Goal: Task Accomplishment & Management: Manage account settings

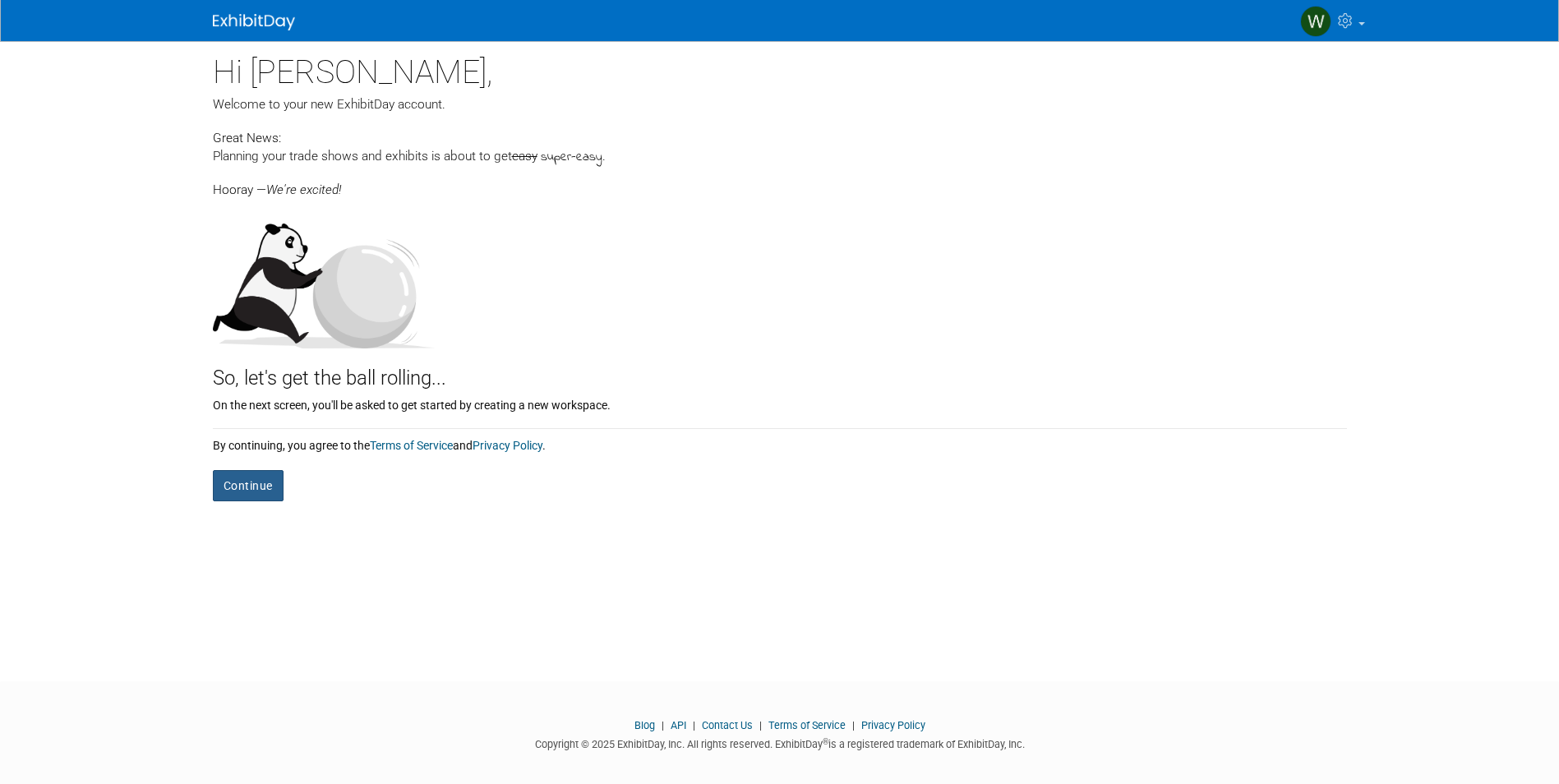
click at [264, 475] on button "Continue" at bounding box center [248, 485] width 71 height 31
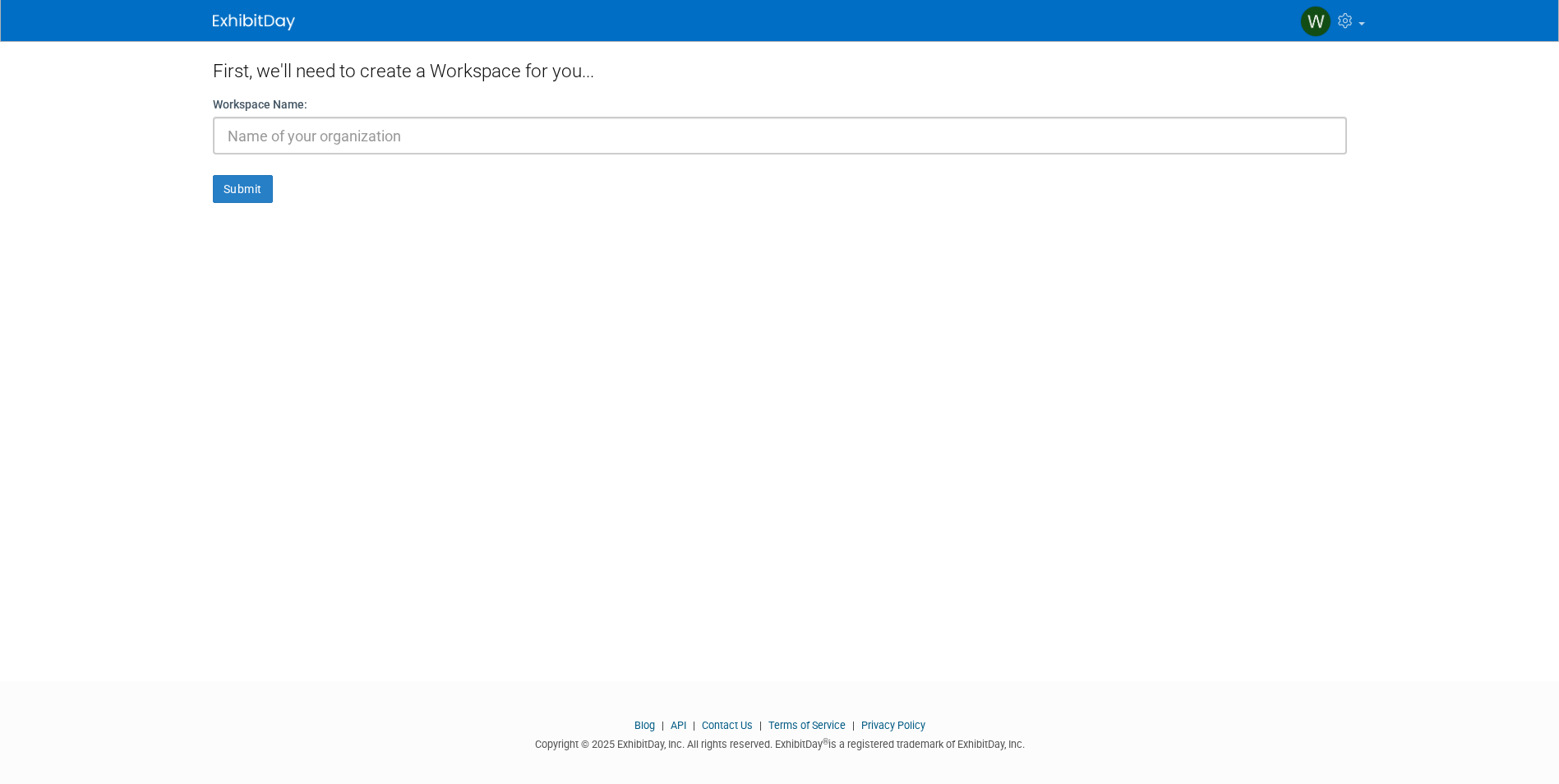
click at [519, 128] on input "text" at bounding box center [780, 135] width 1134 height 38
type input "T"
type input "The Center"
click at [246, 196] on button "Submit" at bounding box center [243, 189] width 60 height 28
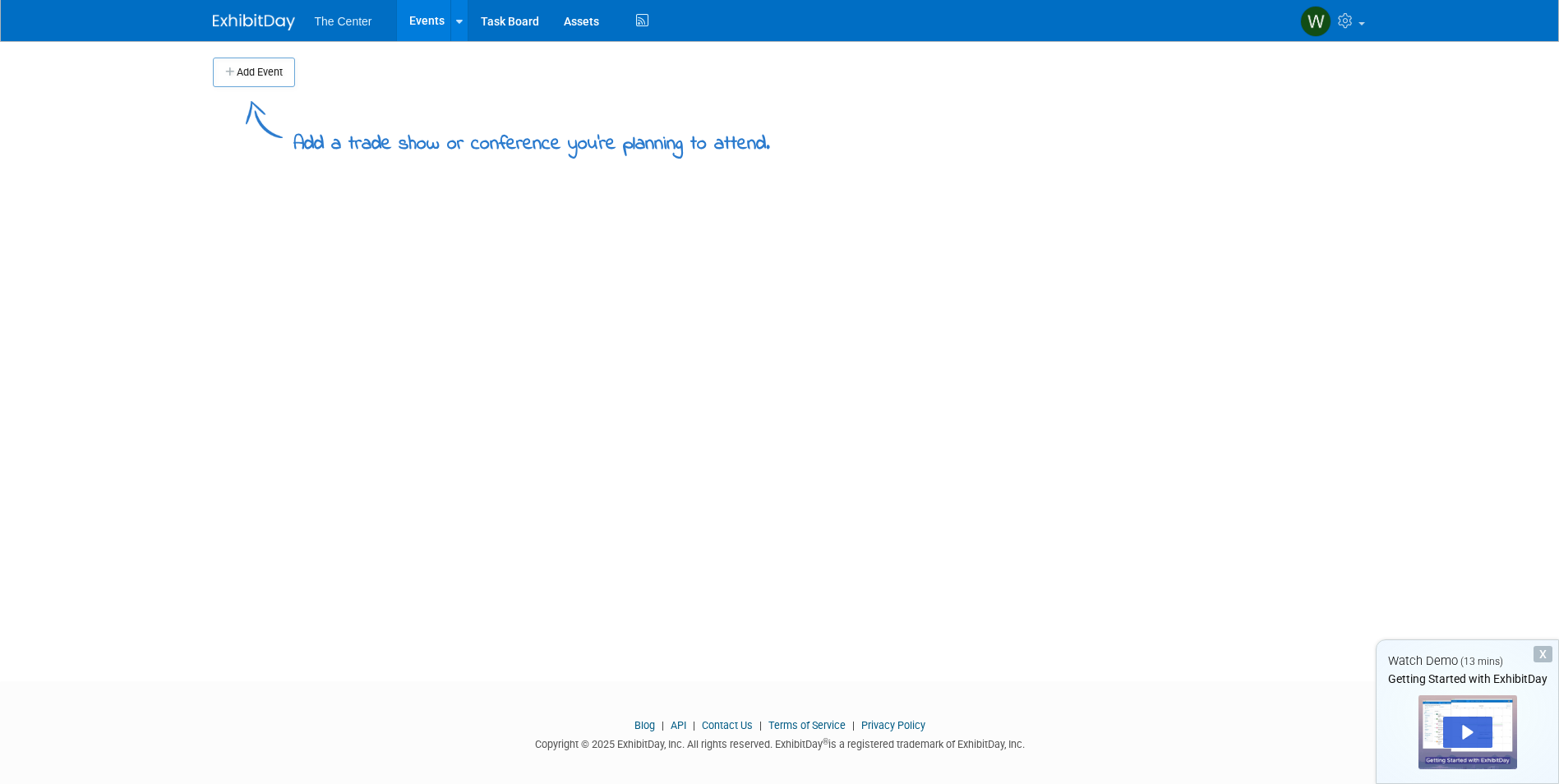
click at [1540, 652] on div "X" at bounding box center [1543, 654] width 19 height 17
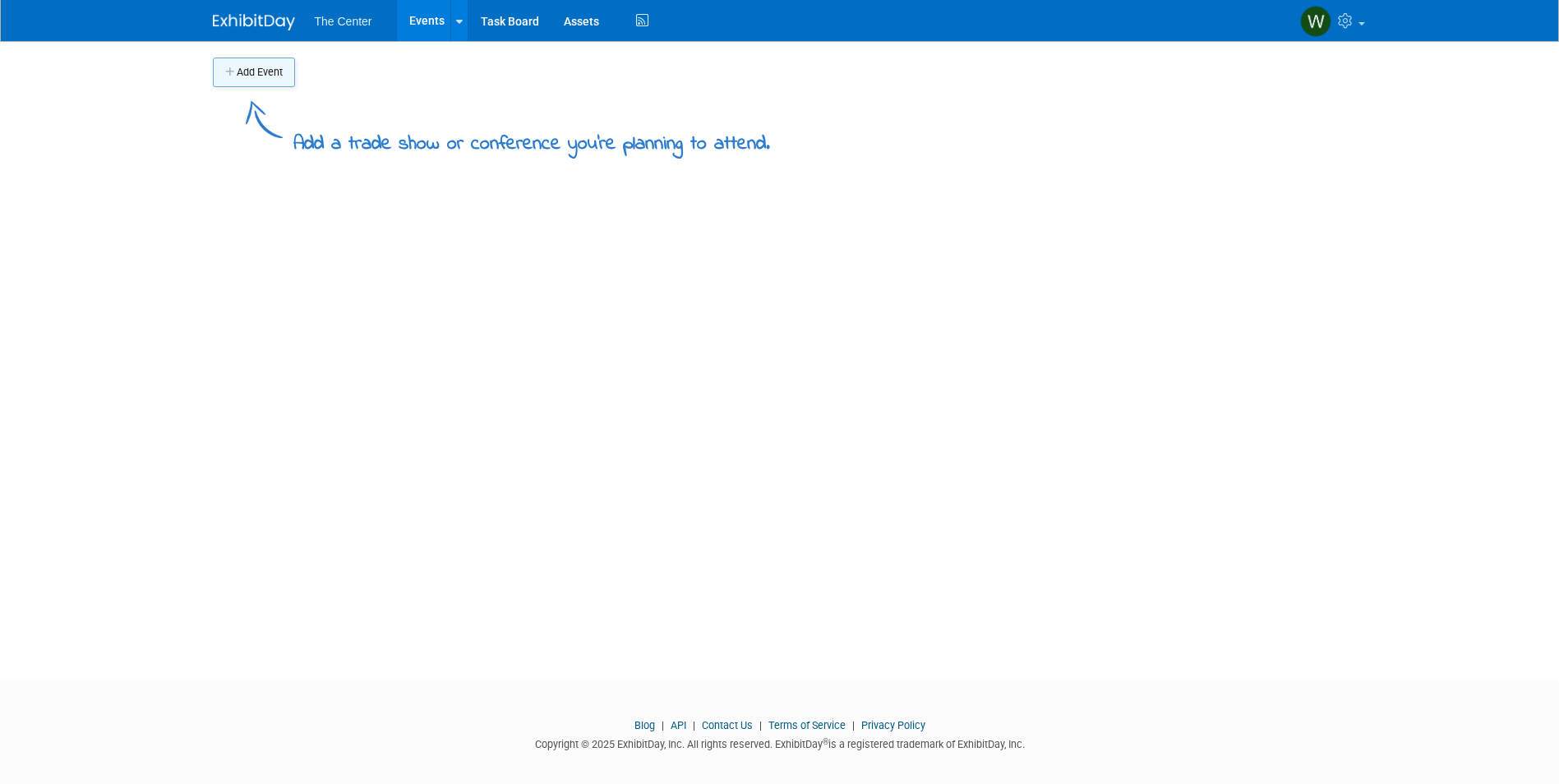
click at [250, 71] on button "Add Event" at bounding box center [254, 73] width 83 height 30
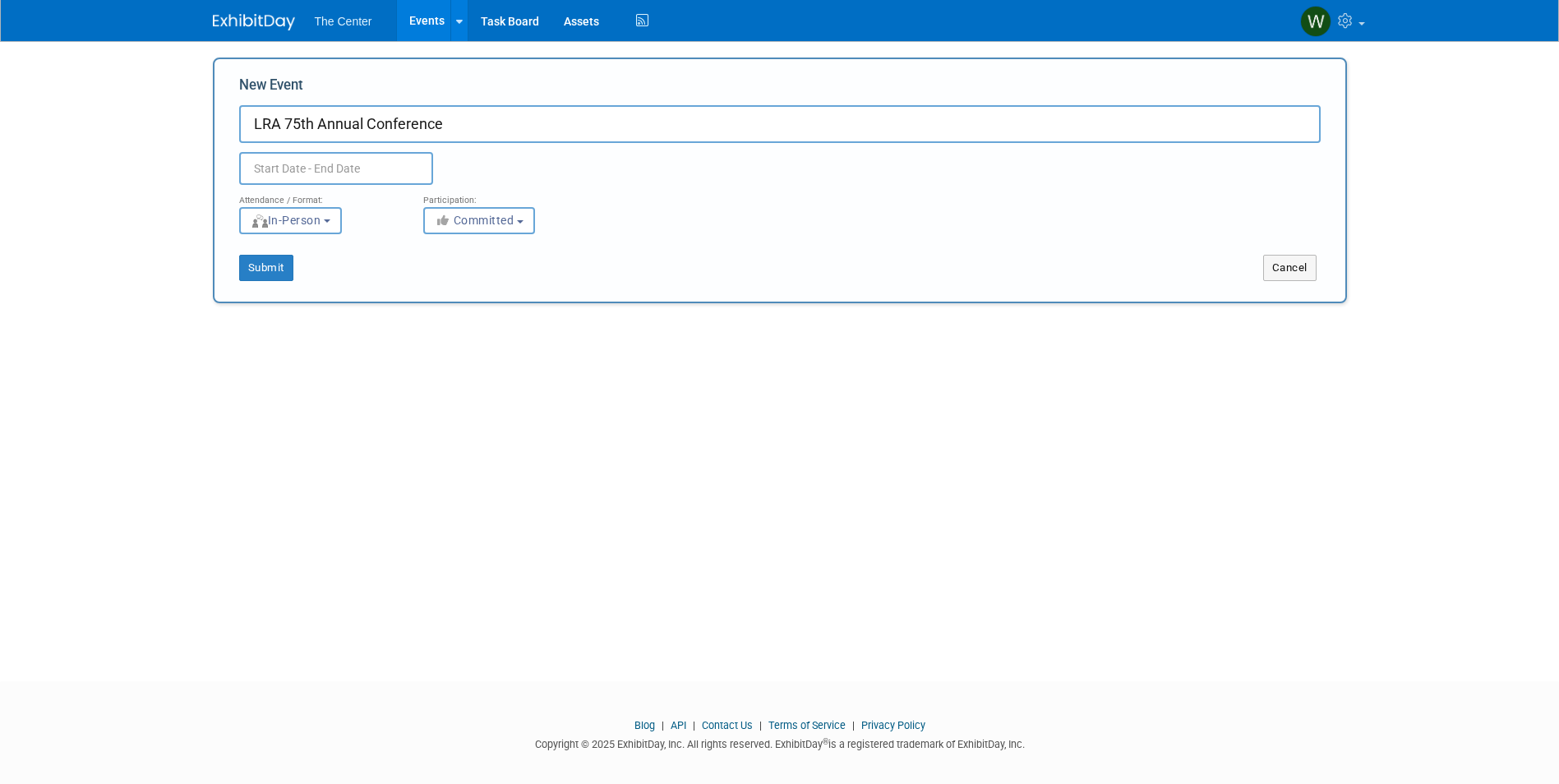
type input "LRA 75th Annual Conference"
click at [319, 173] on input "text" at bounding box center [336, 168] width 194 height 33
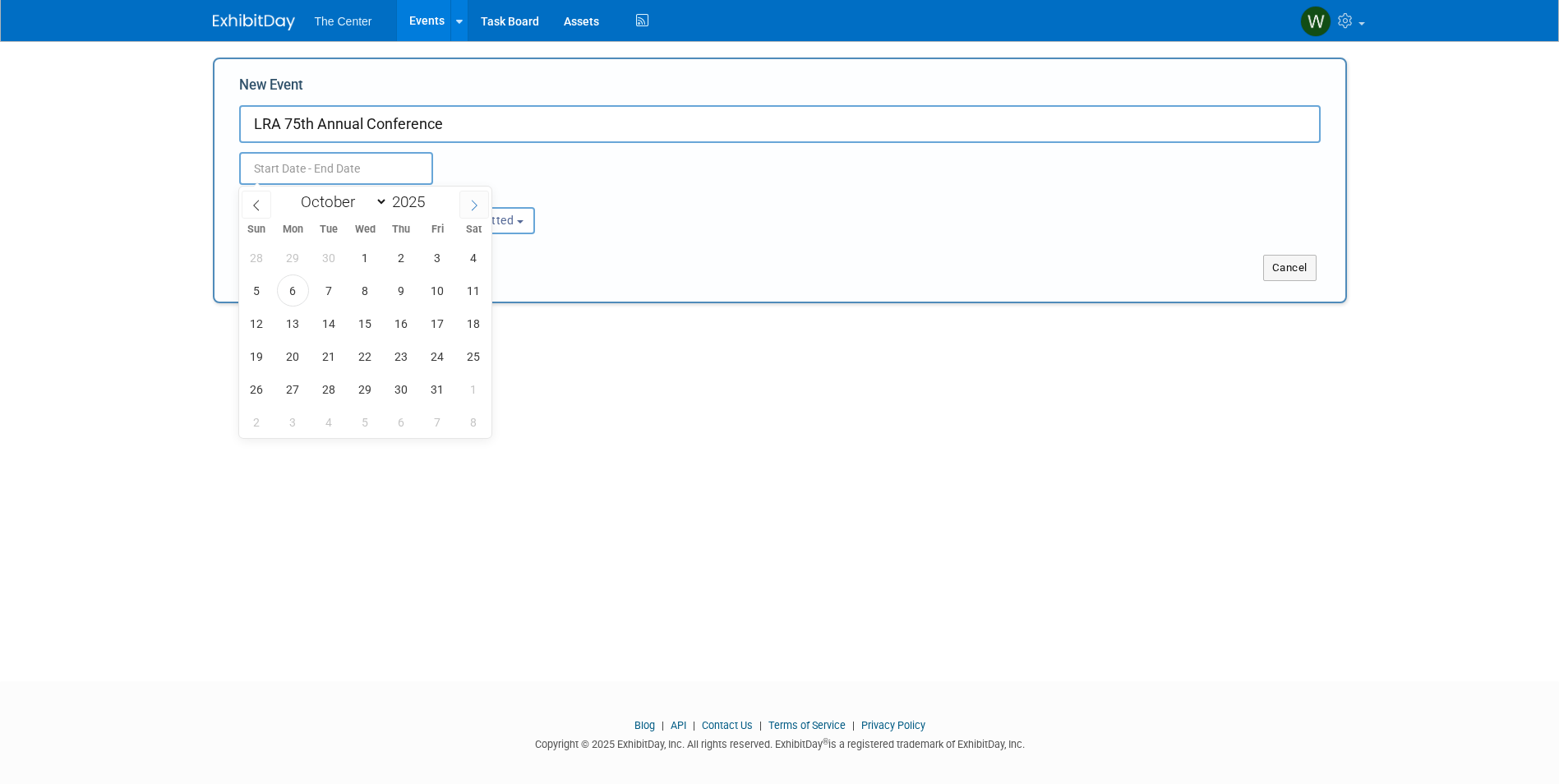
click at [470, 200] on icon at bounding box center [474, 206] width 12 height 12
select select "10"
click at [251, 420] on span "30" at bounding box center [257, 421] width 32 height 32
type input "Nov 30, 2025 to Nov 30, 2025"
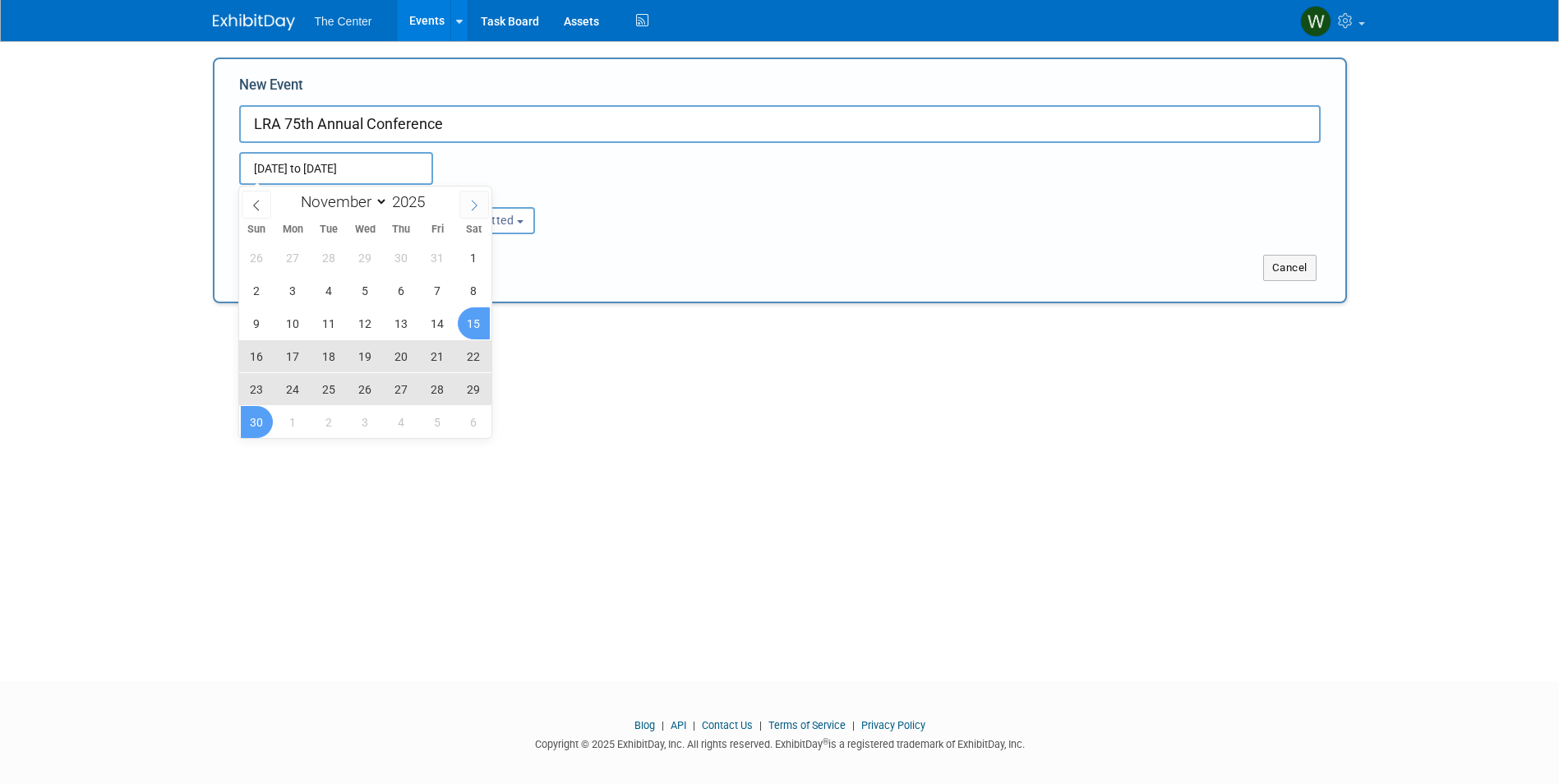
click at [475, 209] on icon at bounding box center [474, 206] width 12 height 12
select select "11"
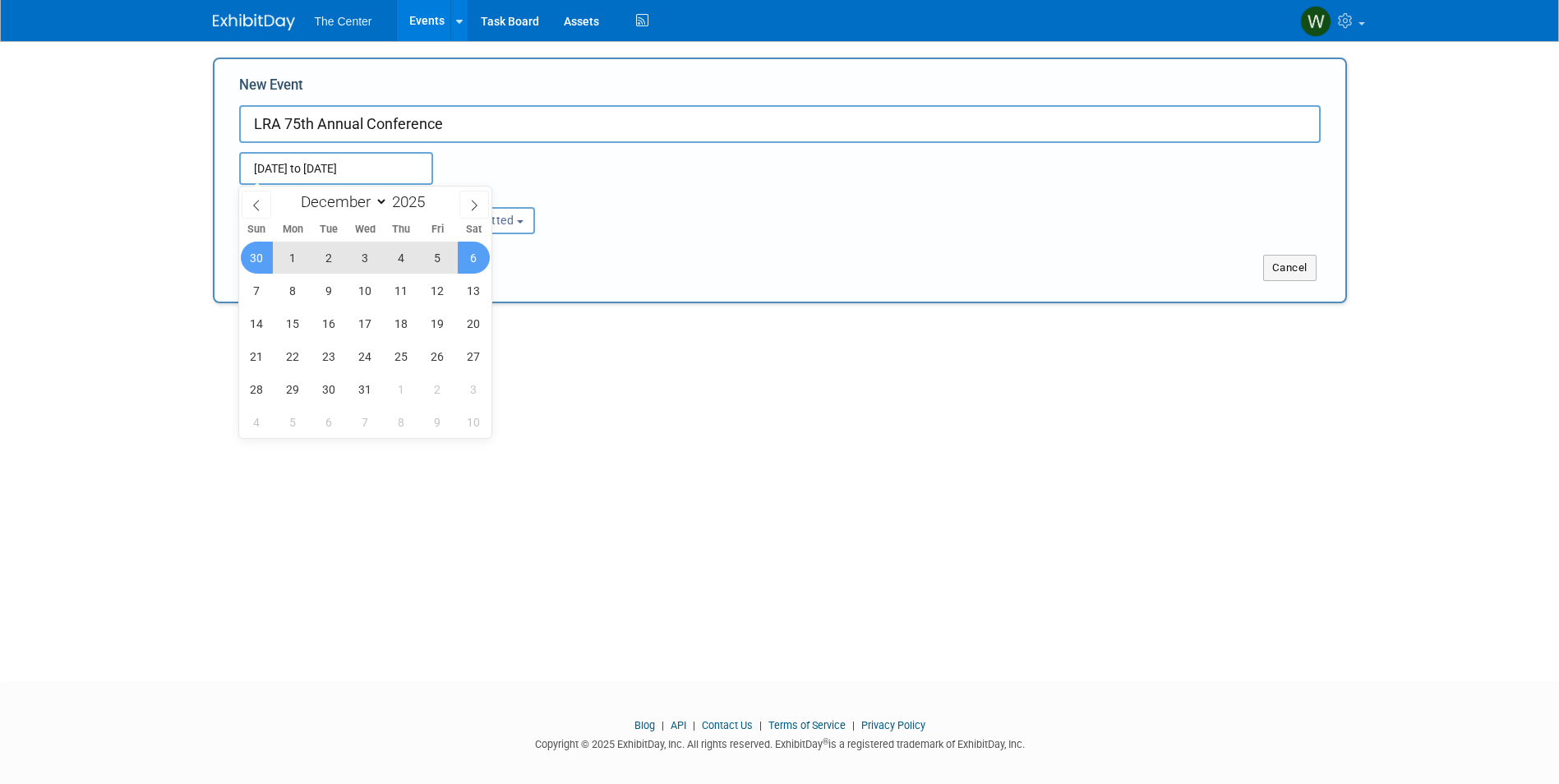
click at [464, 255] on span "6" at bounding box center [473, 257] width 32 height 32
type input "Nov 30, 2025 to Dec 6, 2025"
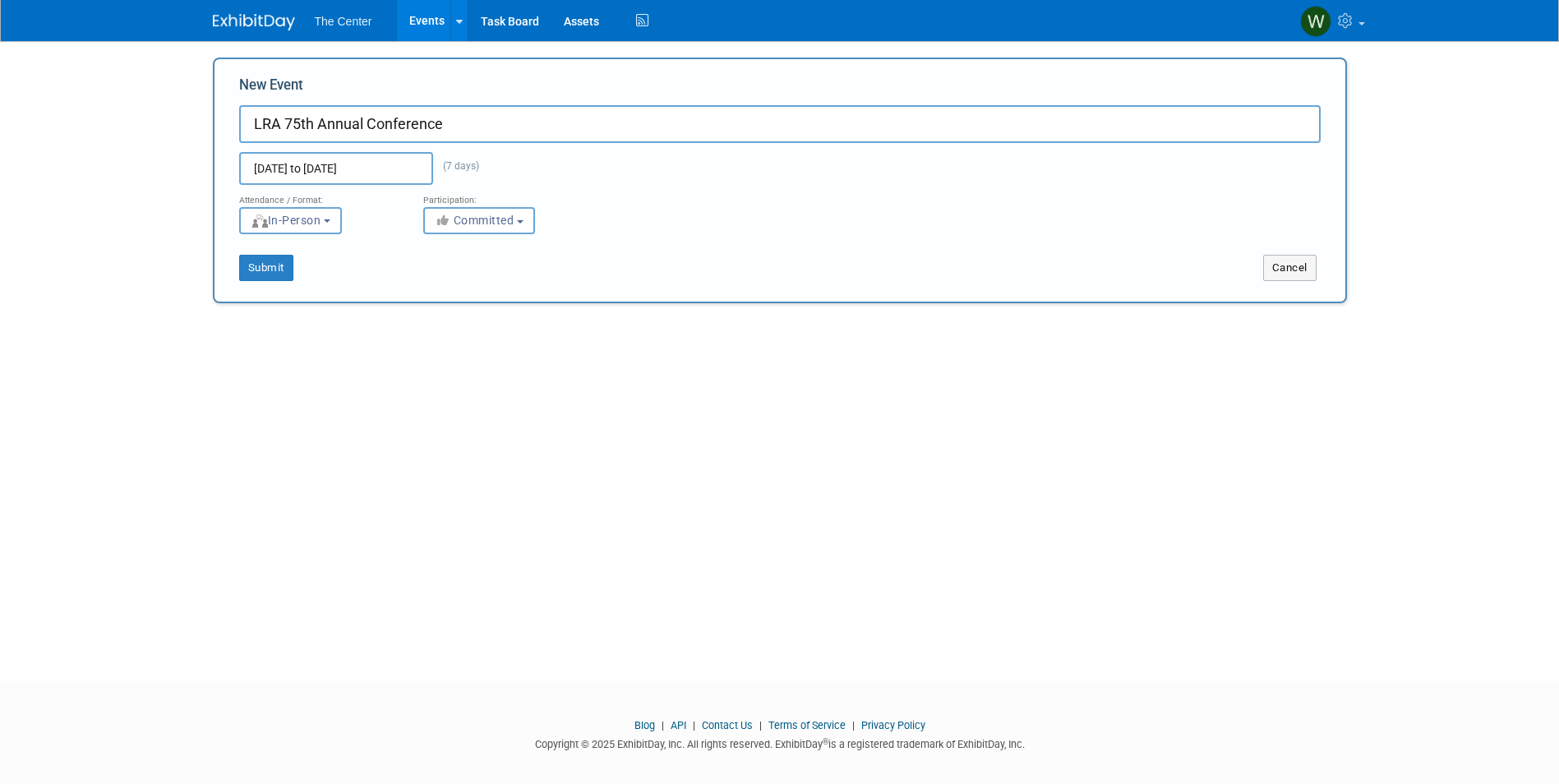
click at [824, 237] on div "Submit Cancel" at bounding box center [780, 257] width 1107 height 47
click at [266, 263] on button "Submit" at bounding box center [266, 267] width 55 height 26
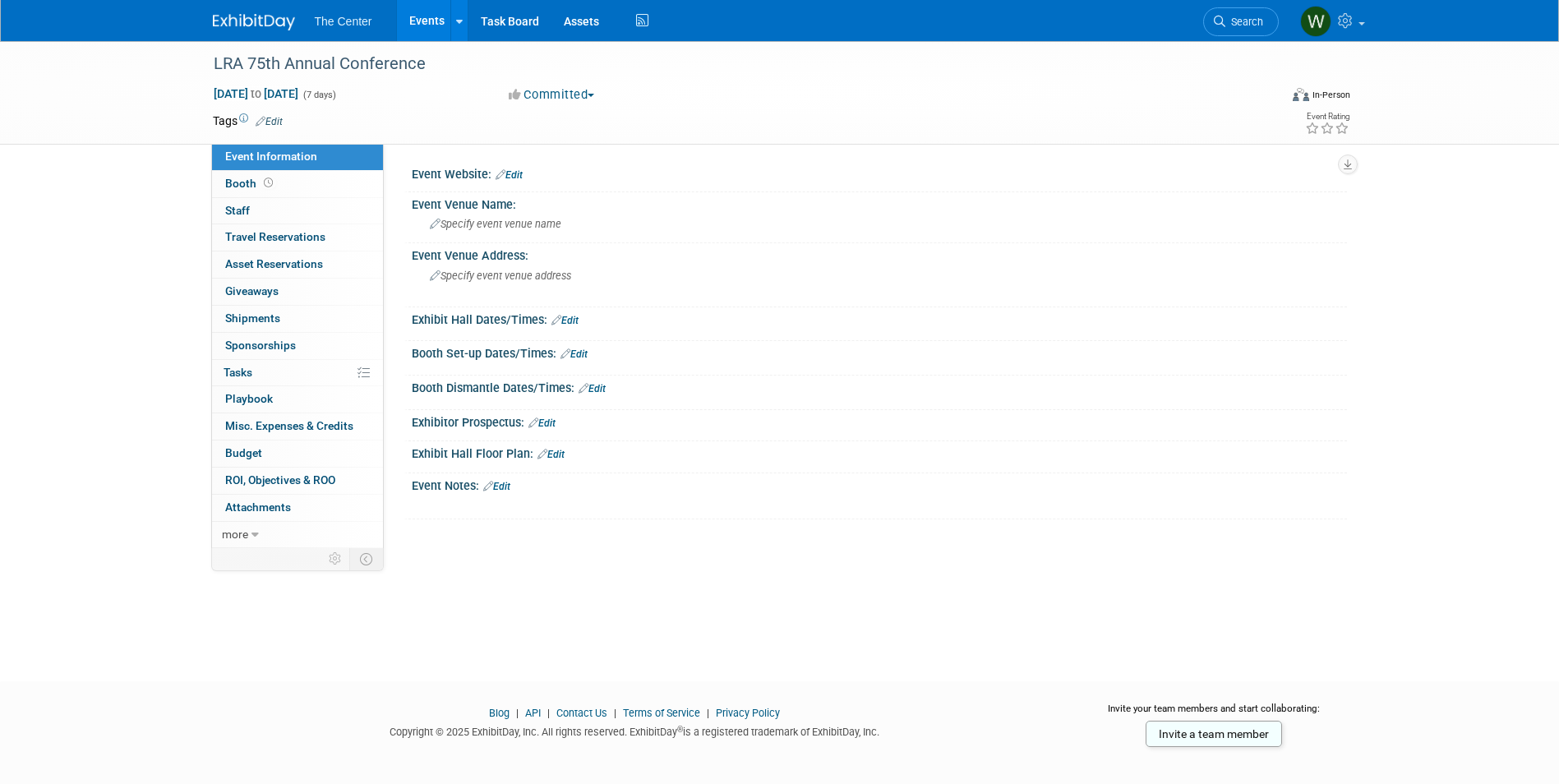
click at [344, 17] on span "The Center" at bounding box center [344, 21] width 58 height 13
click at [420, 28] on link "Events" at bounding box center [427, 20] width 60 height 41
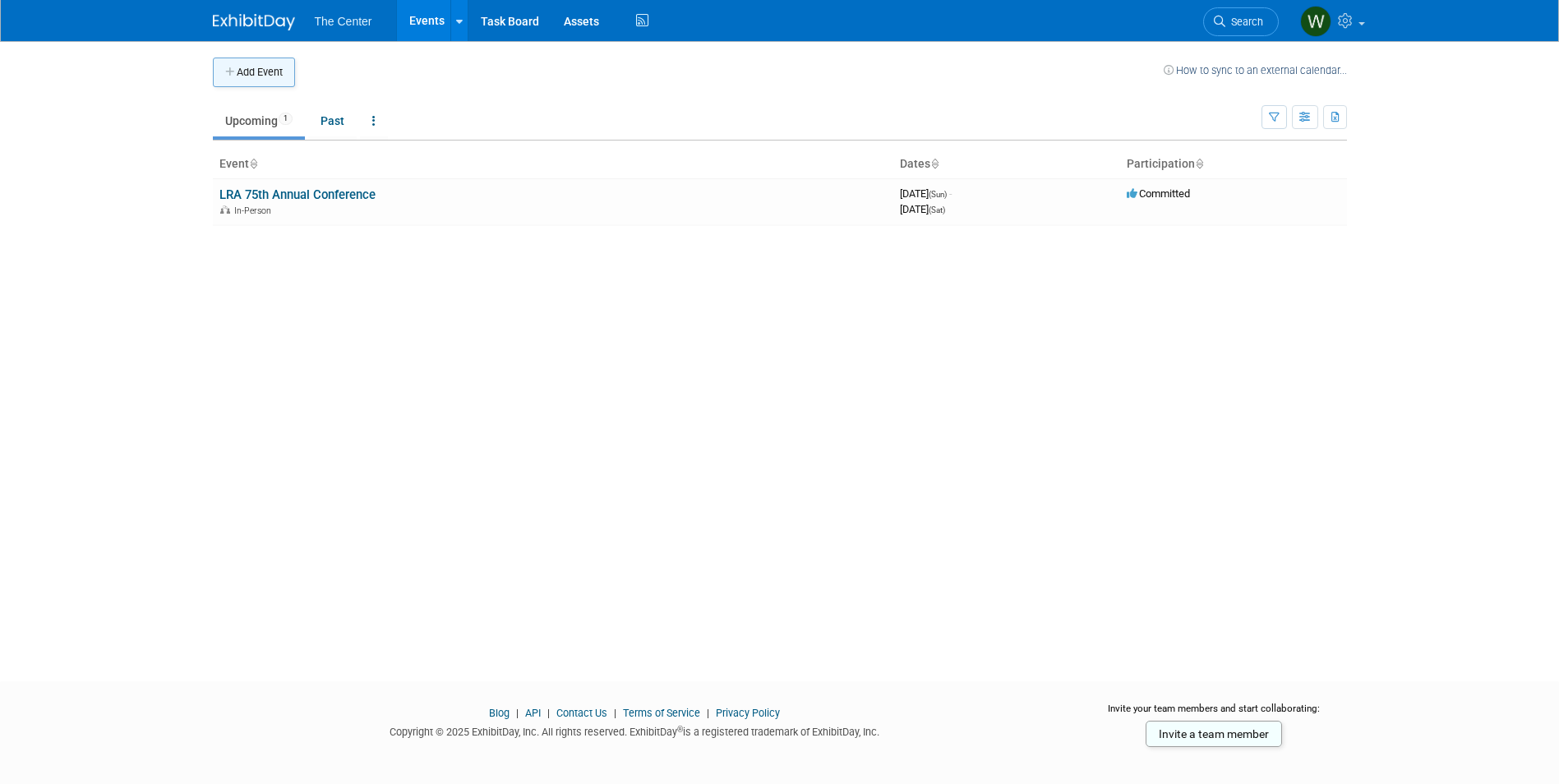
click at [260, 71] on button "Add Event" at bounding box center [254, 73] width 83 height 30
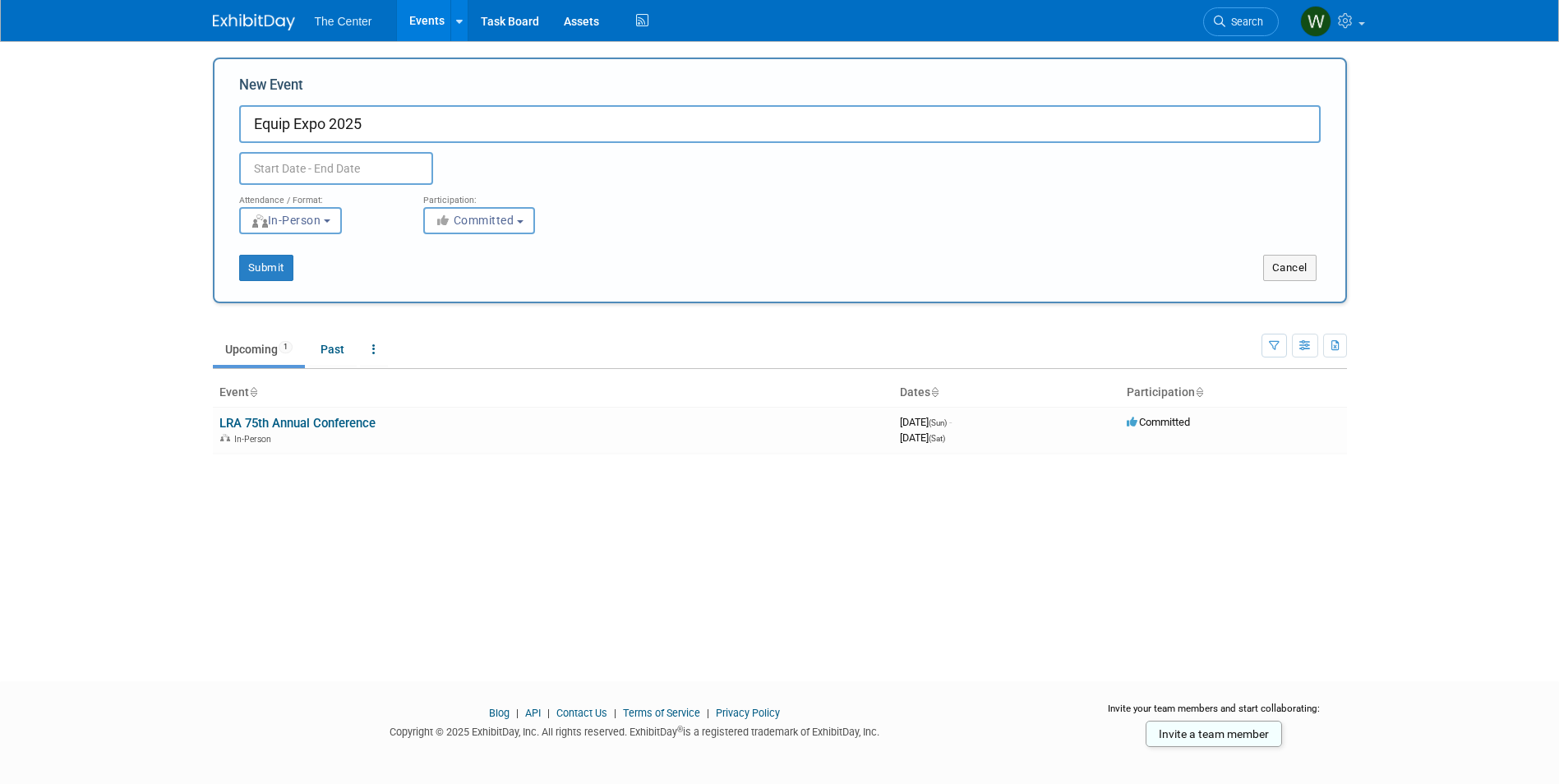
type input "Equip Expo 2025"
click at [380, 168] on input "text" at bounding box center [336, 168] width 194 height 33
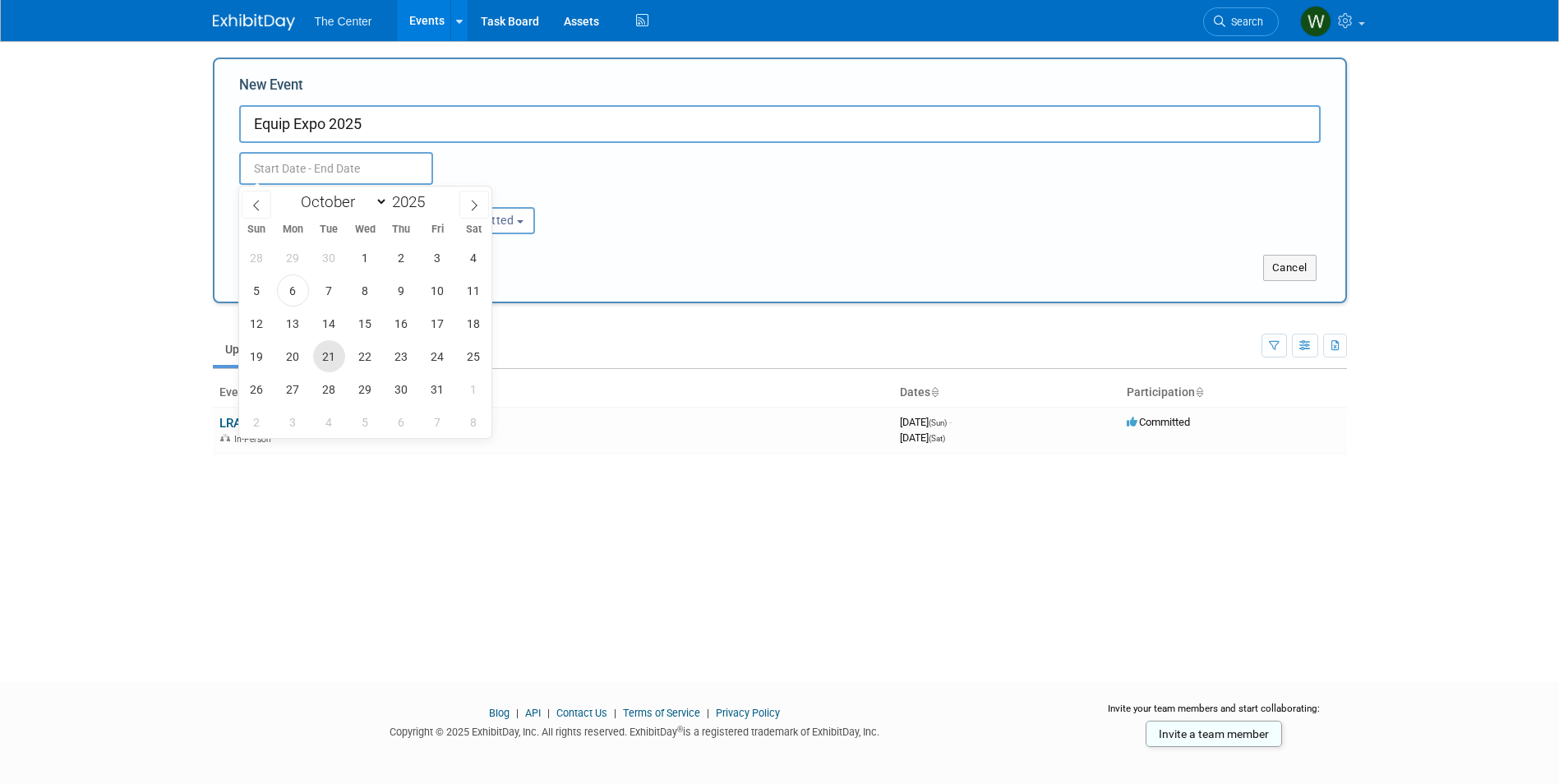
click at [327, 352] on span "21" at bounding box center [329, 356] width 32 height 32
click at [444, 359] on span "24" at bounding box center [437, 356] width 32 height 32
type input "Oct 21, 2025 to Oct 24, 2025"
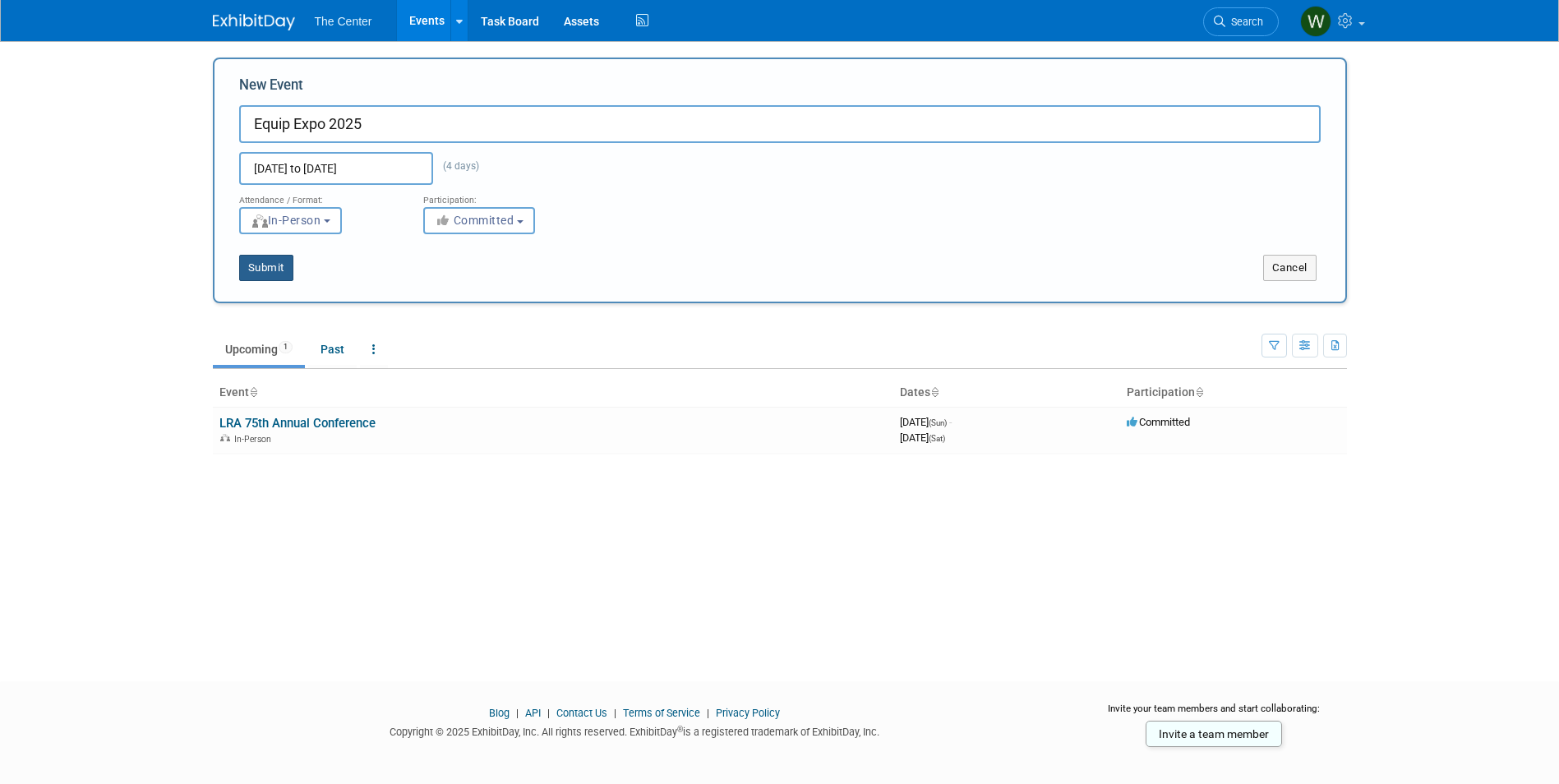
click at [279, 268] on button "Submit" at bounding box center [266, 267] width 55 height 26
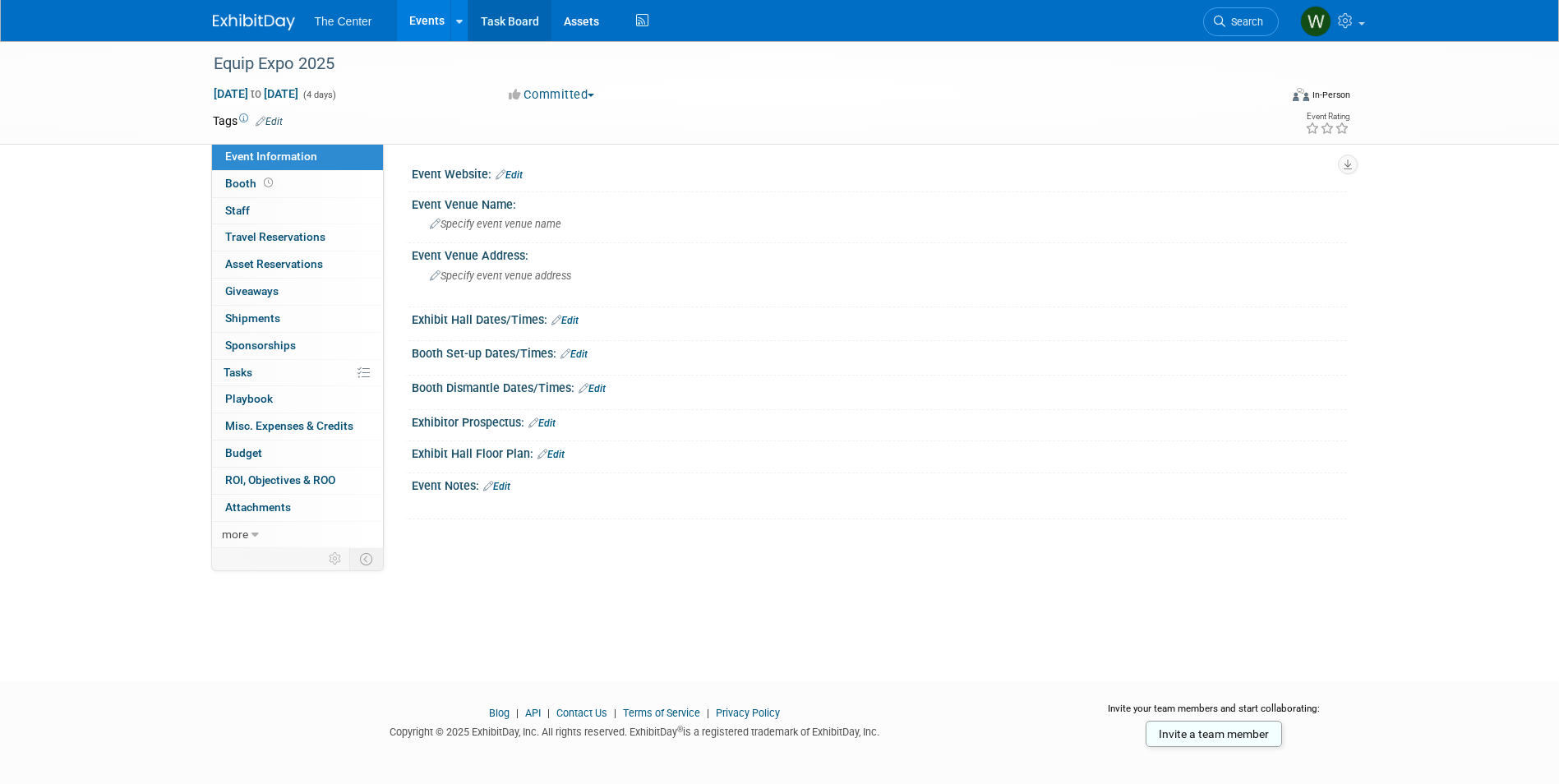
click at [503, 10] on link "Task Board" at bounding box center [509, 20] width 83 height 41
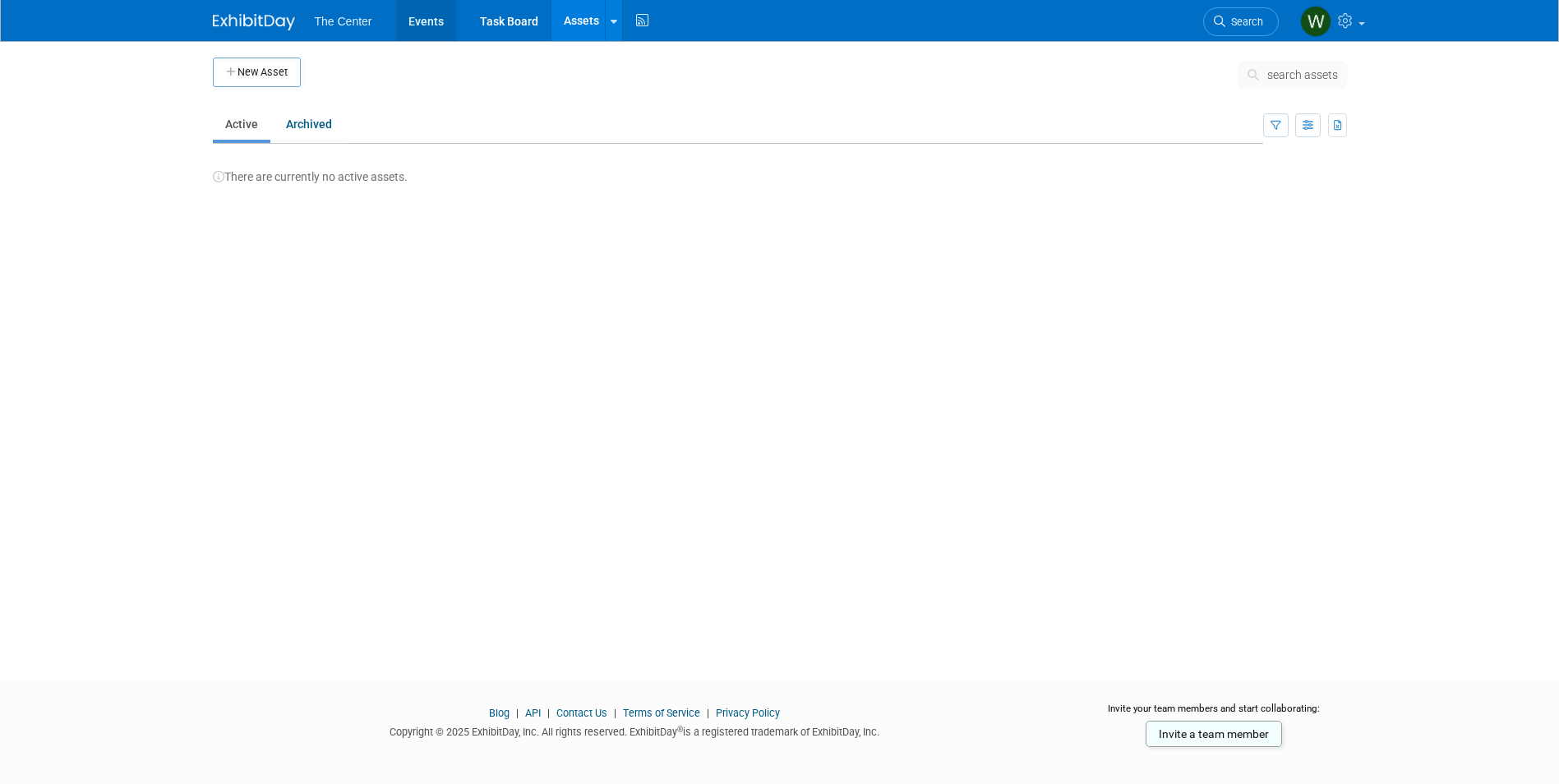
click at [415, 17] on link "Events" at bounding box center [426, 20] width 60 height 41
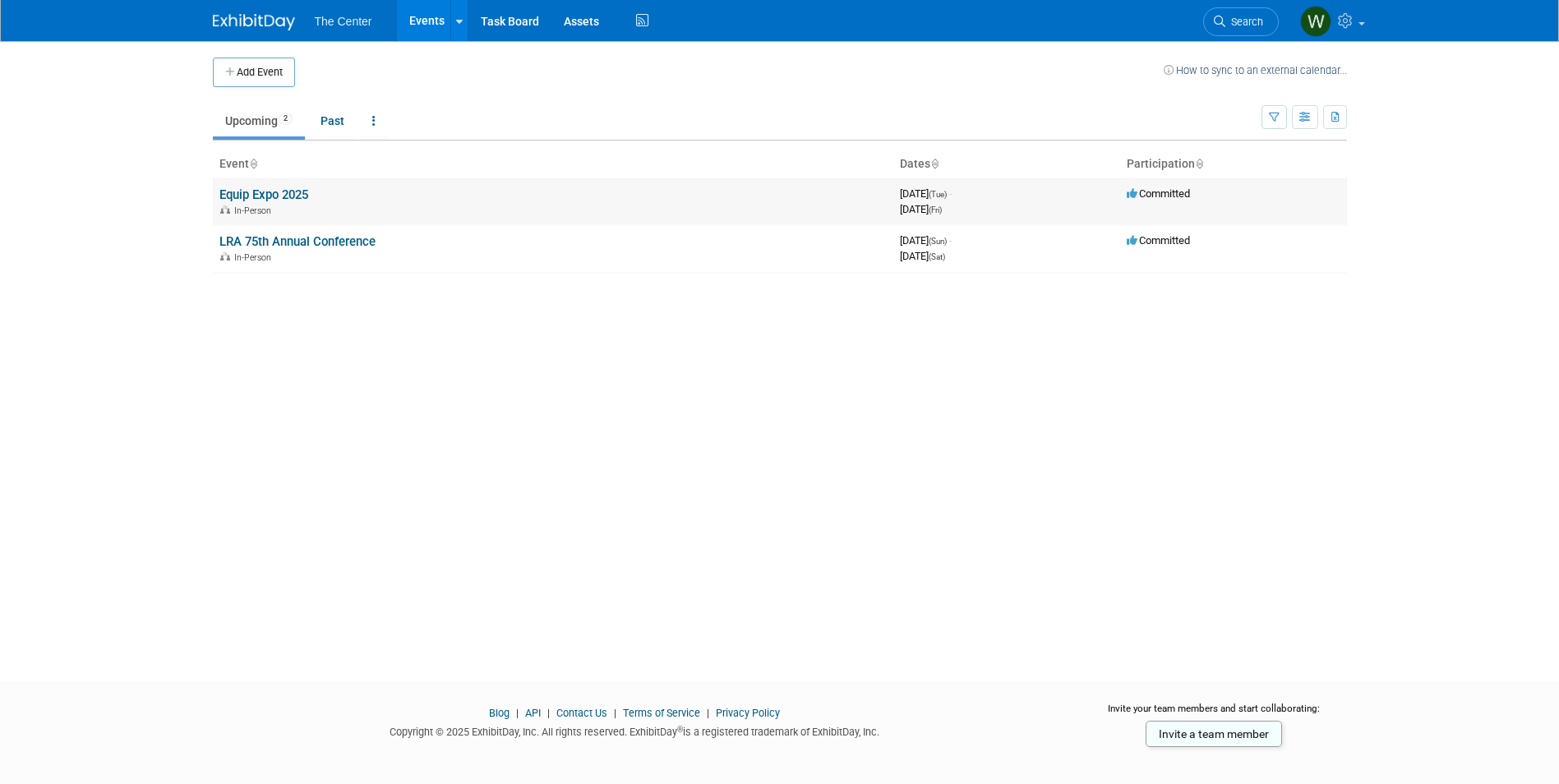
click at [347, 206] on div "In-Person" at bounding box center [553, 209] width 667 height 13
click at [277, 193] on link "Equip Expo 2025" at bounding box center [263, 194] width 88 height 15
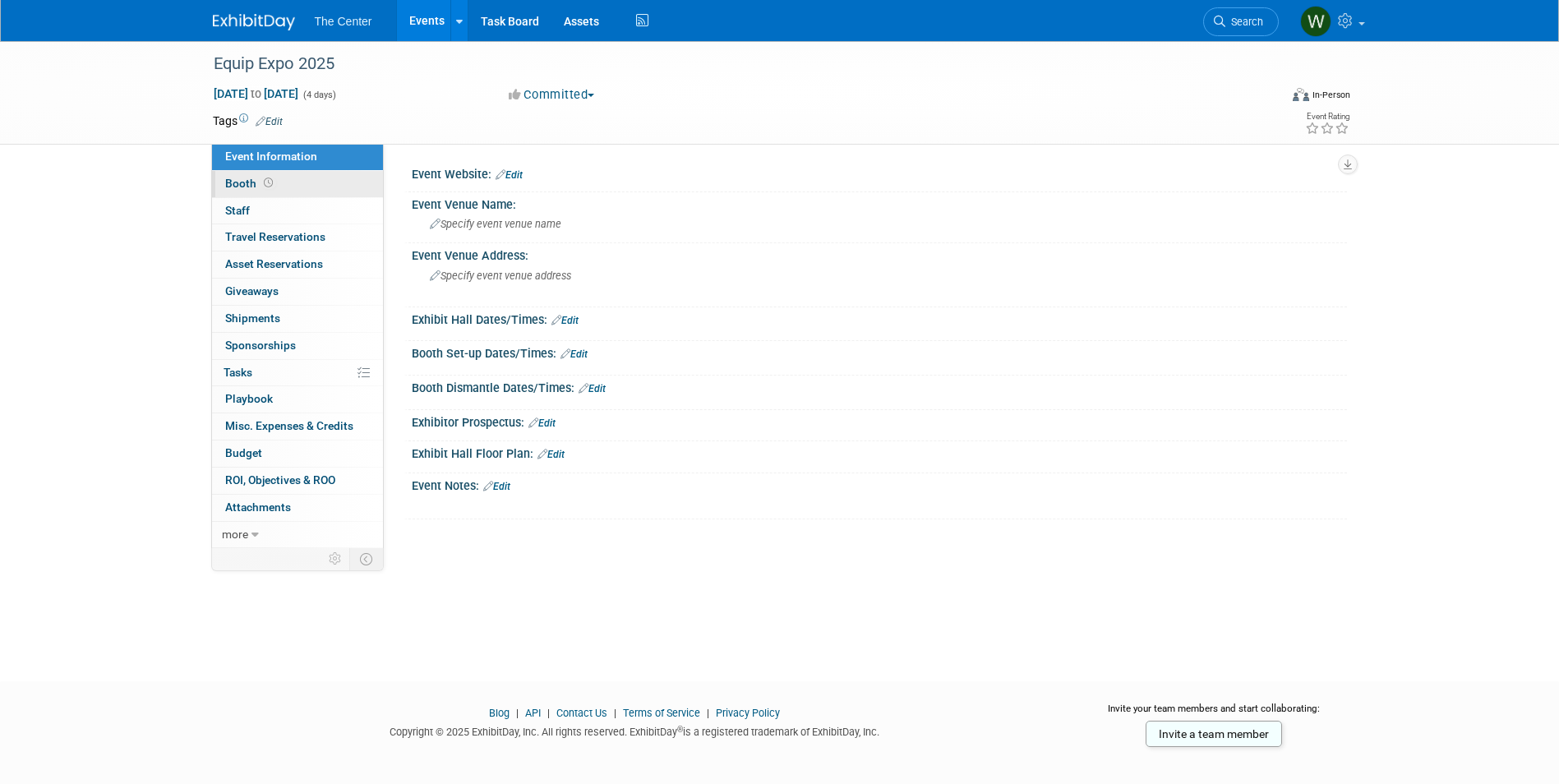
click at [326, 176] on link "Booth" at bounding box center [297, 184] width 171 height 26
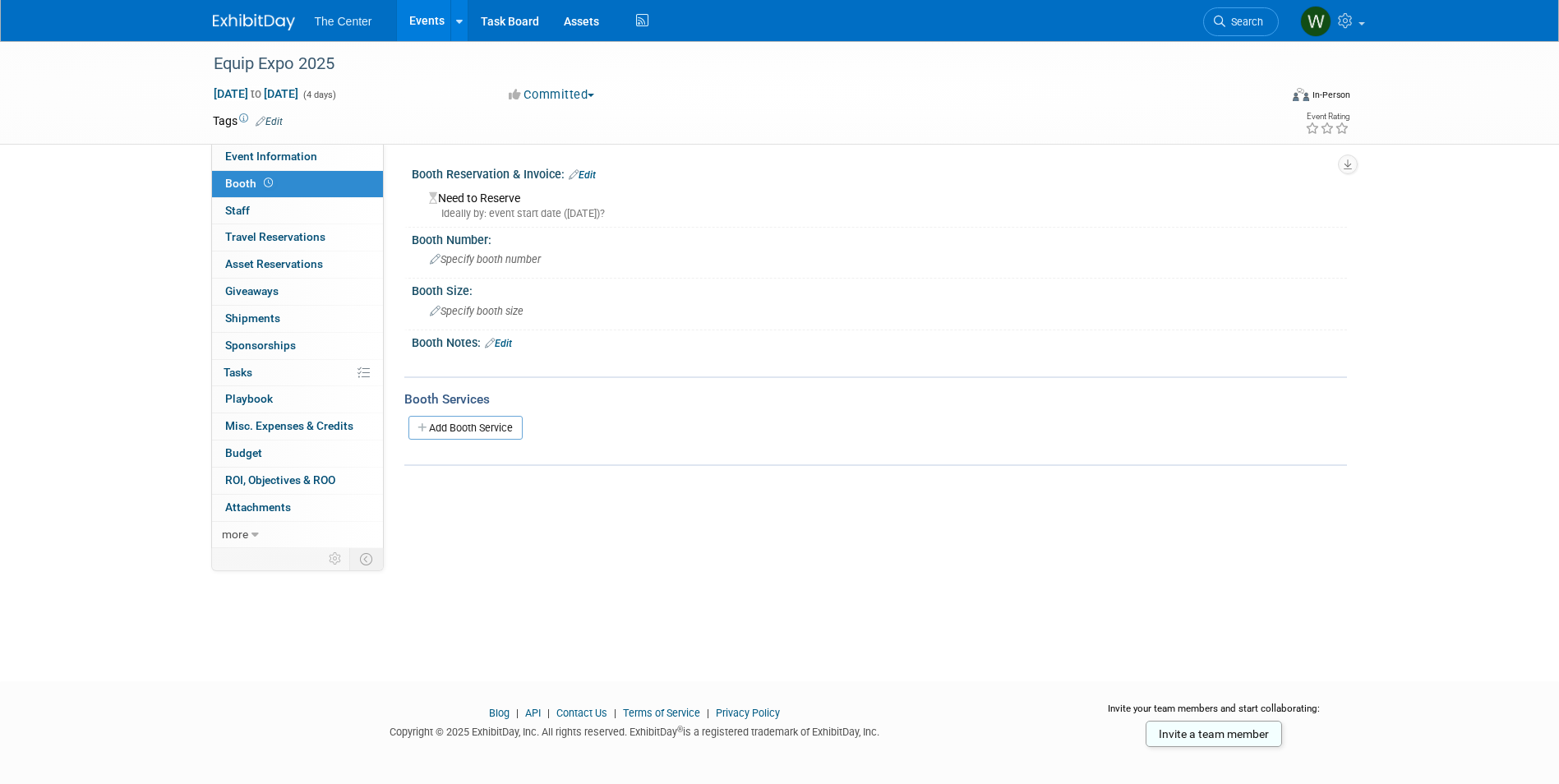
click at [592, 178] on link "Edit" at bounding box center [582, 175] width 27 height 12
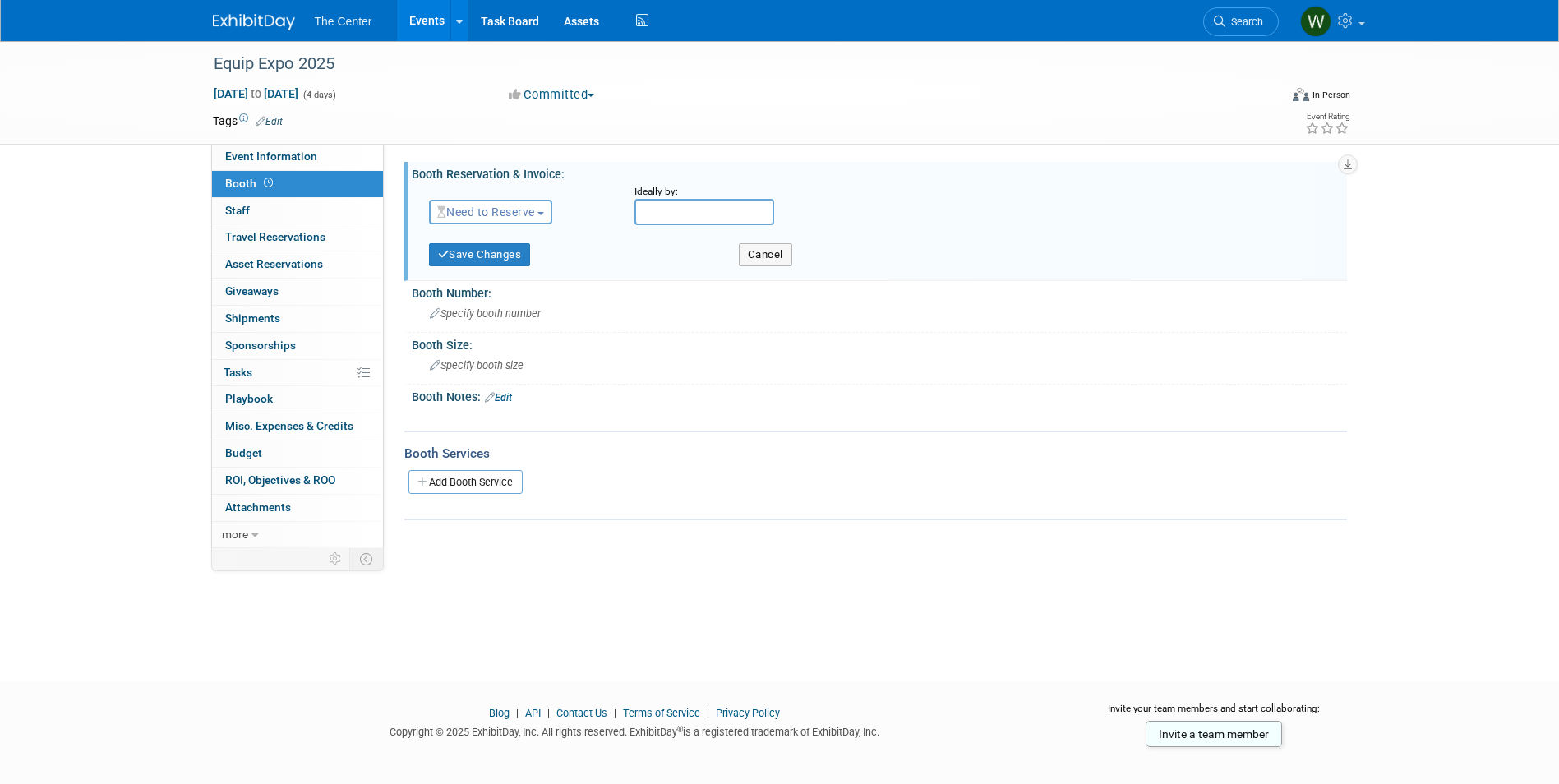
click at [535, 215] on span "Need to Reserve" at bounding box center [486, 212] width 97 height 13
click at [514, 257] on link "Reserved" at bounding box center [517, 262] width 176 height 23
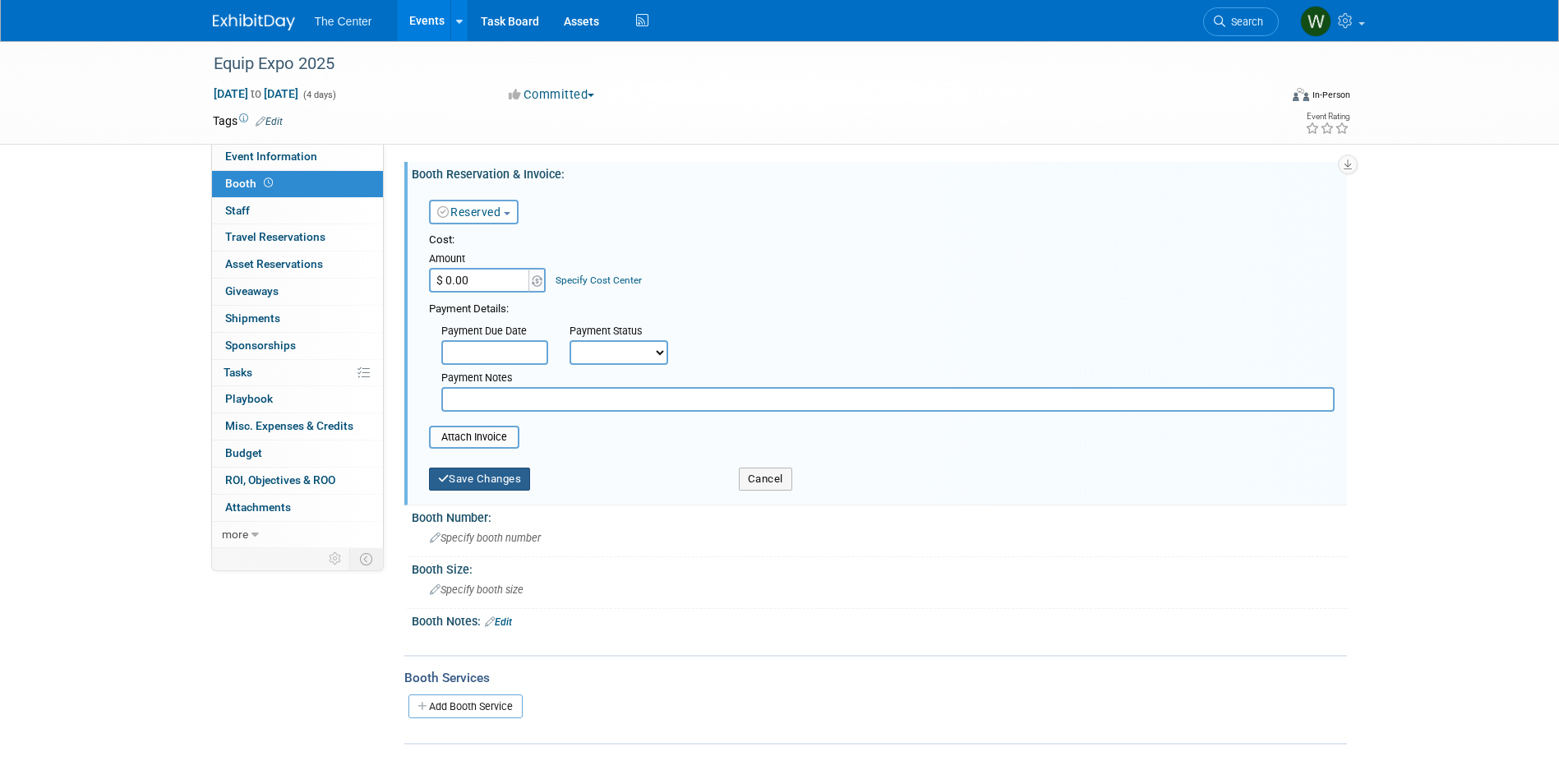
click at [493, 474] on button "Save Changes" at bounding box center [480, 478] width 102 height 23
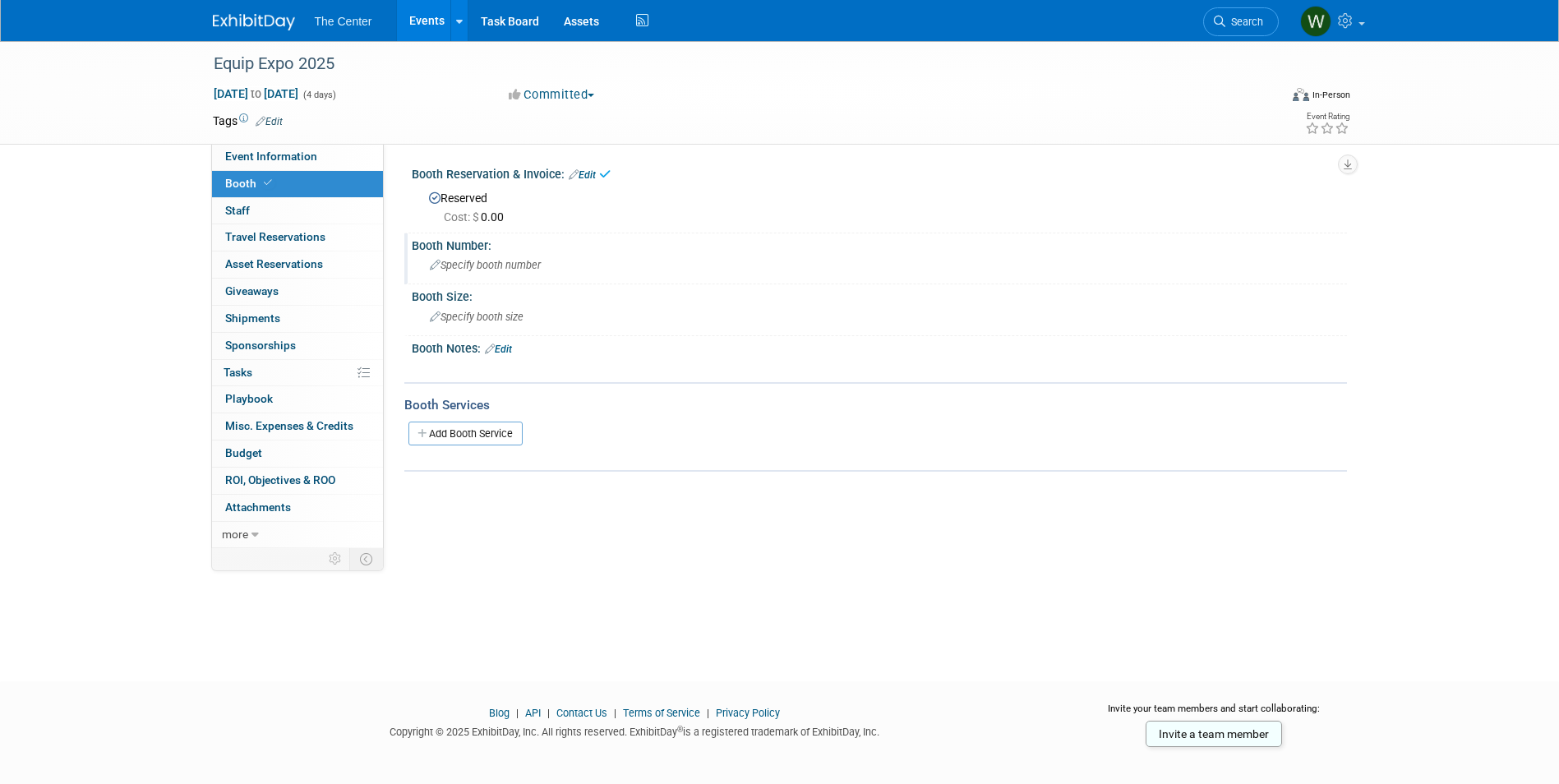
click at [461, 269] on span "Specify booth number" at bounding box center [485, 264] width 111 height 12
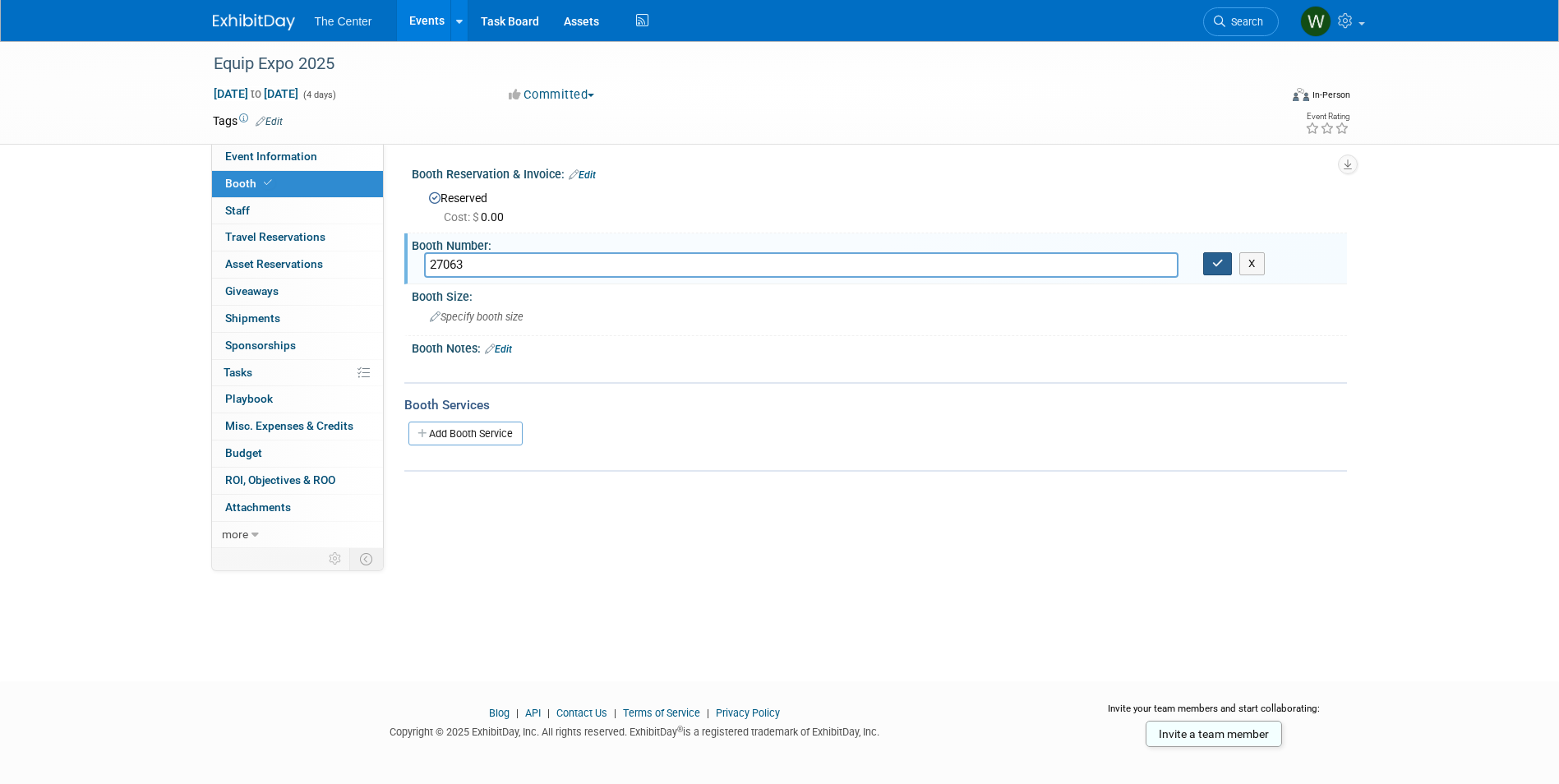
type input "27063"
click at [1225, 270] on button "button" at bounding box center [1218, 263] width 30 height 23
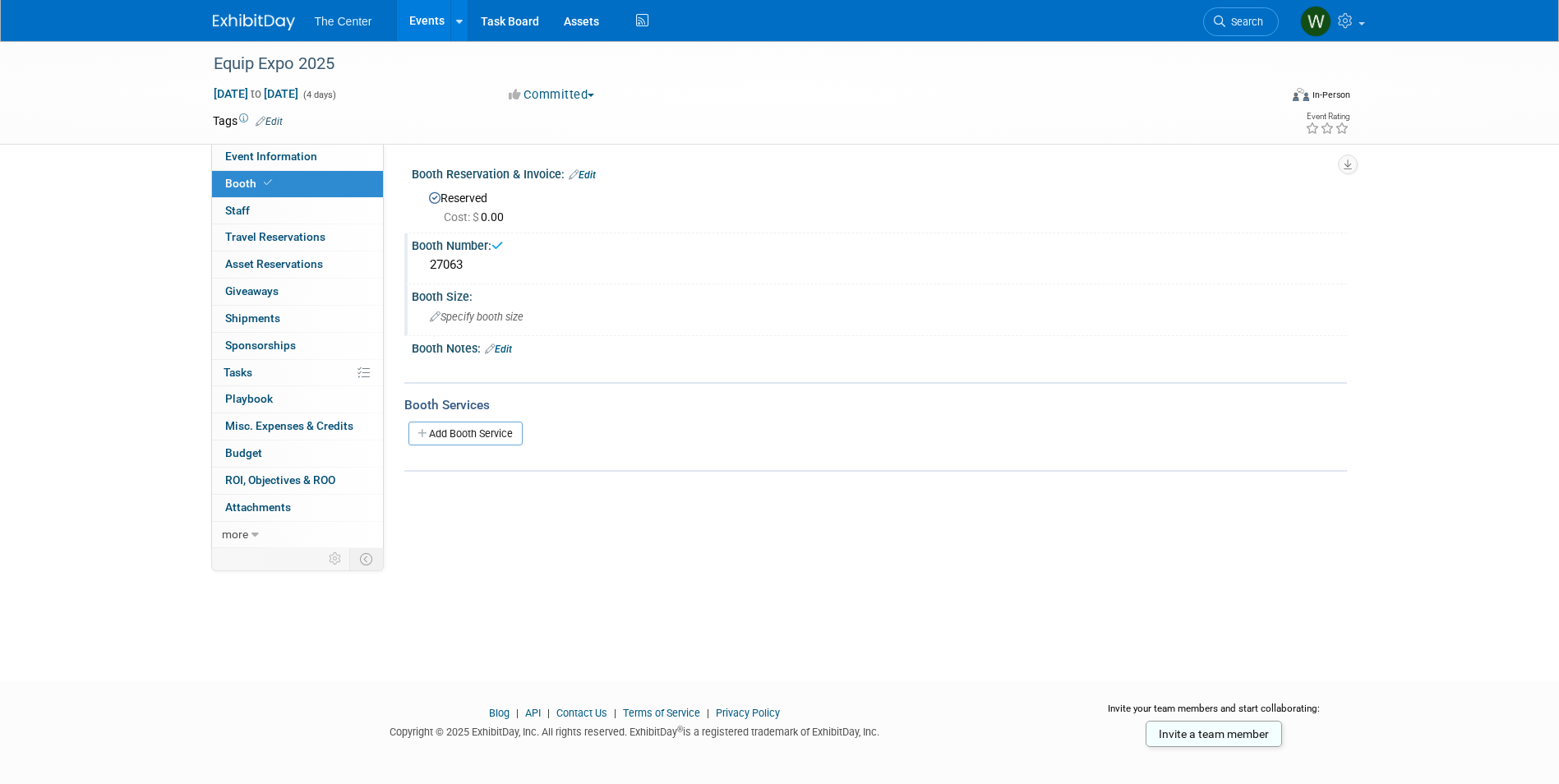
click at [529, 309] on div "Specify booth size" at bounding box center [880, 317] width 911 height 26
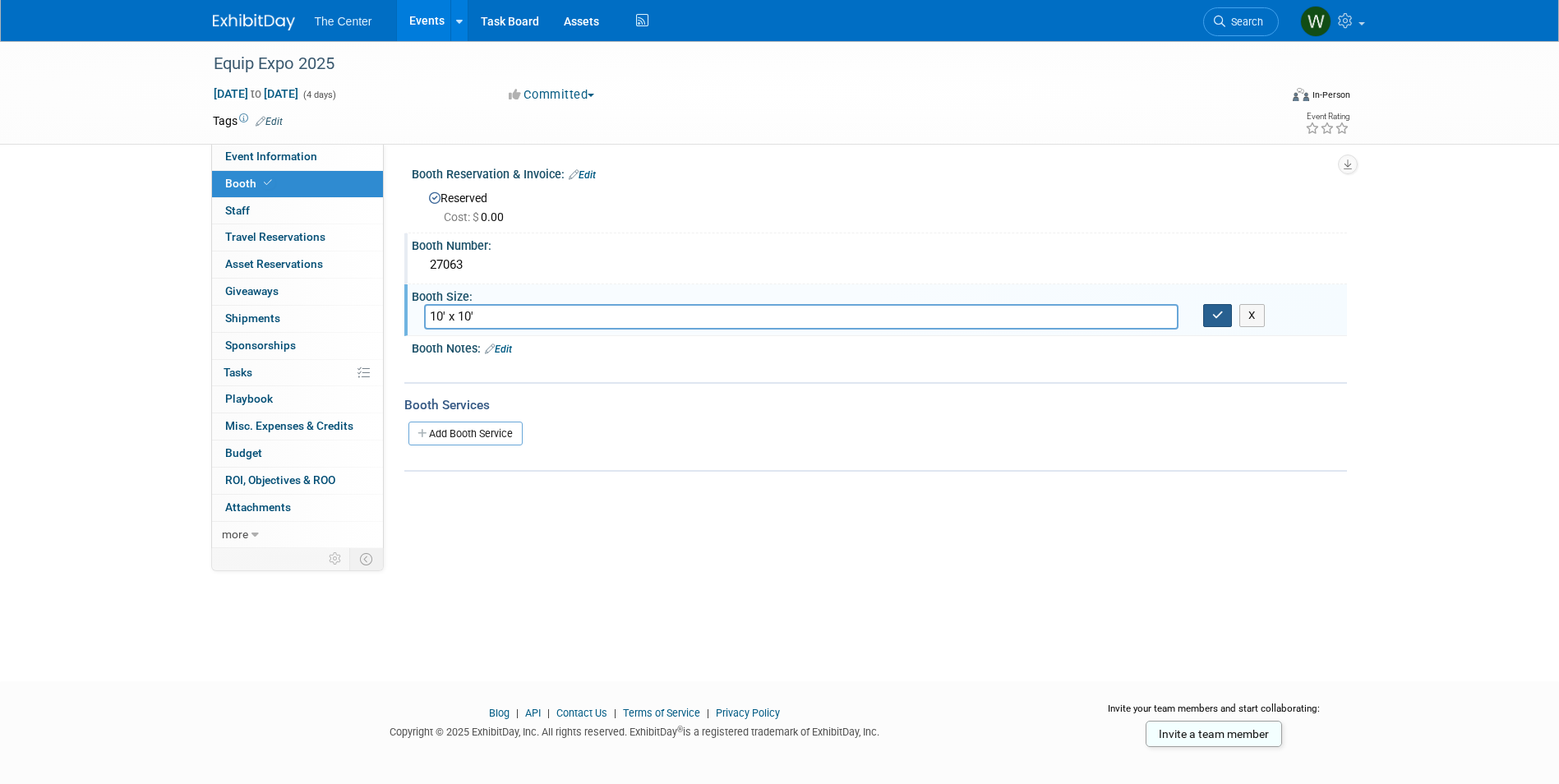
type input "10' x 10'"
click at [1214, 315] on icon "button" at bounding box center [1218, 315] width 12 height 11
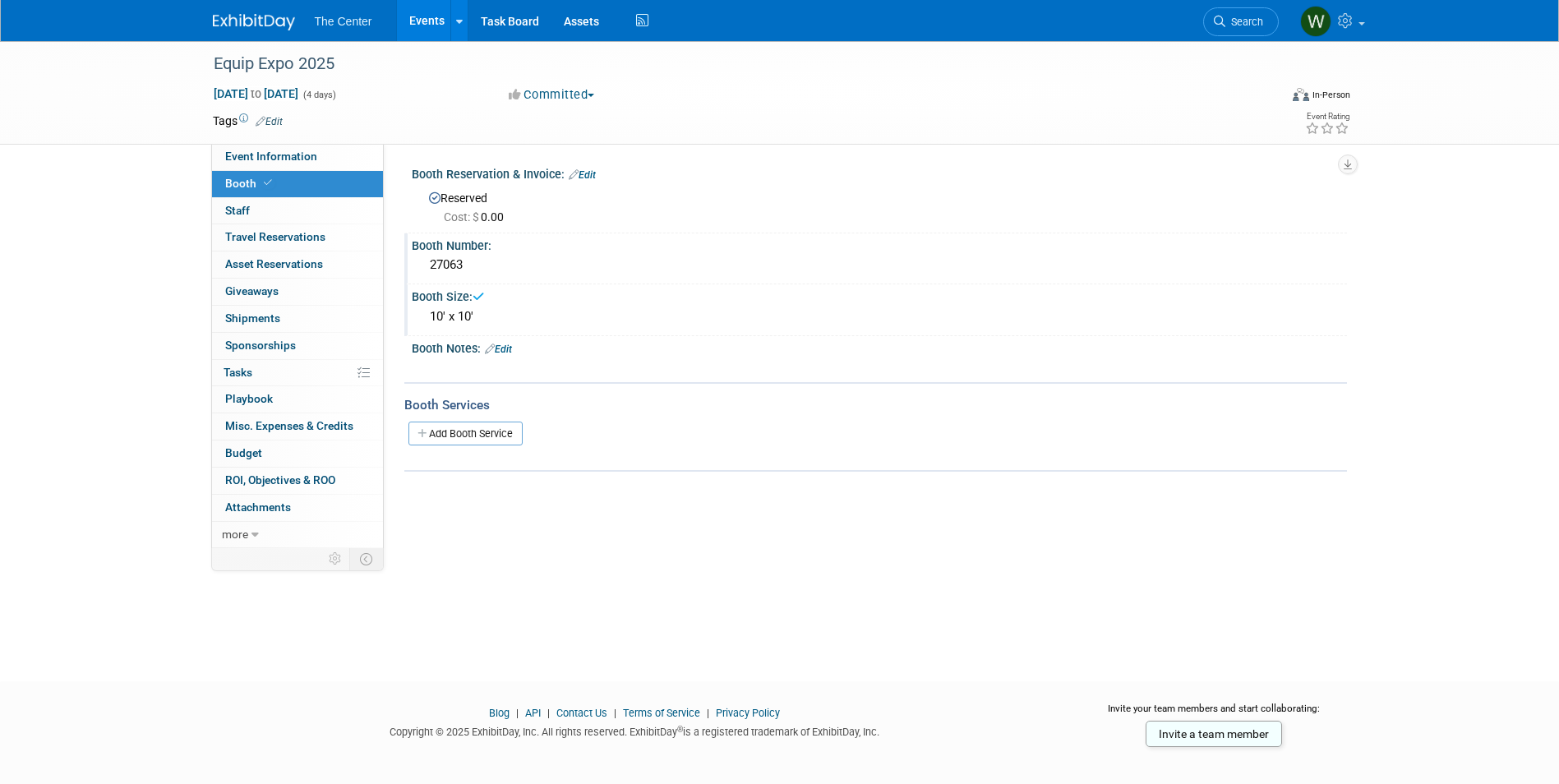
click at [507, 344] on link "Edit" at bounding box center [498, 350] width 27 height 12
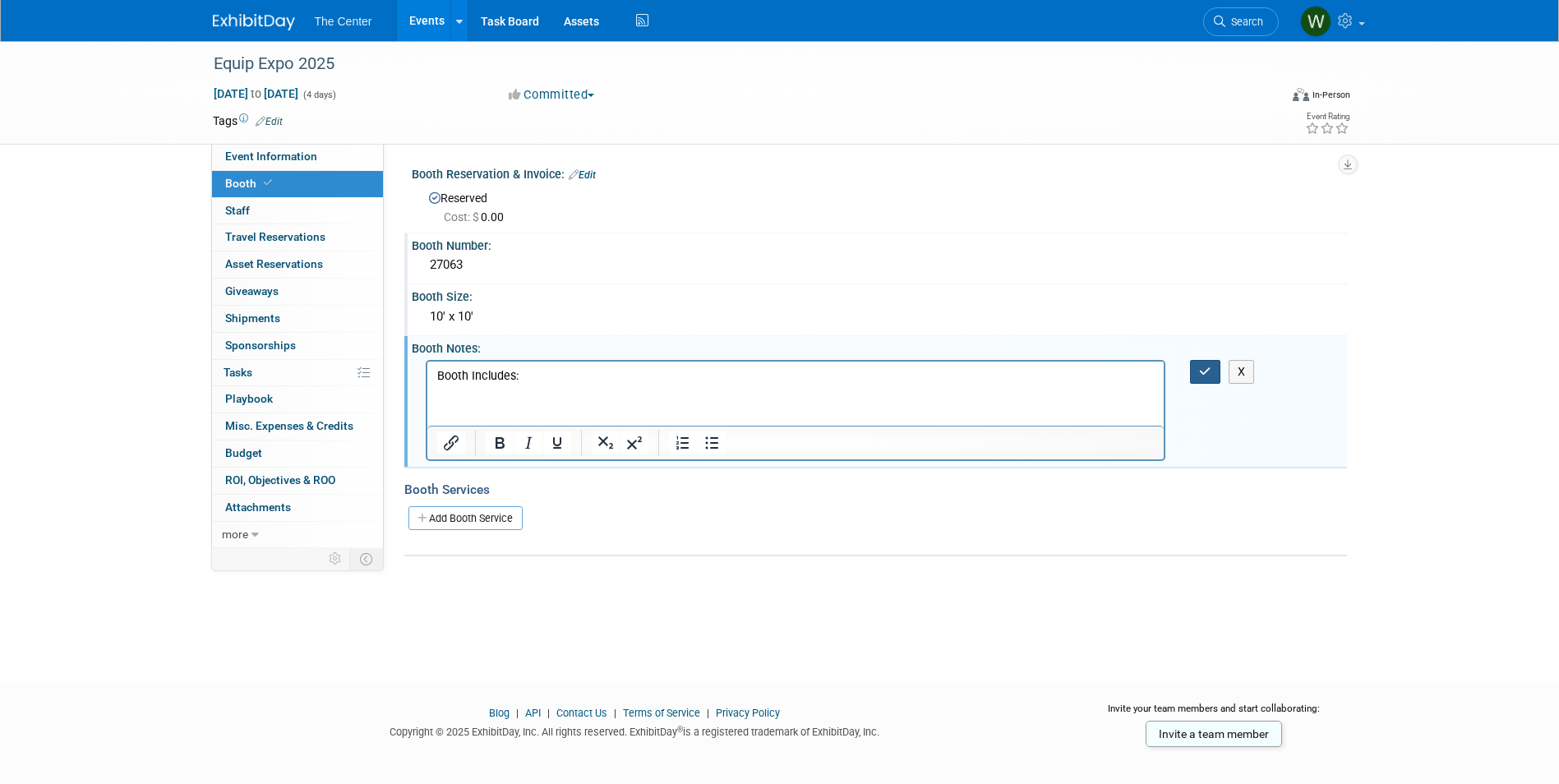
click at [1210, 368] on icon "button" at bounding box center [1205, 372] width 12 height 12
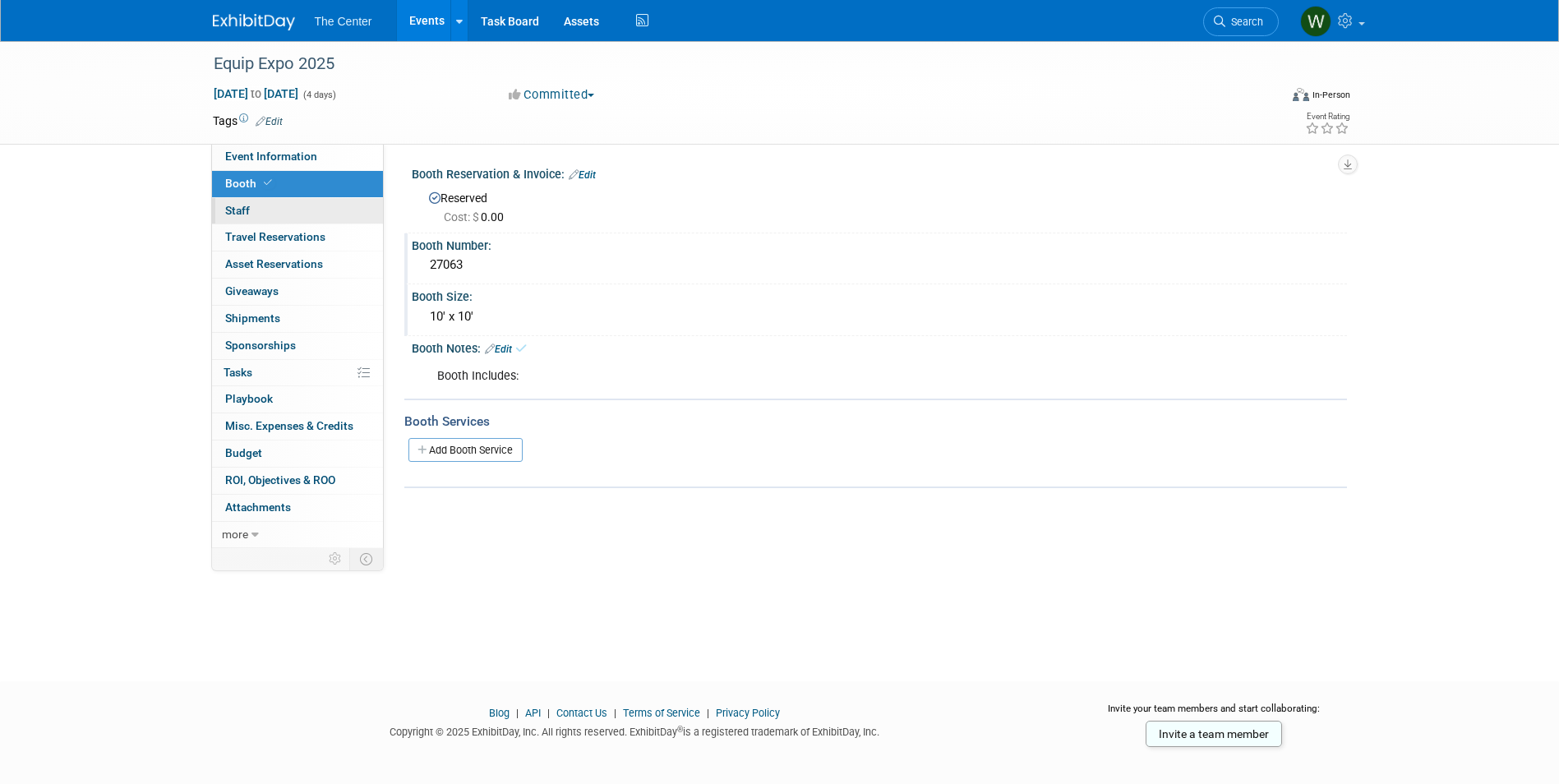
click at [259, 205] on link "0 Staff 0" at bounding box center [297, 211] width 171 height 26
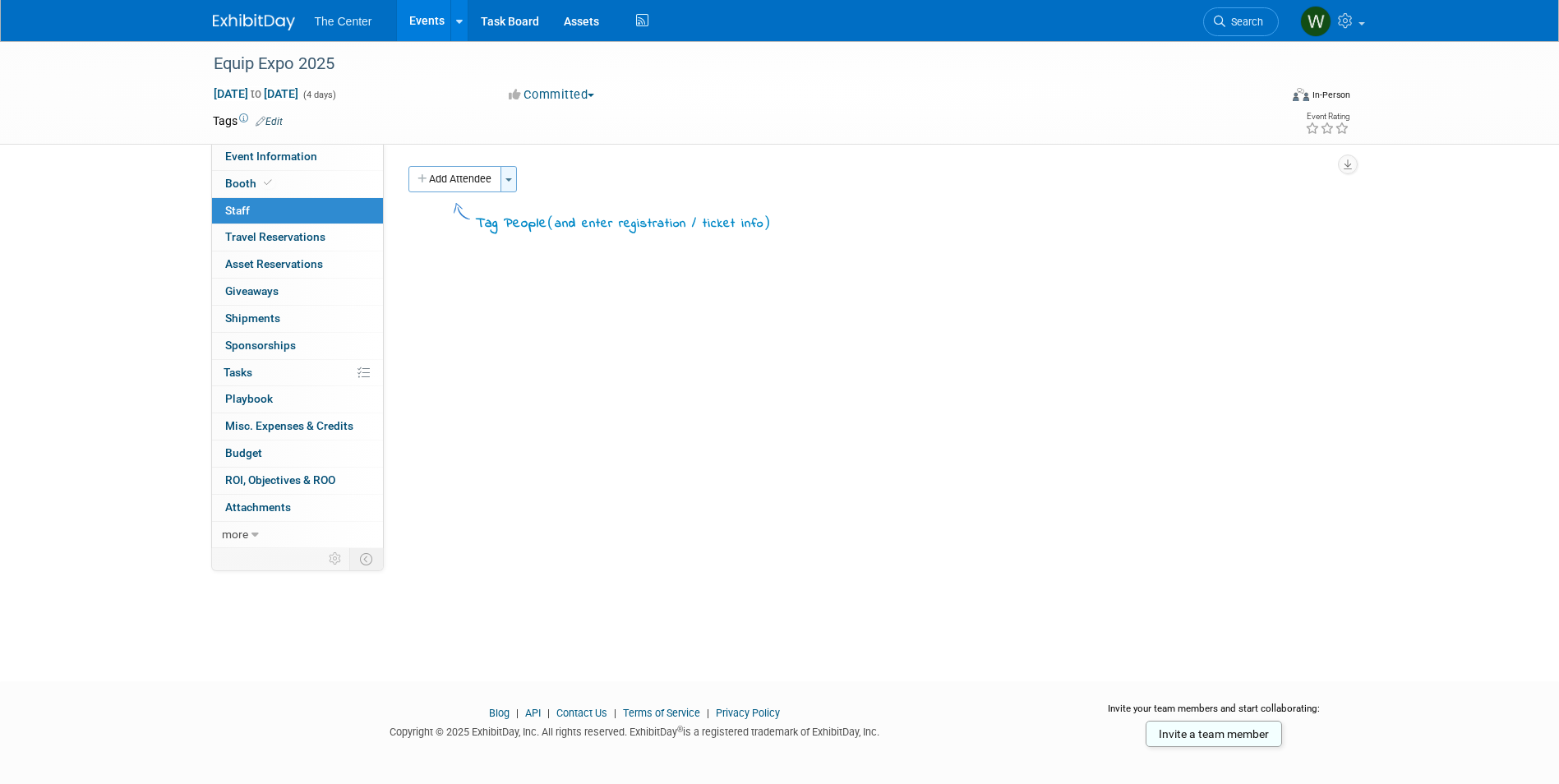
click at [510, 184] on button "Toggle Dropdown" at bounding box center [508, 179] width 17 height 26
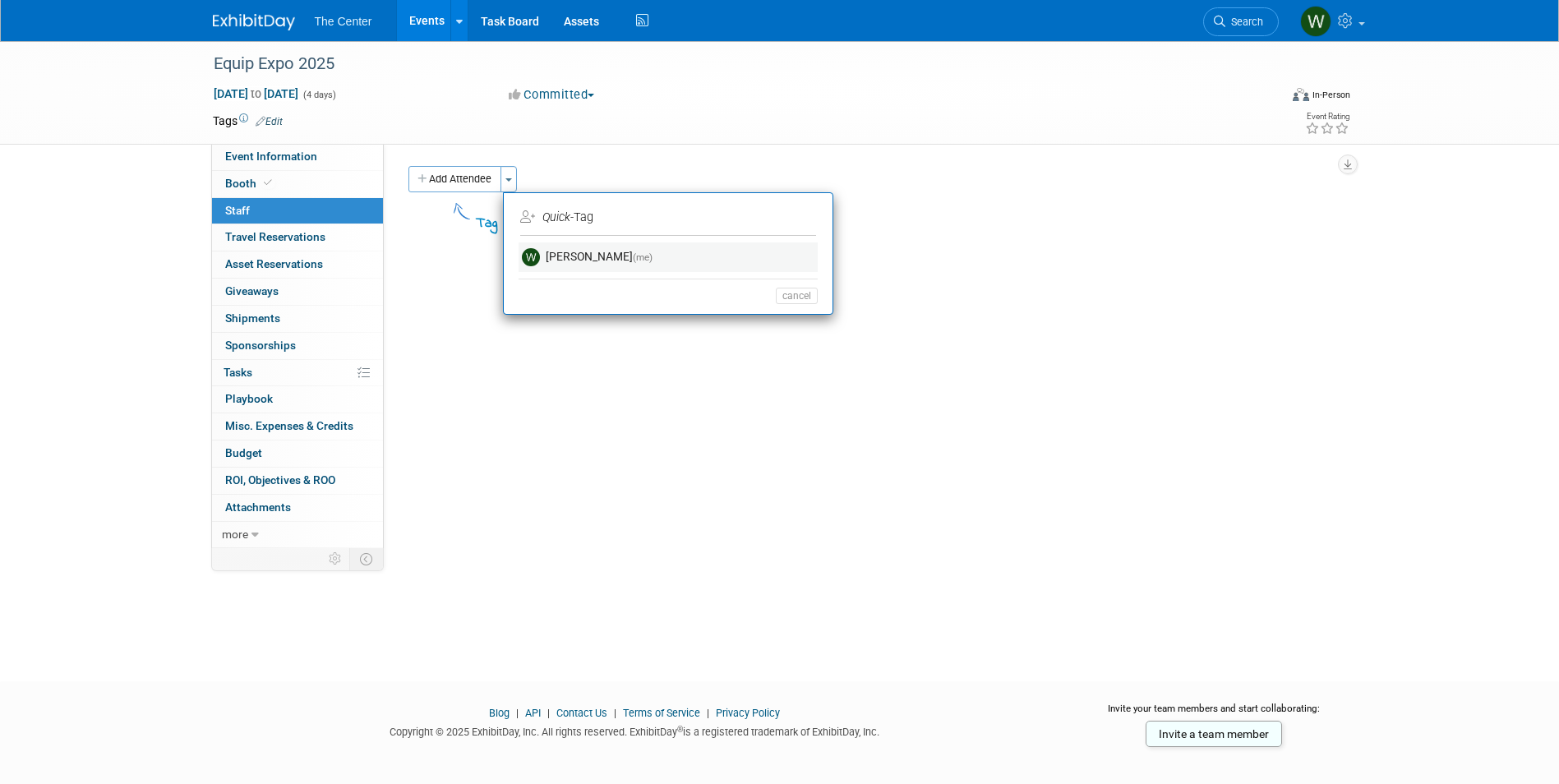
click at [628, 257] on link "Whitney Mueller (me)" at bounding box center [668, 257] width 299 height 30
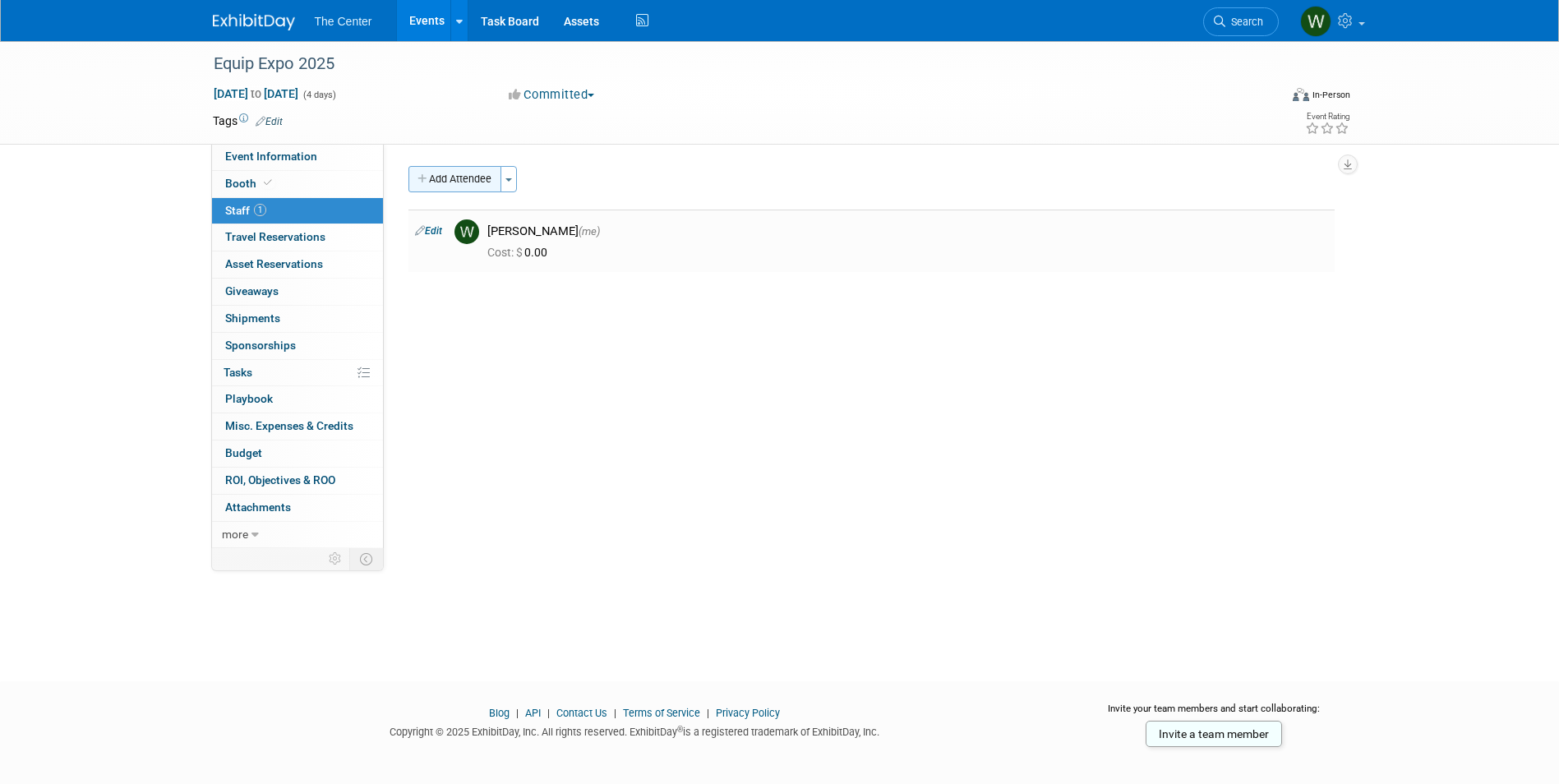
click at [444, 178] on button "Add Attendee" at bounding box center [454, 179] width 92 height 26
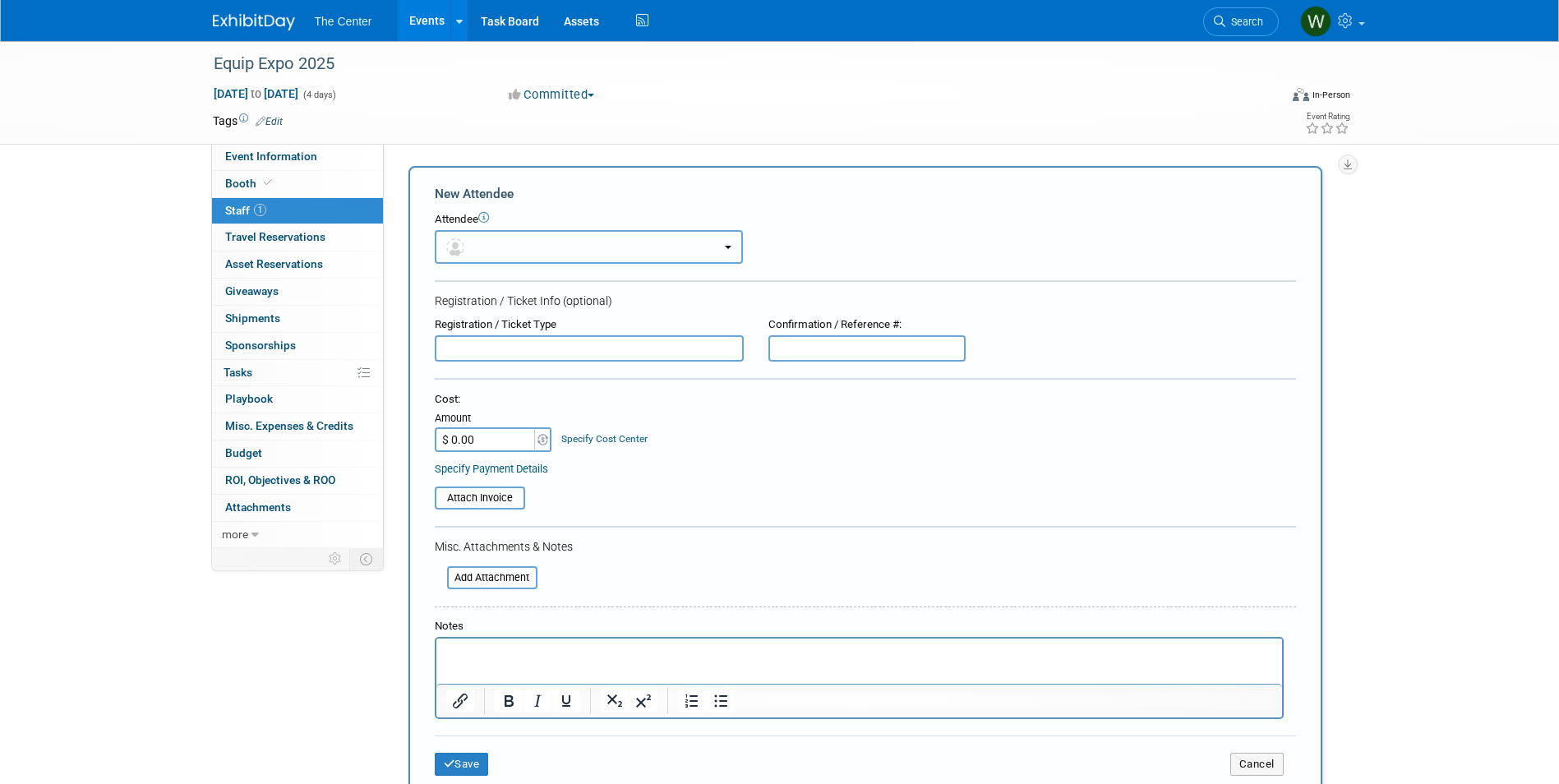
click at [500, 236] on button "button" at bounding box center [589, 246] width 308 height 34
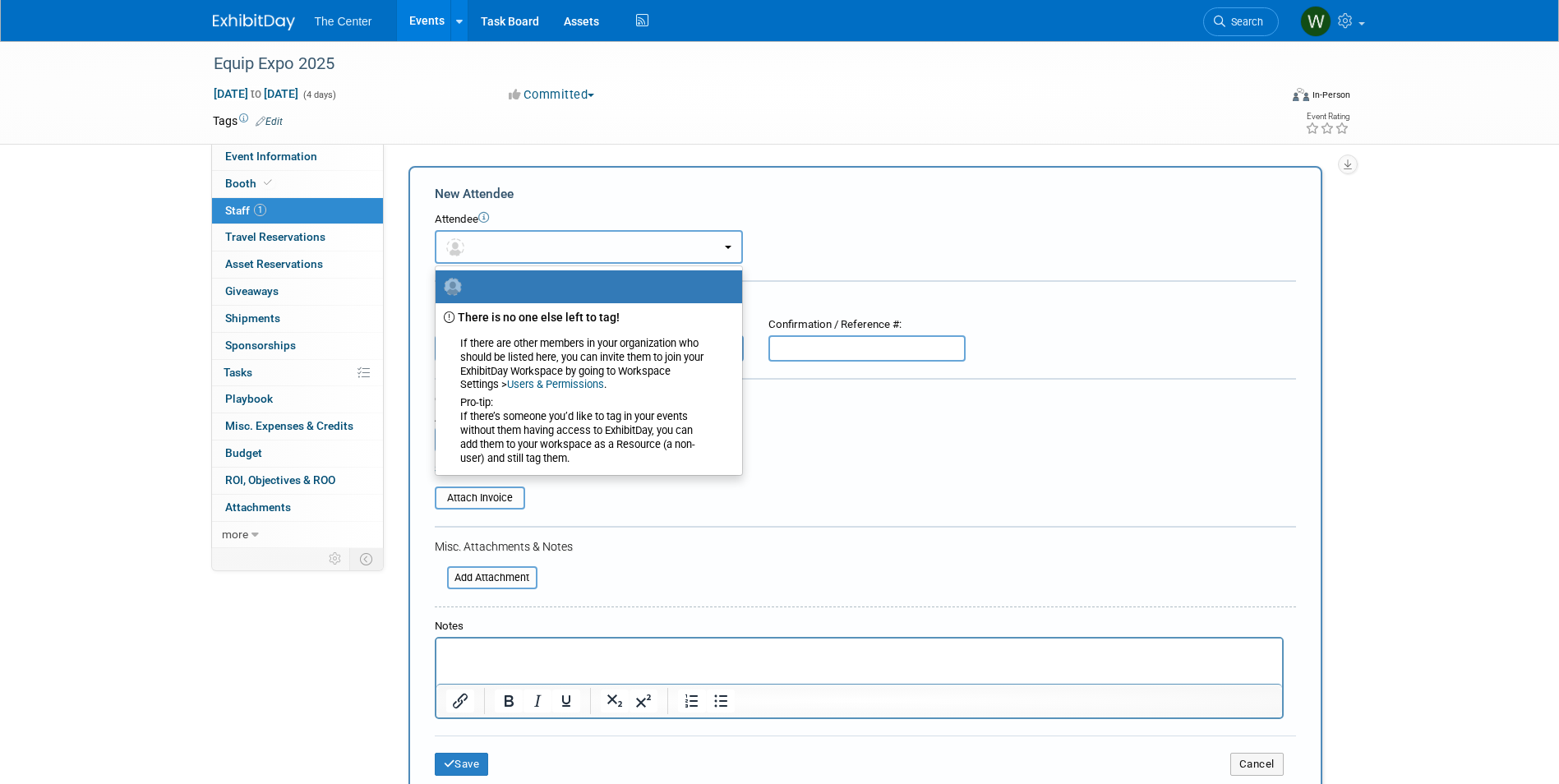
click at [500, 236] on button "button" at bounding box center [589, 246] width 308 height 34
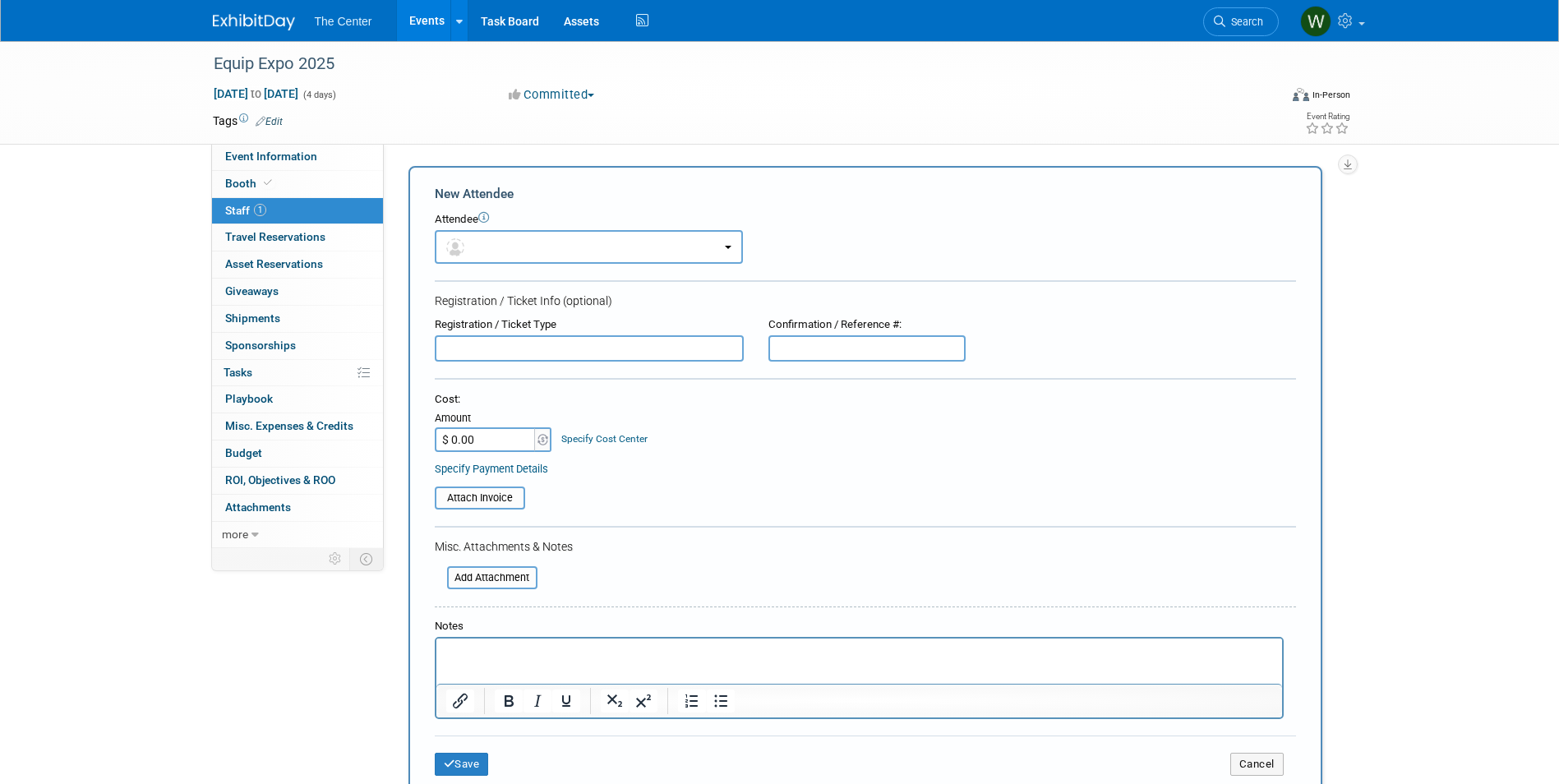
click at [519, 264] on form "New Attendee Attendee <img src="https://www.exhibitday.com/Images/Unassigned-Us…" at bounding box center [865, 486] width 861 height 603
click at [537, 250] on button "button" at bounding box center [589, 246] width 308 height 34
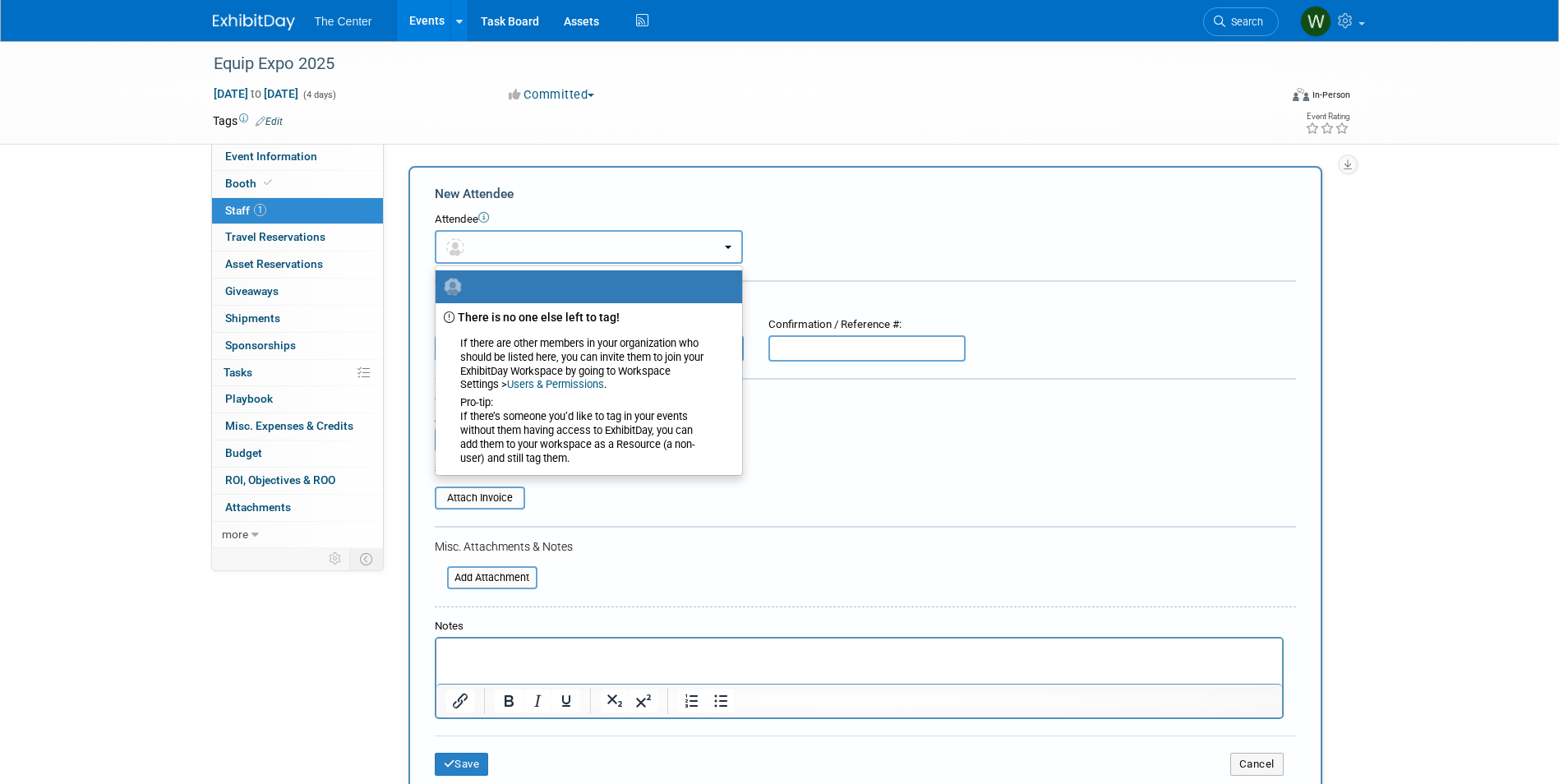
click at [526, 251] on button "button" at bounding box center [589, 246] width 308 height 34
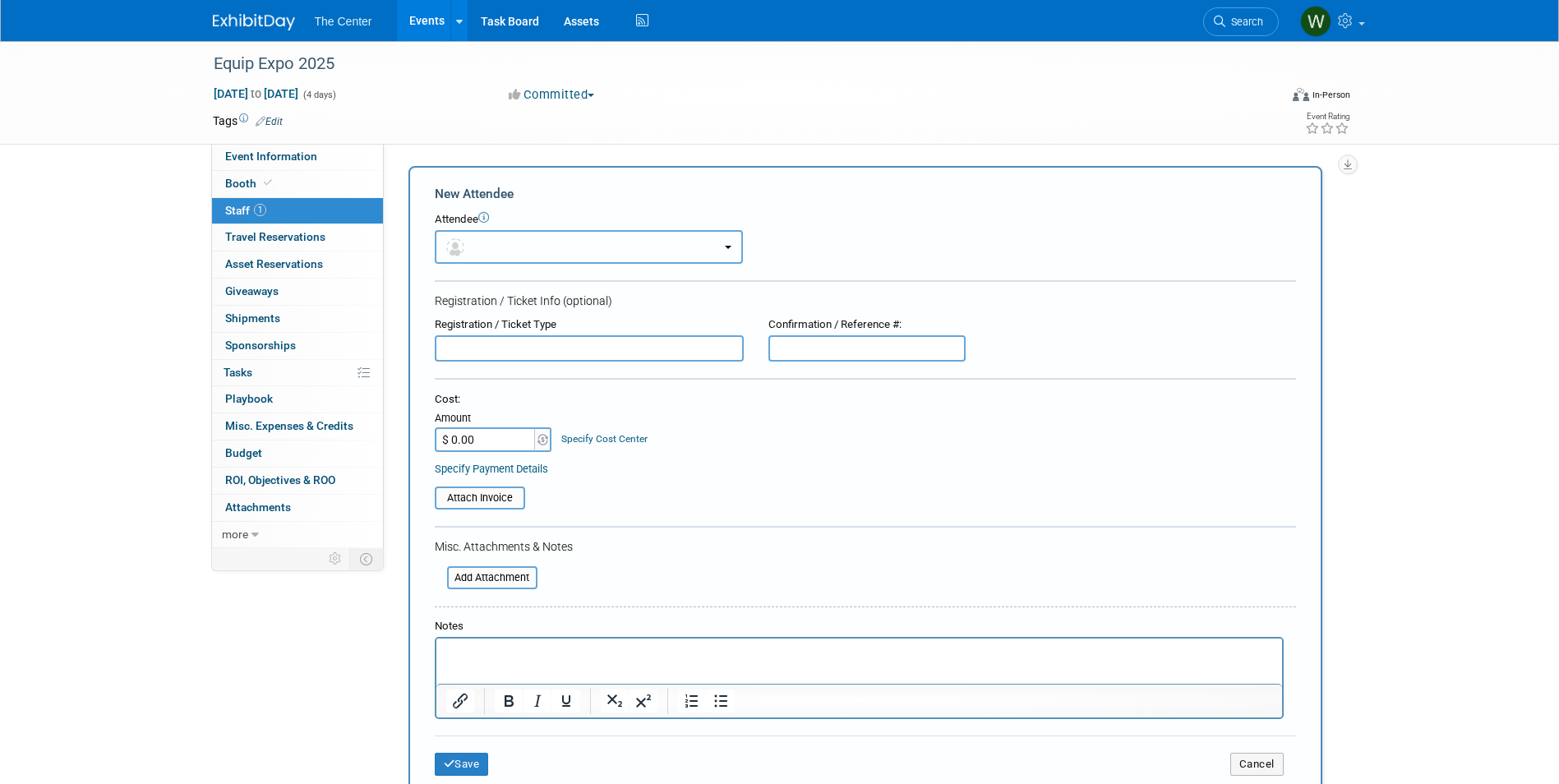
click at [526, 248] on button "button" at bounding box center [589, 246] width 308 height 34
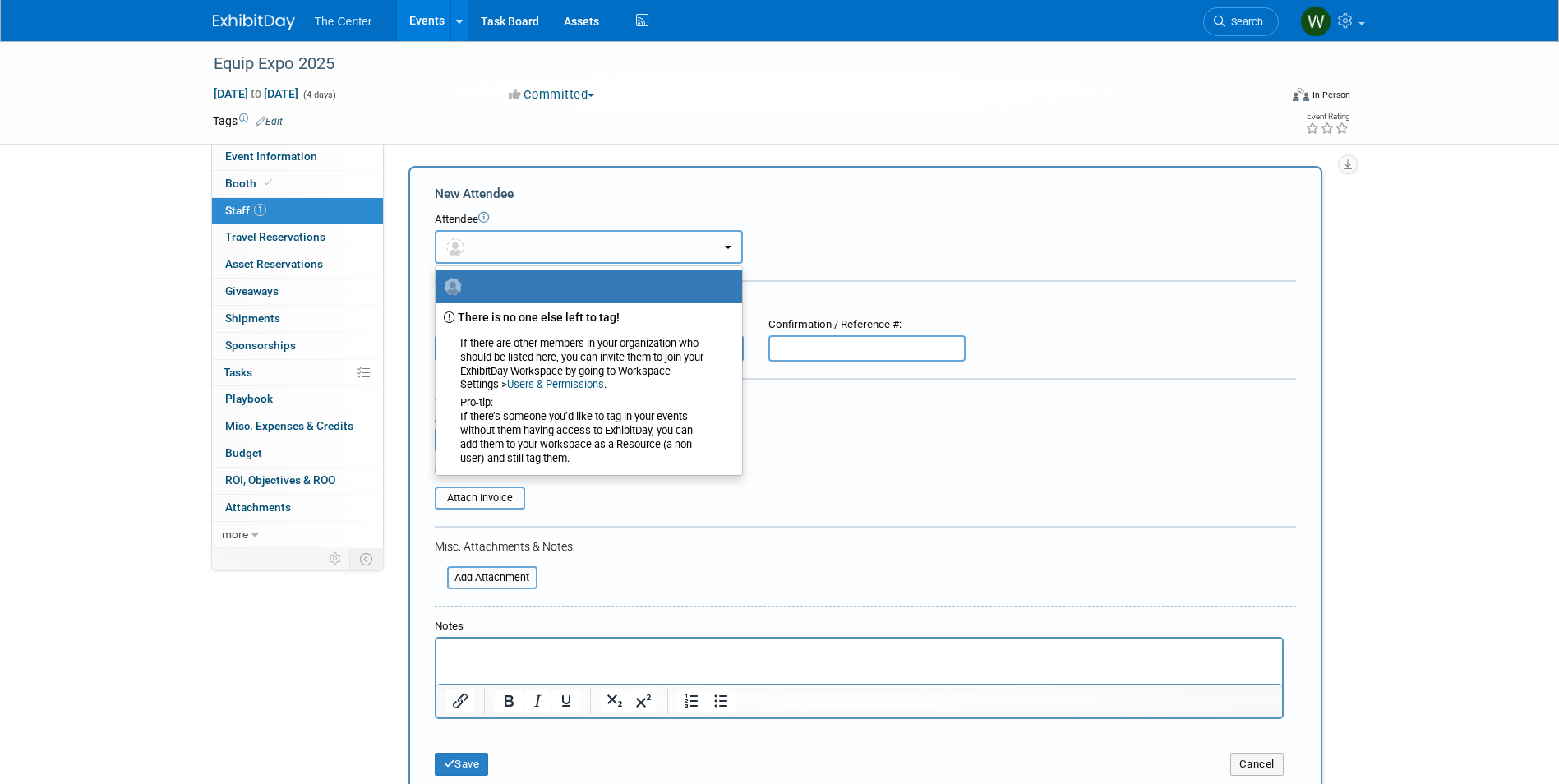
click at [718, 247] on button "button" at bounding box center [589, 246] width 308 height 34
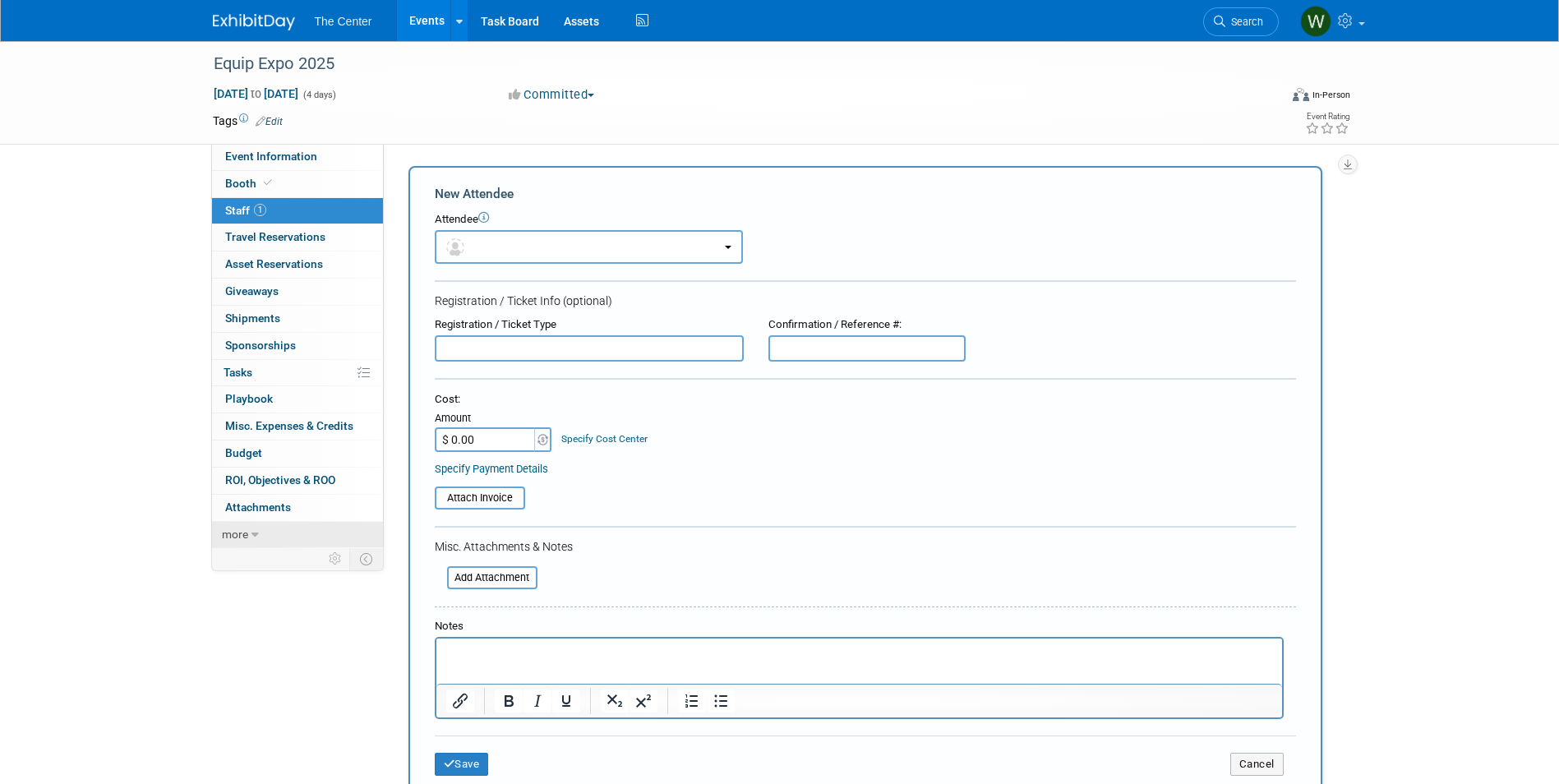
click at [249, 530] on link "more" at bounding box center [297, 535] width 171 height 26
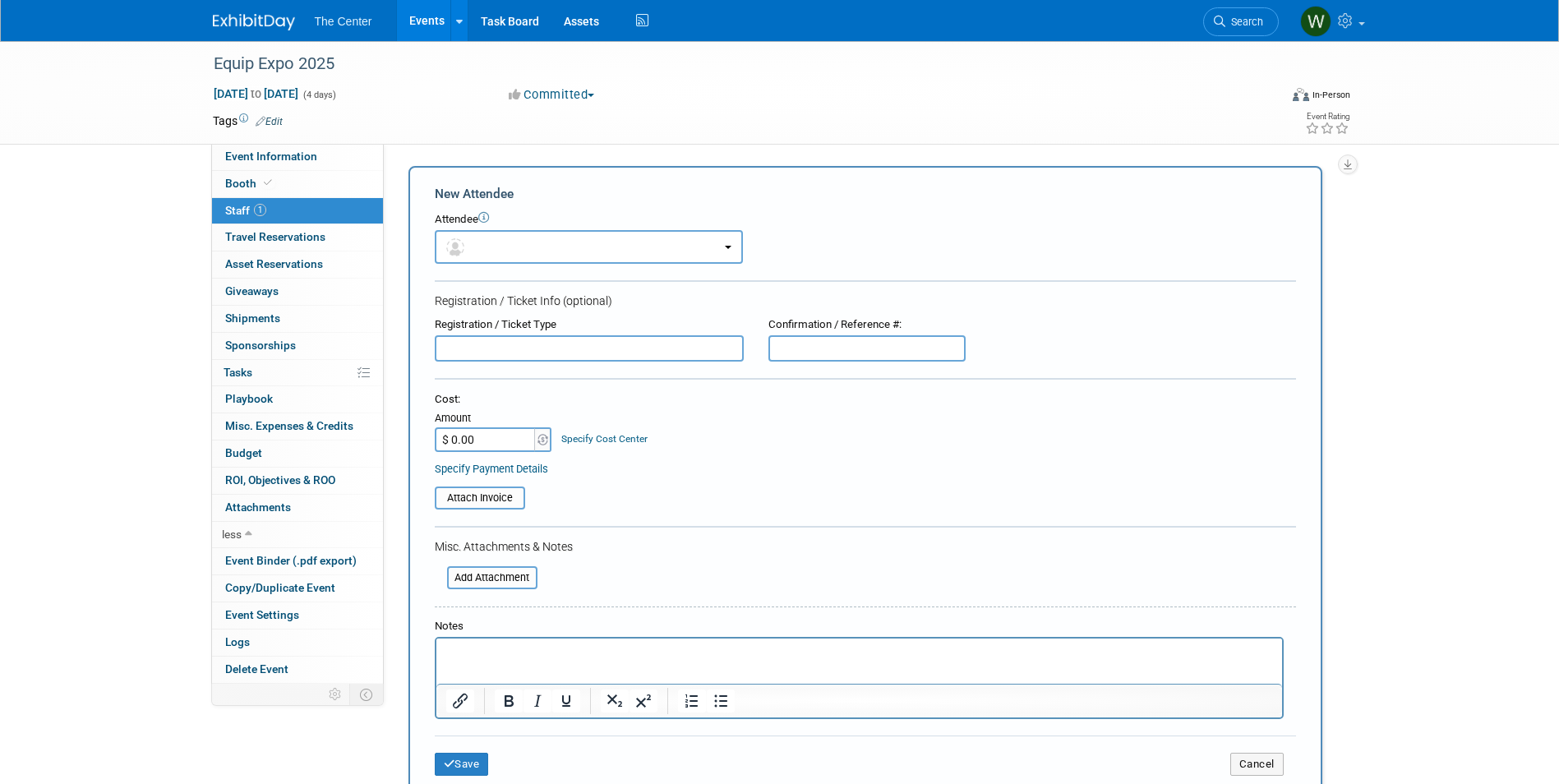
click at [232, 200] on link "1 Staff 1" at bounding box center [297, 211] width 171 height 26
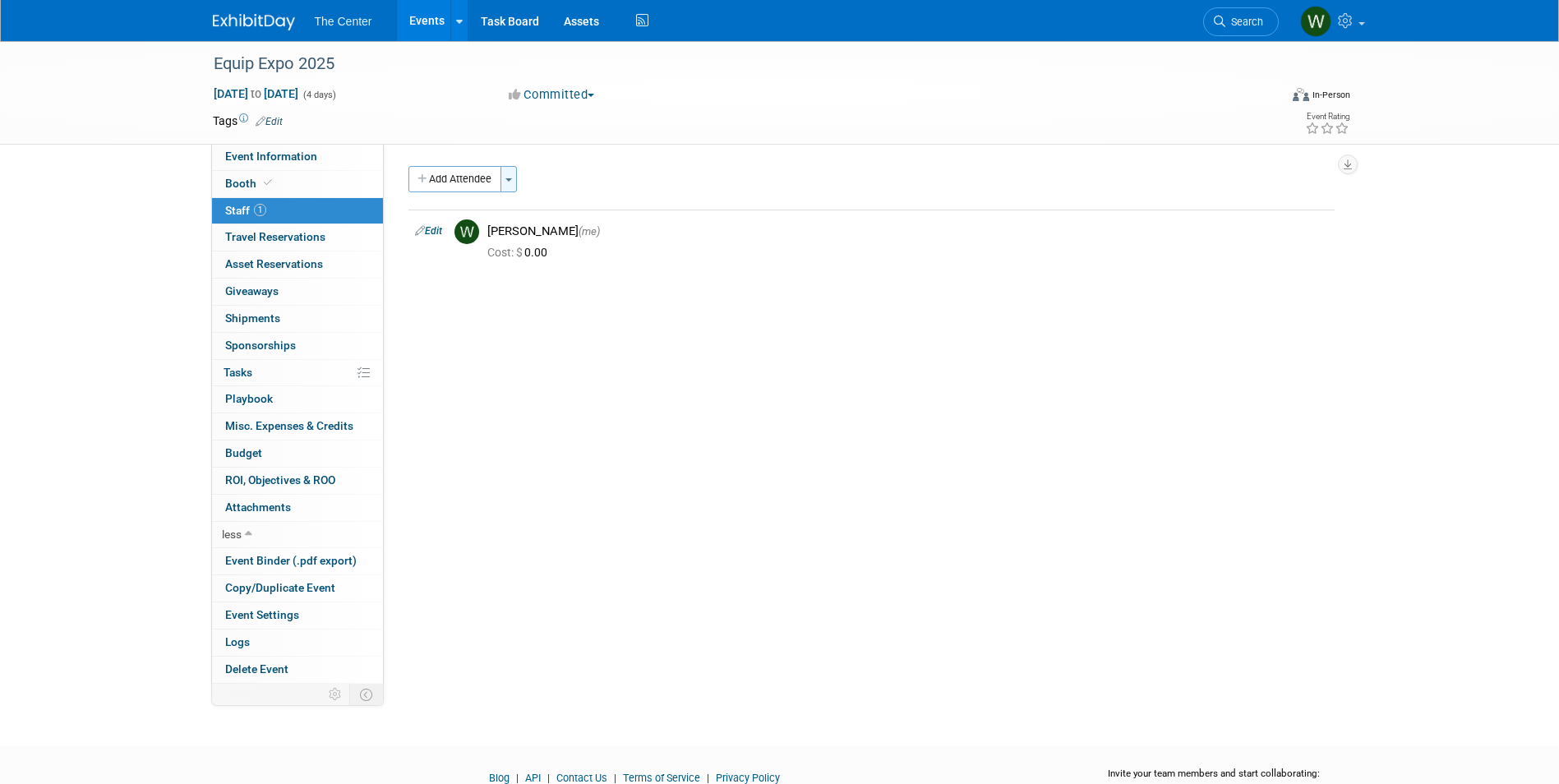
click at [516, 175] on button "Toggle Dropdown" at bounding box center [508, 179] width 17 height 26
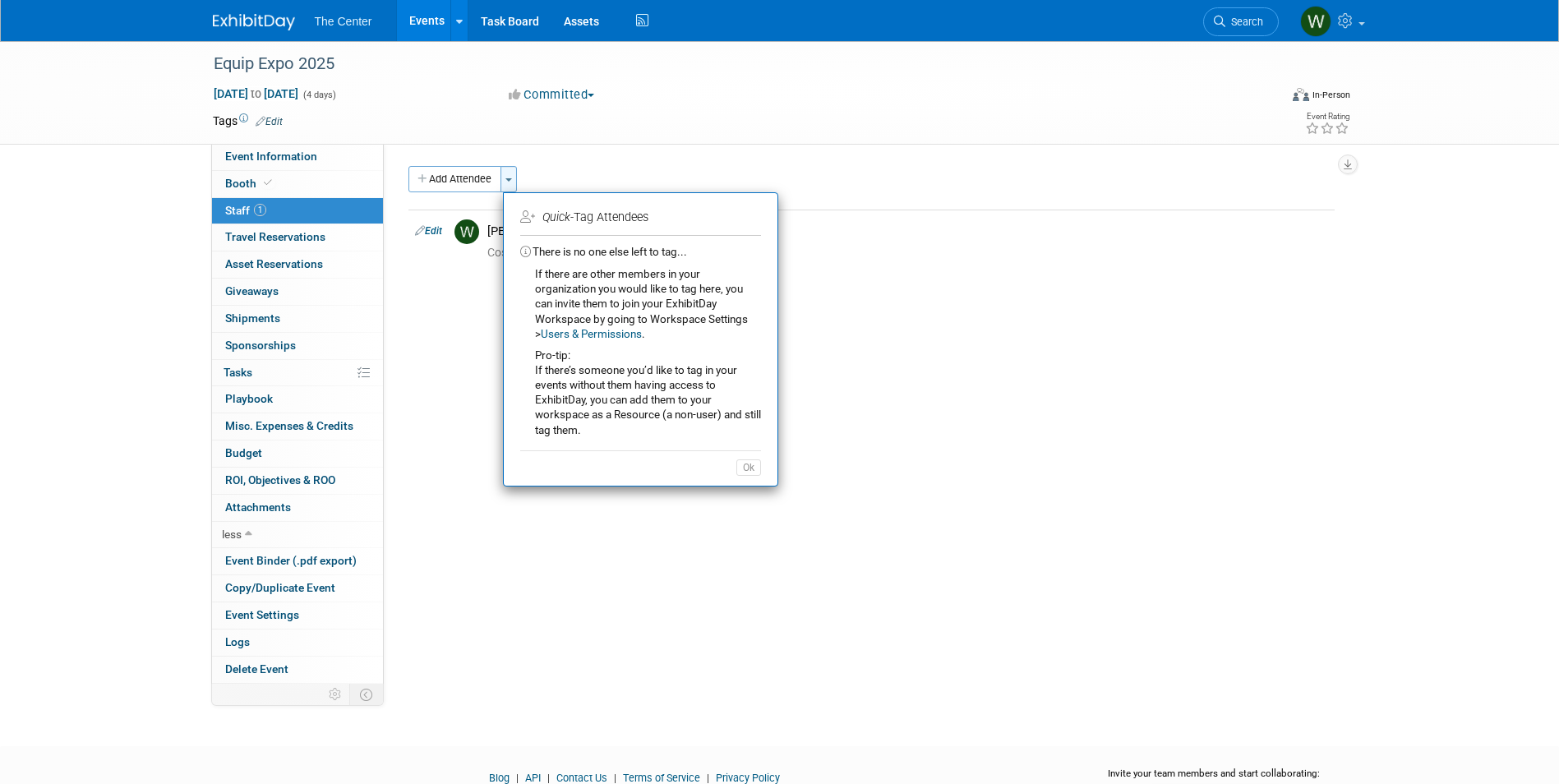
click at [516, 175] on button "Toggle Dropdown" at bounding box center [508, 179] width 17 height 26
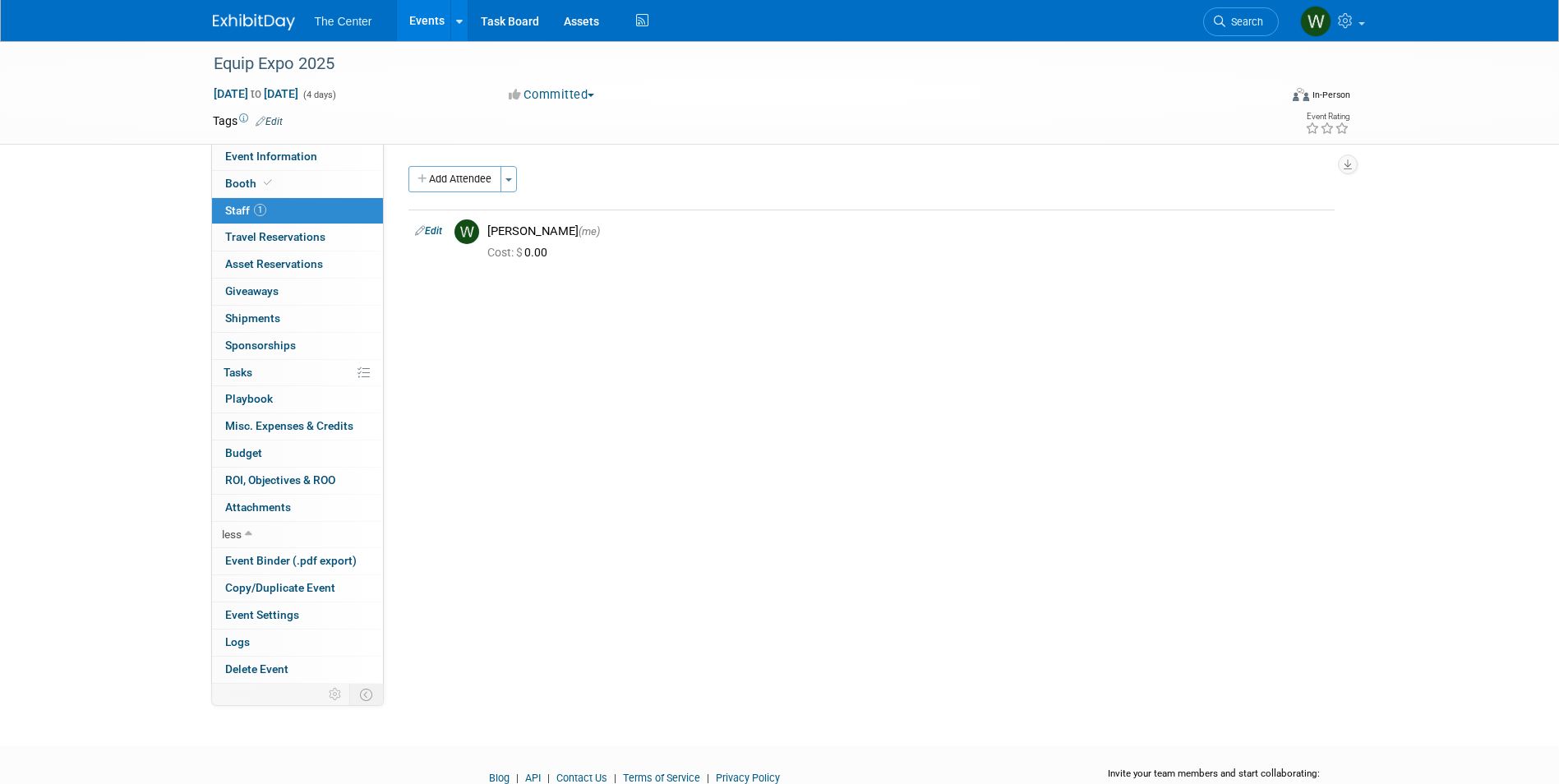
click at [590, 90] on button "Committed" at bounding box center [552, 94] width 97 height 17
click at [1352, 167] on button "button" at bounding box center [1348, 164] width 20 height 20
click at [254, 261] on span "Asset Reservations 0" at bounding box center [274, 263] width 97 height 13
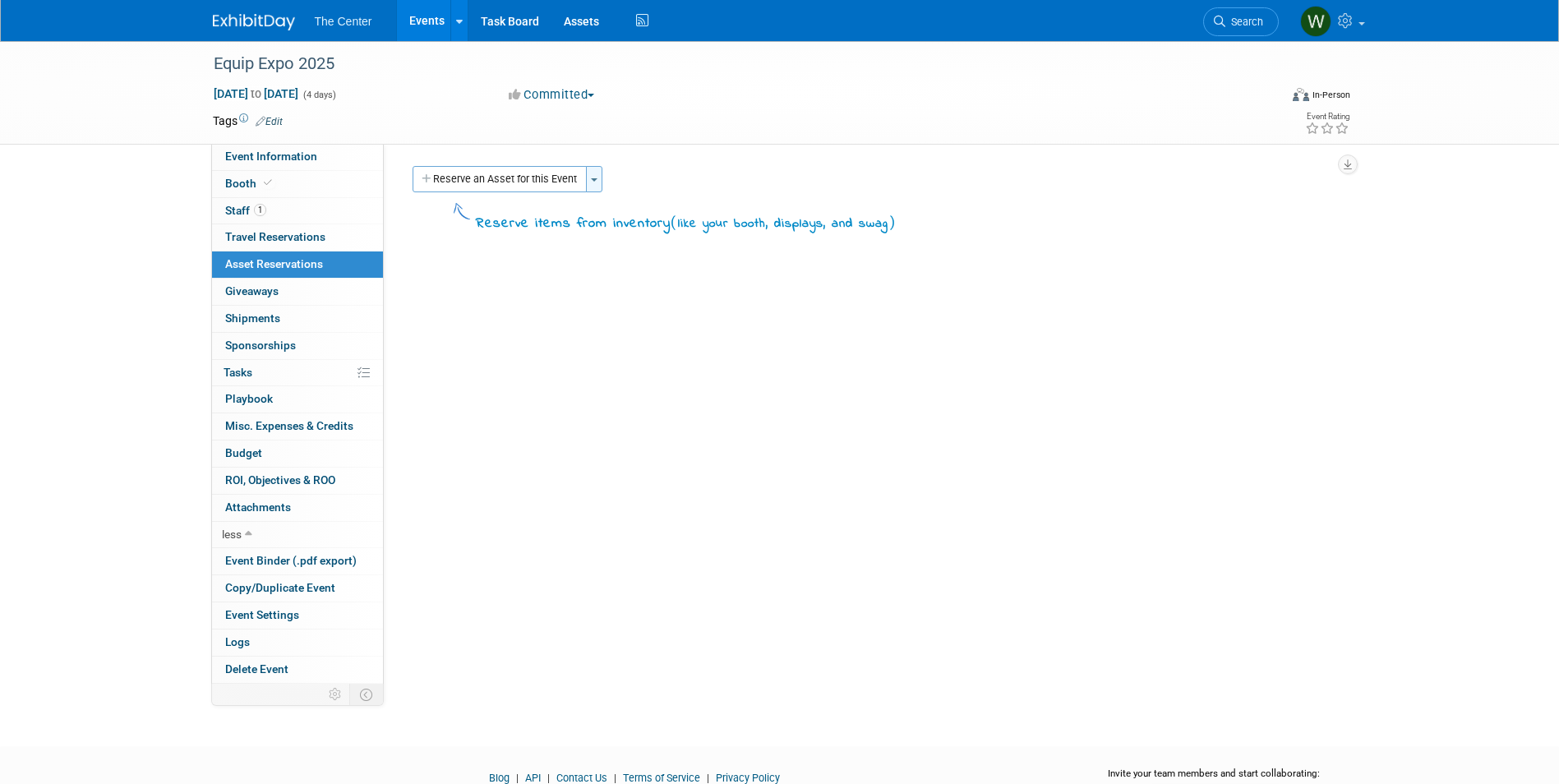
click at [602, 183] on button "Toggle Dropdown" at bounding box center [594, 179] width 17 height 26
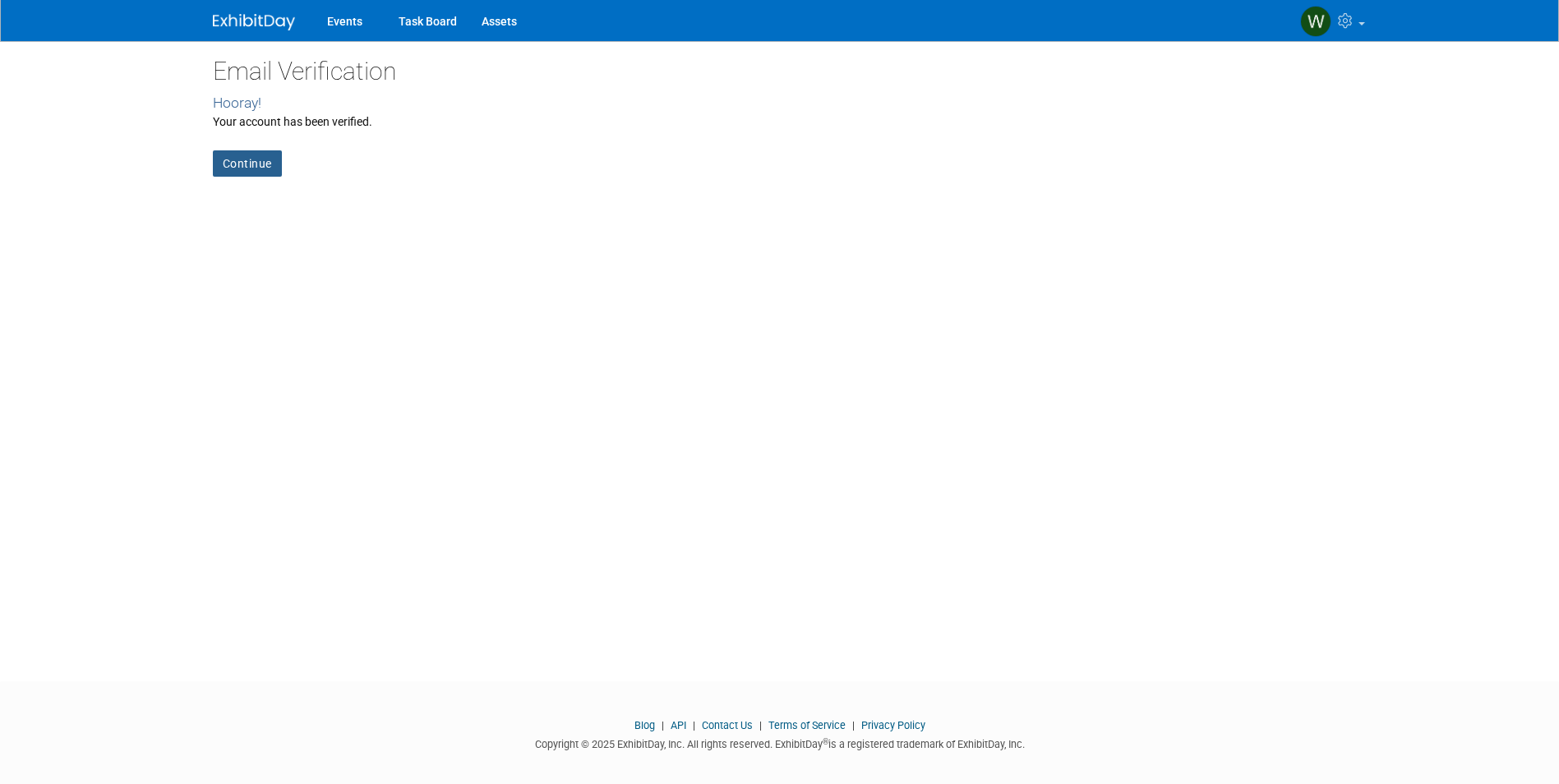
click at [242, 168] on link "Continue" at bounding box center [247, 163] width 69 height 26
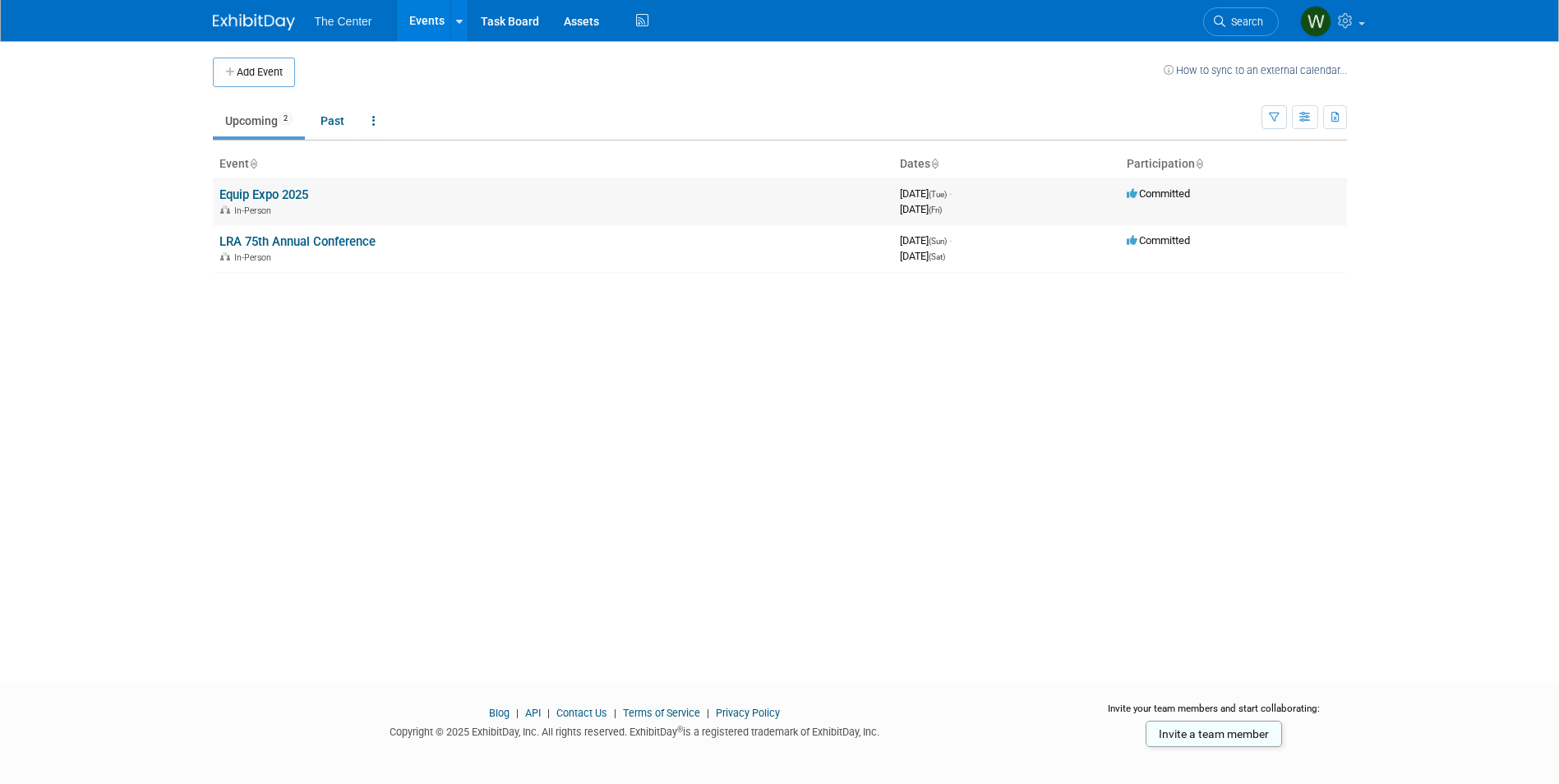
click at [252, 191] on link "Equip Expo 2025" at bounding box center [263, 194] width 88 height 15
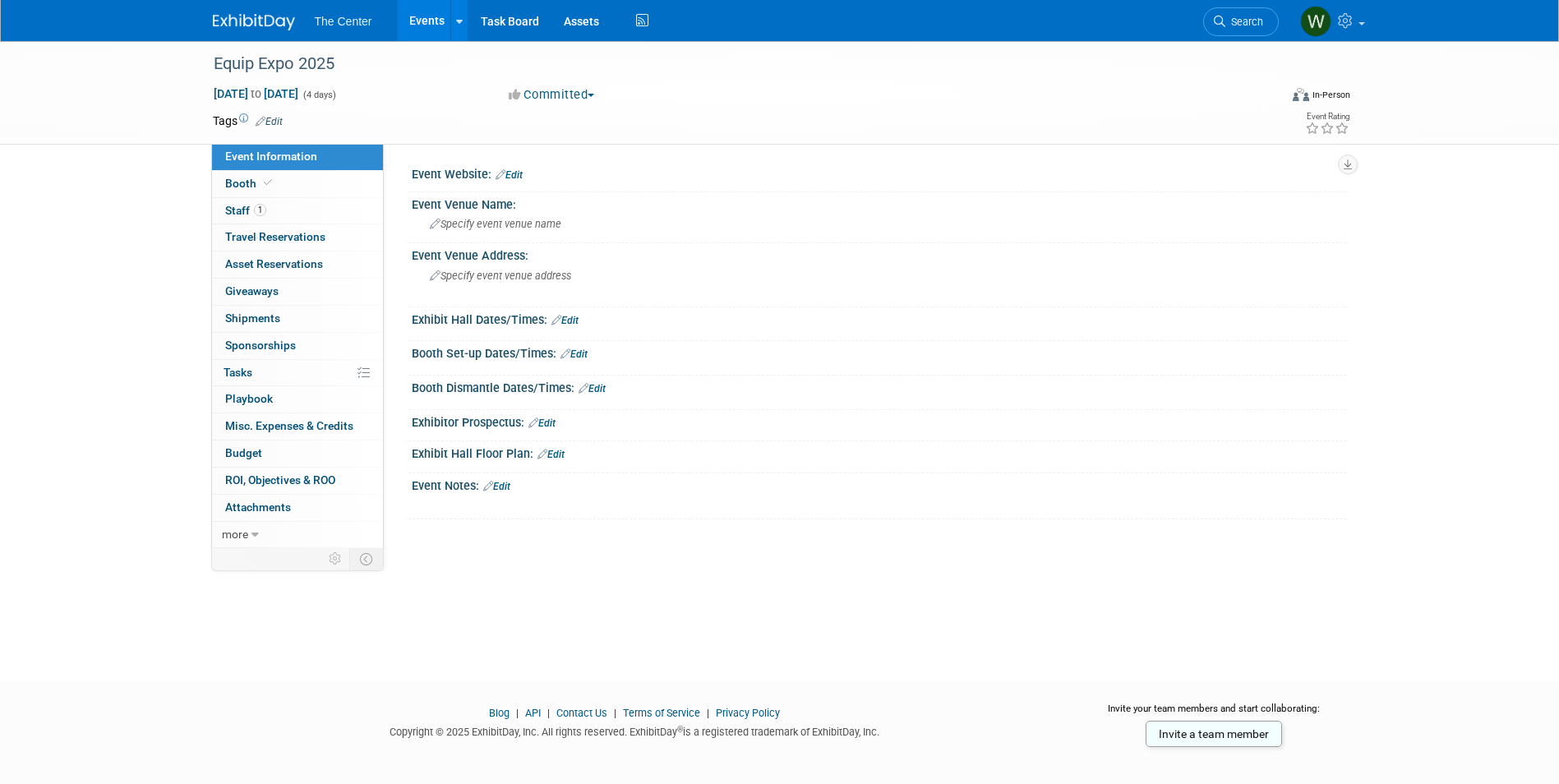
click at [505, 486] on link "Edit" at bounding box center [496, 487] width 27 height 12
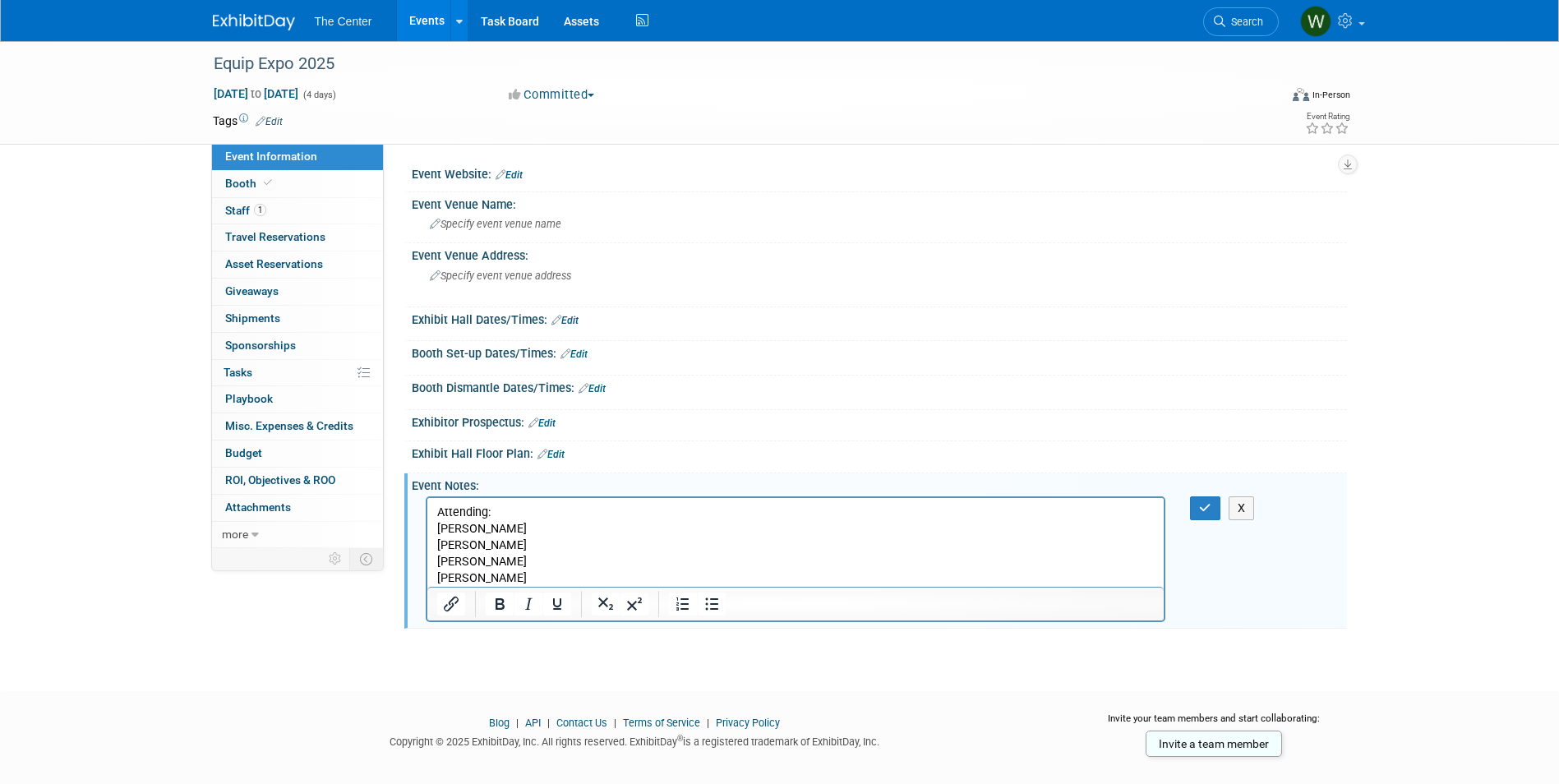
click at [548, 518] on p "Attending:" at bounding box center [795, 513] width 719 height 17
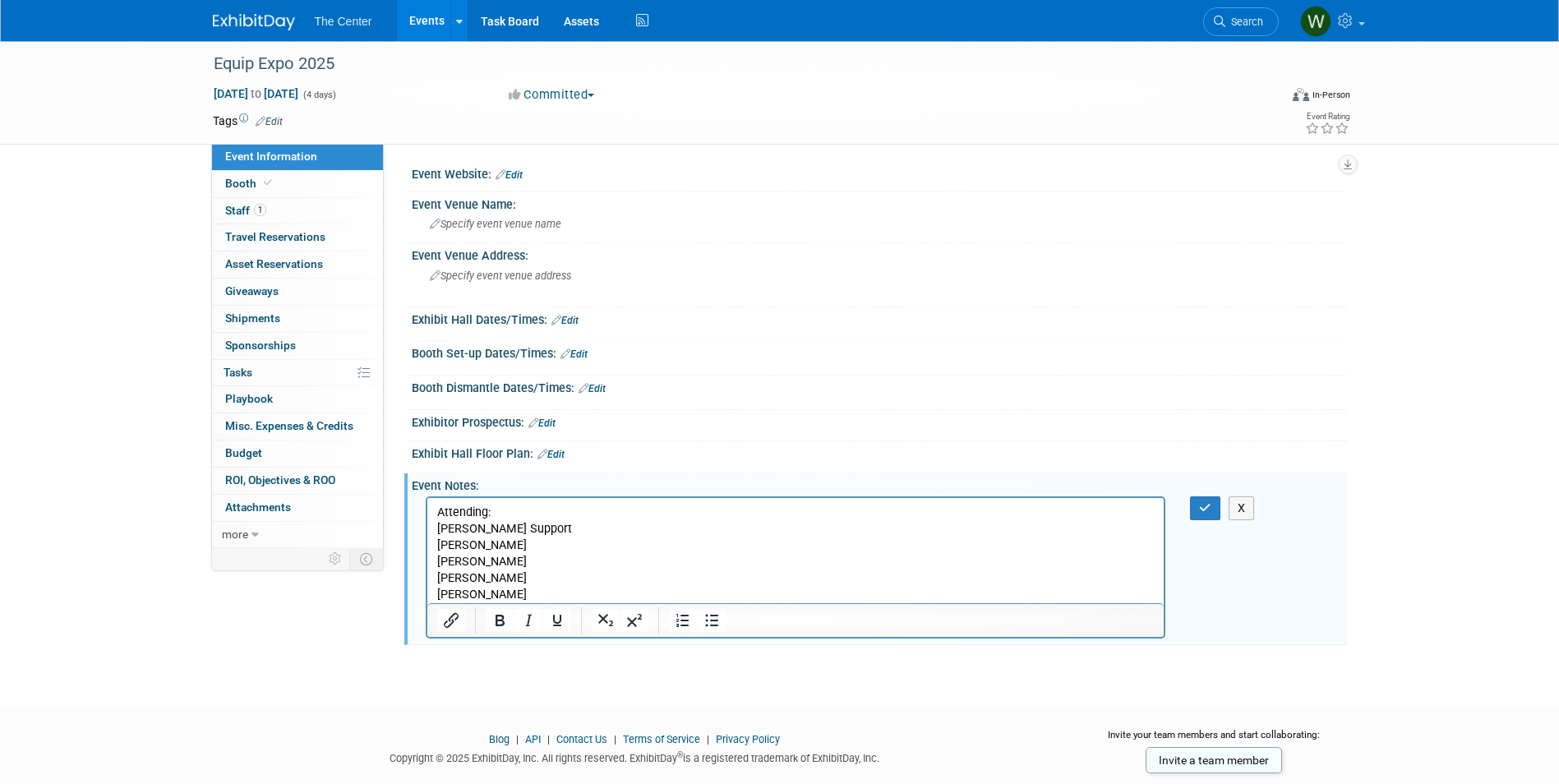
scroll to position [39, 0]
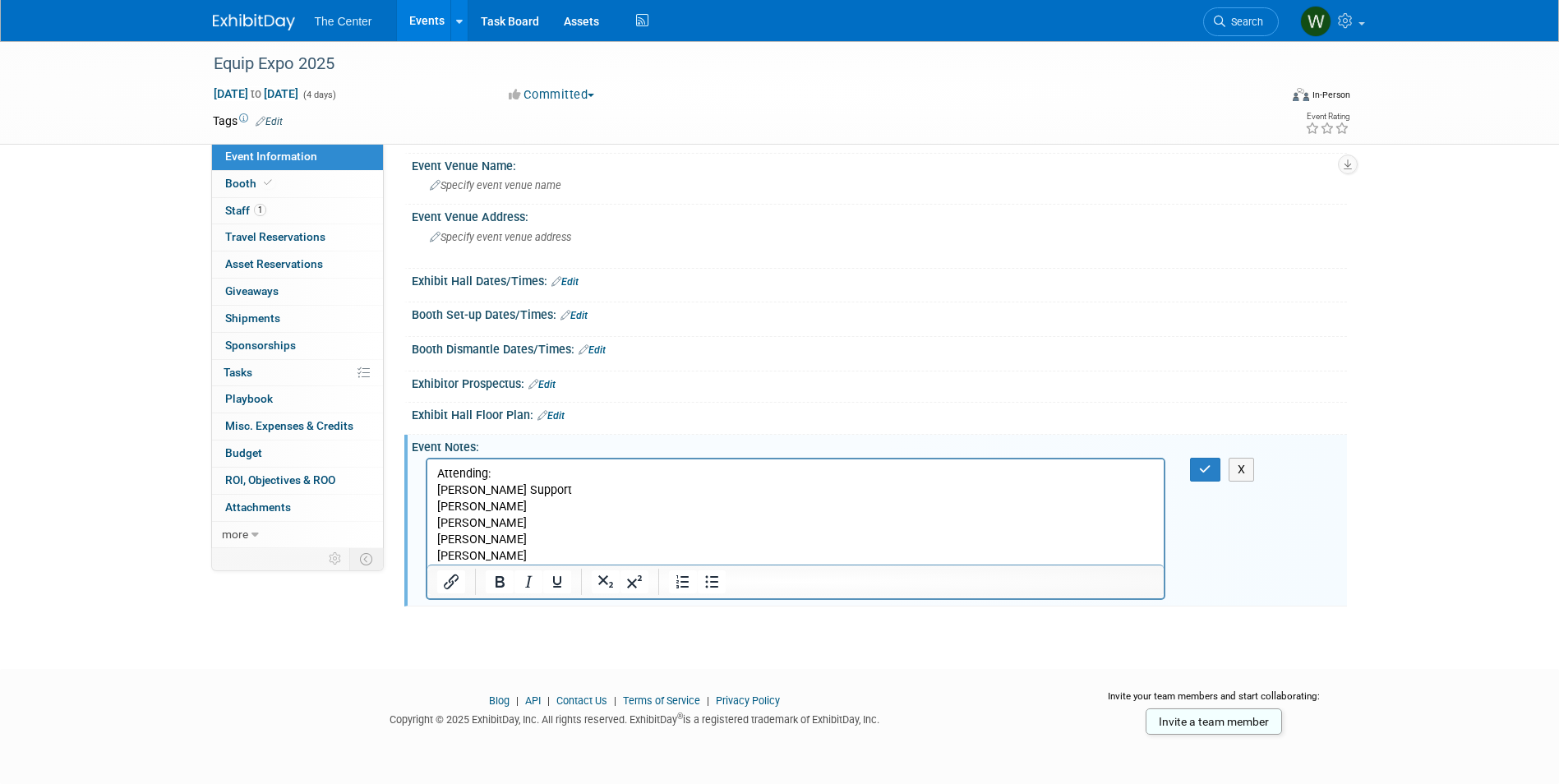
drag, startPoint x: 619, startPoint y: 486, endPoint x: 445, endPoint y: 481, distance: 174.1
click at [435, 482] on body "Attending: Whitney Mueller - Booth Support Andy Thomas Nick Schriver Kevin Smit…" at bounding box center [795, 515] width 720 height 98
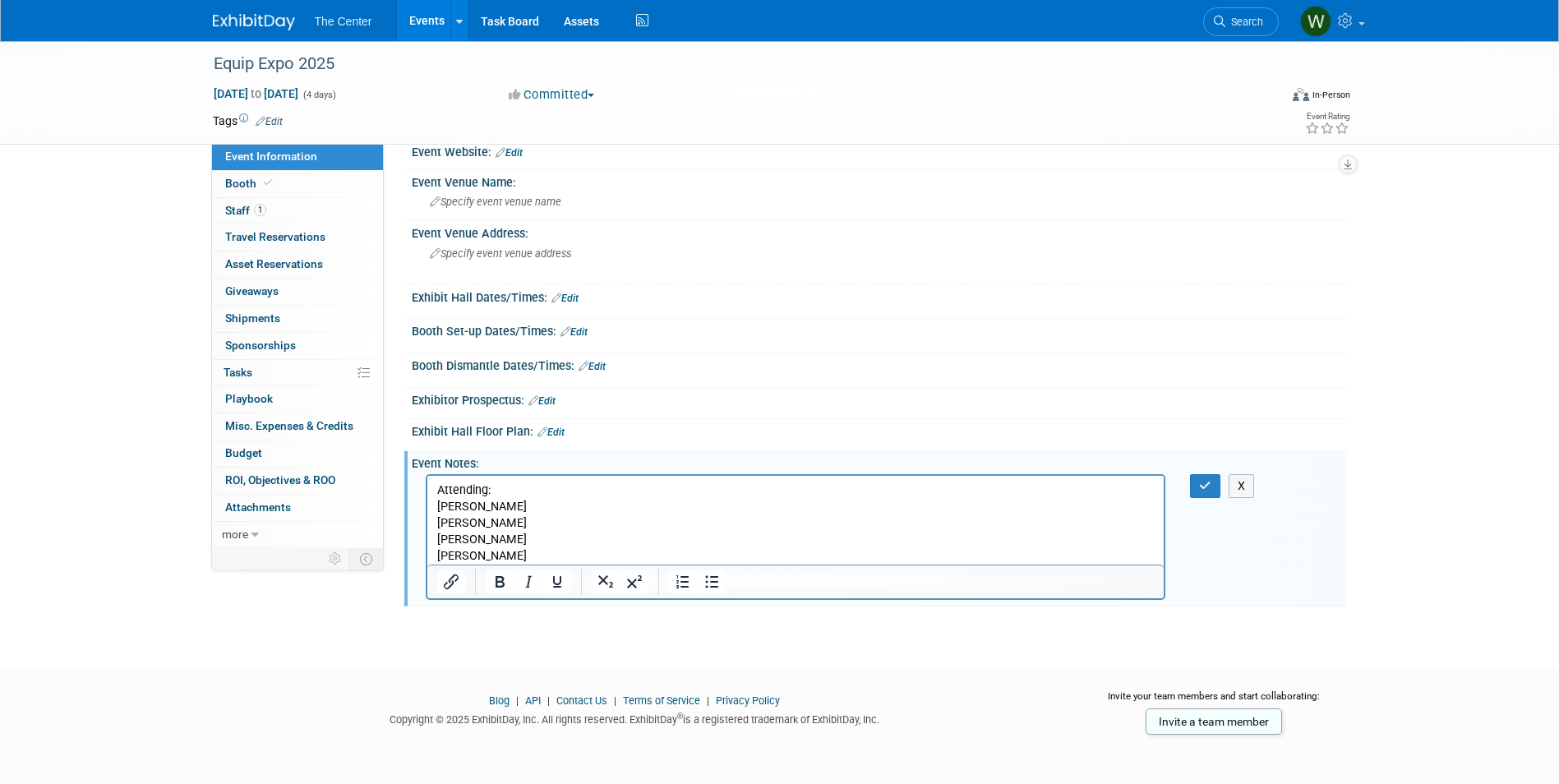
click at [545, 541] on p "Kevin Smith" at bounding box center [795, 540] width 719 height 17
click at [535, 518] on p "Nick Schriver" at bounding box center [795, 523] width 719 height 17
click at [563, 548] on p "Kevin Smith" at bounding box center [795, 540] width 719 height 17
click at [555, 556] on p "Chris" at bounding box center [795, 555] width 719 height 17
click at [547, 549] on p "Chris" at bounding box center [795, 555] width 719 height 17
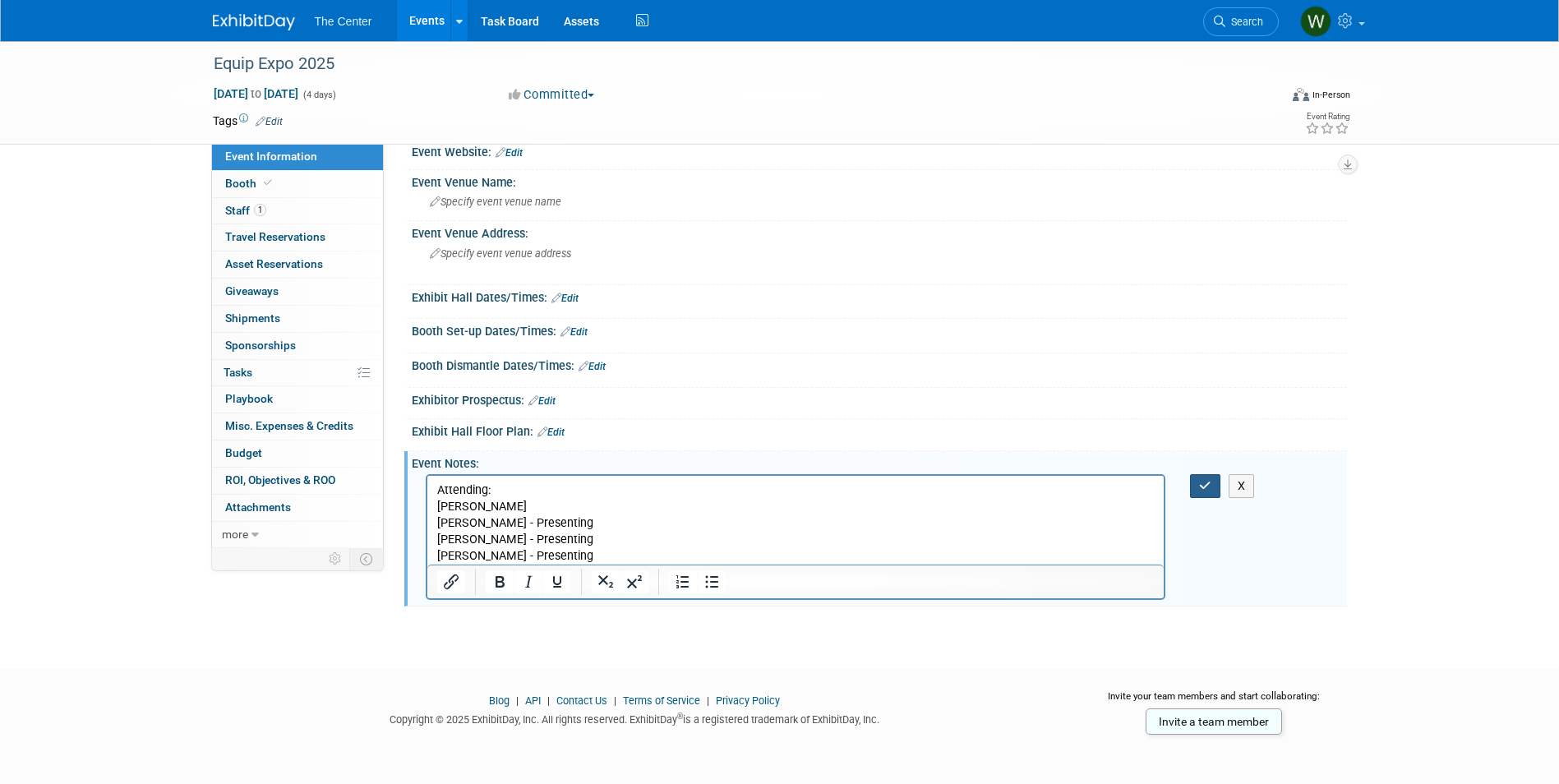
click at [1212, 485] on icon "button" at bounding box center [1205, 486] width 12 height 12
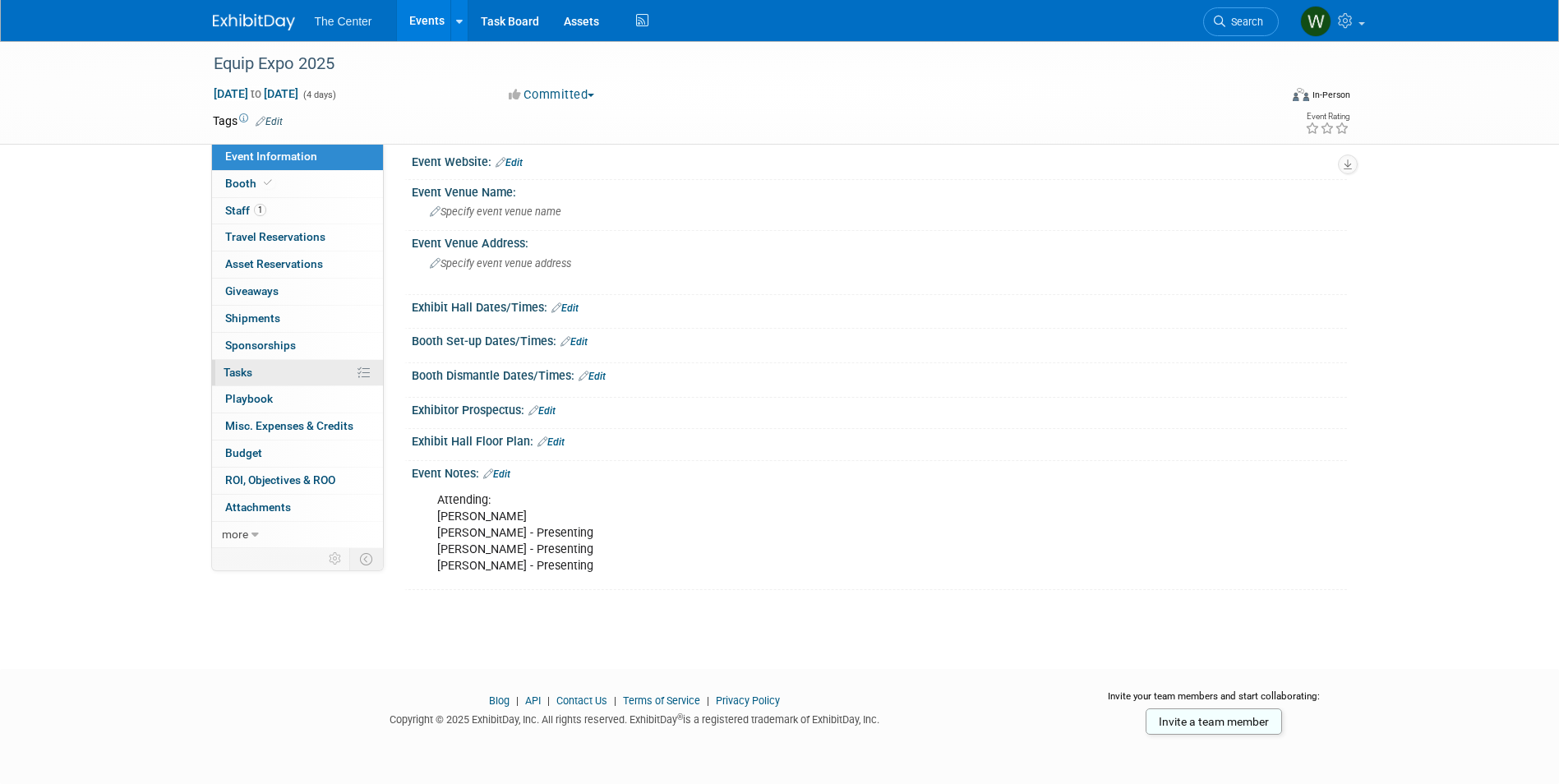
click at [275, 378] on link "0% Tasks 0%" at bounding box center [297, 373] width 171 height 26
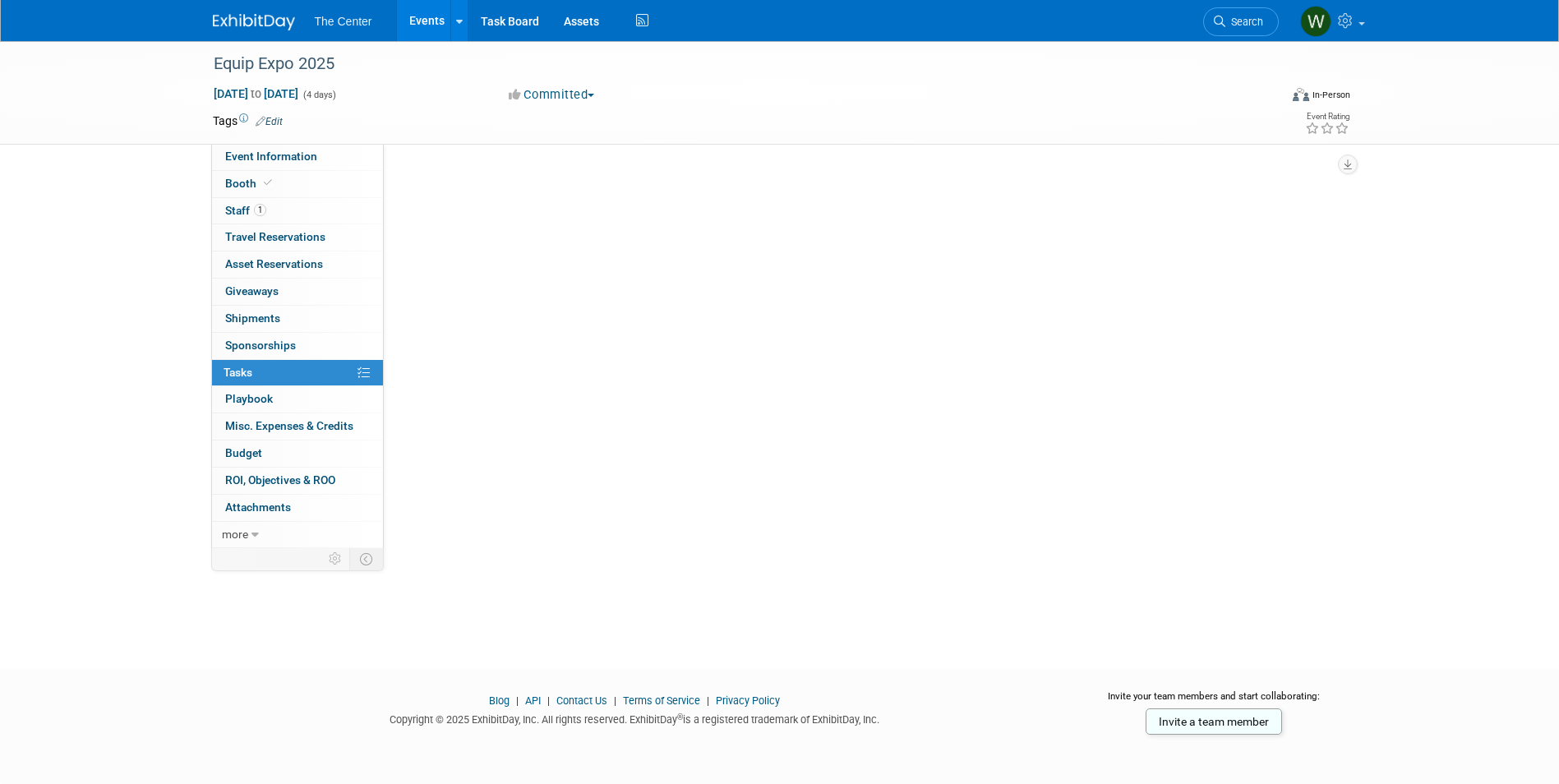
scroll to position [0, 0]
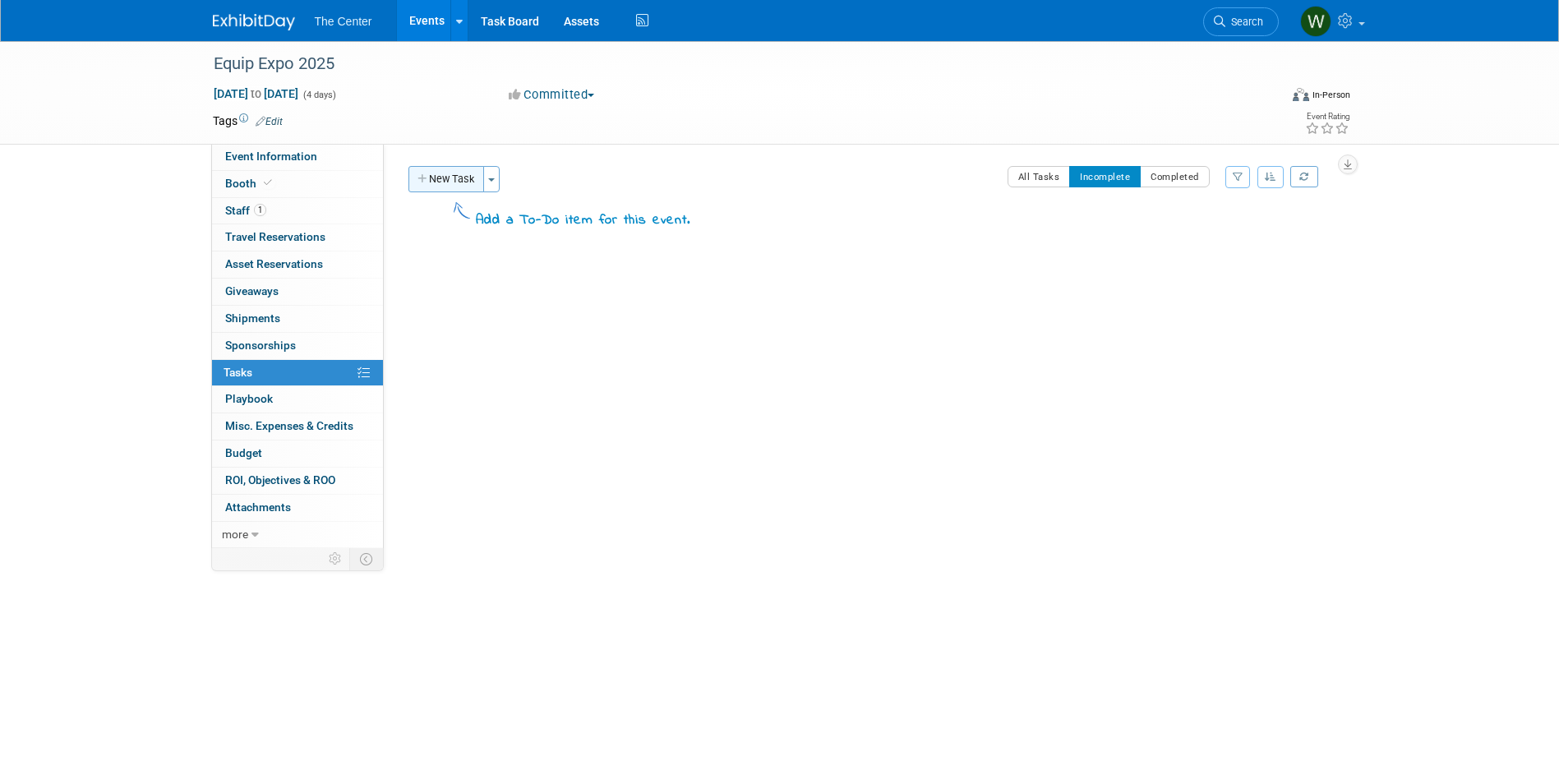
click at [466, 176] on button "New Task" at bounding box center [446, 179] width 76 height 26
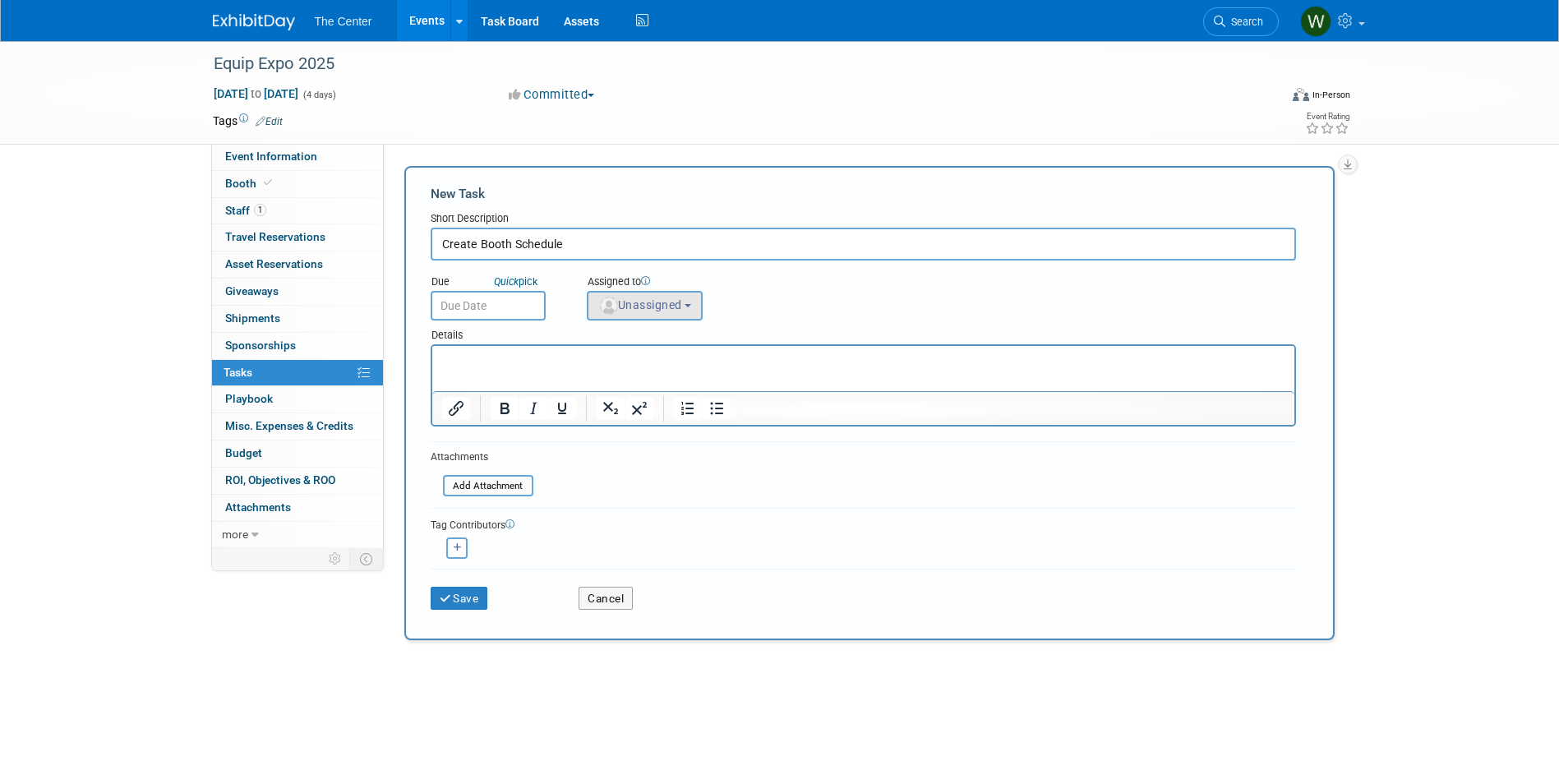
type input "Create Booth Schedule"
click at [676, 306] on span "Unassigned" at bounding box center [640, 304] width 84 height 13
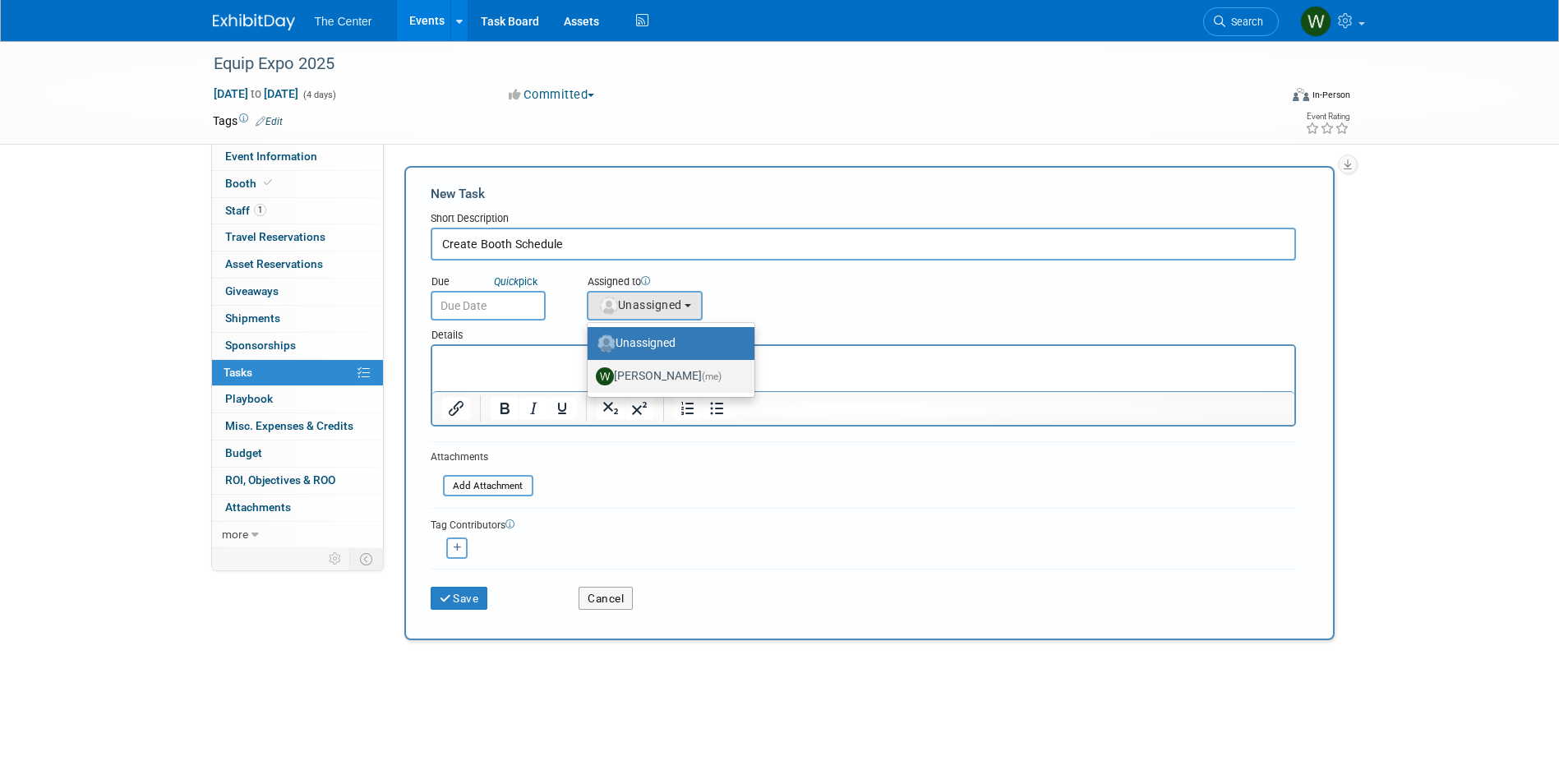
click at [653, 374] on label "Whitney Mueller (me)" at bounding box center [666, 376] width 142 height 26
click at [591, 374] on input "Whitney Mueller (me)" at bounding box center [585, 374] width 11 height 11
select select "848039a9-a42a-4fbd-a3f6-8cae6fac914a"
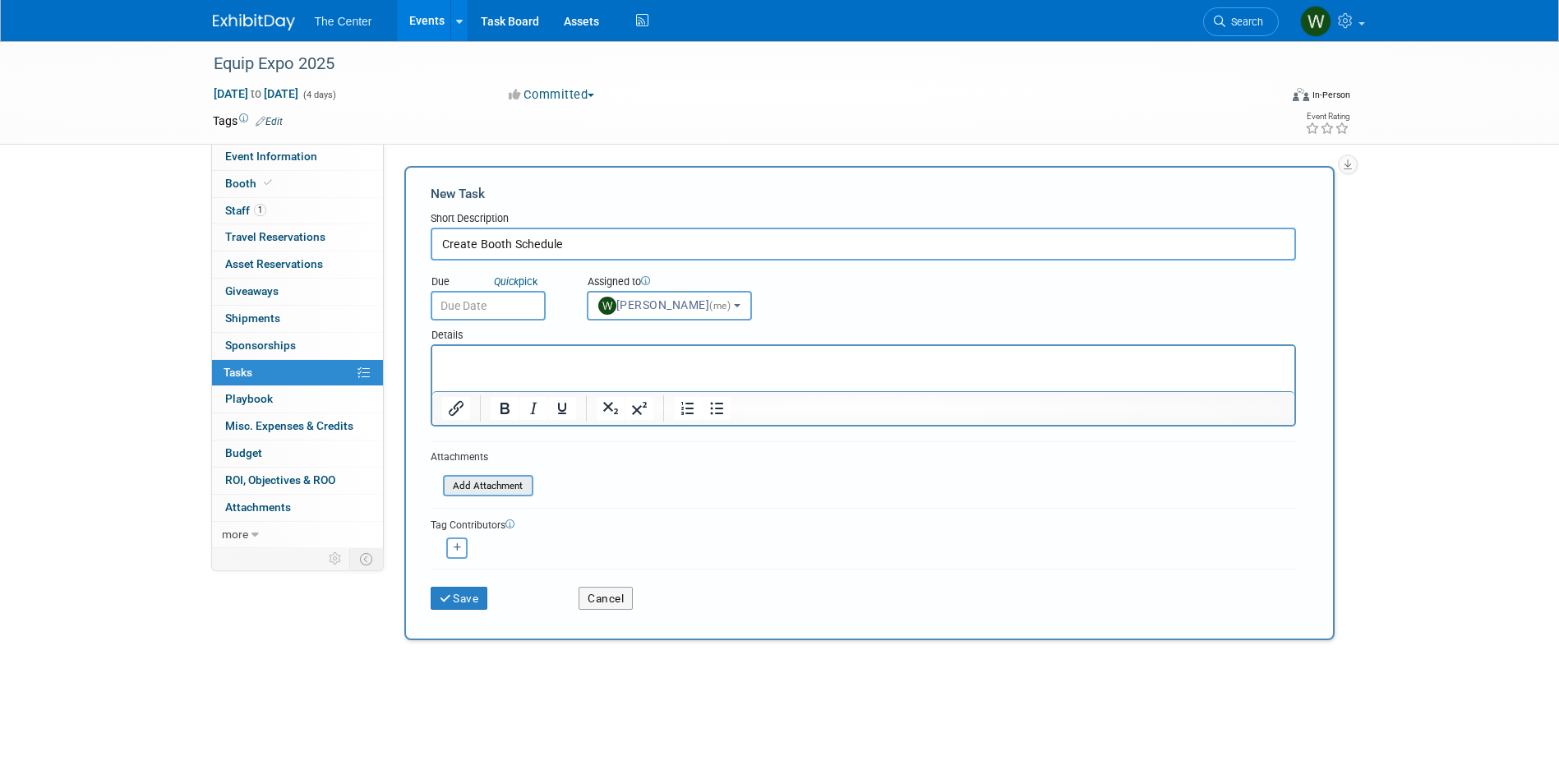
click at [476, 487] on input "file" at bounding box center [433, 485] width 196 height 19
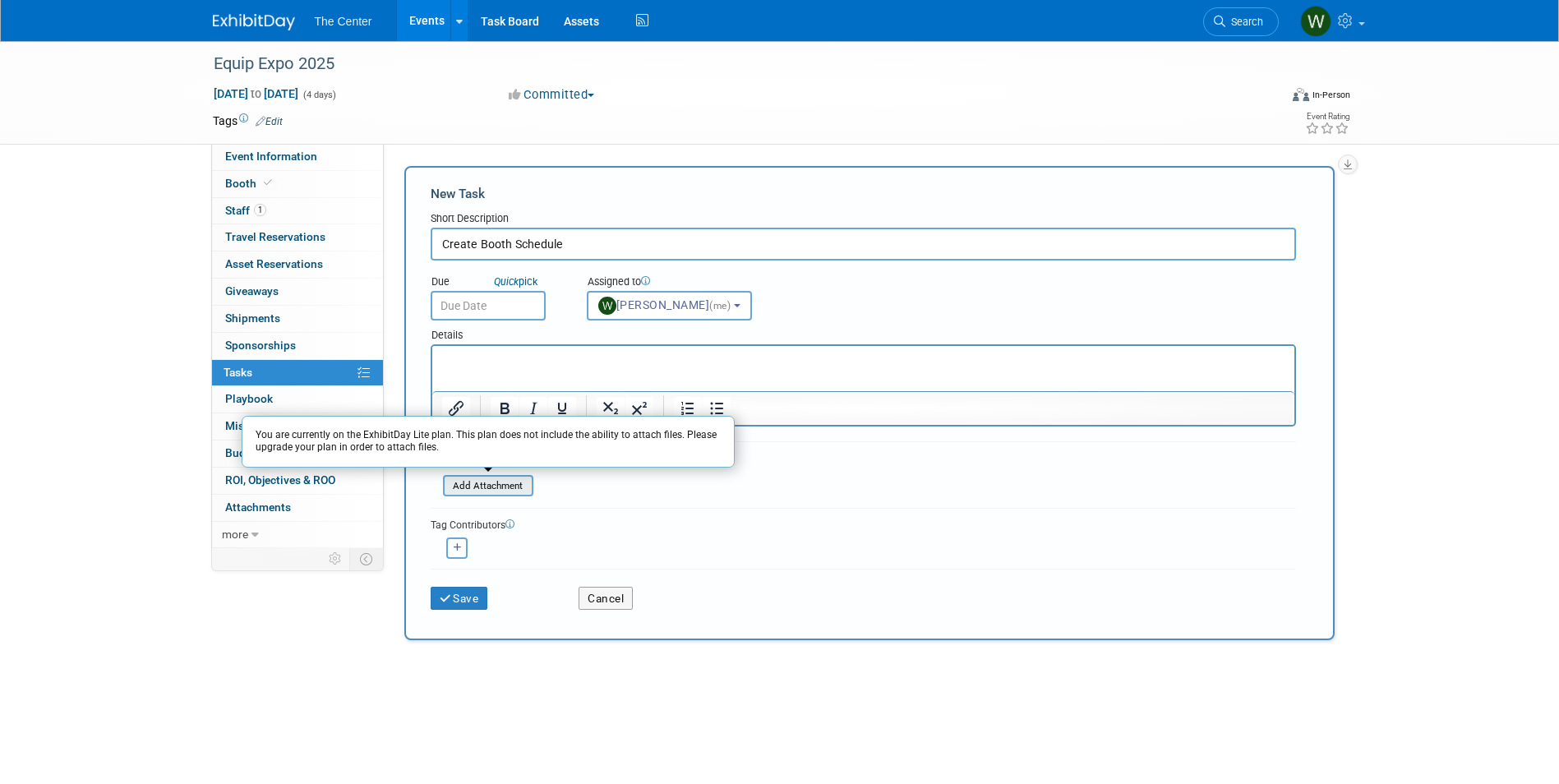
click at [480, 482] on input "file" at bounding box center [433, 485] width 196 height 19
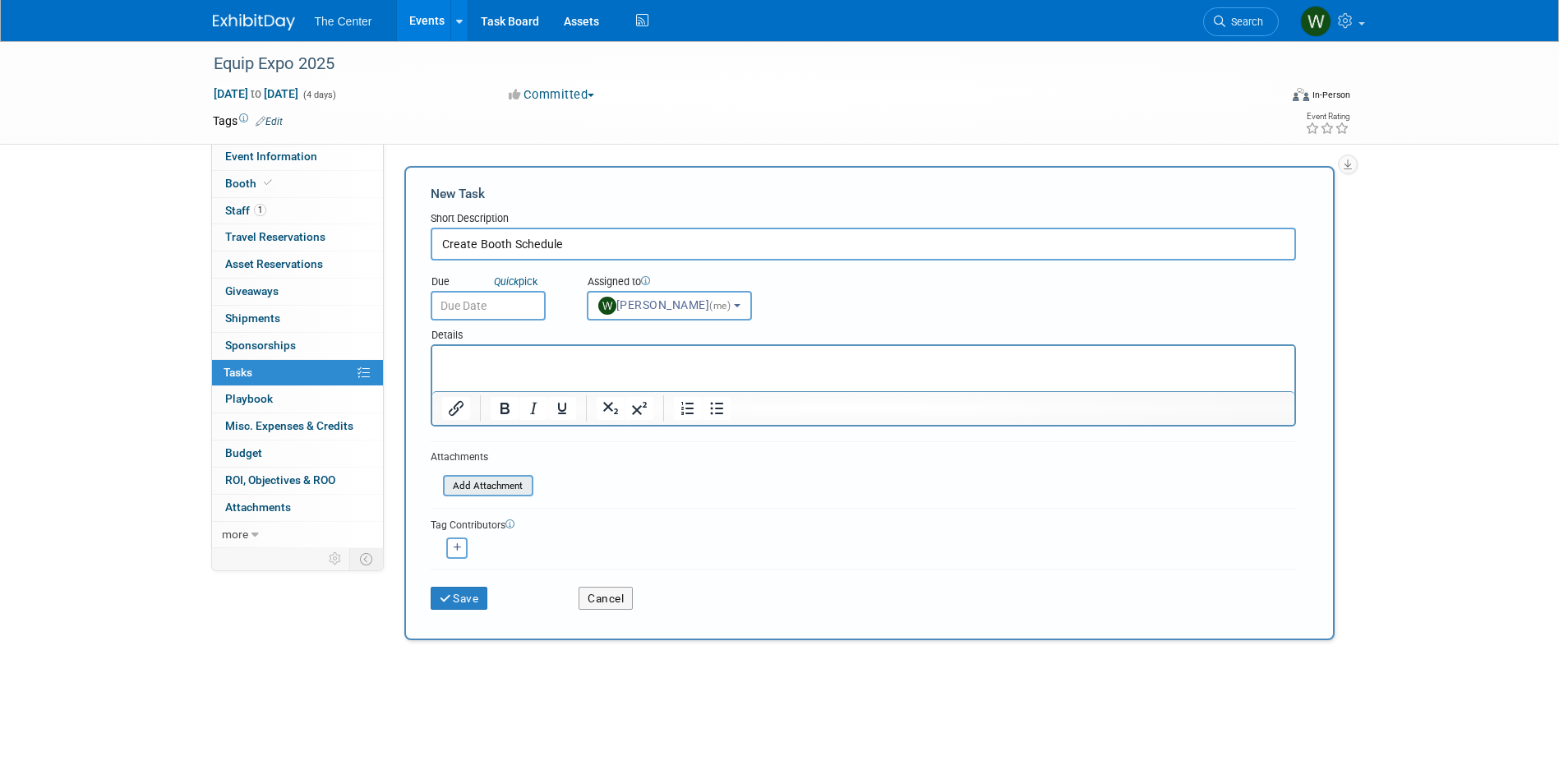
click at [480, 482] on input "file" at bounding box center [433, 485] width 196 height 19
click at [920, 576] on div "Save Cancel" at bounding box center [863, 593] width 890 height 34
click at [512, 353] on p "Rich Text Area. Press ALT-0 for help." at bounding box center [863, 361] width 843 height 17
click at [268, 416] on link "0 Misc. Expenses & Credits 0" at bounding box center [297, 426] width 171 height 26
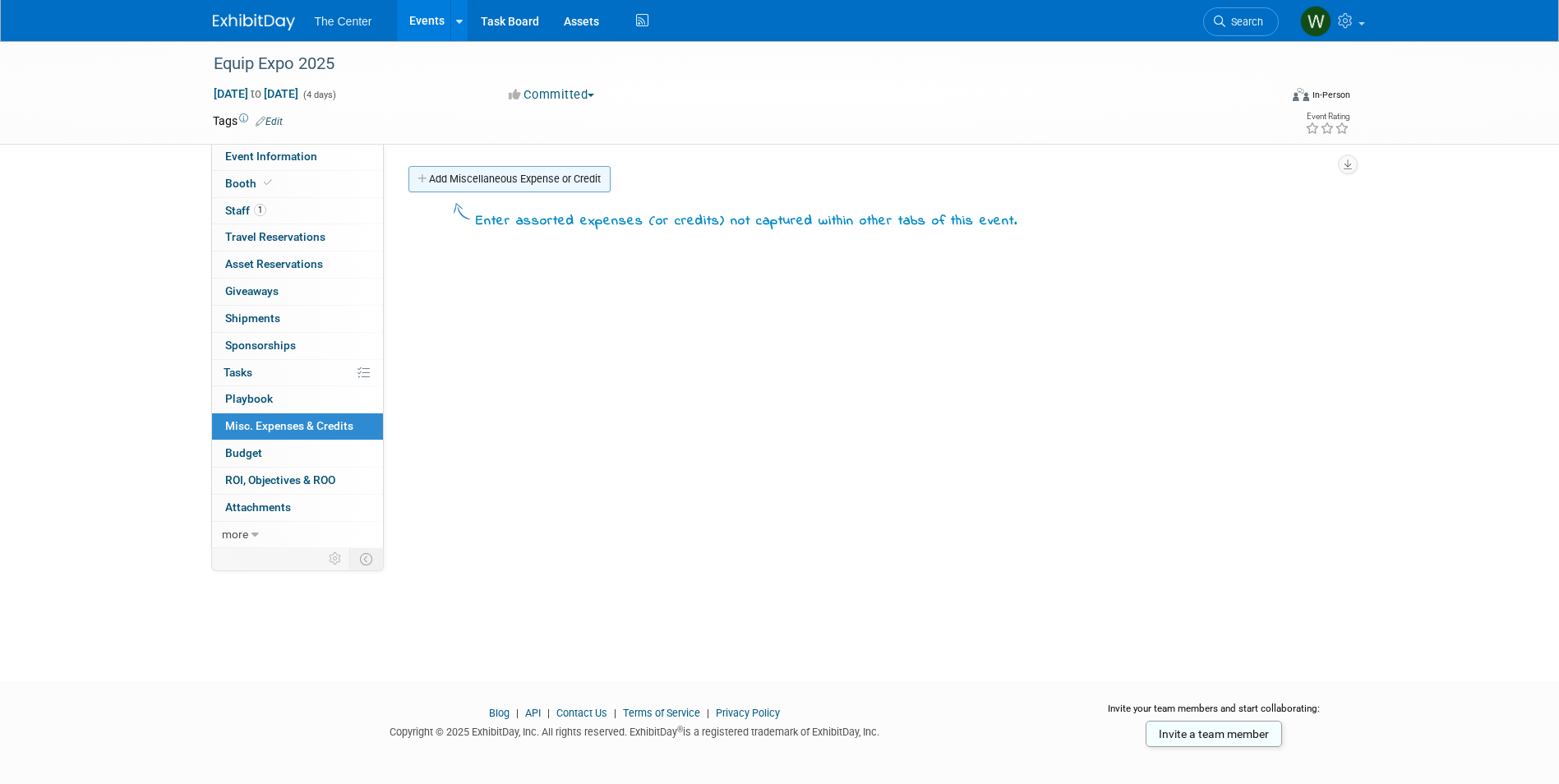
click at [562, 184] on link "Add Miscellaneous Expense or Credit" at bounding box center [509, 179] width 202 height 26
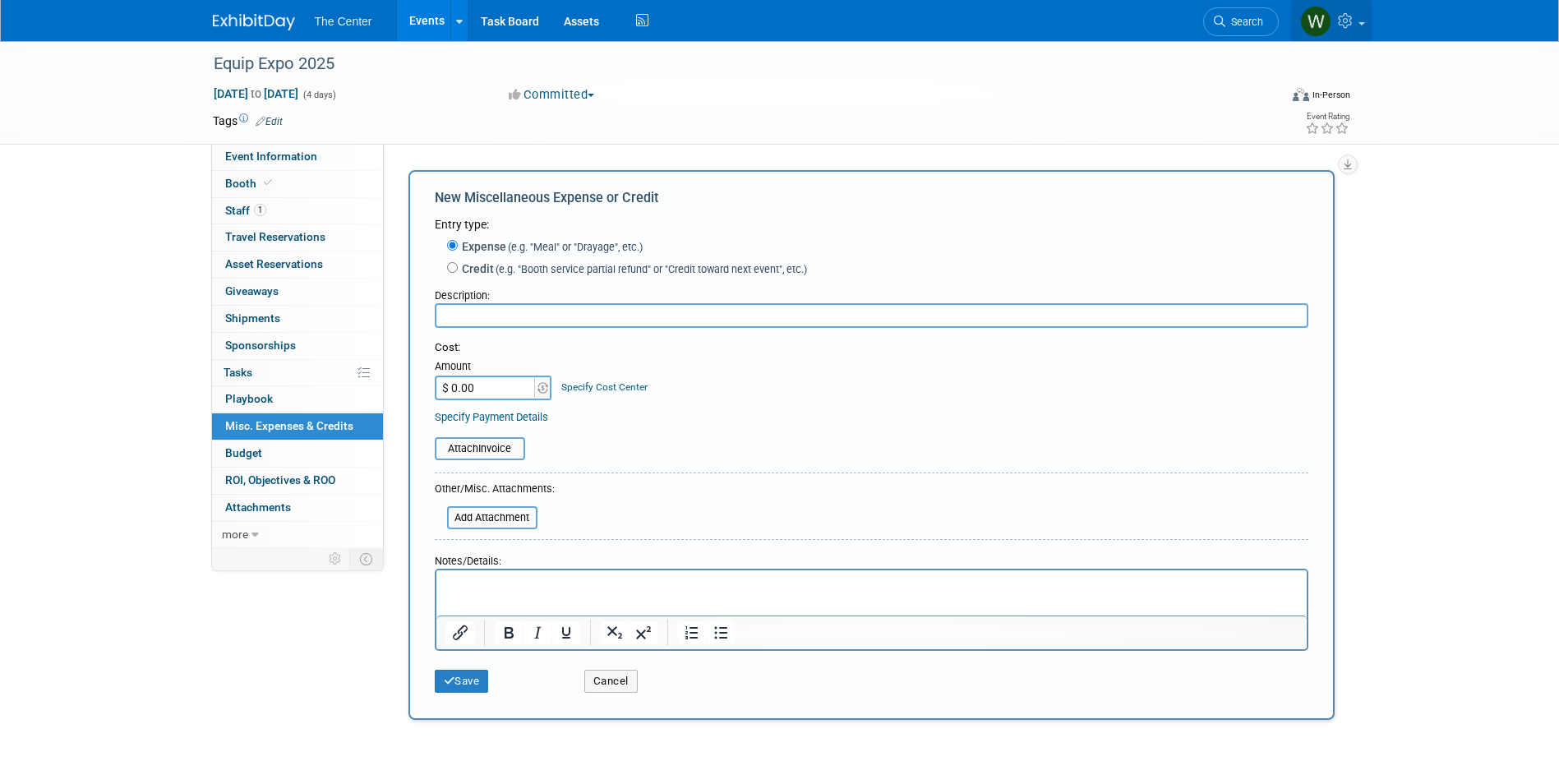
click at [1359, 25] on span at bounding box center [1362, 23] width 7 height 3
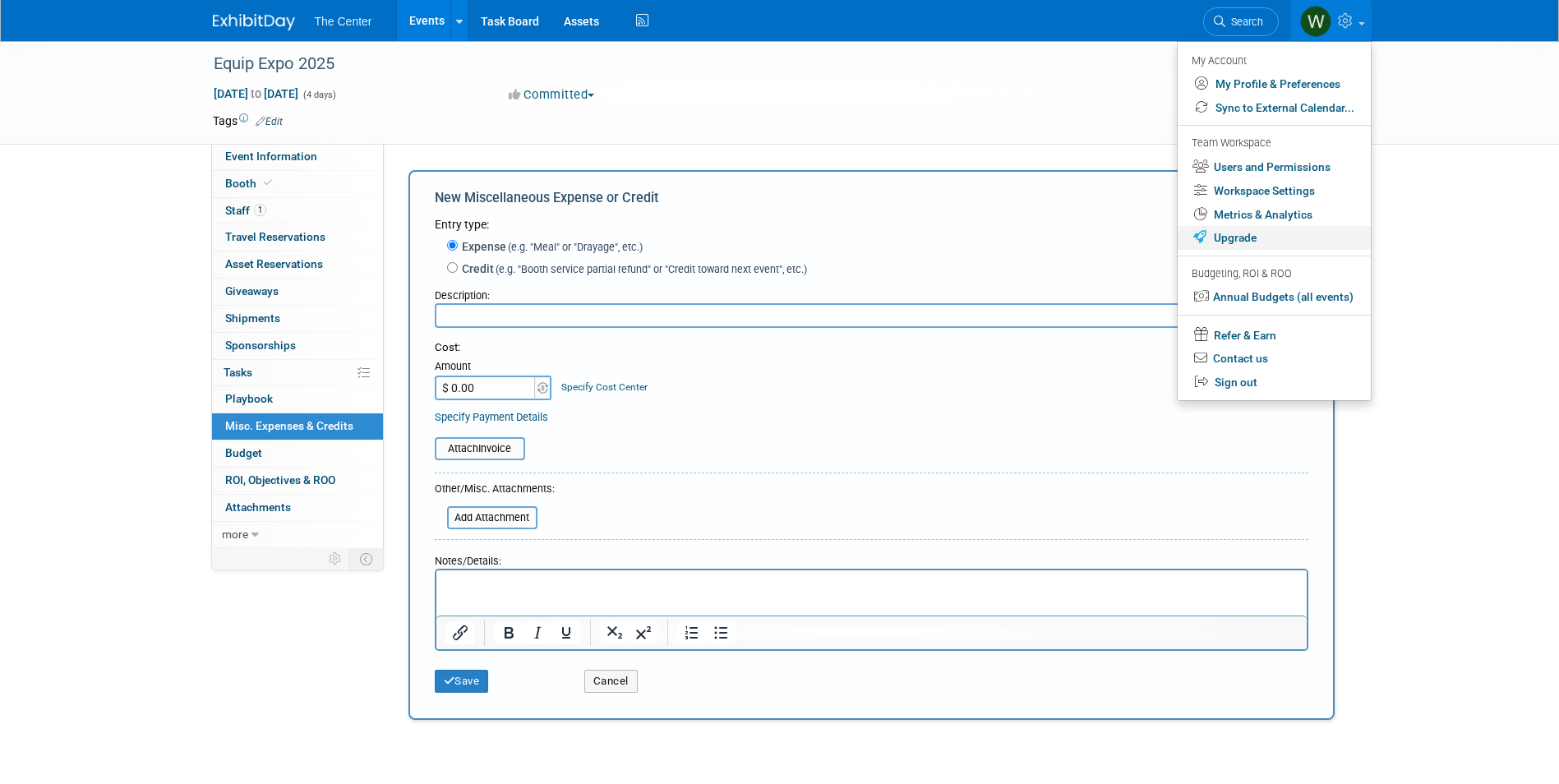
click at [1249, 231] on link "Upgrade" at bounding box center [1275, 237] width 193 height 24
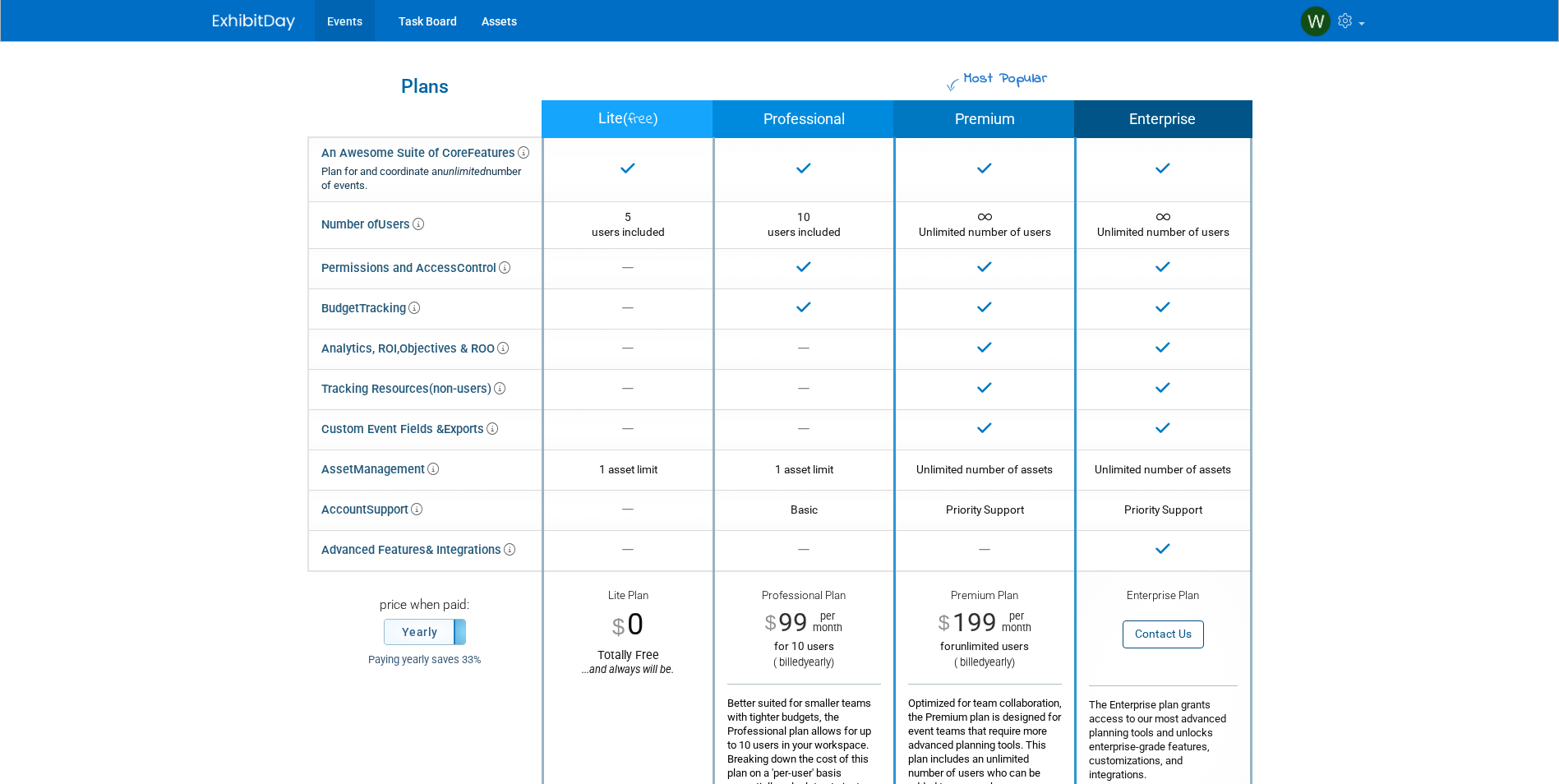
click at [338, 13] on link "Events" at bounding box center [345, 20] width 60 height 41
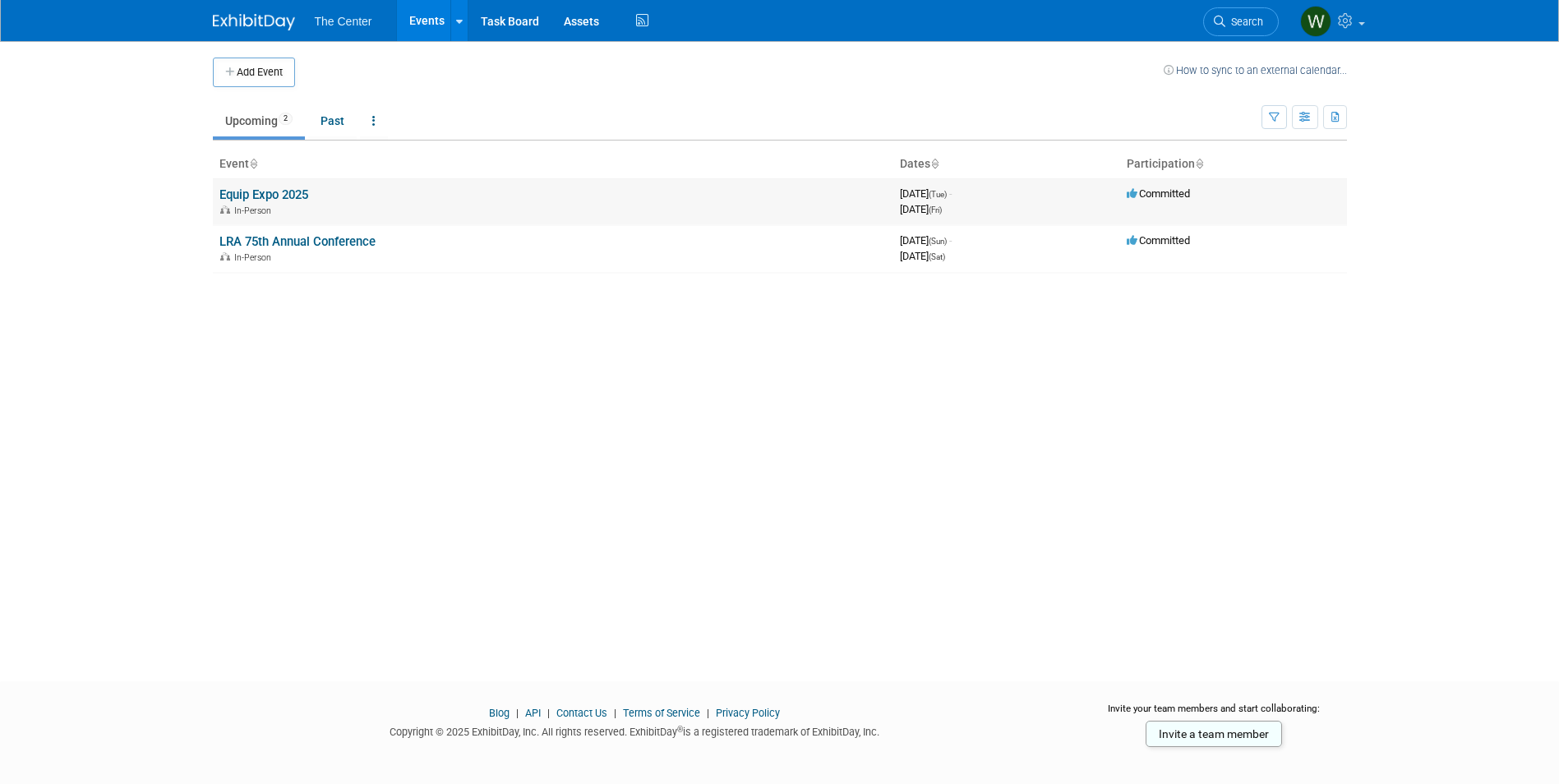
click at [276, 196] on link "Equip Expo 2025" at bounding box center [263, 194] width 88 height 15
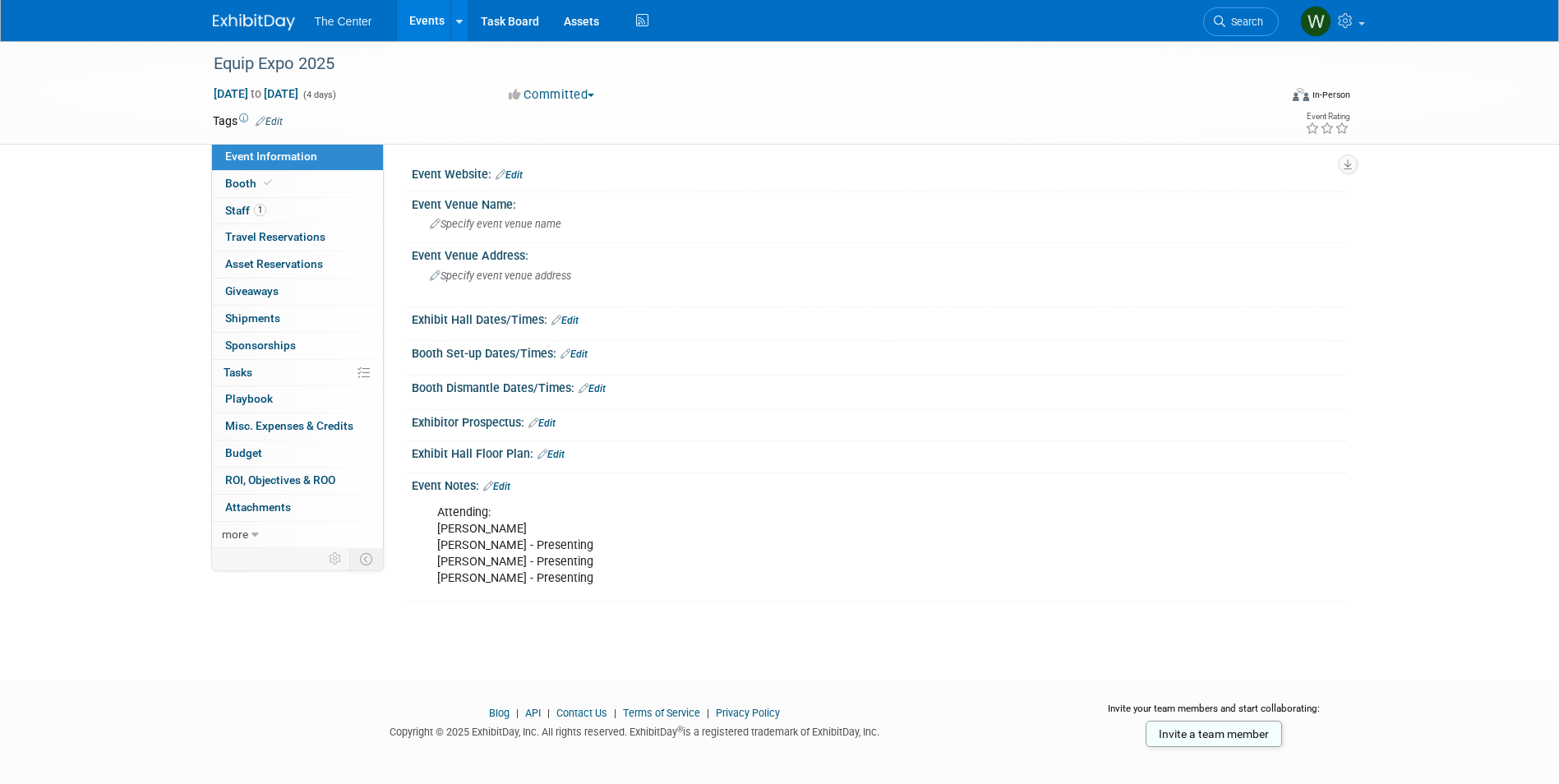
click at [519, 170] on link "Edit" at bounding box center [509, 175] width 27 height 12
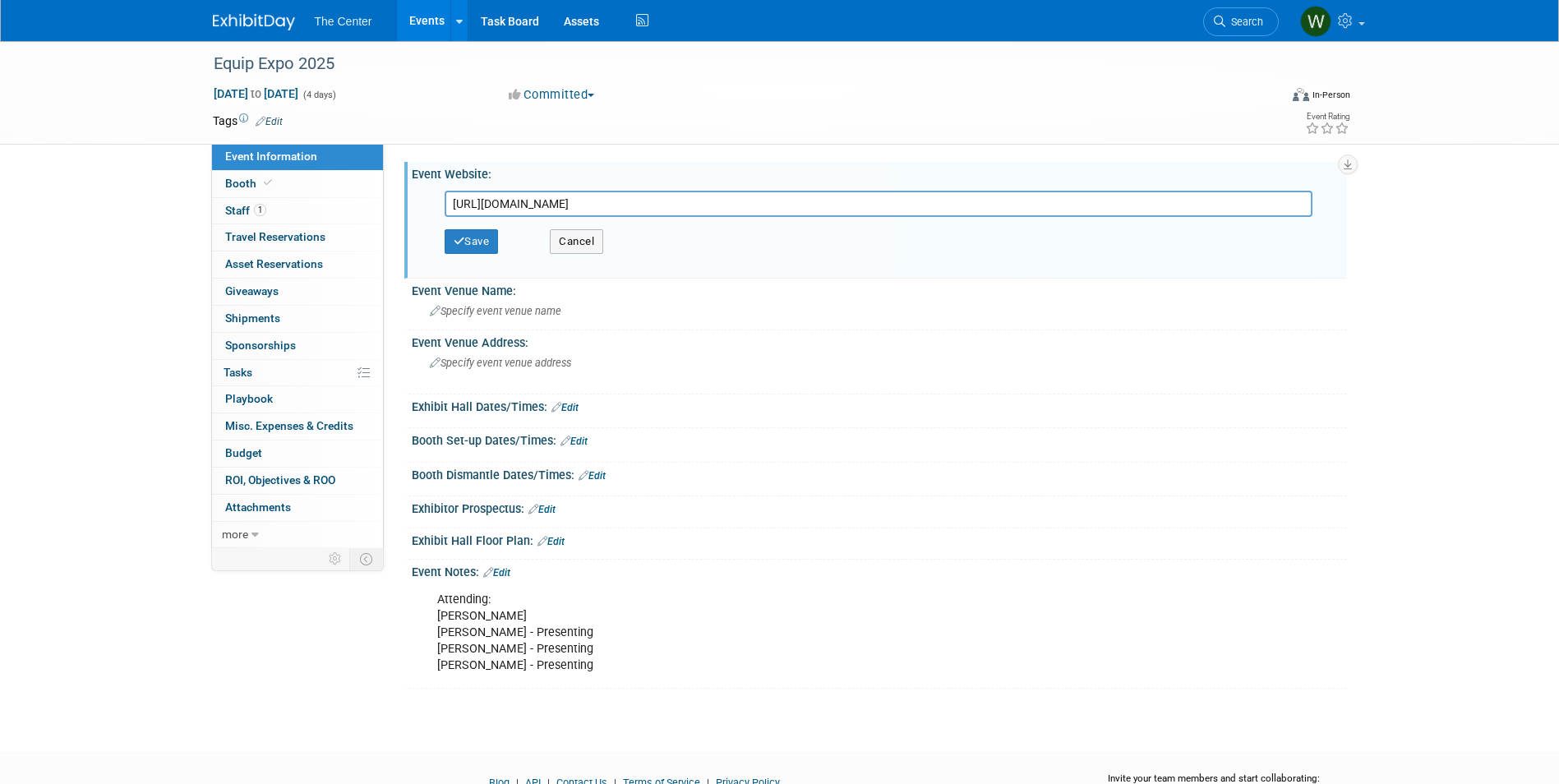
scroll to position [0, 2141]
type input "[URL][DOMAIN_NAME]"
click at [490, 247] on button "Save" at bounding box center [471, 241] width 55 height 25
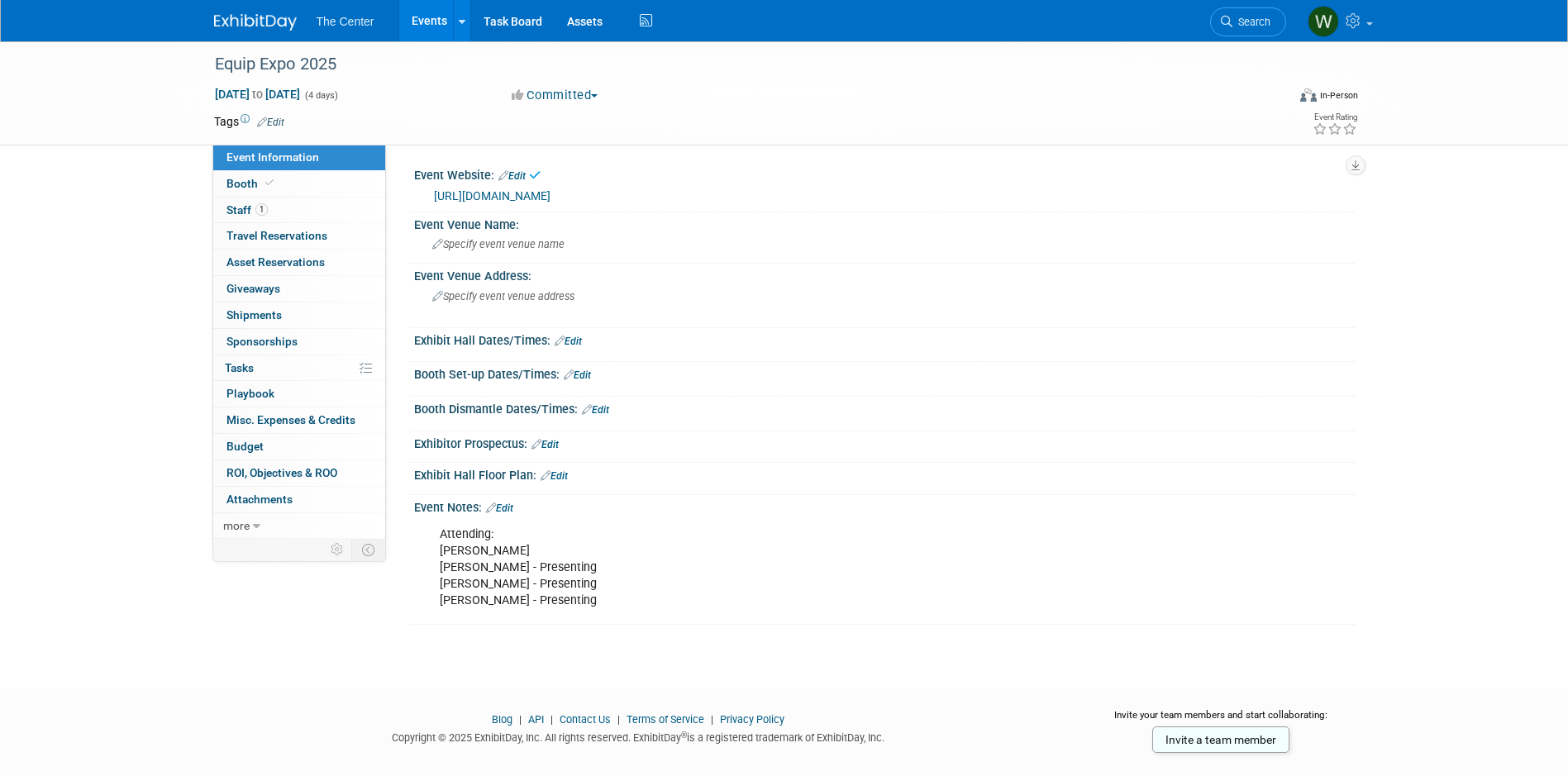
click at [533, 194] on link "[URL][DOMAIN_NAME]" at bounding box center [492, 195] width 117 height 13
click at [514, 250] on span "Specify event venue name" at bounding box center [498, 244] width 132 height 12
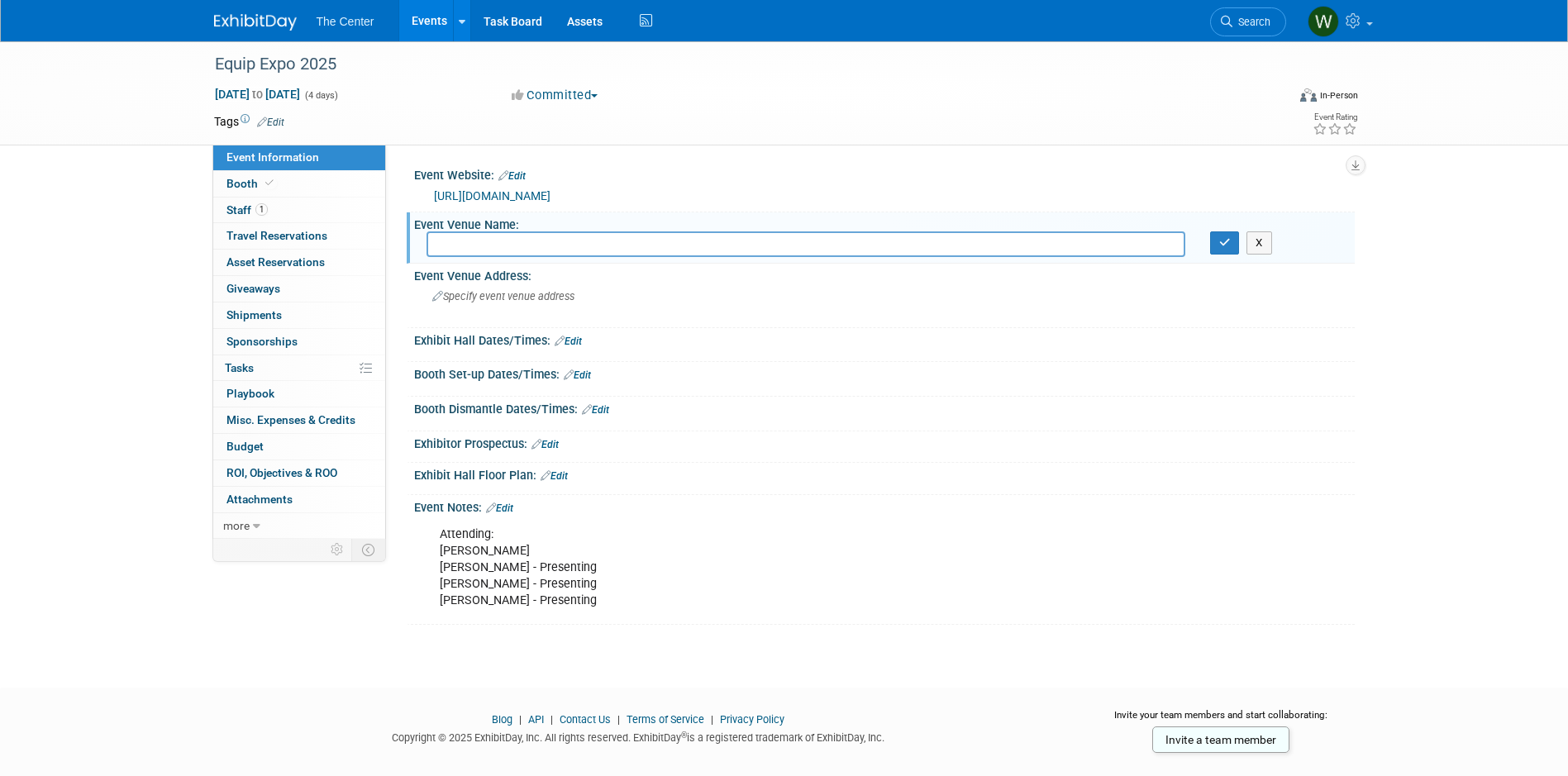
click at [479, 257] on input "text" at bounding box center [806, 244] width 759 height 26
click at [585, 257] on input "text" at bounding box center [806, 244] width 759 height 26
type input "[US_STATE][GEOGRAPHIC_DATA]"
click at [1233, 255] on button "button" at bounding box center [1225, 242] width 30 height 23
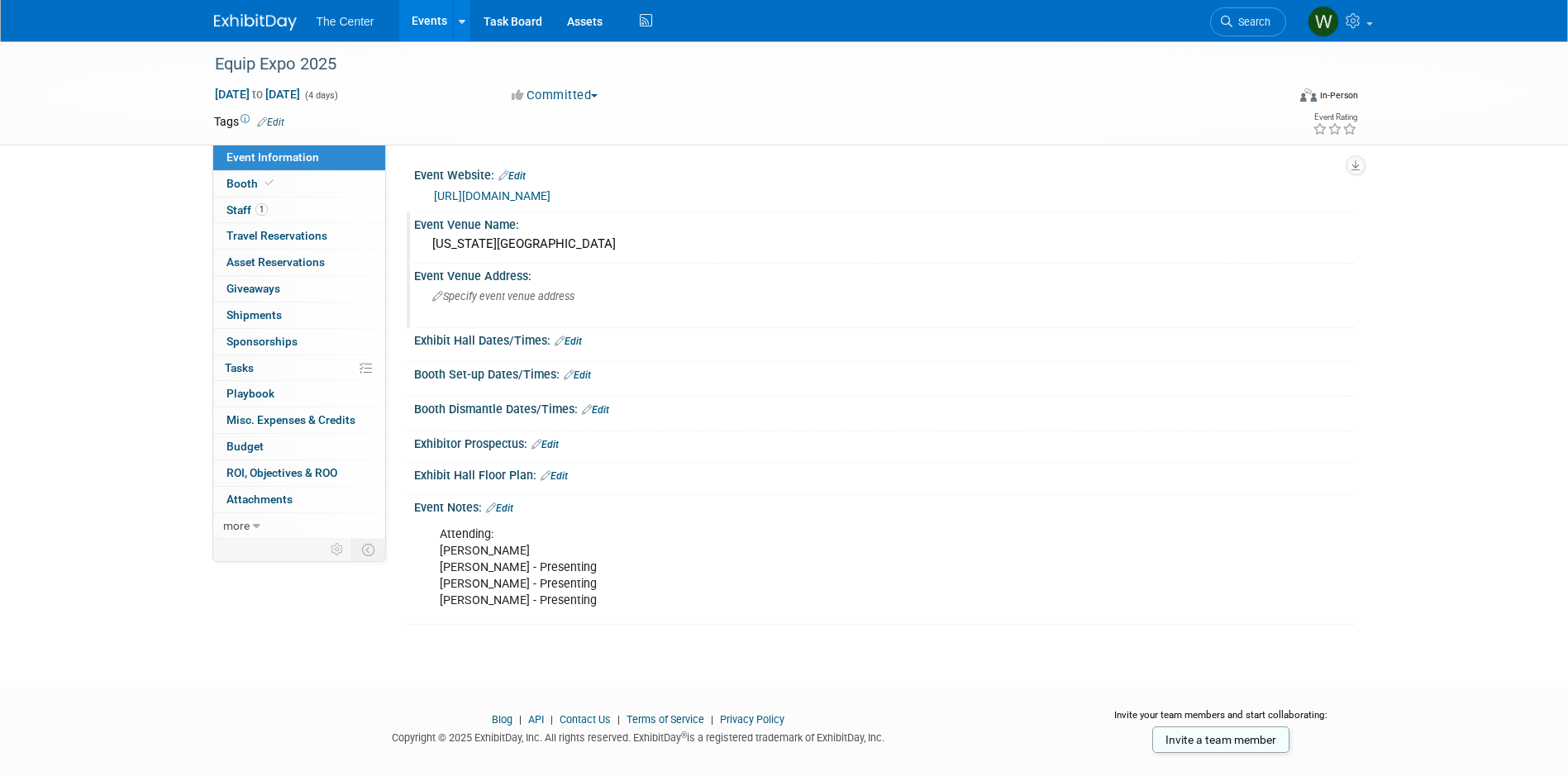
click at [558, 303] on span "Specify event venue address" at bounding box center [503, 296] width 142 height 12
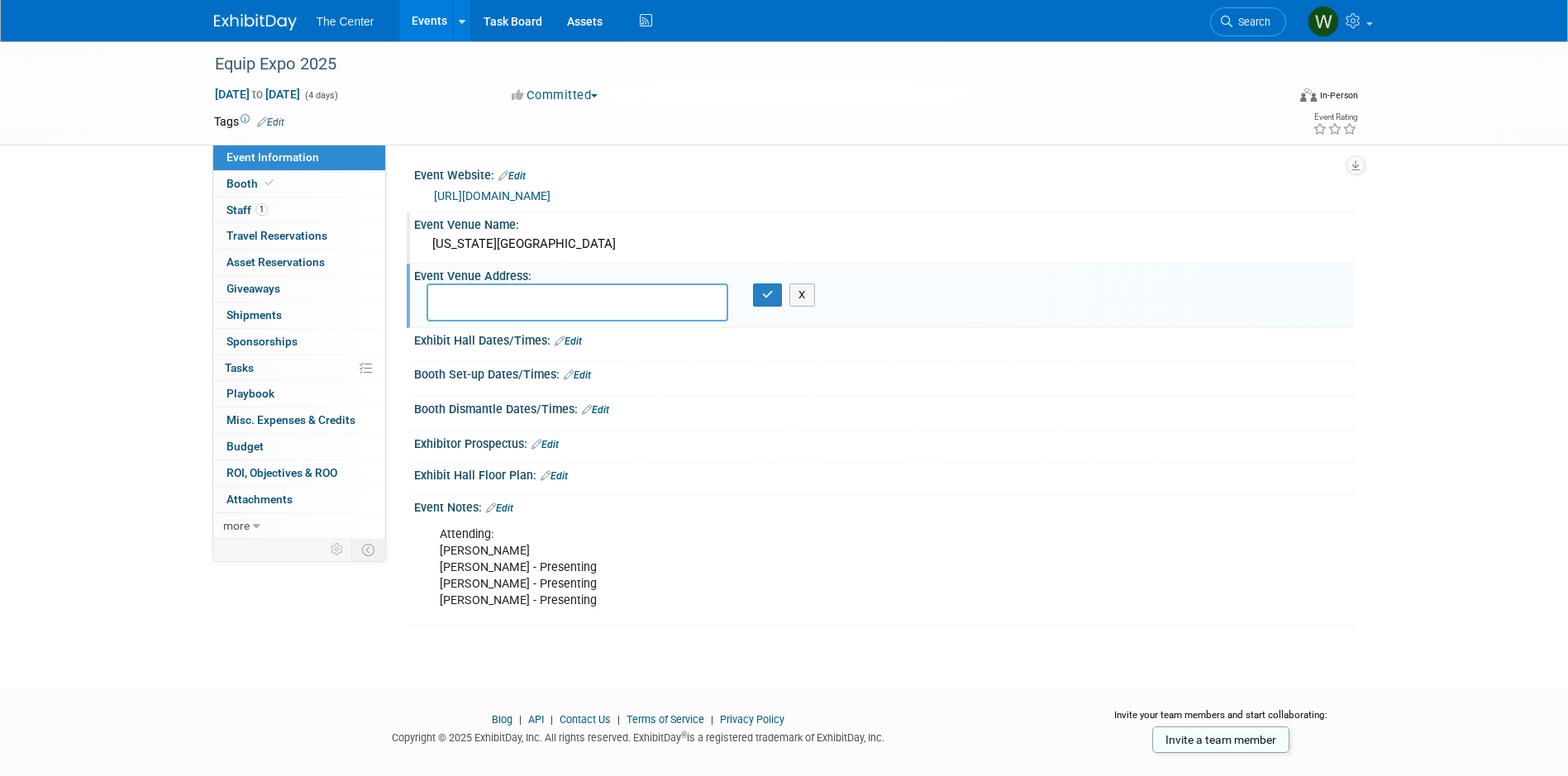
click at [489, 322] on textarea at bounding box center [578, 303] width 302 height 38
type textarea "[STREET_ADDRESS][PERSON_NAME]"
click at [771, 300] on icon "button" at bounding box center [768, 294] width 12 height 11
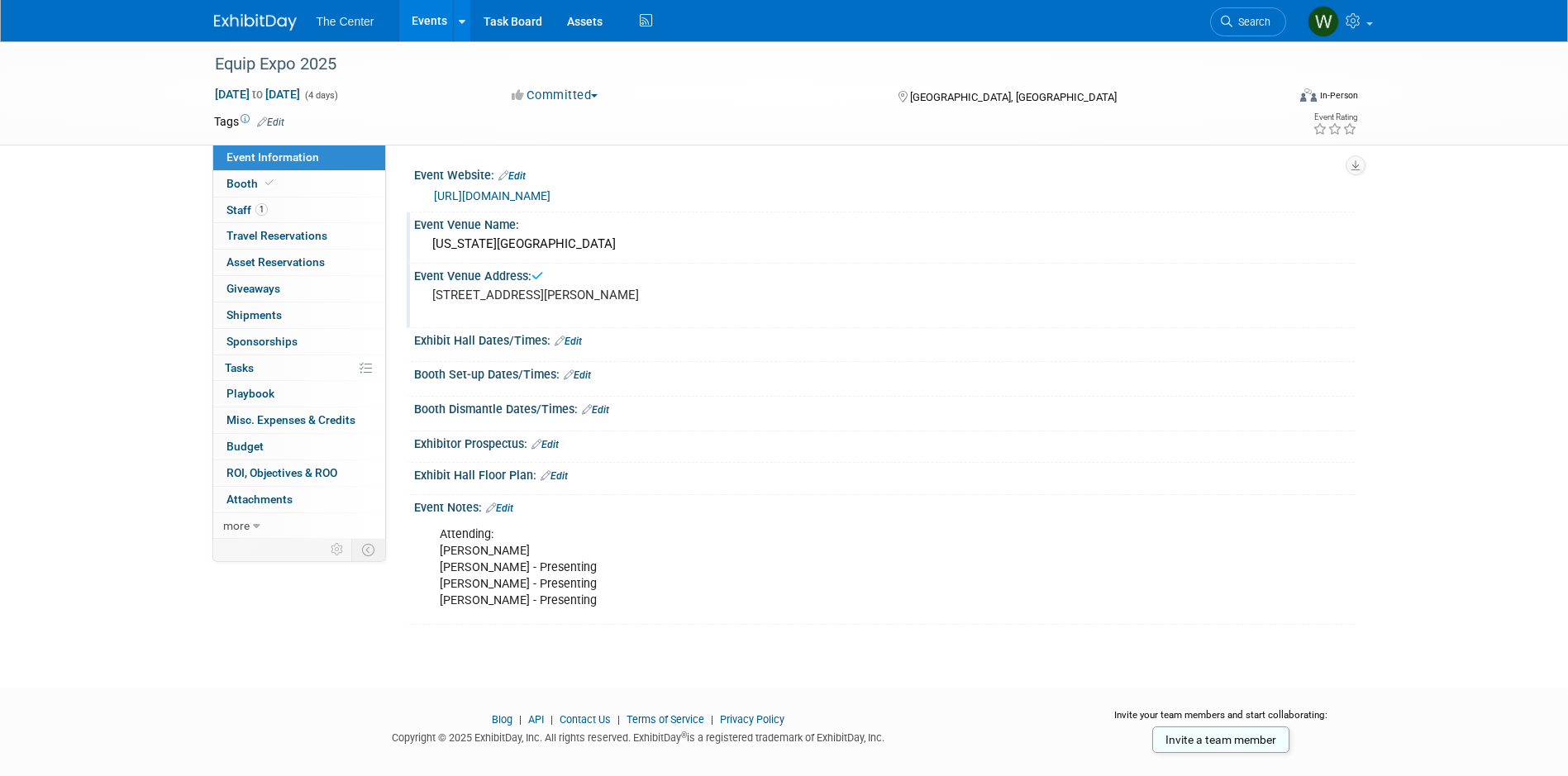
click at [578, 347] on link "Edit" at bounding box center [568, 342] width 27 height 12
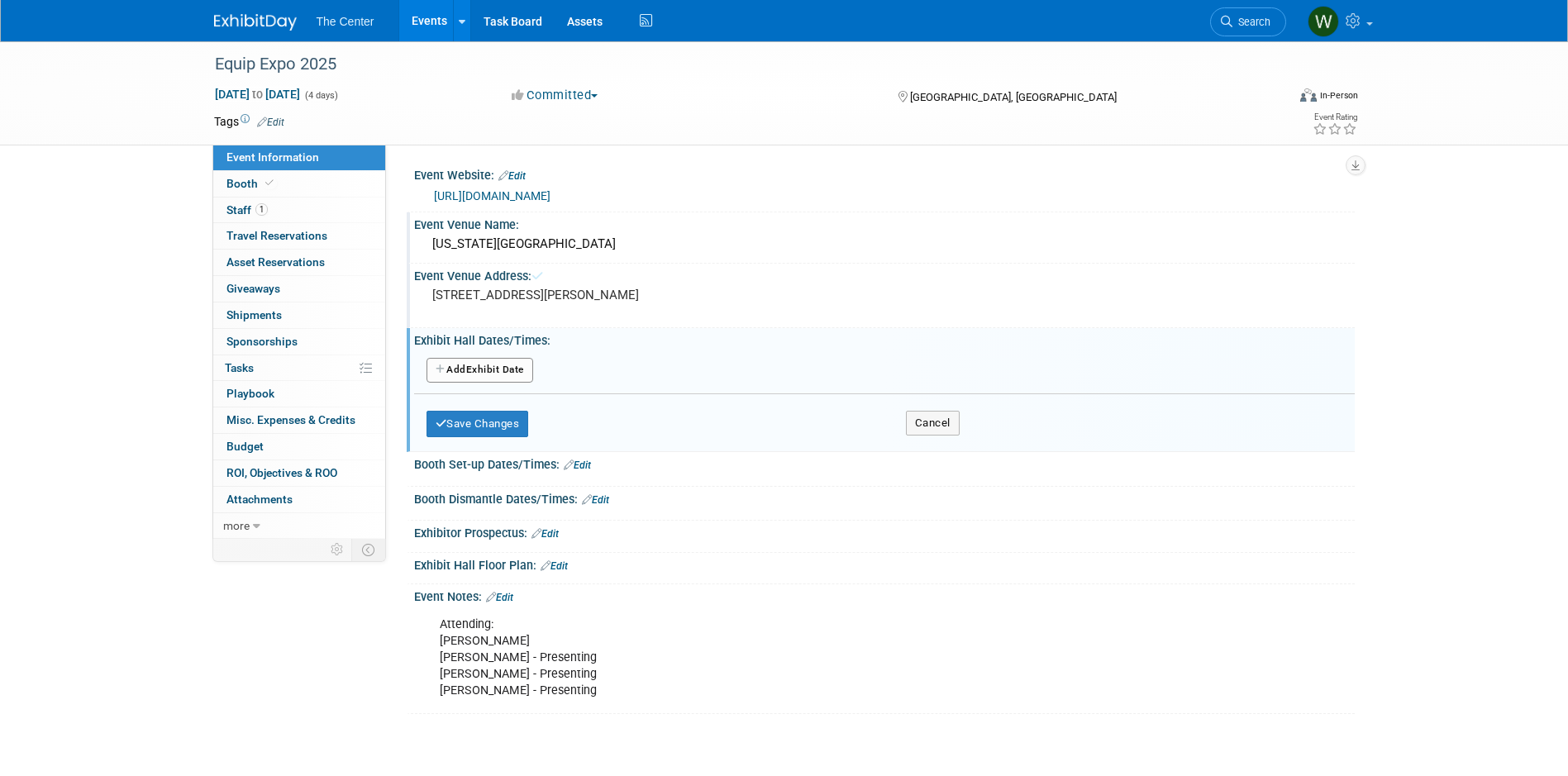
click at [500, 383] on button "Add Another Exhibit Date" at bounding box center [480, 370] width 107 height 25
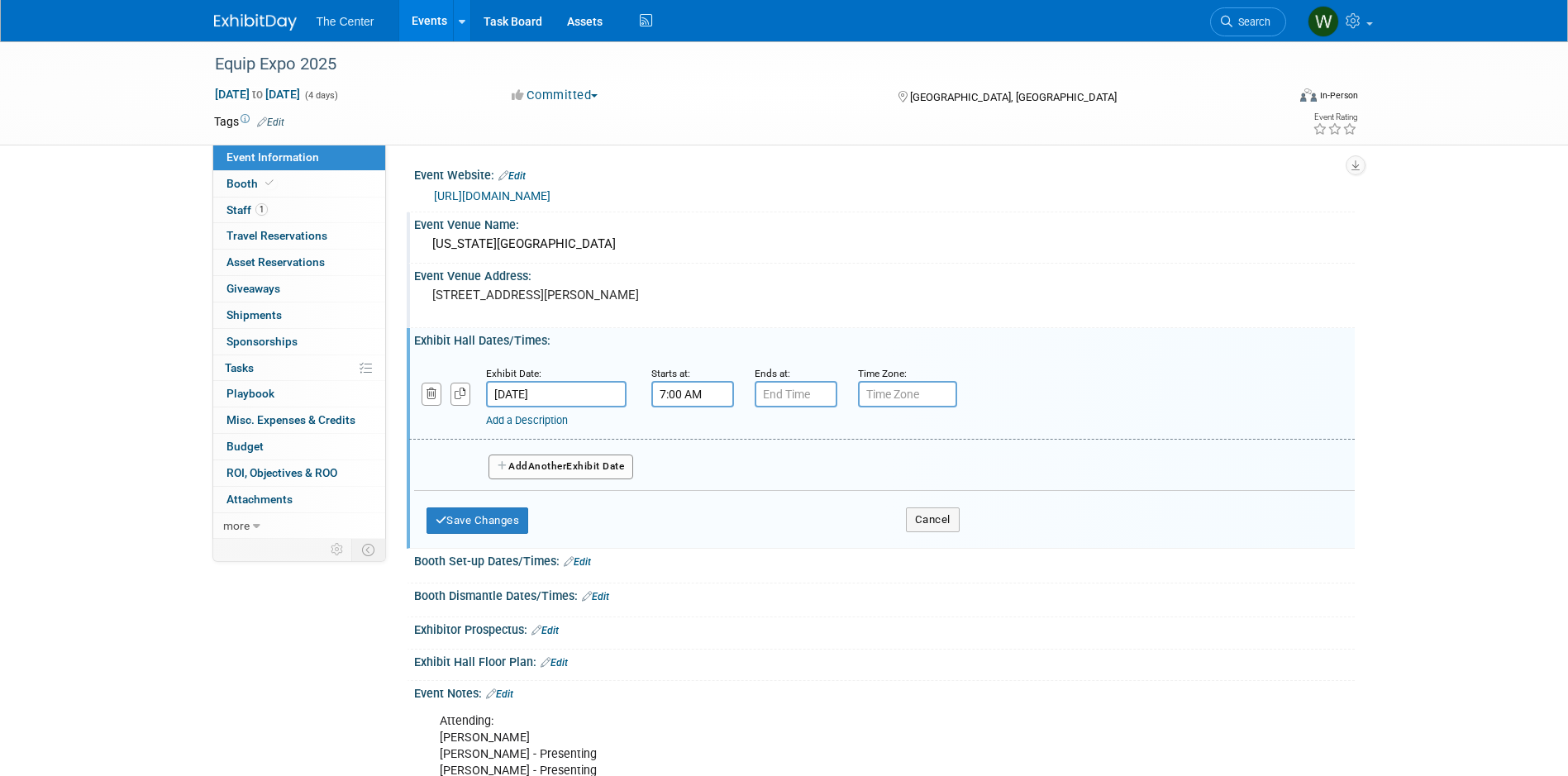
click at [663, 408] on input "7:00 AM" at bounding box center [692, 394] width 83 height 26
click at [694, 522] on span at bounding box center [689, 507] width 29 height 29
click at [690, 450] on span at bounding box center [689, 435] width 29 height 29
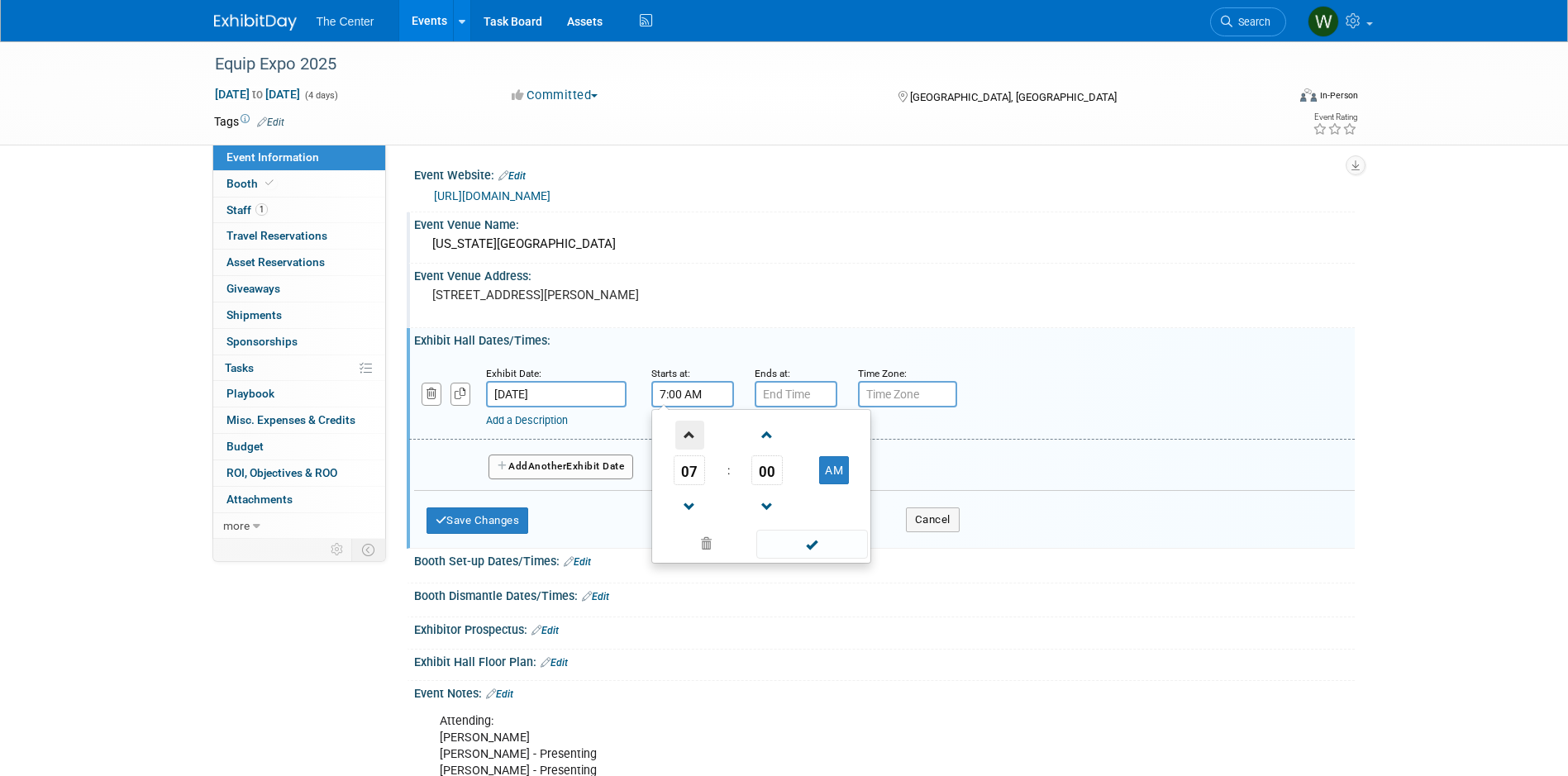
click at [690, 450] on span at bounding box center [689, 435] width 29 height 29
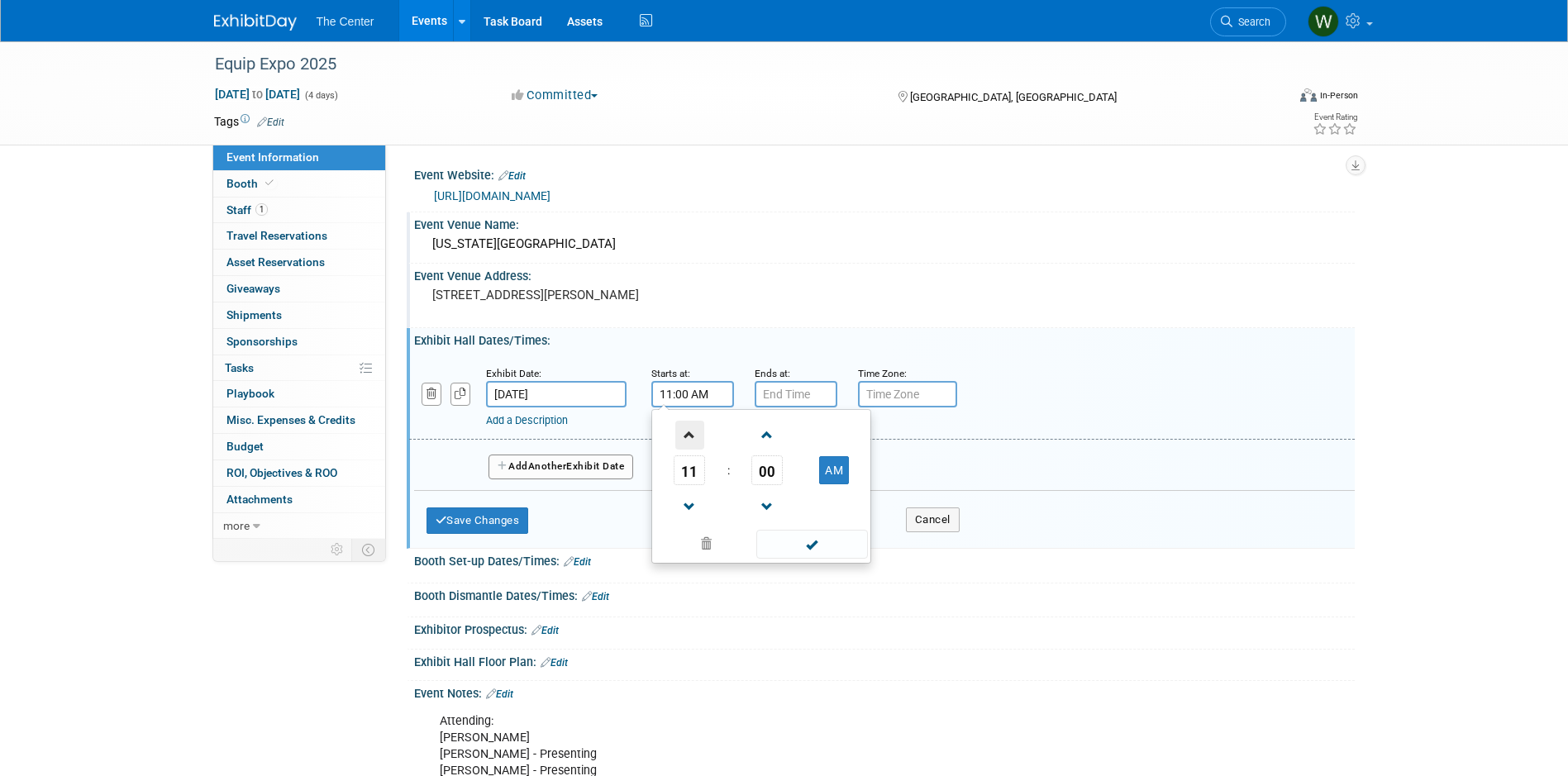
type input "12:00 PM"
click at [800, 559] on span at bounding box center [812, 544] width 112 height 29
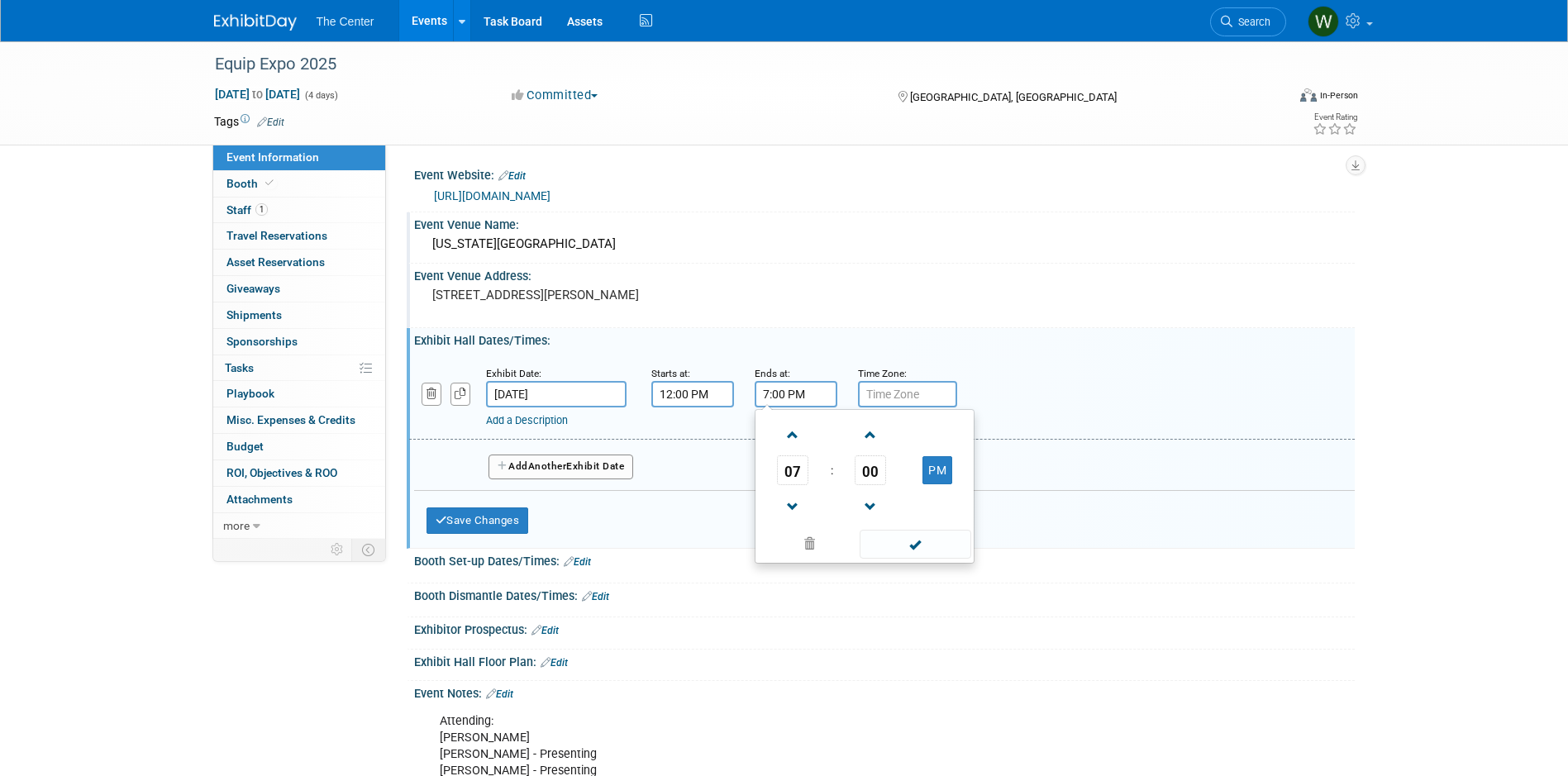
click at [811, 408] on input "7:00 PM" at bounding box center [796, 394] width 83 height 26
click at [799, 522] on span at bounding box center [793, 507] width 29 height 29
type input "5:00 PM"
click at [916, 559] on span at bounding box center [916, 544] width 112 height 29
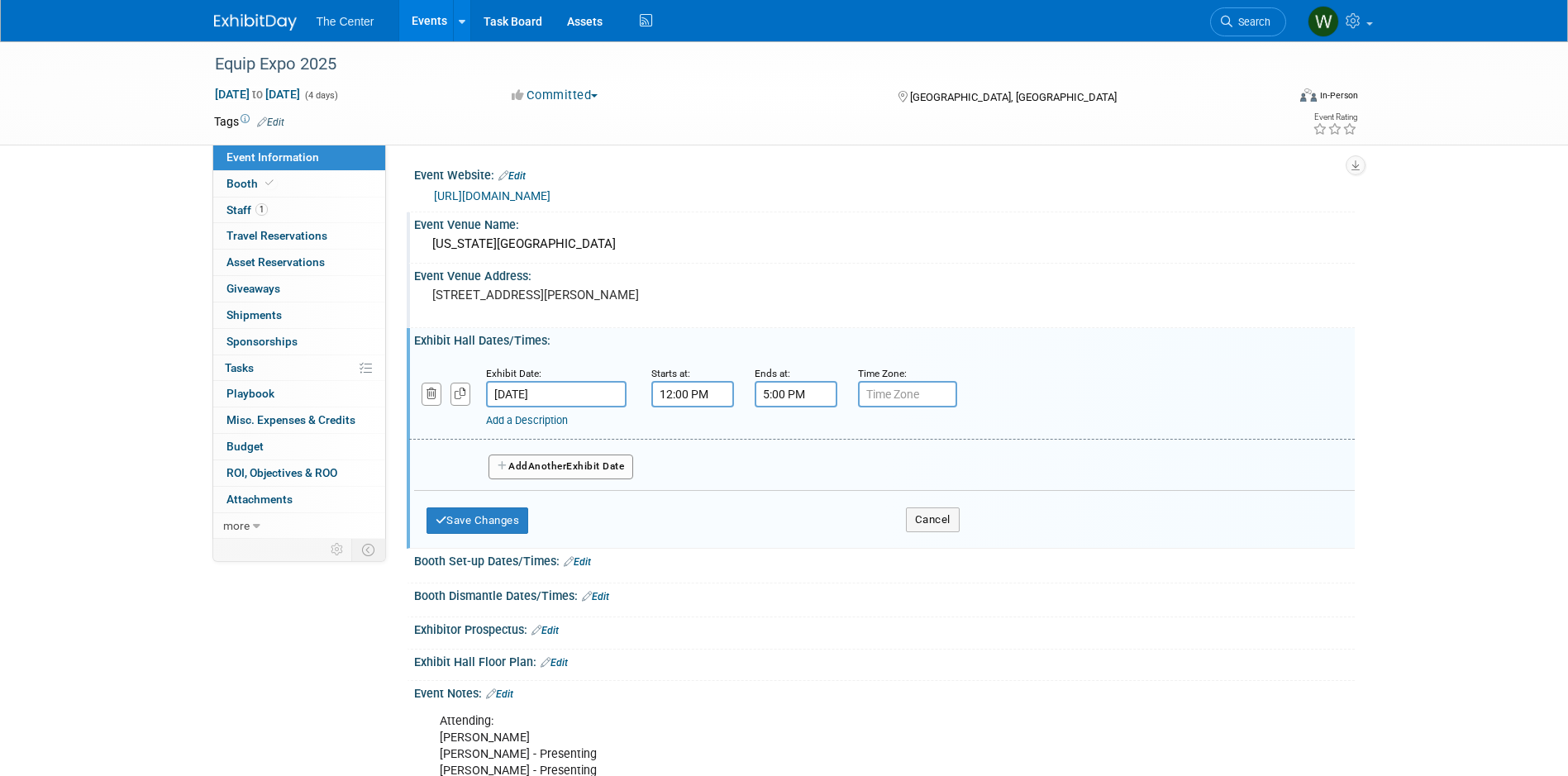
click at [573, 479] on button "Add Another Exhibit Date" at bounding box center [562, 467] width 146 height 25
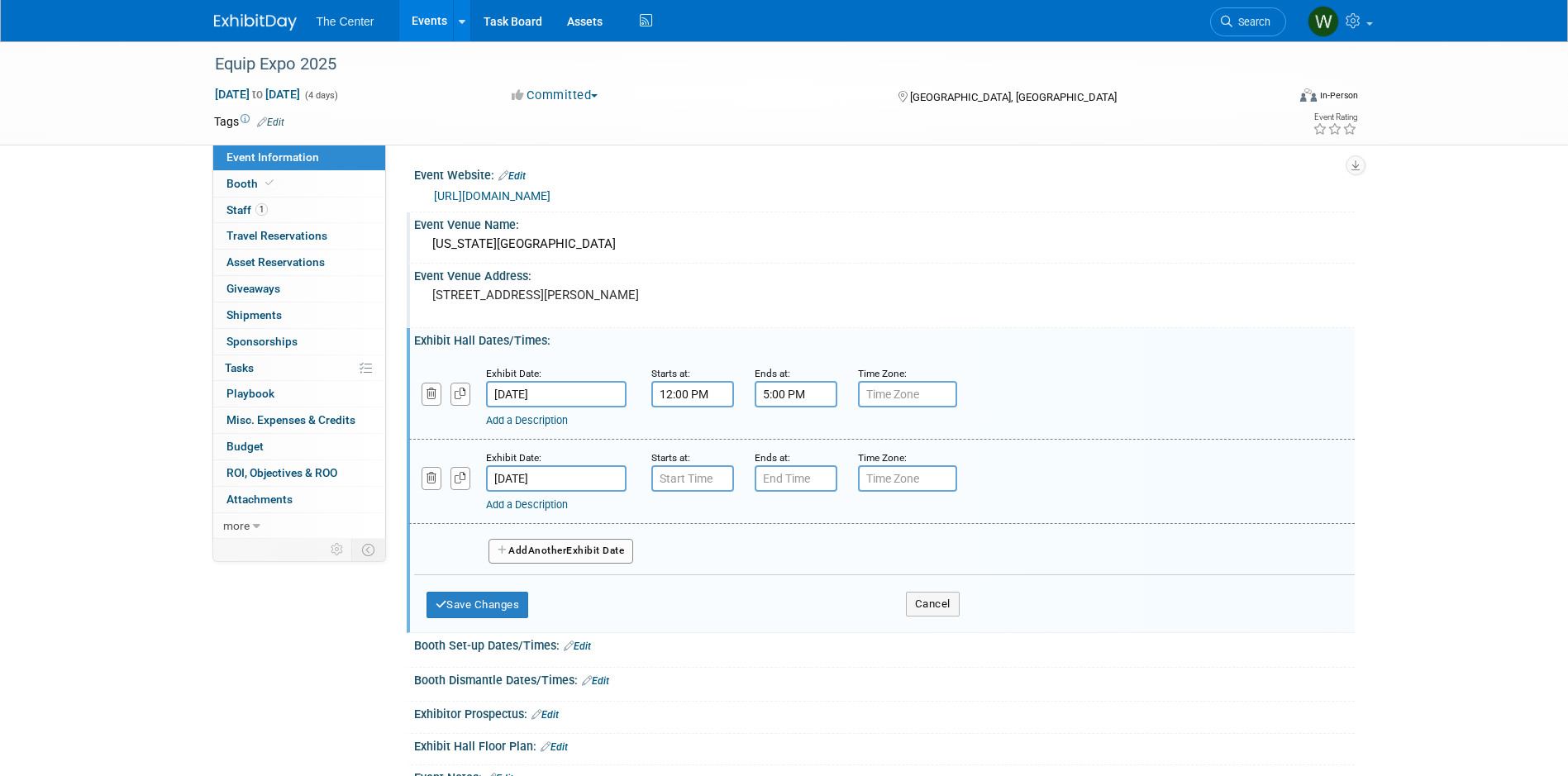
click at [556, 408] on input "[DATE]" at bounding box center [556, 394] width 141 height 26
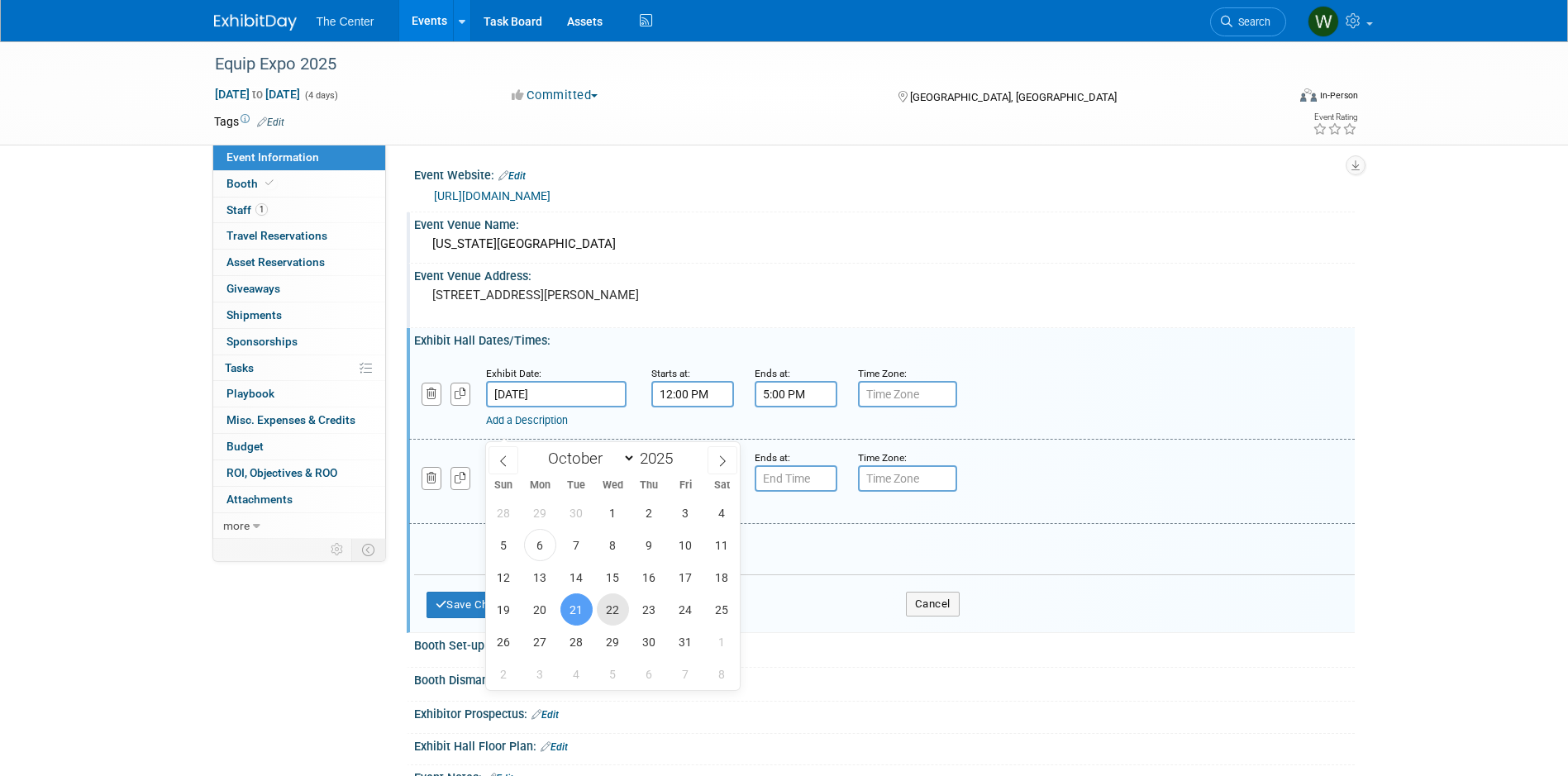
click at [616, 614] on span "22" at bounding box center [613, 610] width 32 height 32
type input "[DATE]"
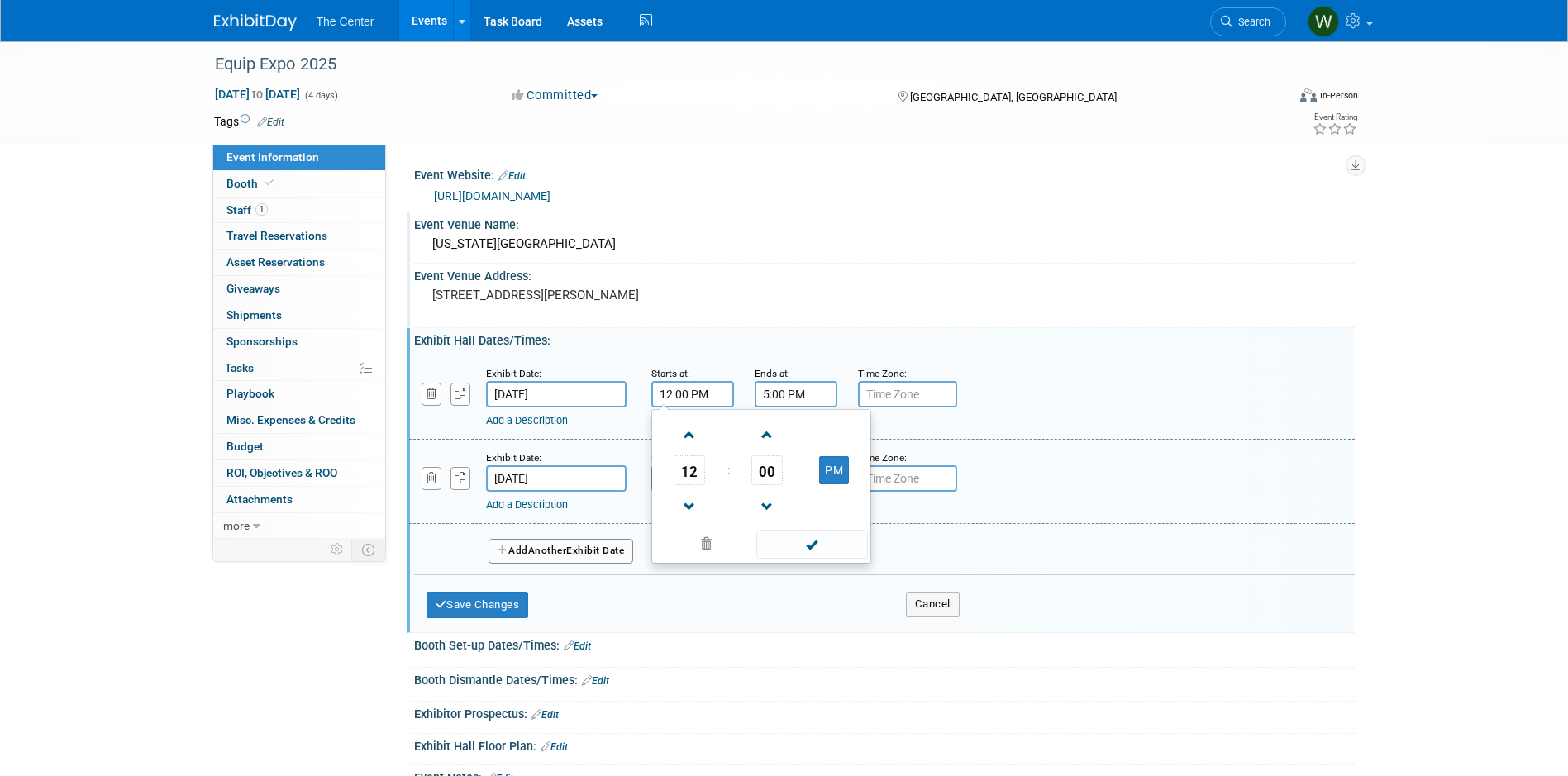
click at [673, 408] on input "12:00 PM" at bounding box center [692, 394] width 83 height 26
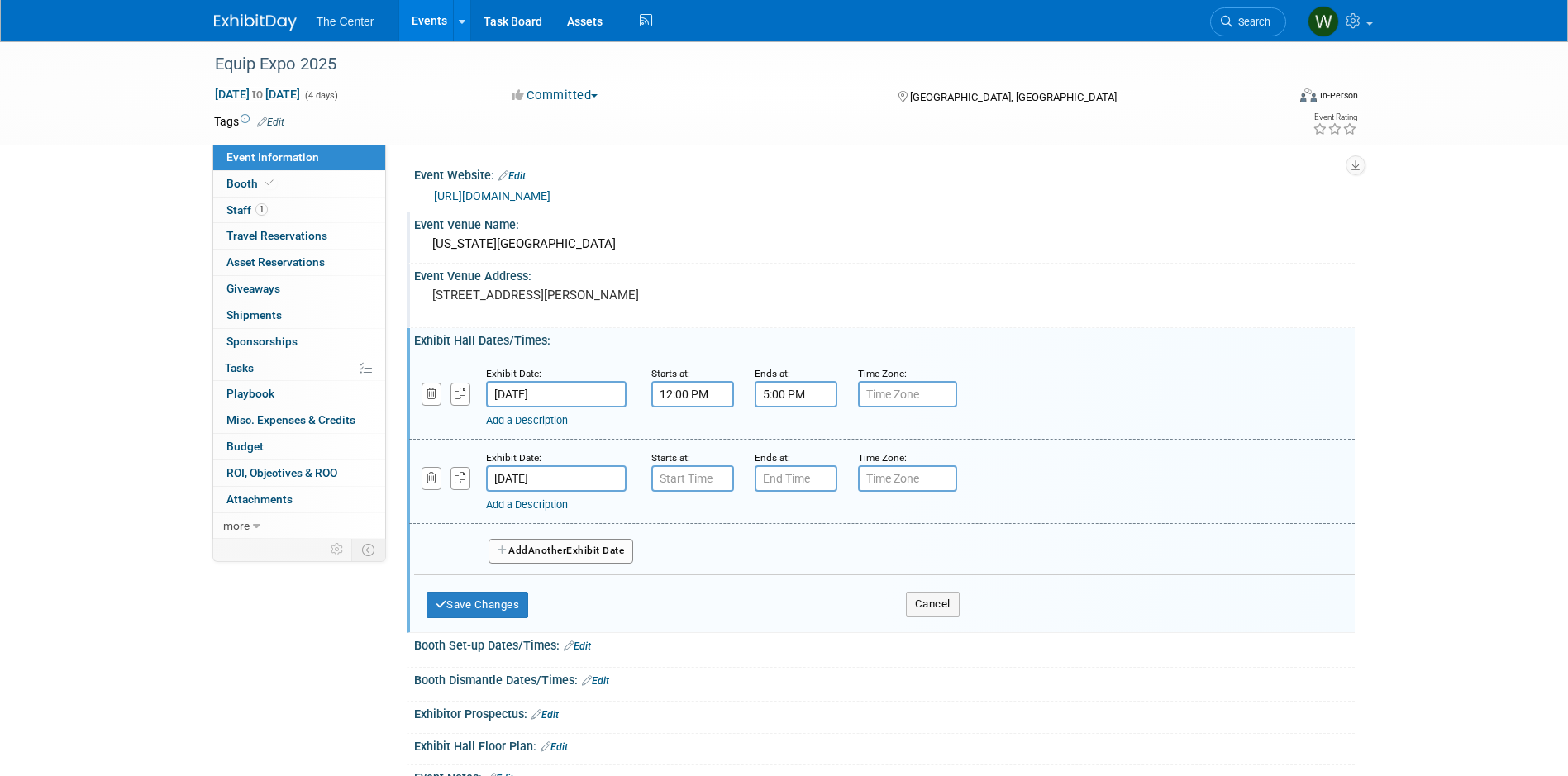
click at [575, 440] on div "Exhibit Date: [DATE] Starts at: 12:00 PM Ends at: 5:00 PM Time Zone: Apply to a…" at bounding box center [882, 397] width 946 height 84
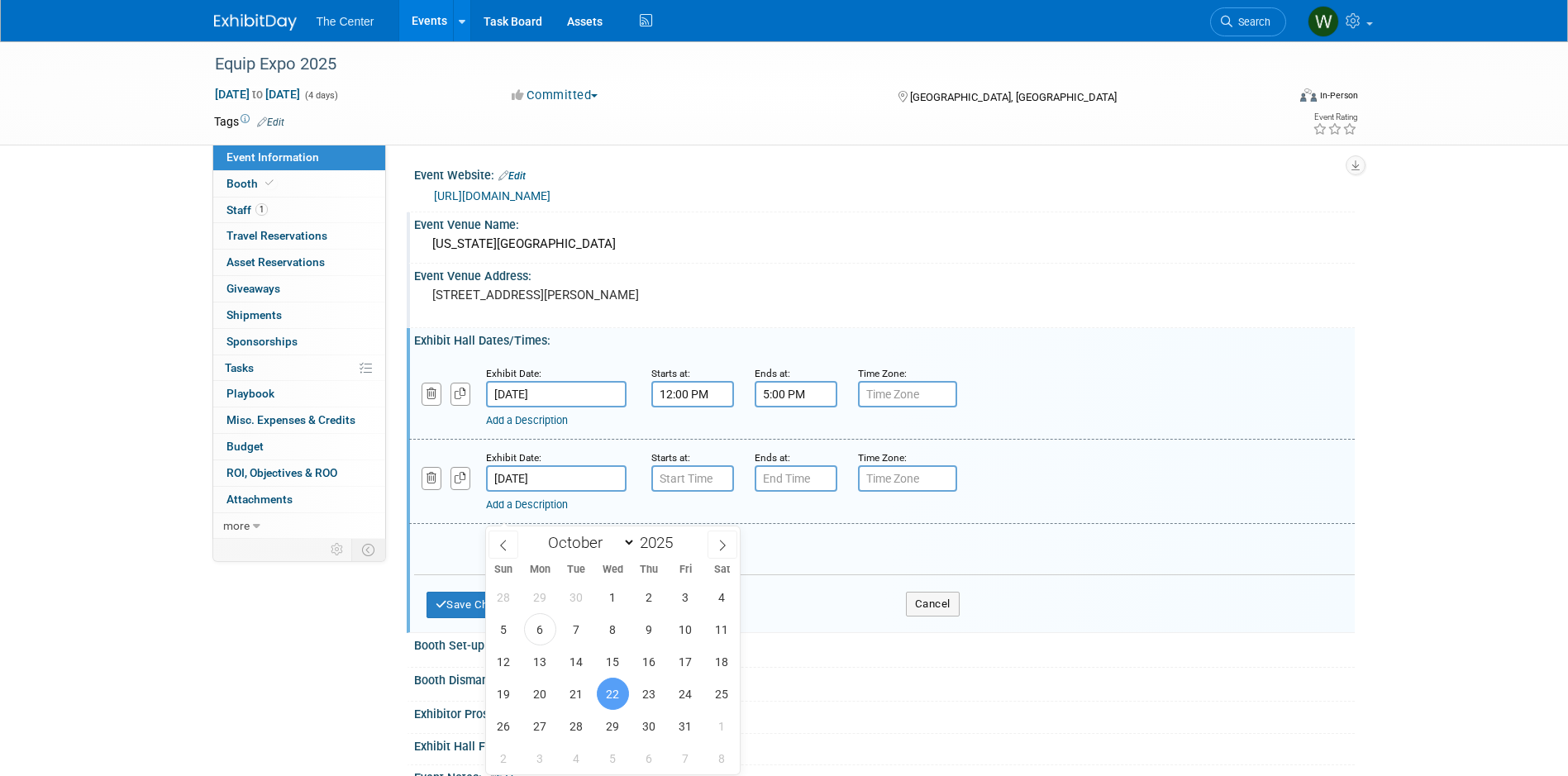
click at [560, 492] on input "[DATE]" at bounding box center [556, 478] width 141 height 26
click at [644, 704] on span "23" at bounding box center [649, 694] width 32 height 32
type input "[DATE]"
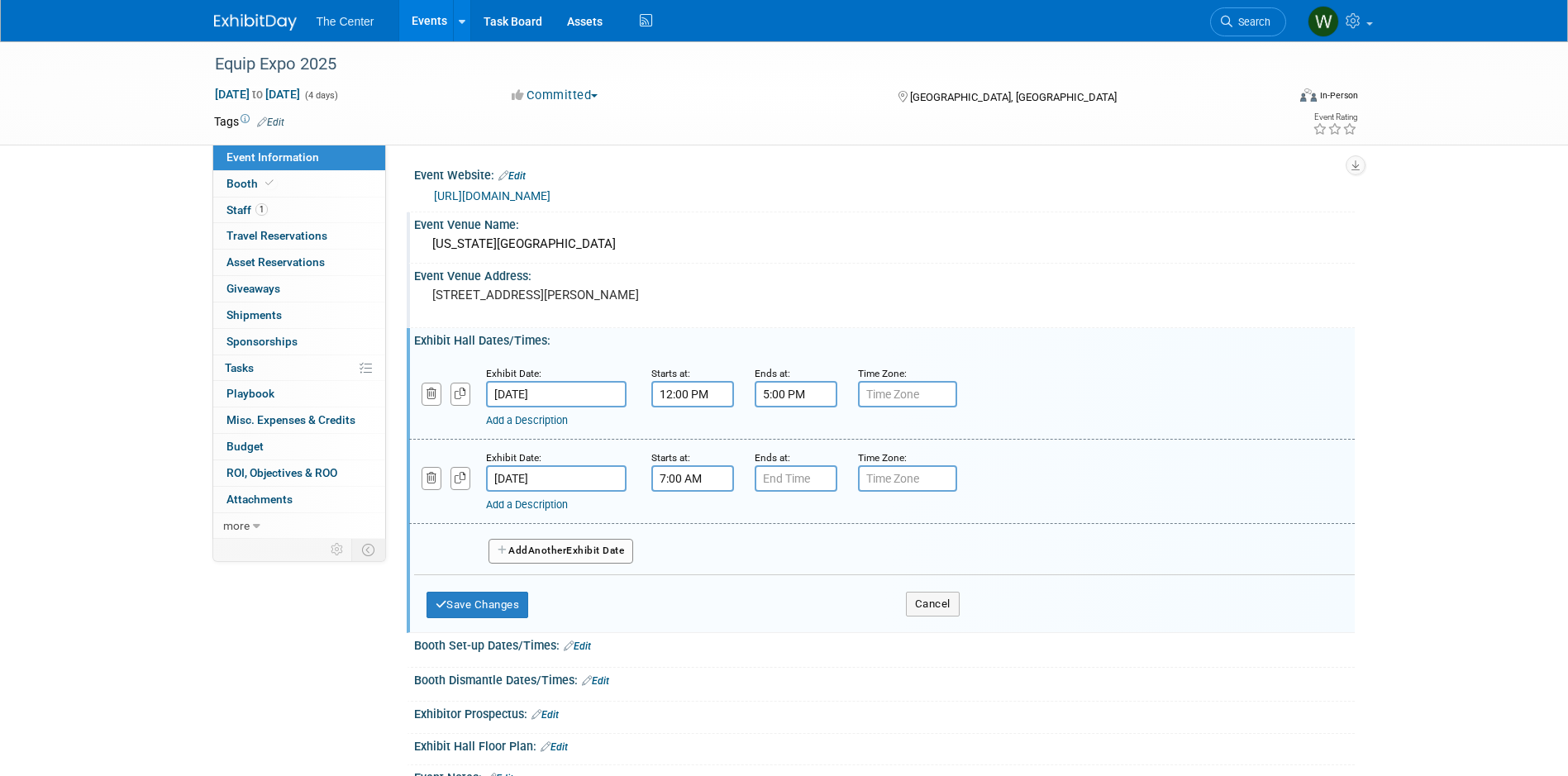
click at [697, 492] on input "7:00 AM" at bounding box center [692, 478] width 83 height 26
click at [689, 534] on span at bounding box center [689, 519] width 29 height 29
type input "9:00 AM"
drag, startPoint x: 822, startPoint y: 661, endPoint x: 823, endPoint y: 651, distance: 10.0
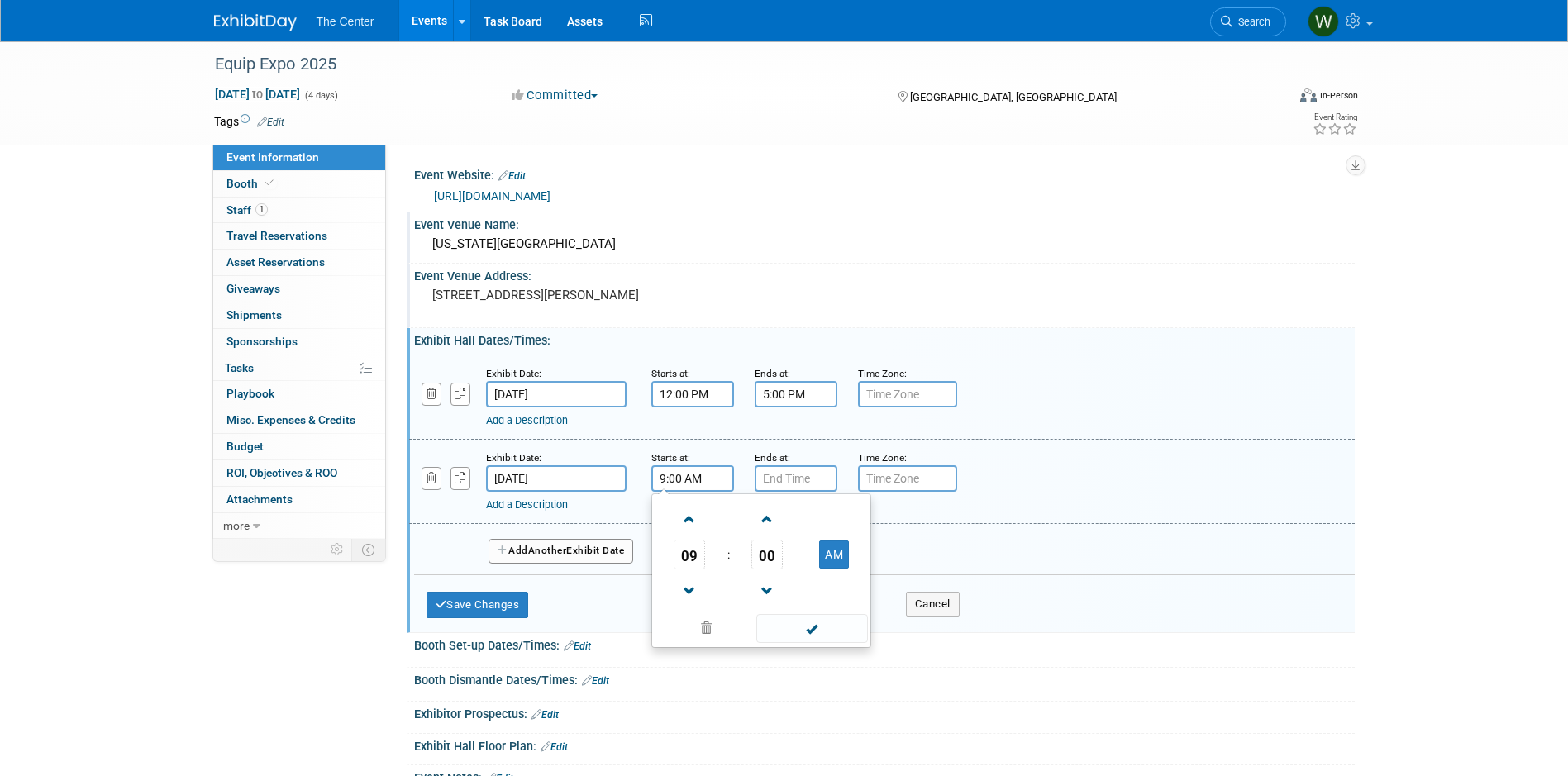
click at [823, 643] on span at bounding box center [812, 628] width 112 height 29
click at [769, 492] on input "7:00 PM" at bounding box center [796, 478] width 83 height 26
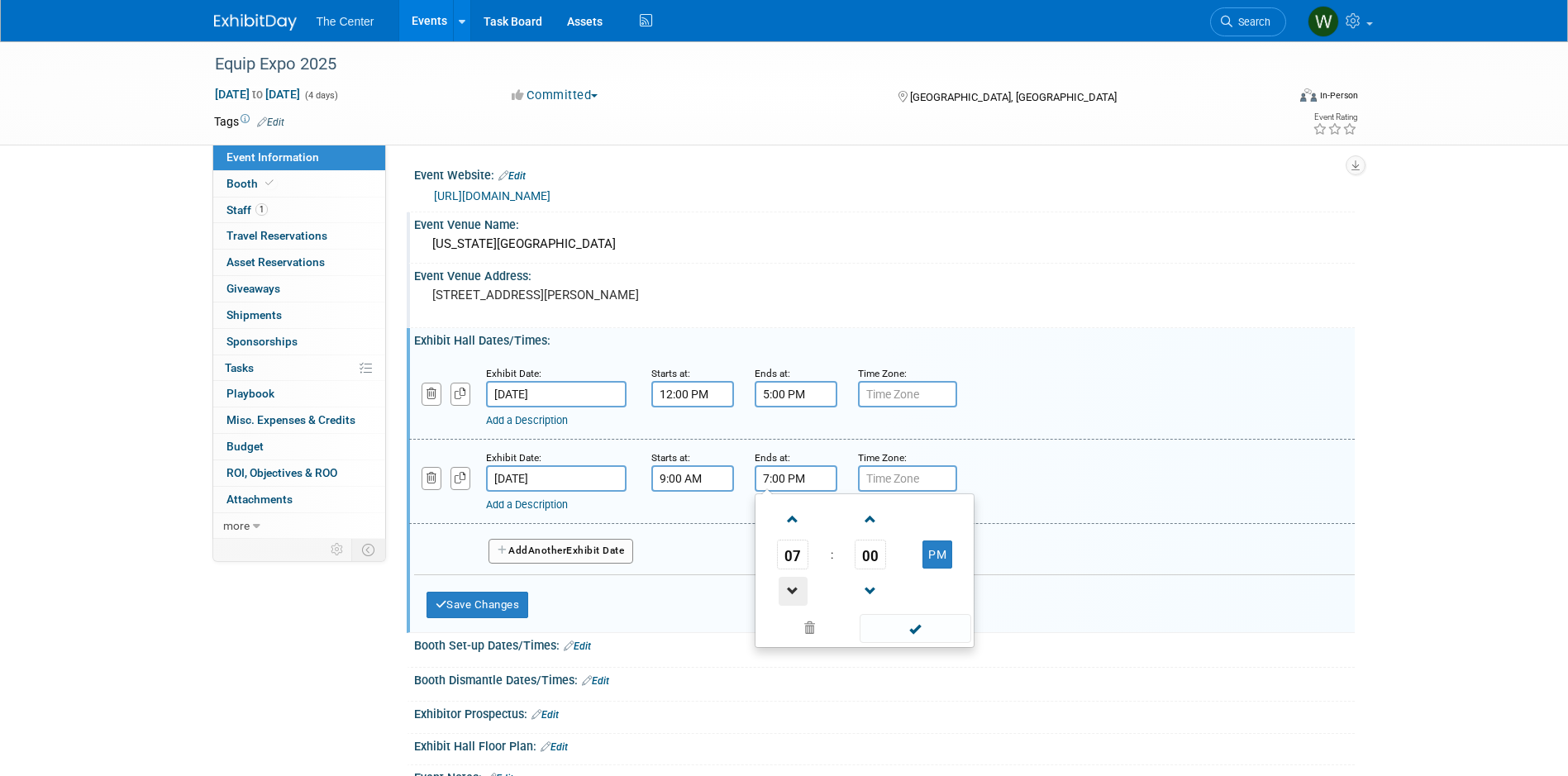
click at [802, 606] on span at bounding box center [793, 591] width 29 height 29
type input "5:00 PM"
click at [916, 643] on span at bounding box center [916, 628] width 112 height 29
click at [575, 564] on button "Add Another Exhibit Date" at bounding box center [562, 551] width 146 height 25
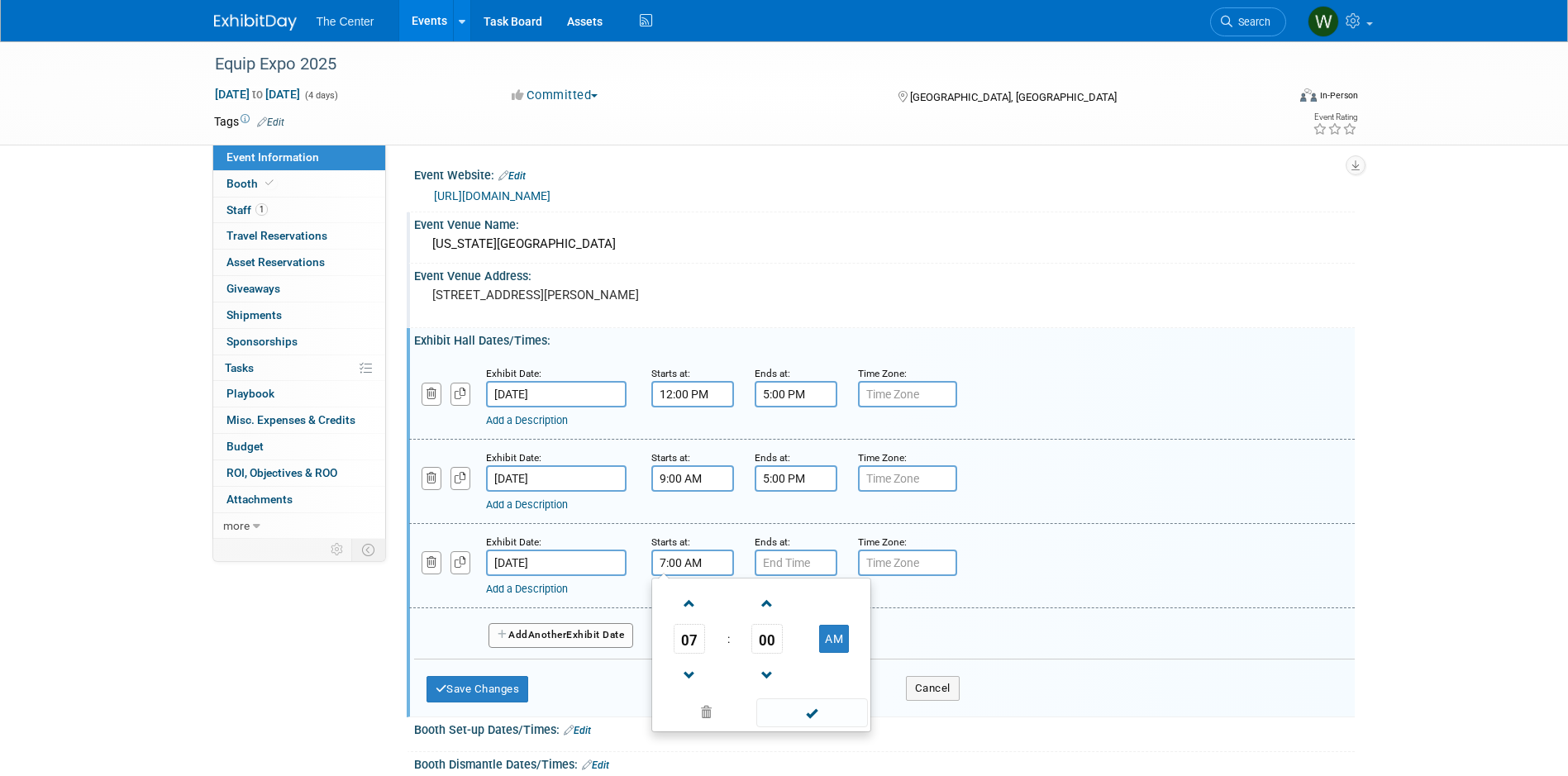
click at [675, 576] on input "7:00 AM" at bounding box center [692, 563] width 83 height 26
click at [690, 618] on span at bounding box center [689, 603] width 29 height 29
type input "9:00 AM"
click at [823, 728] on span at bounding box center [812, 713] width 112 height 29
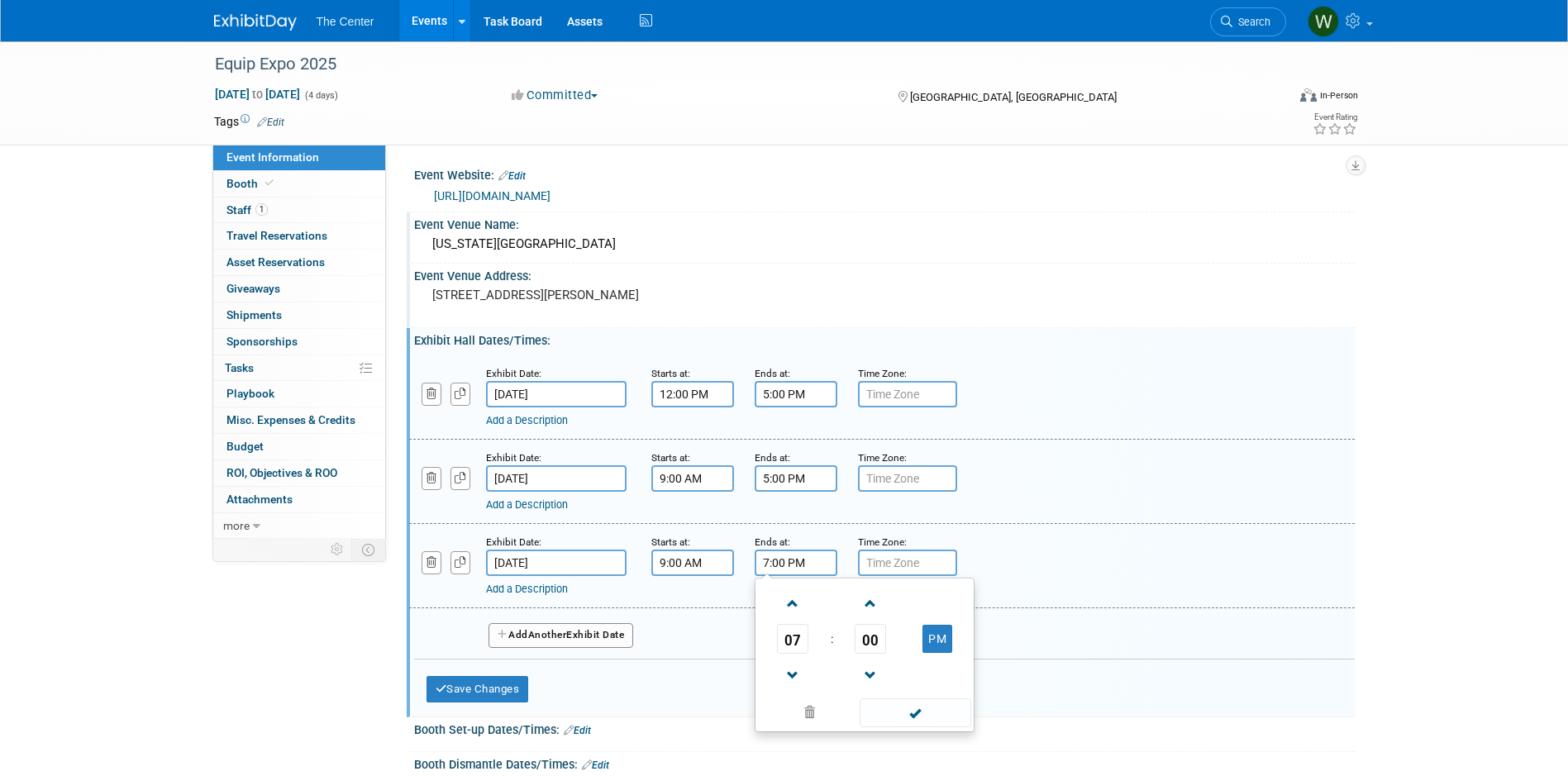
click at [785, 576] on input "7:00 PM" at bounding box center [796, 563] width 83 height 26
click at [785, 690] on span at bounding box center [793, 675] width 29 height 29
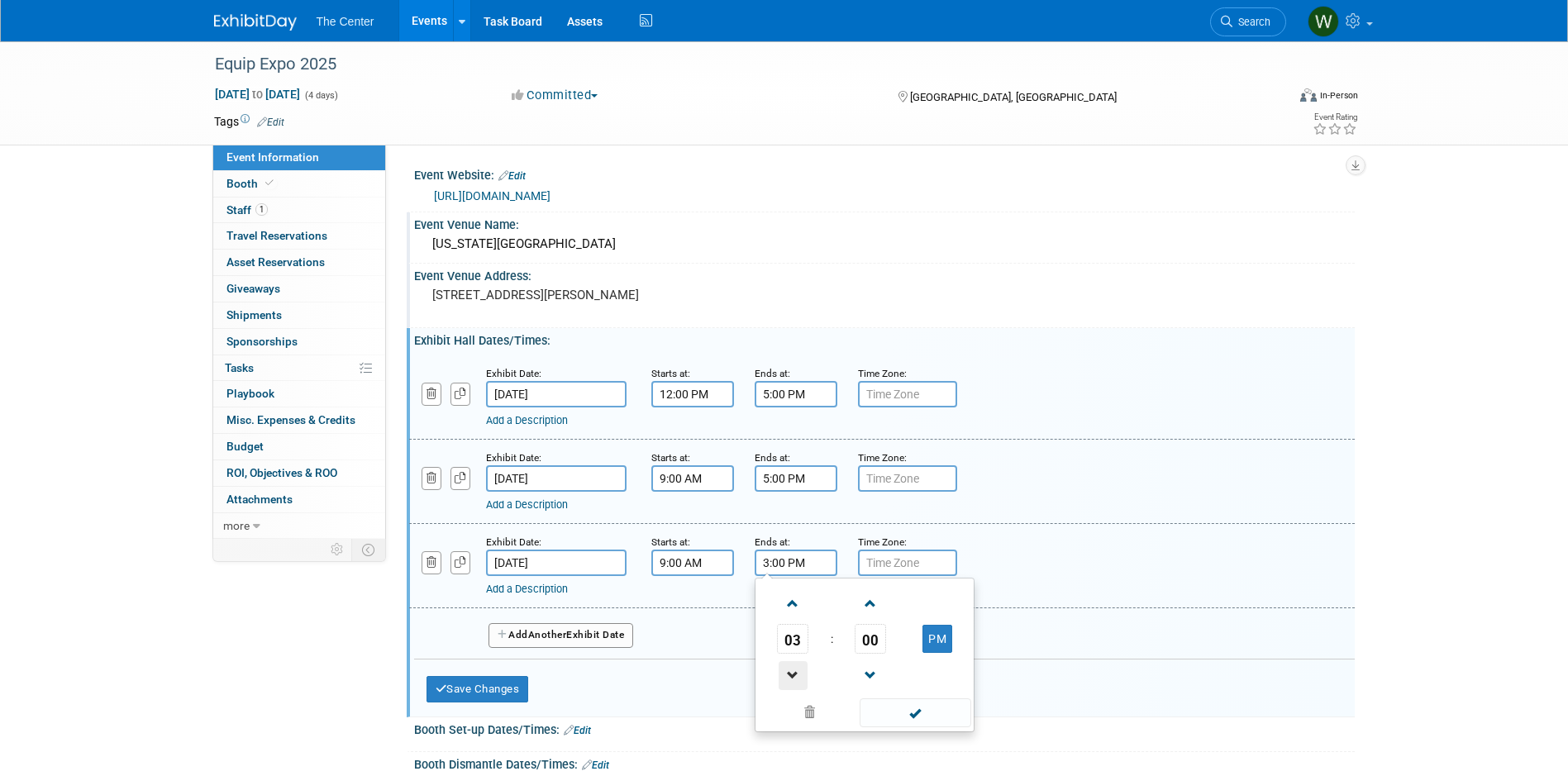
click at [785, 690] on span at bounding box center [793, 675] width 29 height 29
type input "2:00 PM"
click at [927, 728] on span at bounding box center [916, 713] width 112 height 29
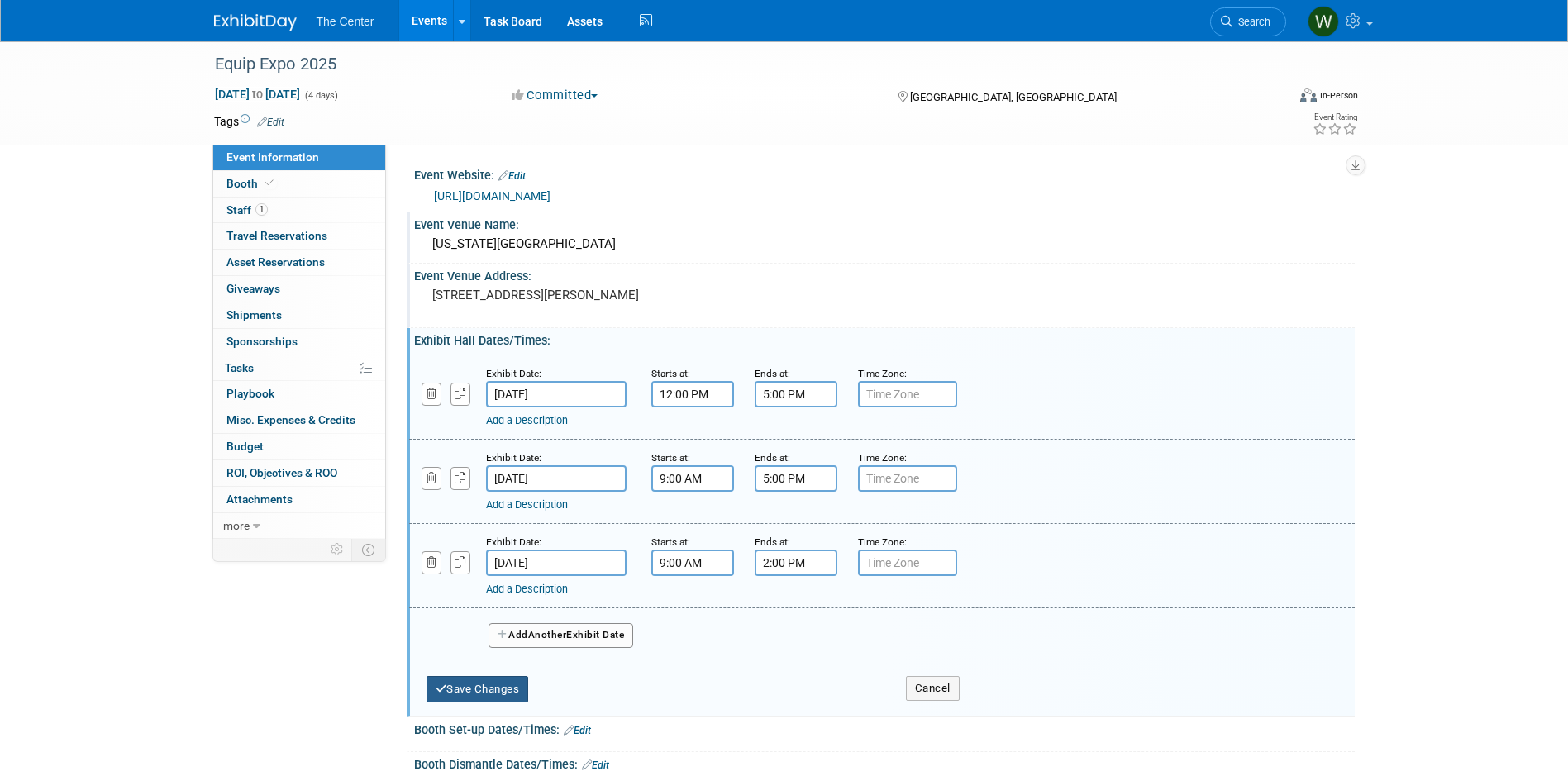
click at [498, 703] on button "Save Changes" at bounding box center [478, 689] width 103 height 26
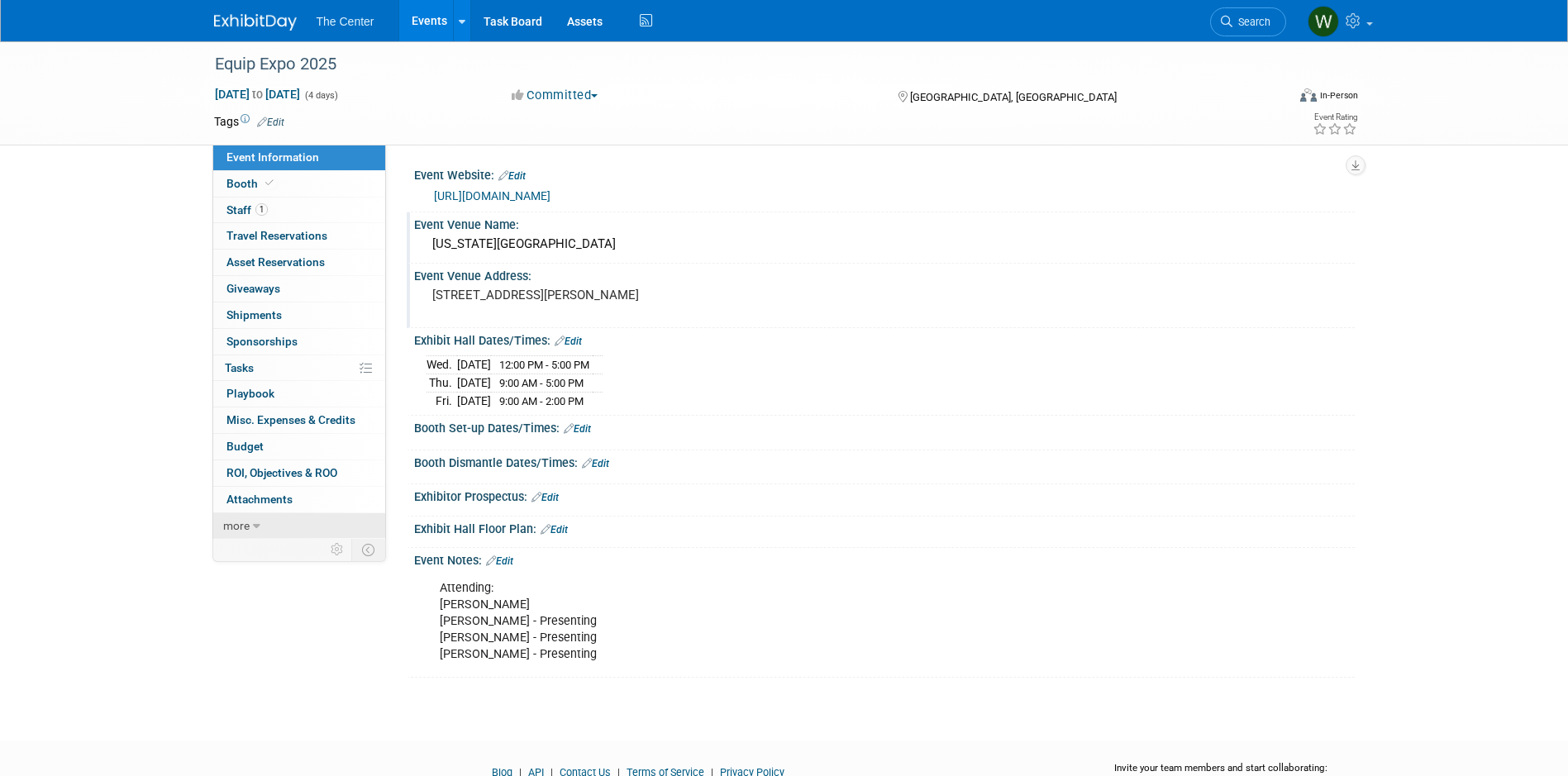
click at [260, 529] on link "more" at bounding box center [299, 526] width 172 height 26
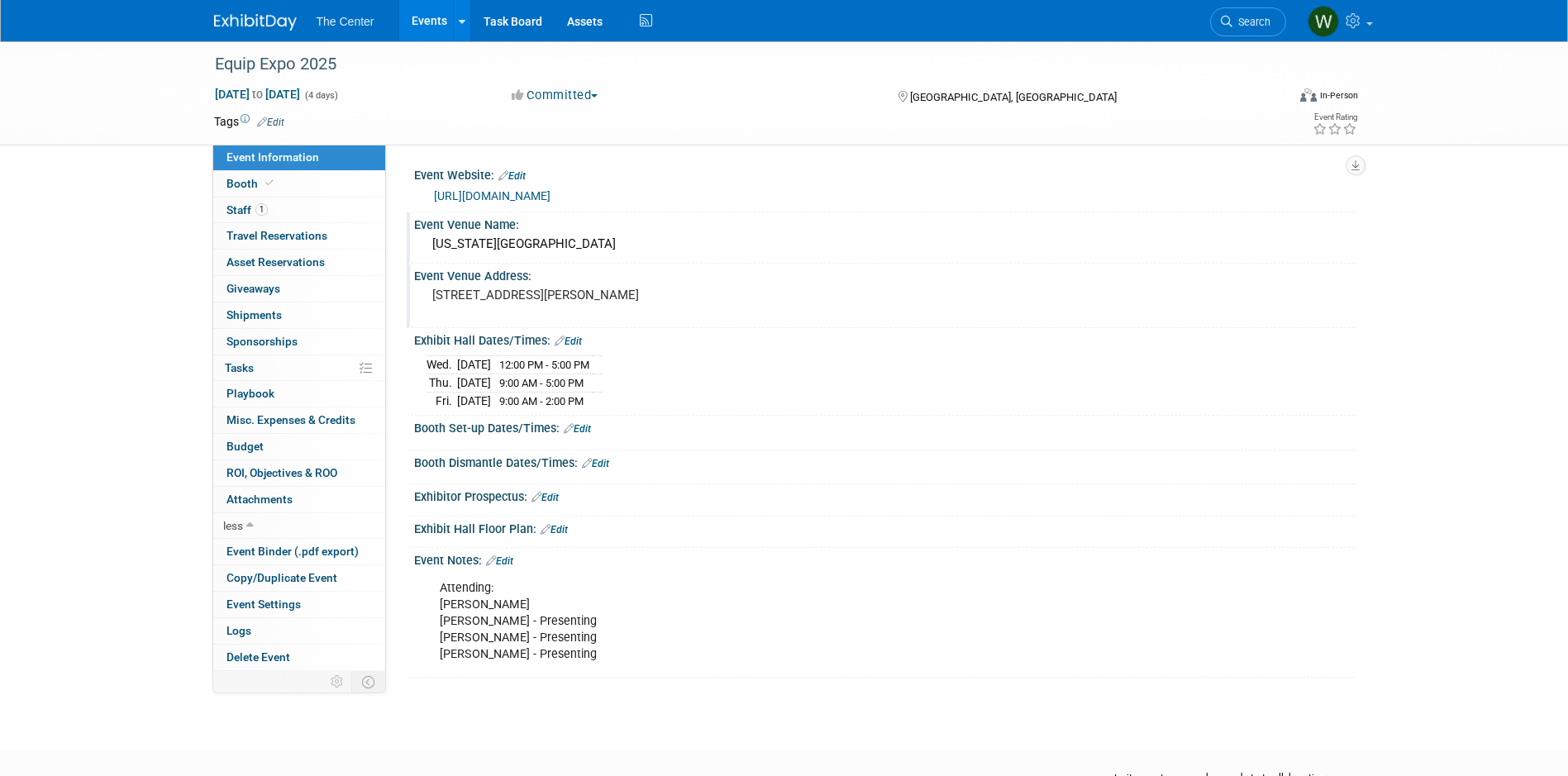
click at [555, 503] on link "Edit" at bounding box center [545, 498] width 27 height 12
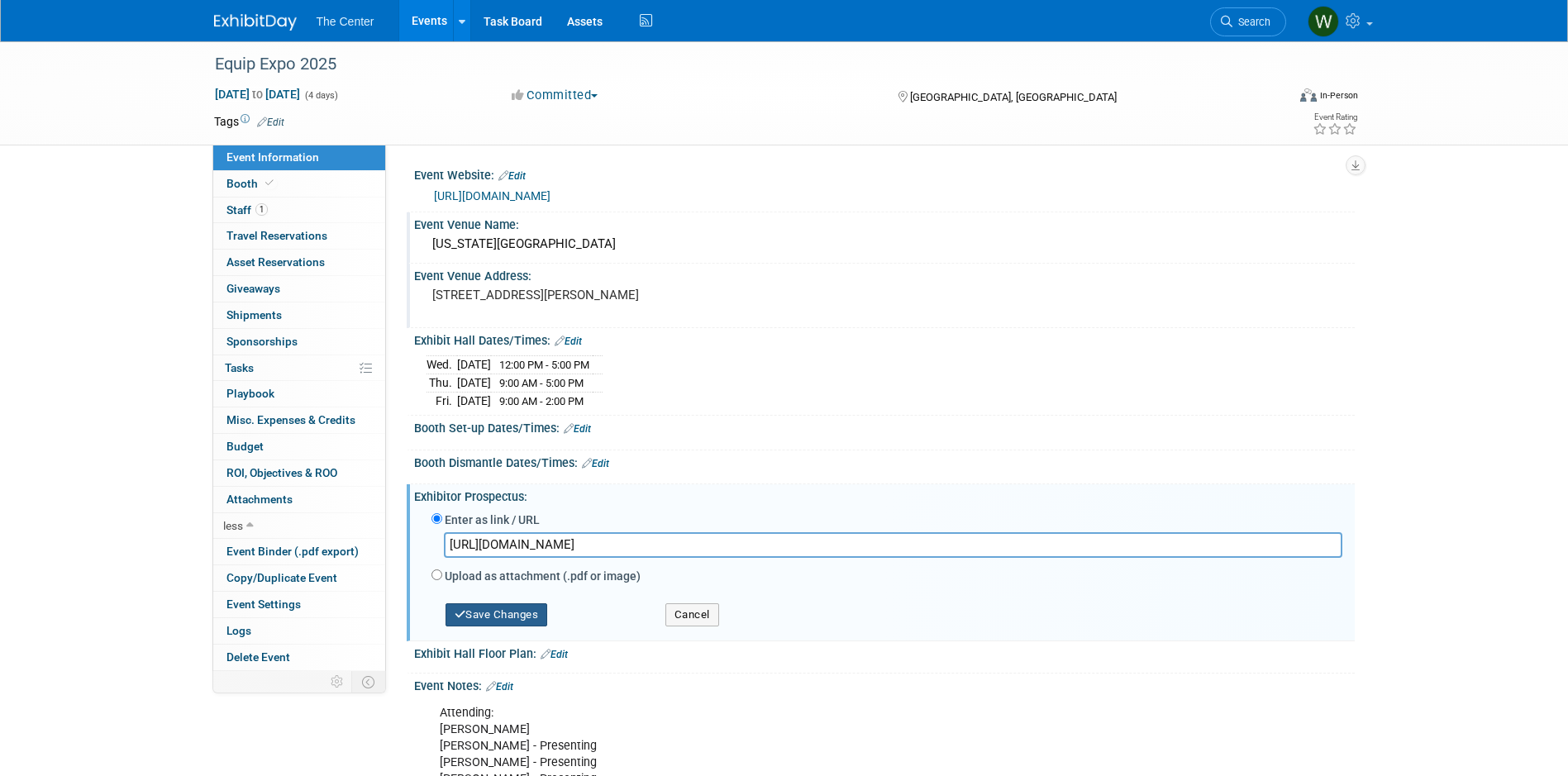
type input "[URL][DOMAIN_NAME]"
click at [520, 627] on button "Save Changes" at bounding box center [497, 615] width 103 height 23
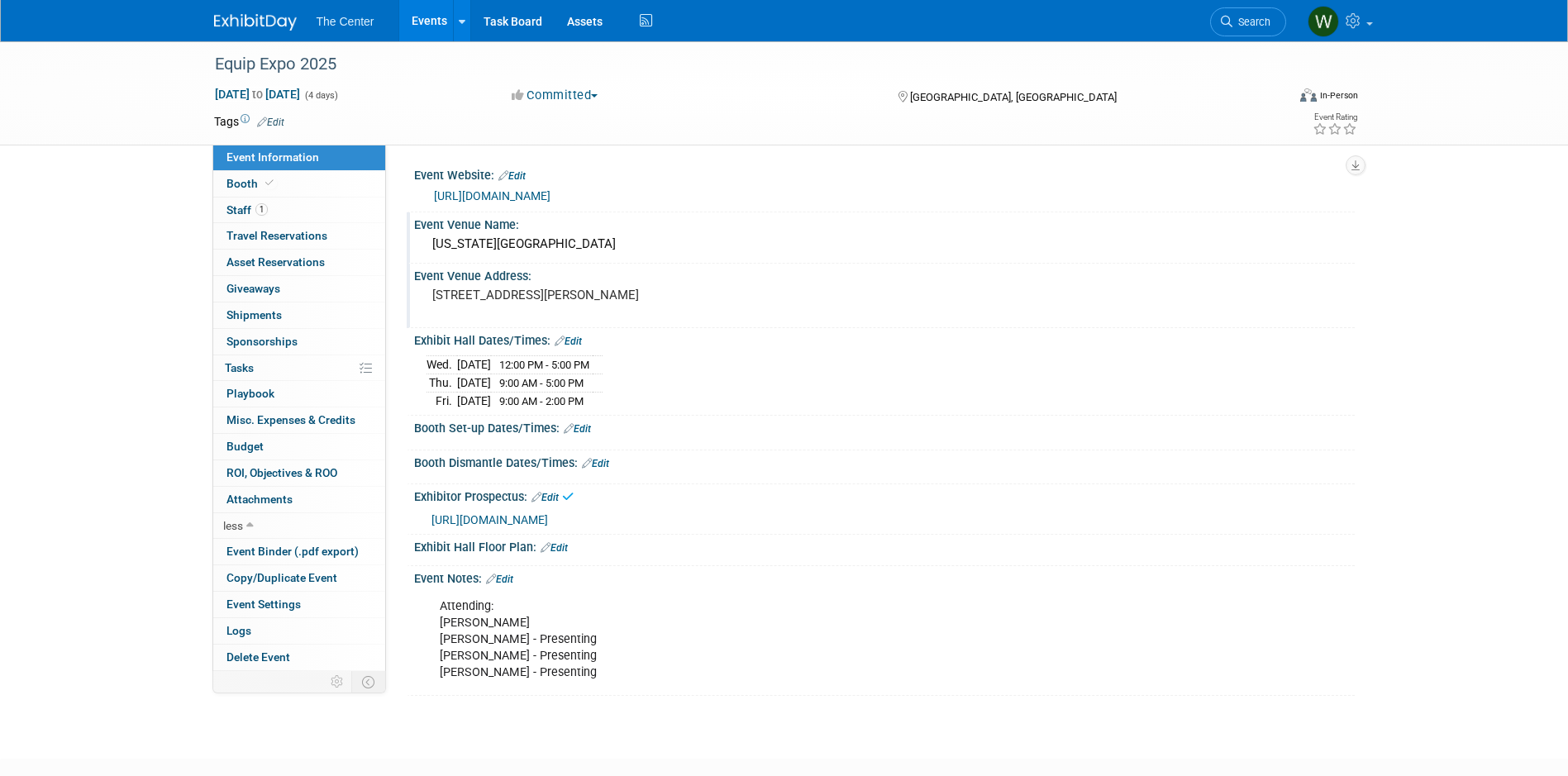
click at [548, 527] on span "[URL][DOMAIN_NAME]" at bounding box center [490, 519] width 117 height 13
click at [558, 554] on link "Edit" at bounding box center [554, 548] width 27 height 12
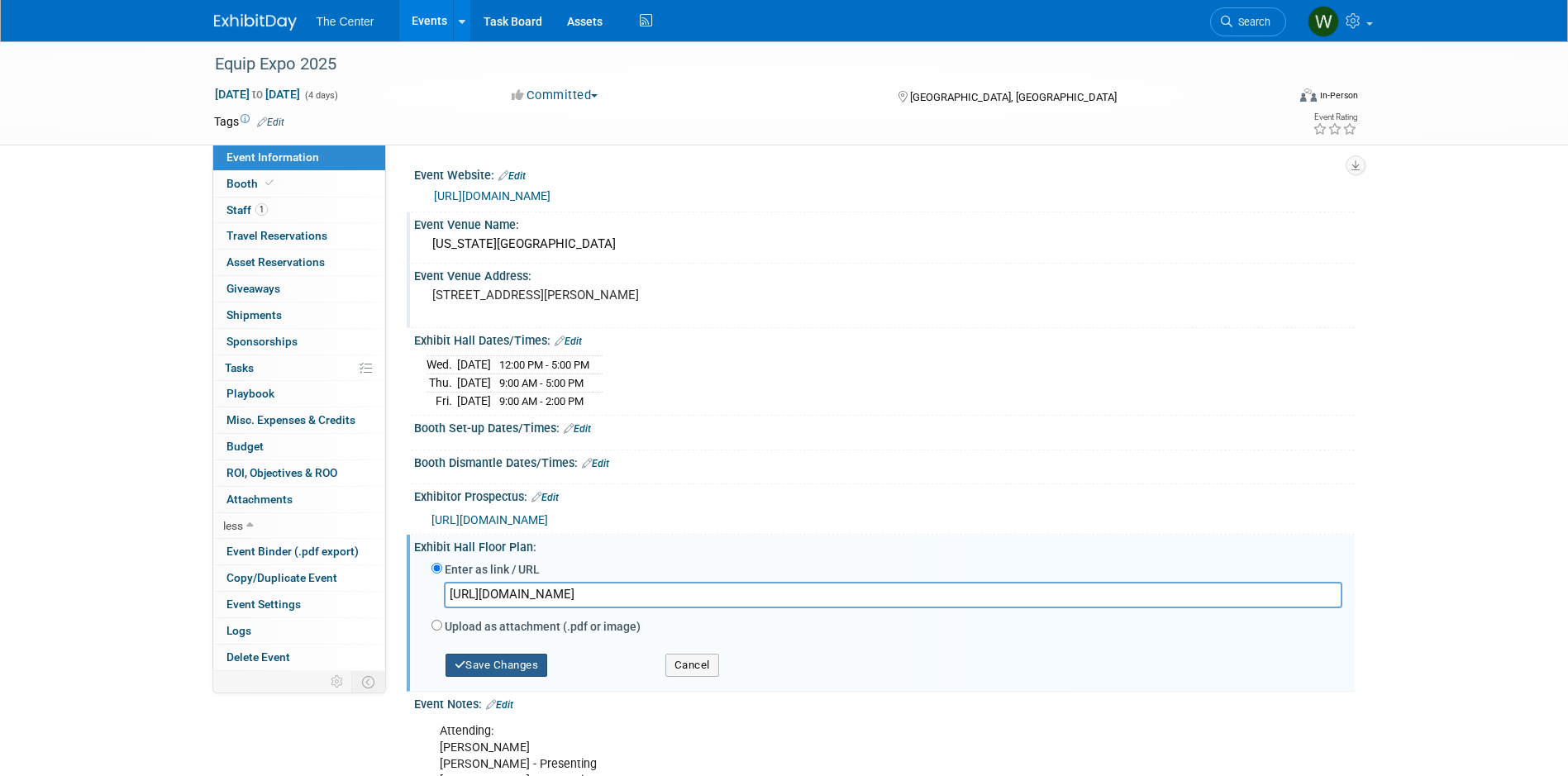
type input "[URL][DOMAIN_NAME]"
click at [525, 677] on button "Save Changes" at bounding box center [497, 665] width 103 height 23
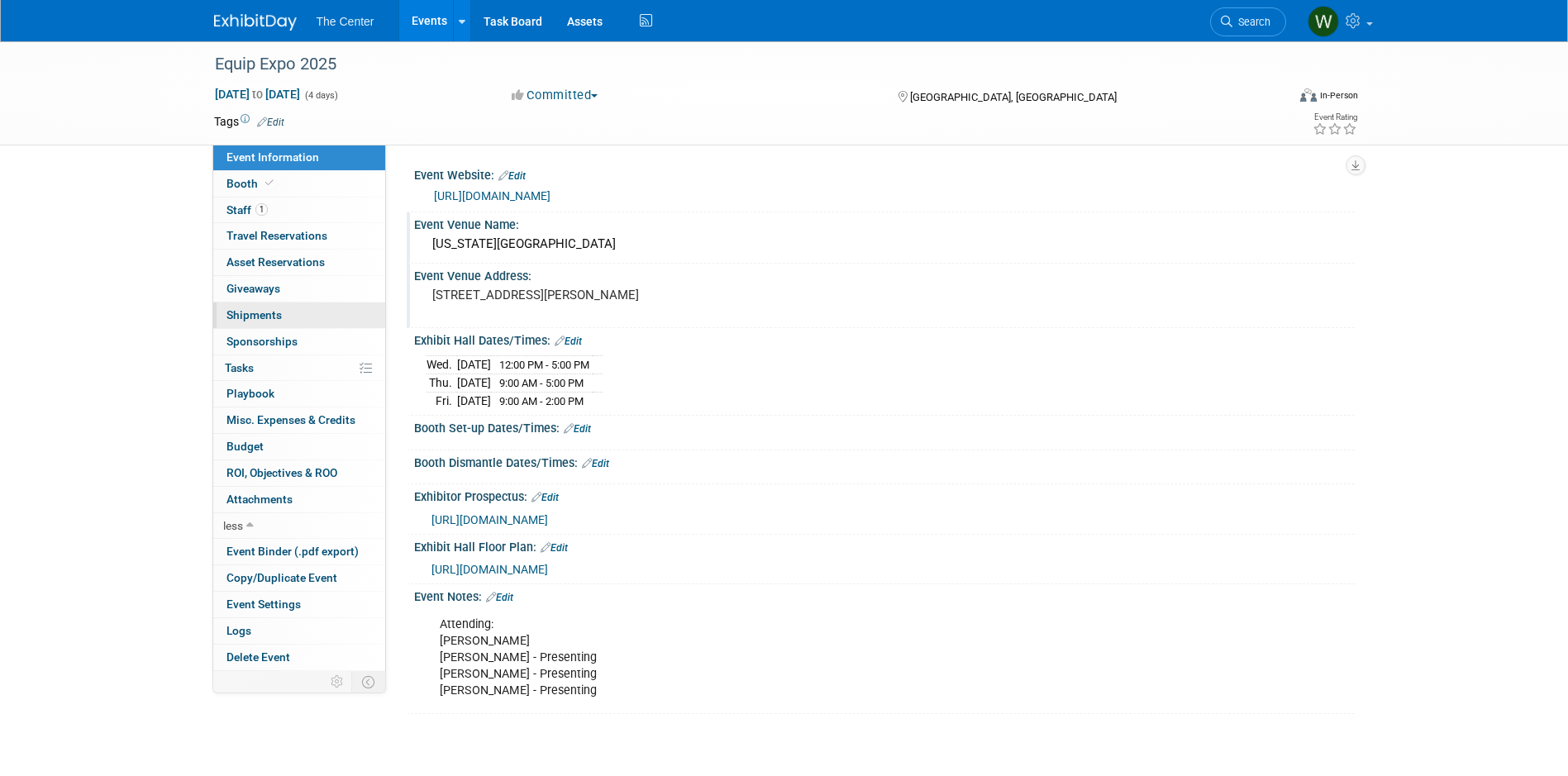
click at [277, 316] on span "Shipments 0" at bounding box center [254, 314] width 55 height 13
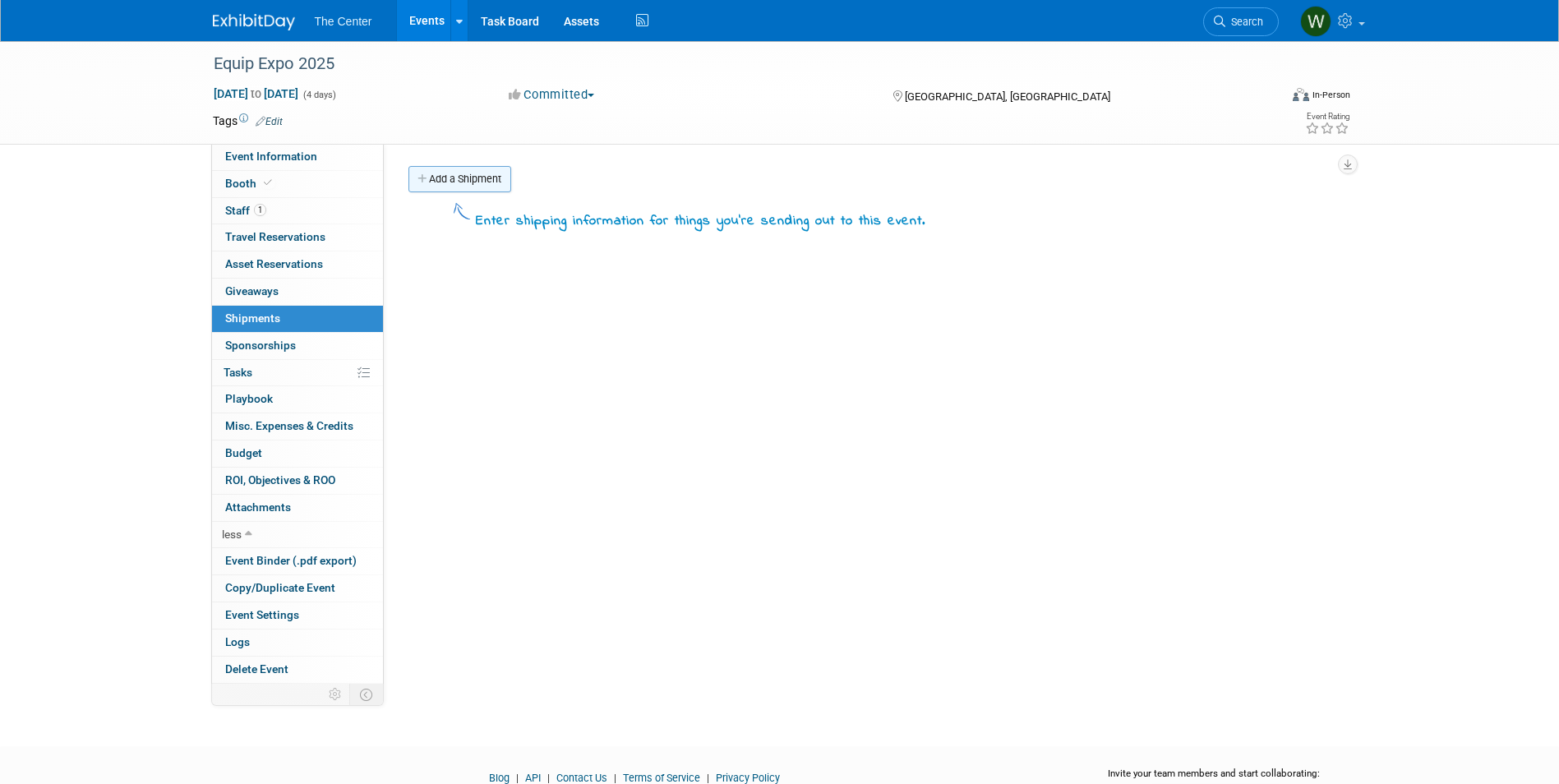
click at [447, 182] on link "Add a Shipment" at bounding box center [459, 179] width 102 height 26
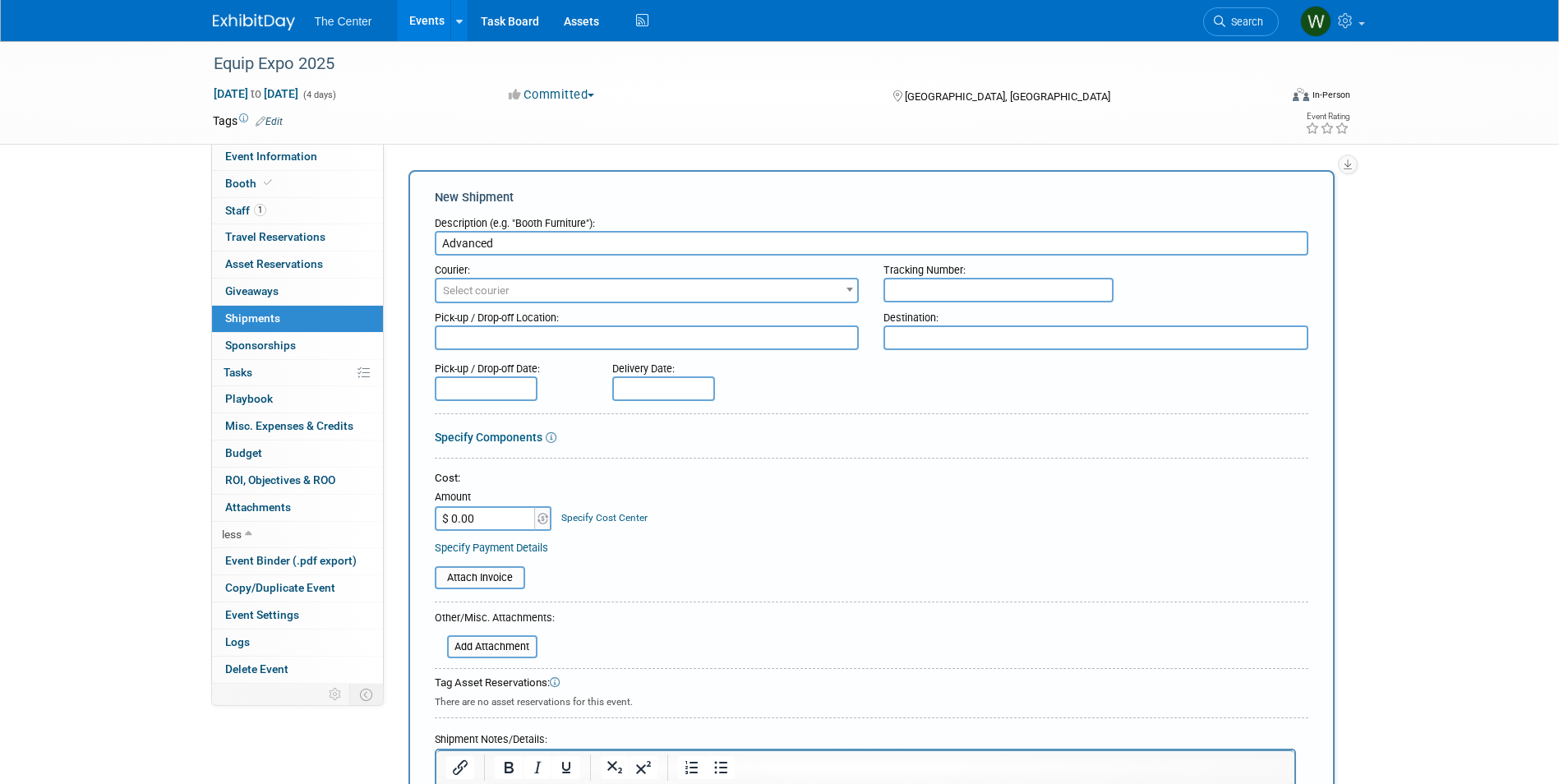
drag, startPoint x: 542, startPoint y: 246, endPoint x: 387, endPoint y: 248, distance: 155.0
click at [387, 248] on div "Event Website: Edit [URL][DOMAIN_NAME] Save Cancel Event Venue Name: [US_STATE]…" at bounding box center [865, 413] width 963 height 540
click at [441, 244] on input "Advanced" at bounding box center [871, 242] width 874 height 25
click at [579, 236] on input "Booth Items - Advanced" at bounding box center [871, 242] width 874 height 25
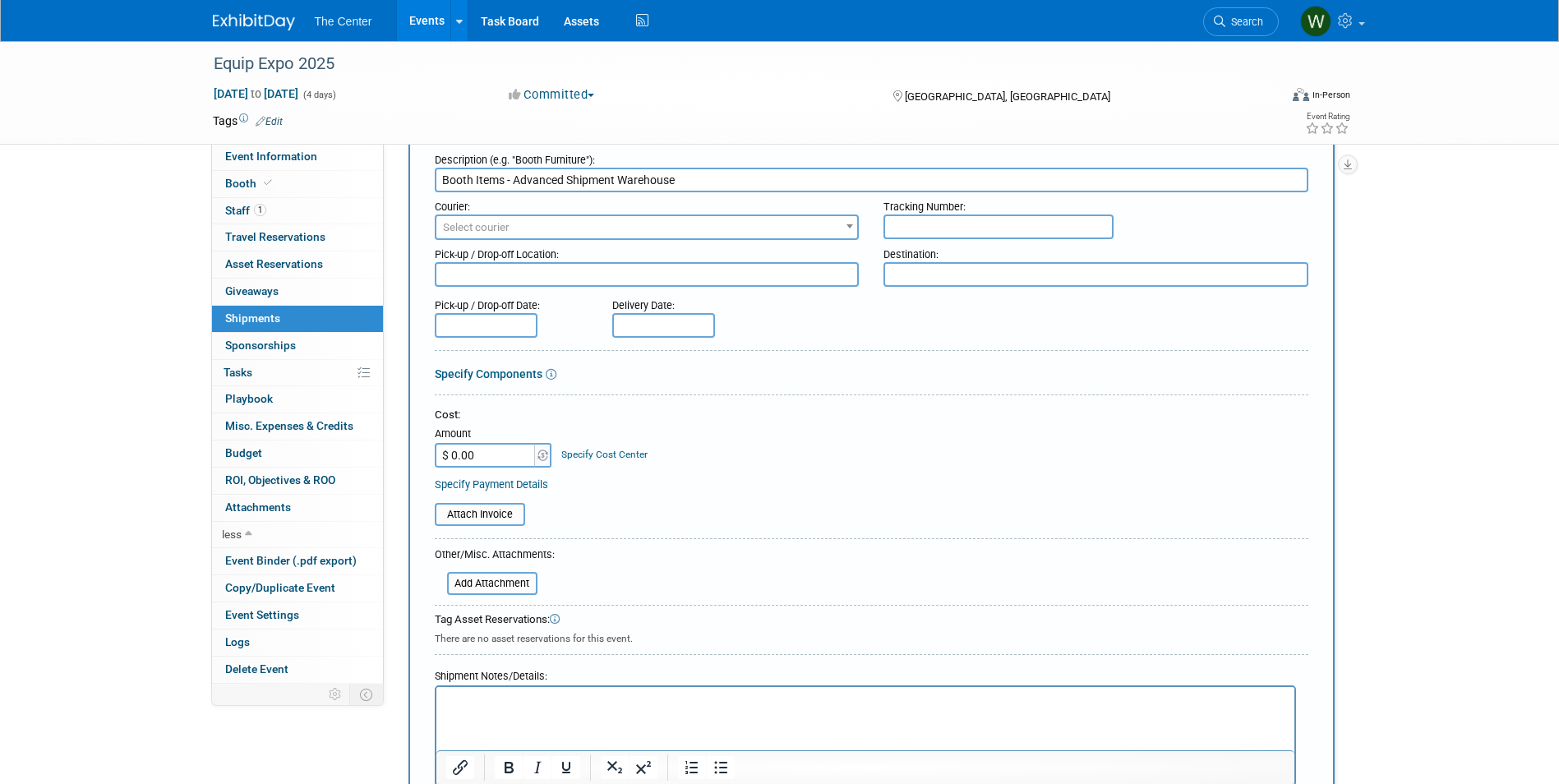
scroll to position [246, 0]
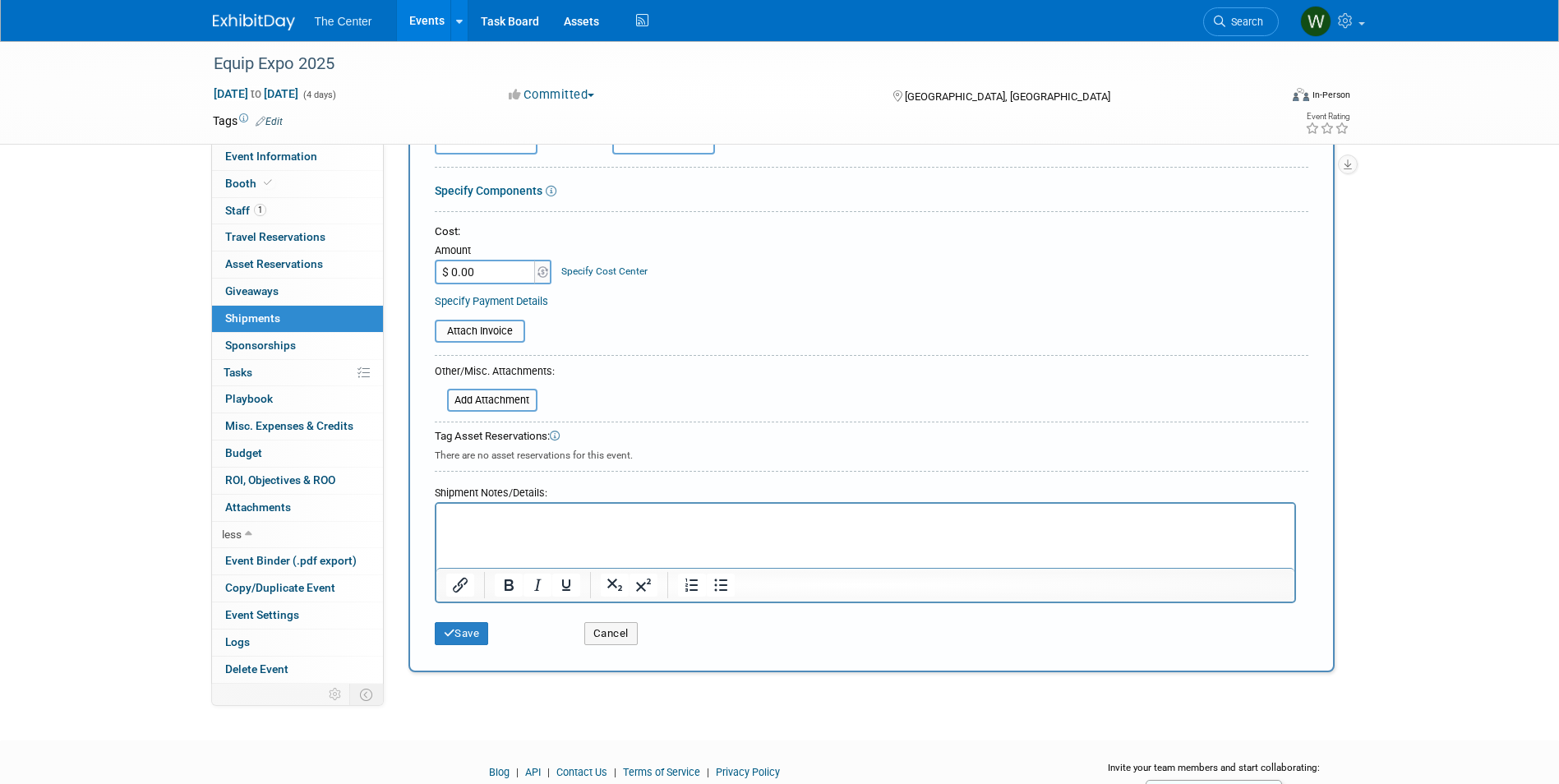
type input "Booth Items - Advanced Shipment Warehouse"
click at [486, 527] on html at bounding box center [864, 515] width 858 height 23
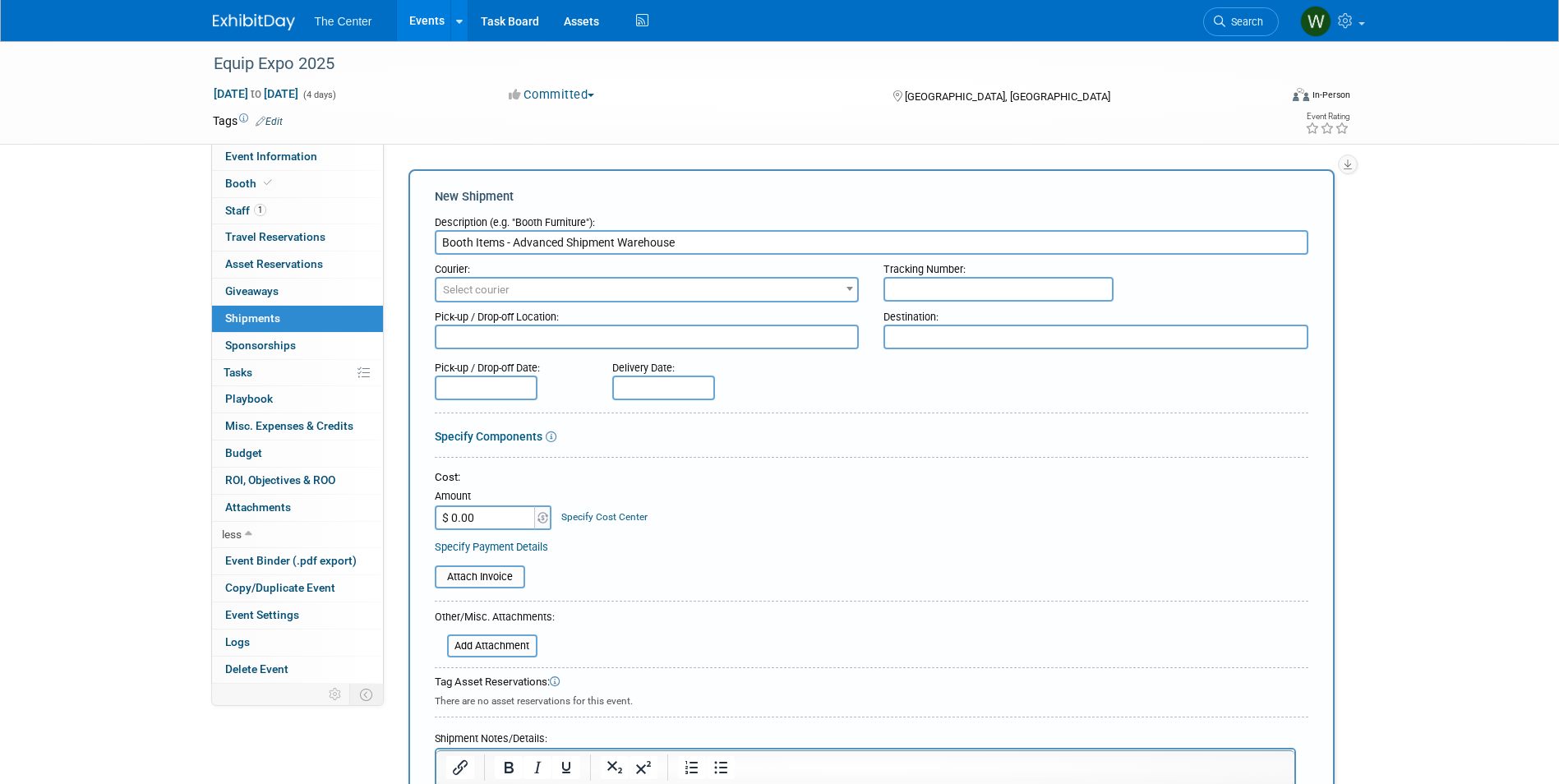
scroll to position [0, 0]
click at [601, 334] on textarea at bounding box center [646, 337] width 425 height 25
click at [614, 334] on textarea "The Center, 2800" at bounding box center [646, 337] width 425 height 25
type textarea "The Center, [STREET_ADDRESS][PERSON_NAME]"
click at [1040, 344] on textarea at bounding box center [1096, 337] width 425 height 25
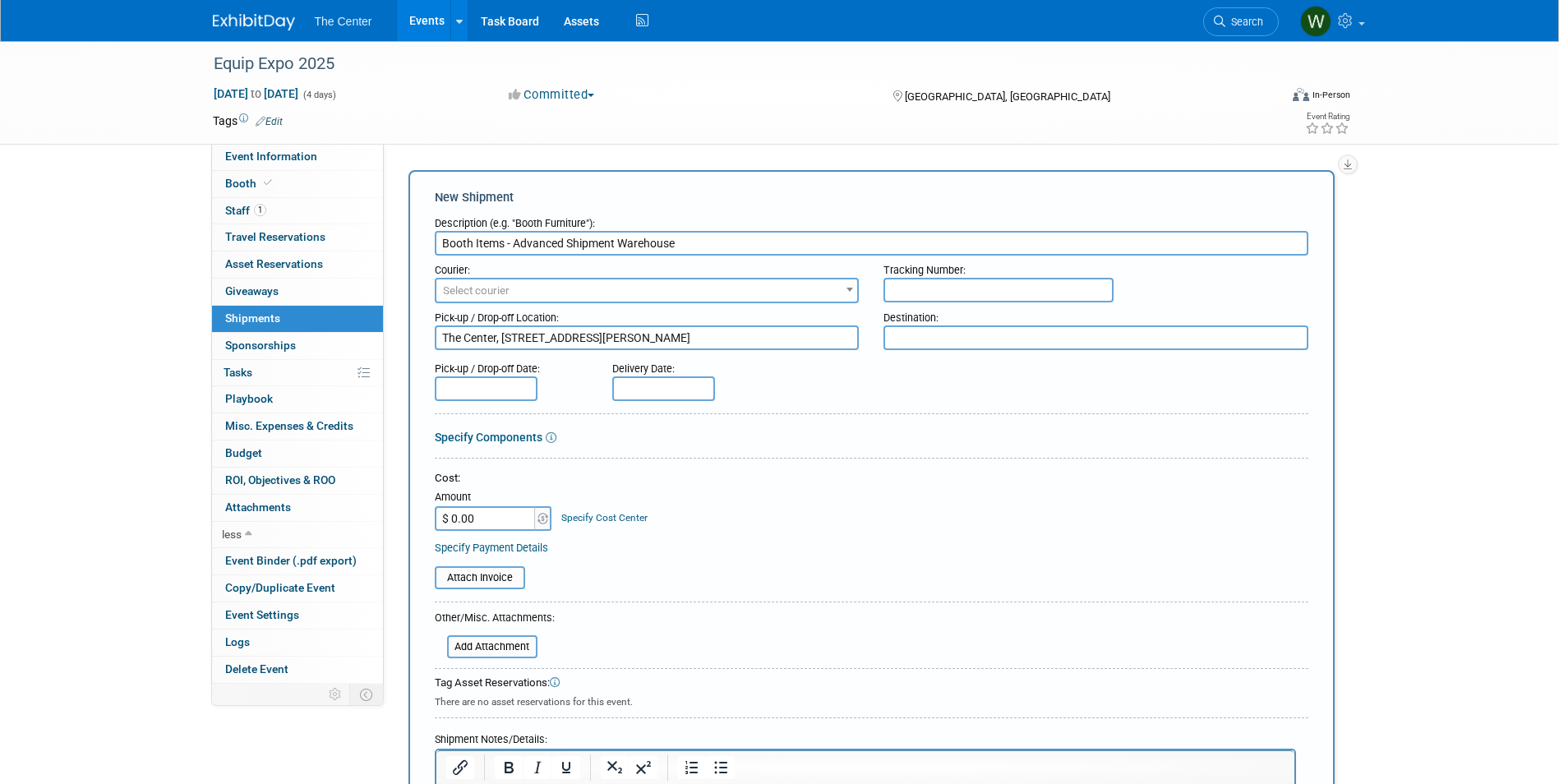
click at [964, 334] on textarea at bounding box center [1096, 337] width 425 height 25
type textarea "[US_STATE][GEOGRAPHIC_DATA], [STREET_ADDRESS][PERSON_NAME]"
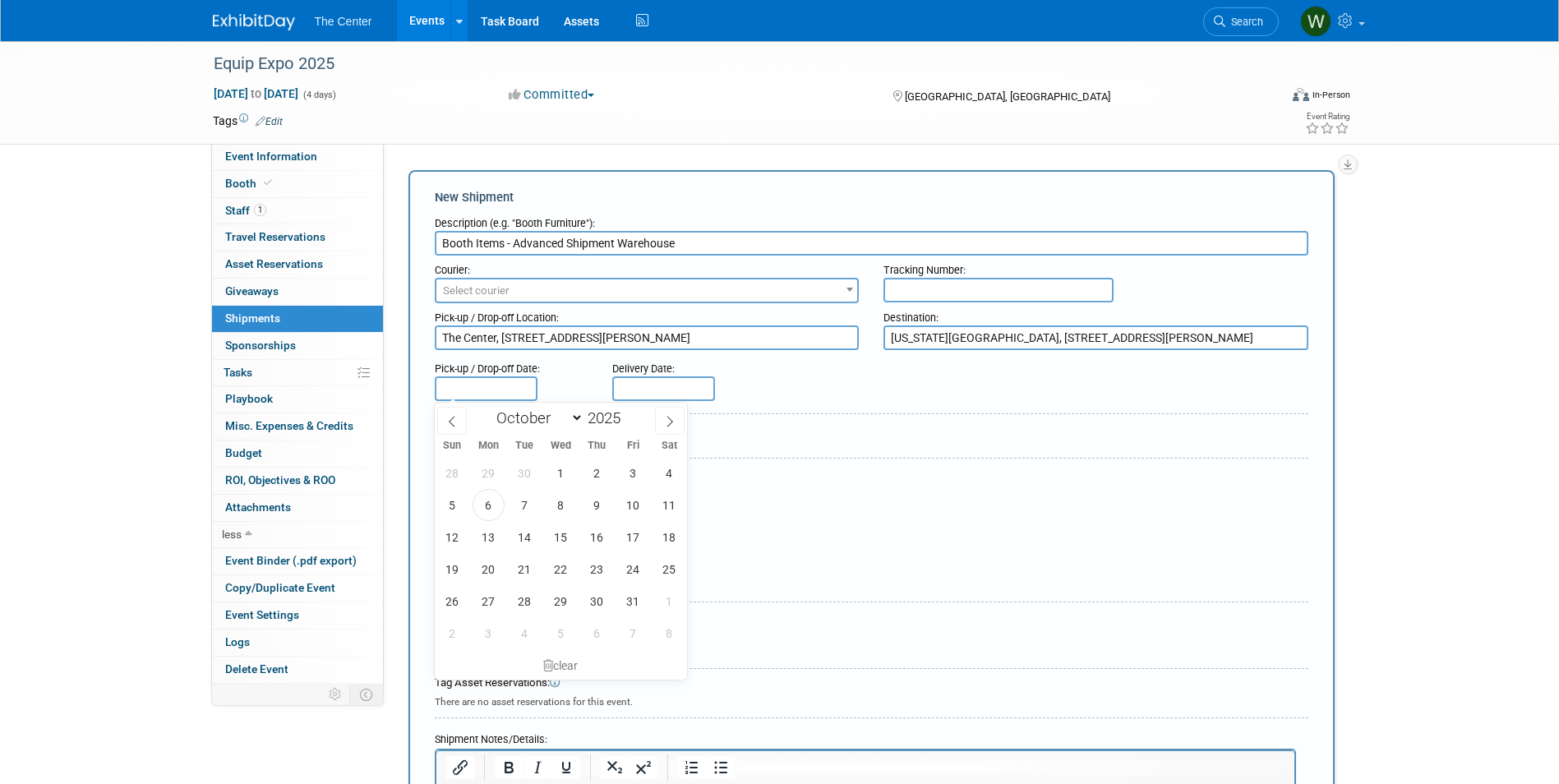
click at [481, 388] on input "text" at bounding box center [485, 389] width 102 height 25
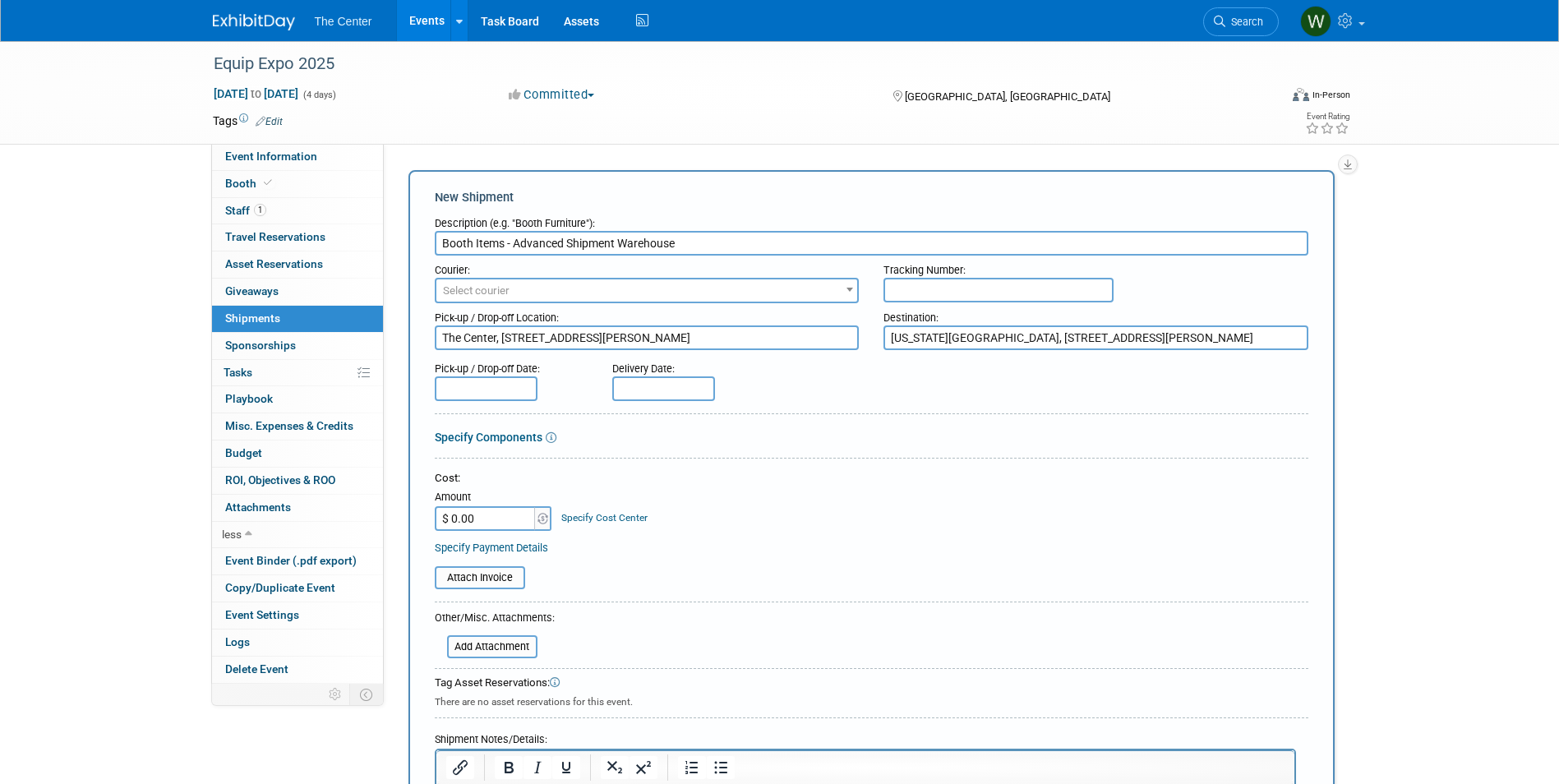
click at [609, 361] on div "Delivery Date:" at bounding box center [713, 377] width 225 height 47
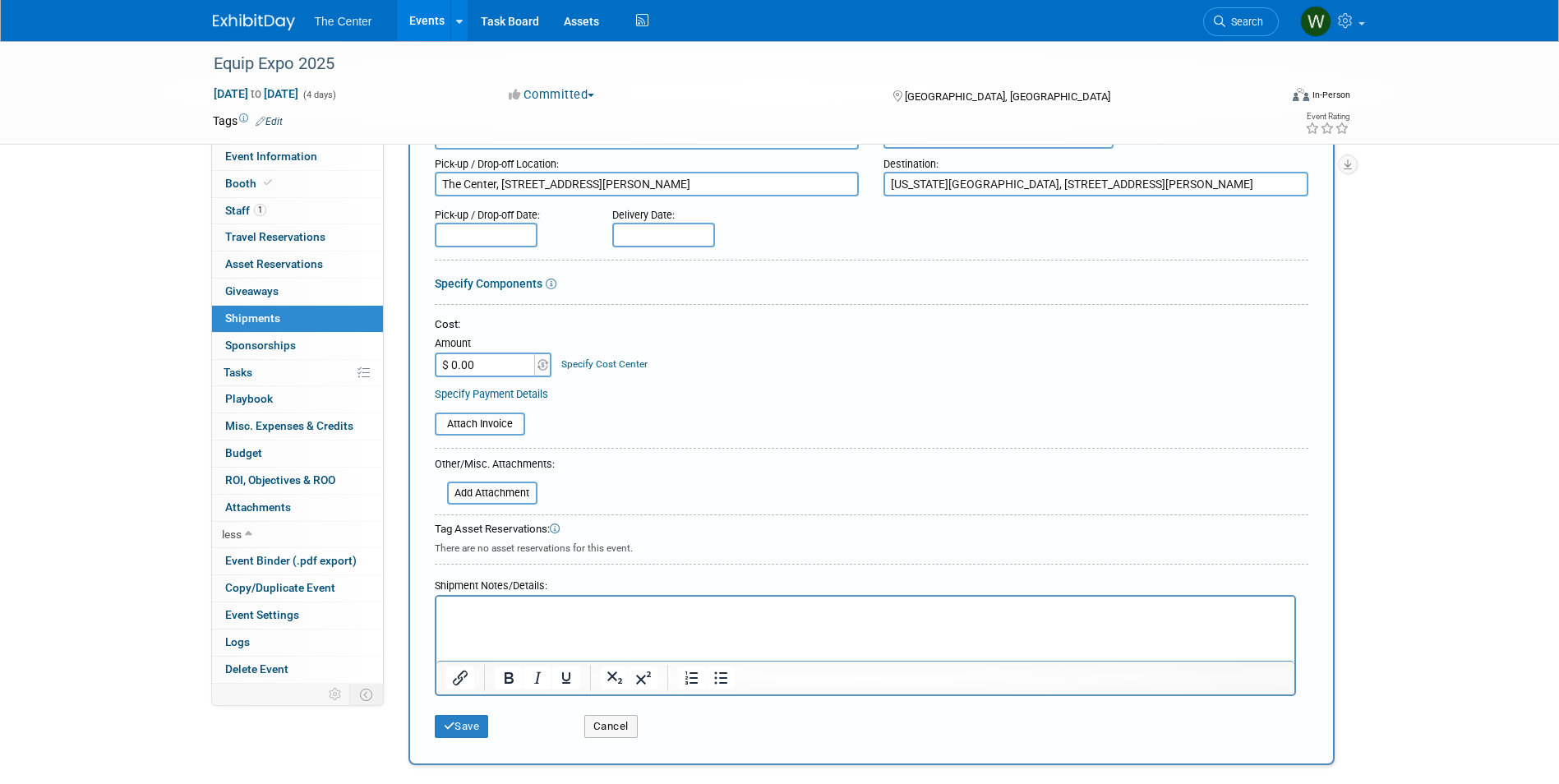
scroll to position [164, 0]
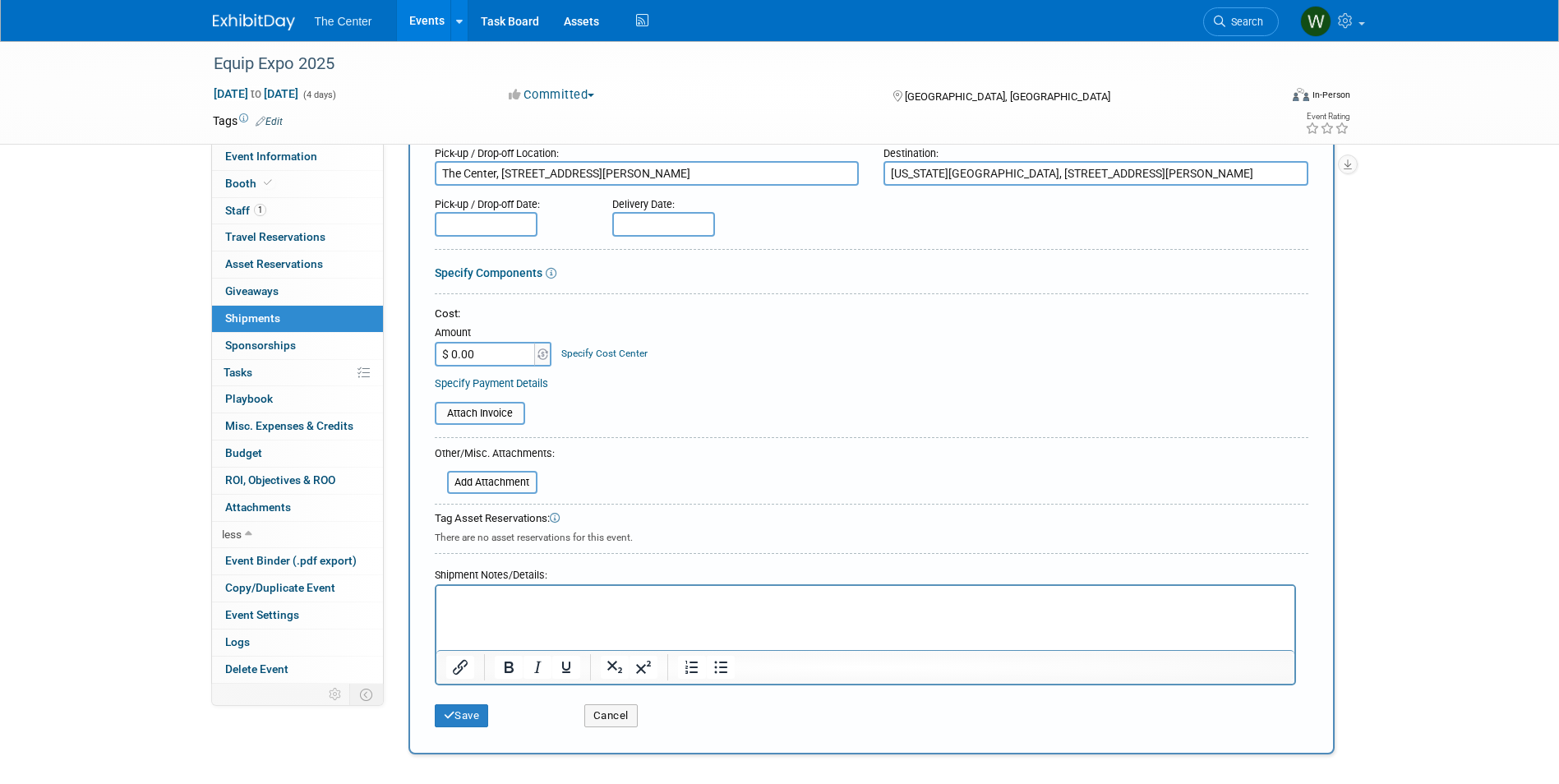
click at [510, 606] on p "Rich Text Area. Press ALT-0 for help." at bounding box center [865, 600] width 839 height 17
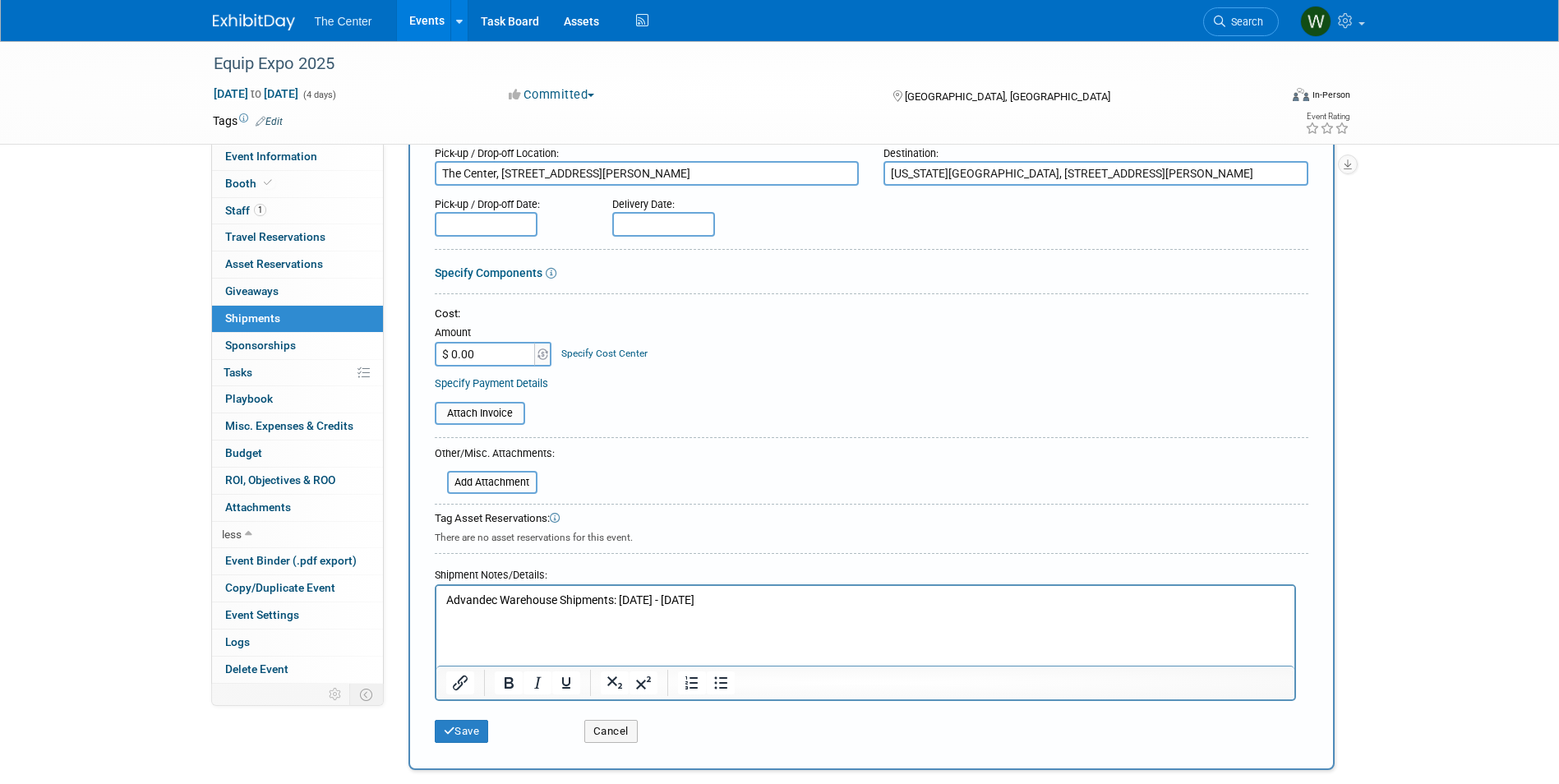
click at [497, 600] on p "Advandec Warehouse Shipments: [DATE] - [DATE]" at bounding box center [865, 600] width 839 height 17
click at [504, 624] on p "Rich Text Area. Press ALT-0 for help." at bounding box center [865, 617] width 839 height 17
click at [830, 602] on p "Advanced Warehouse Shipments: [DATE] - [DATE]" at bounding box center [865, 600] width 839 height 17
click at [464, 726] on button "Save" at bounding box center [461, 730] width 55 height 23
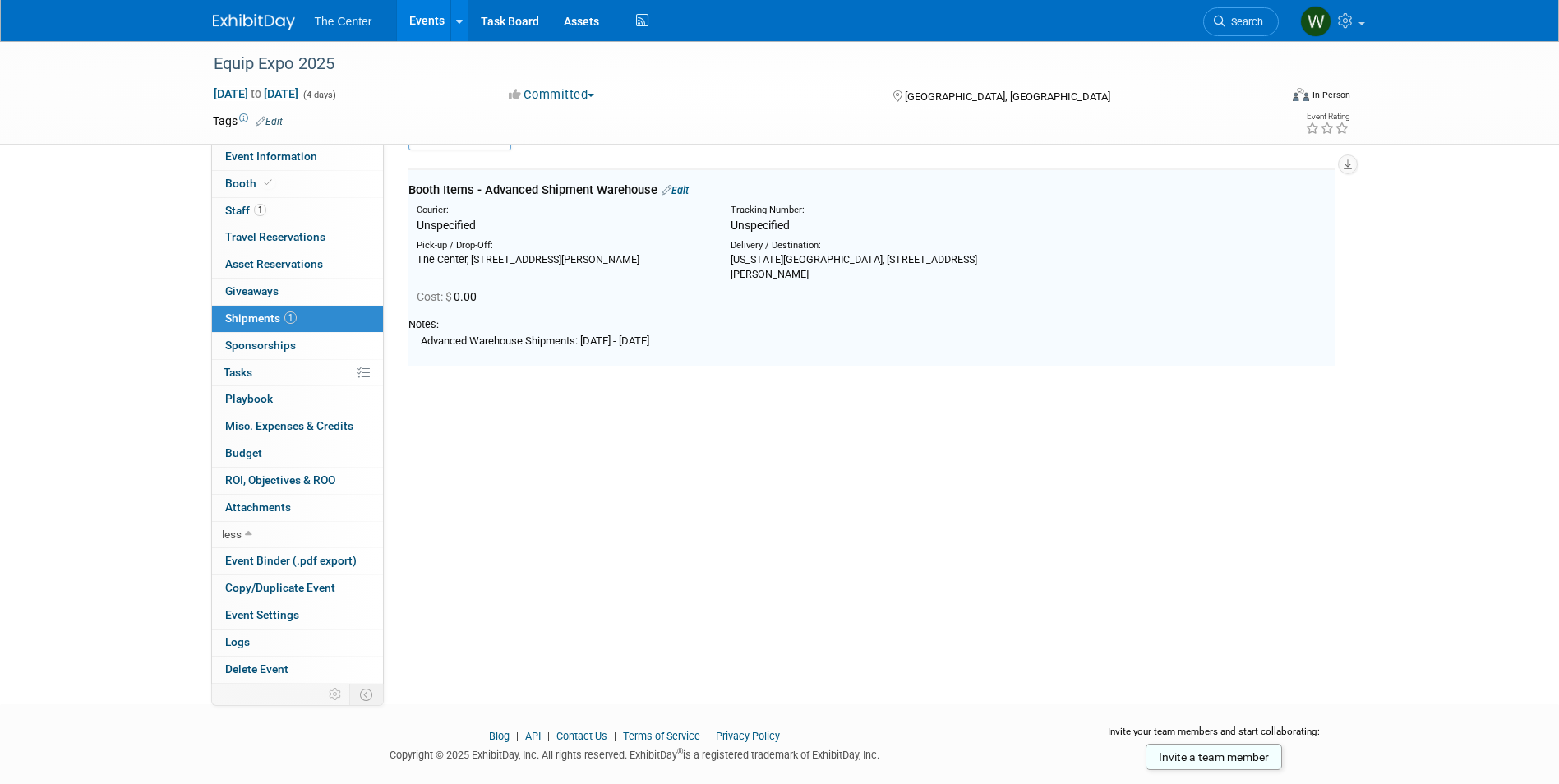
scroll to position [36, 0]
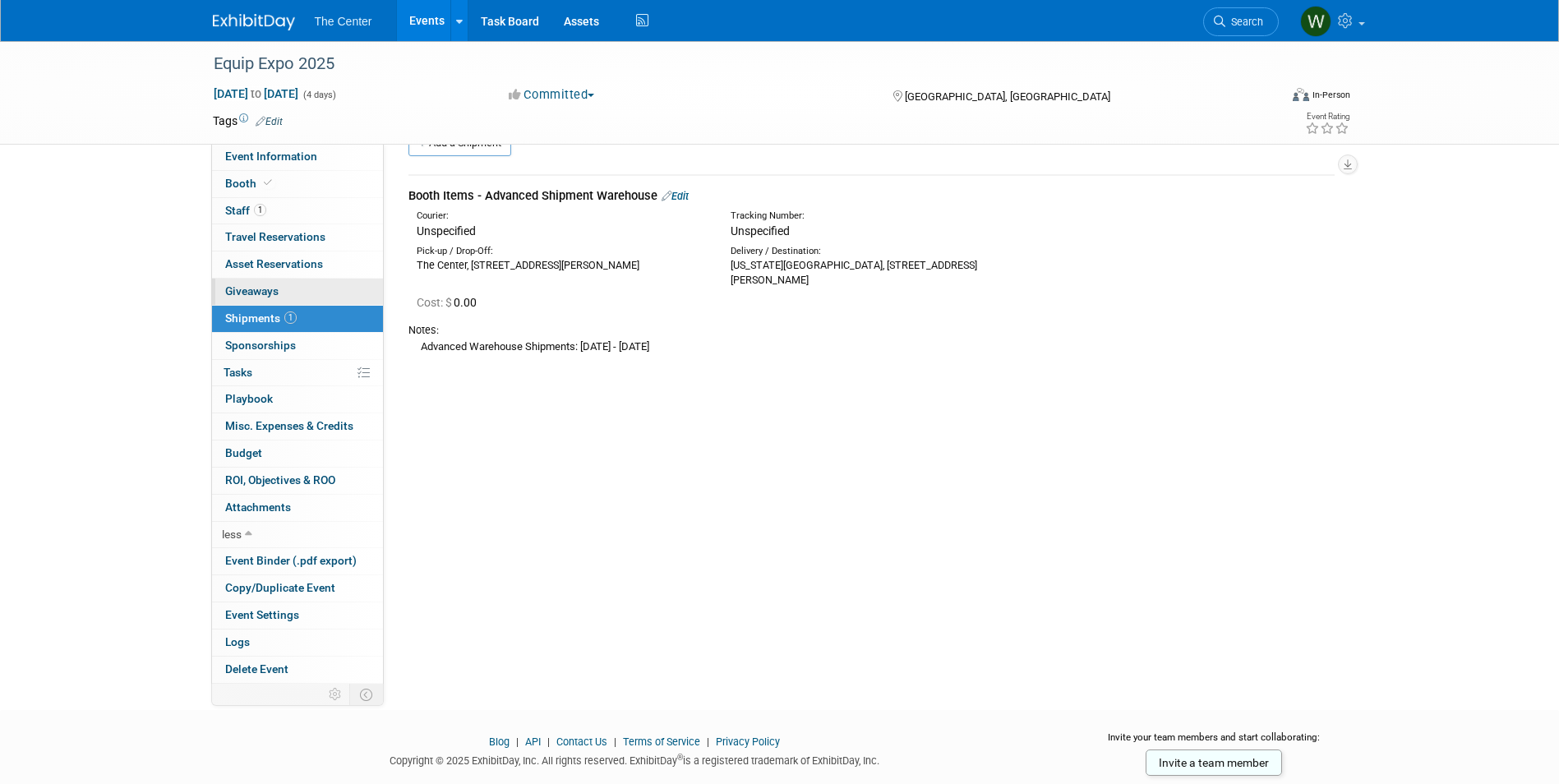
click at [256, 291] on span "Giveaways 0" at bounding box center [253, 290] width 54 height 13
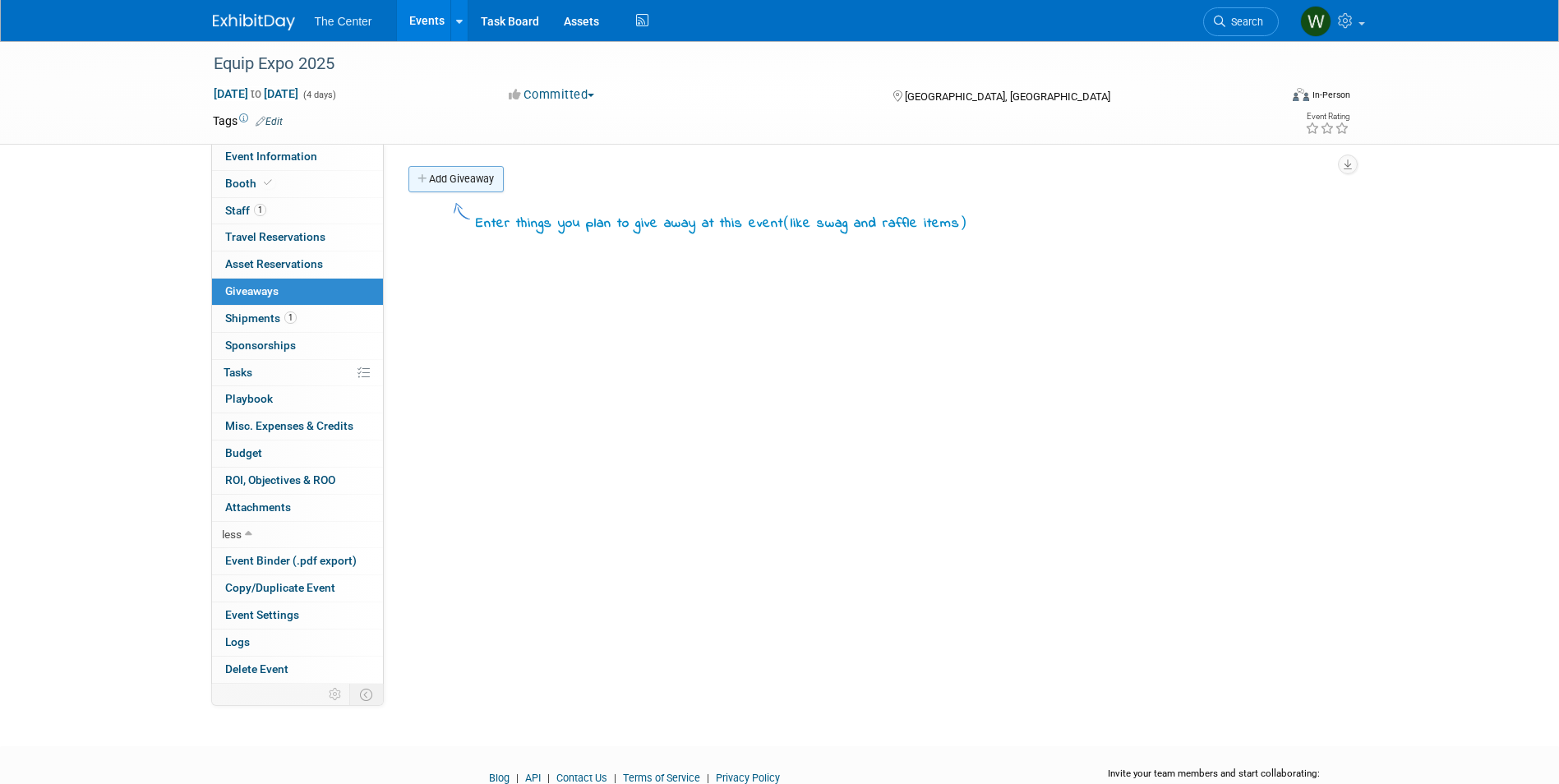
click at [476, 181] on link "Add Giveaway" at bounding box center [456, 179] width 95 height 26
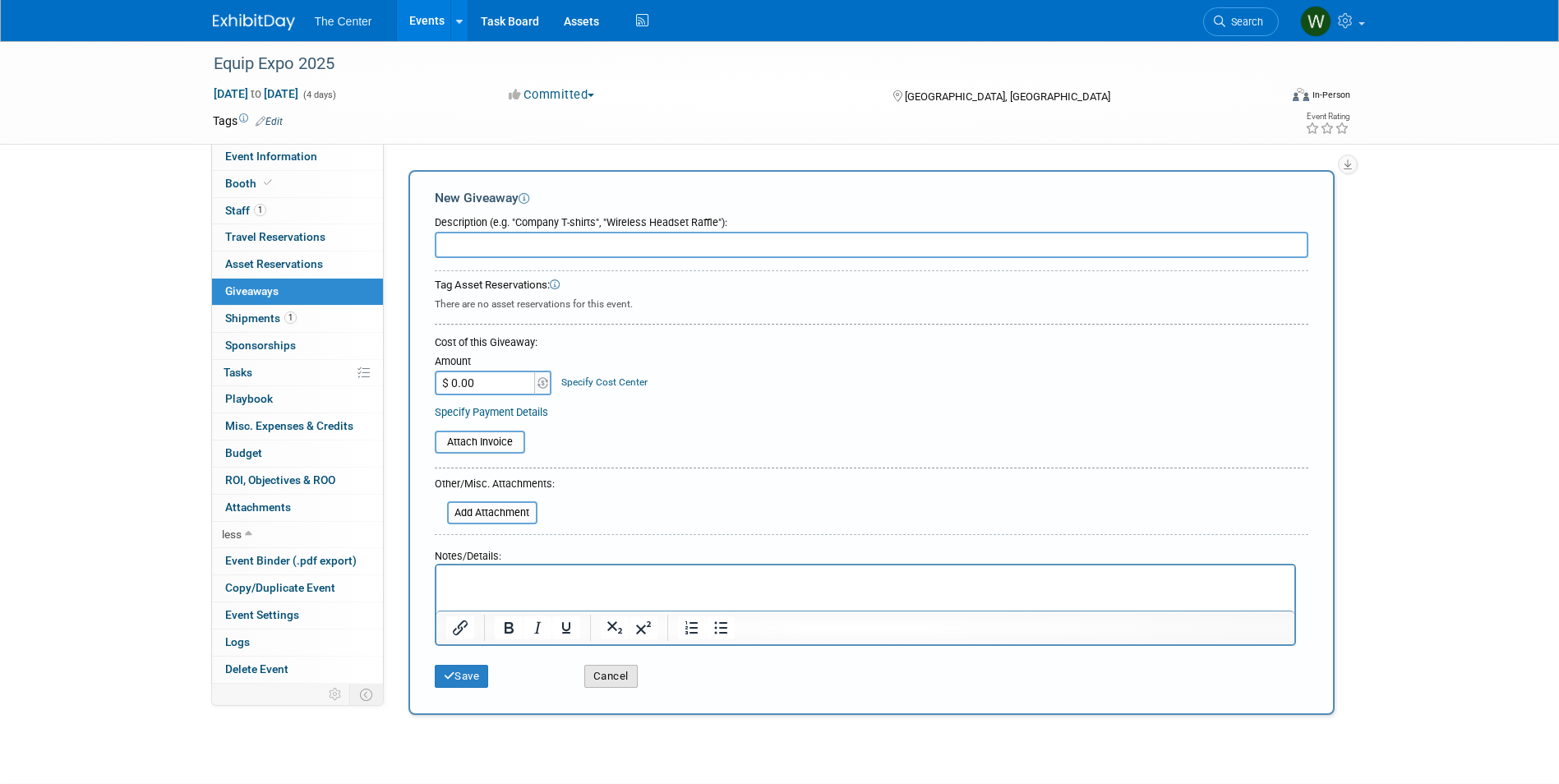
click at [598, 669] on button "Cancel" at bounding box center [611, 676] width 54 height 23
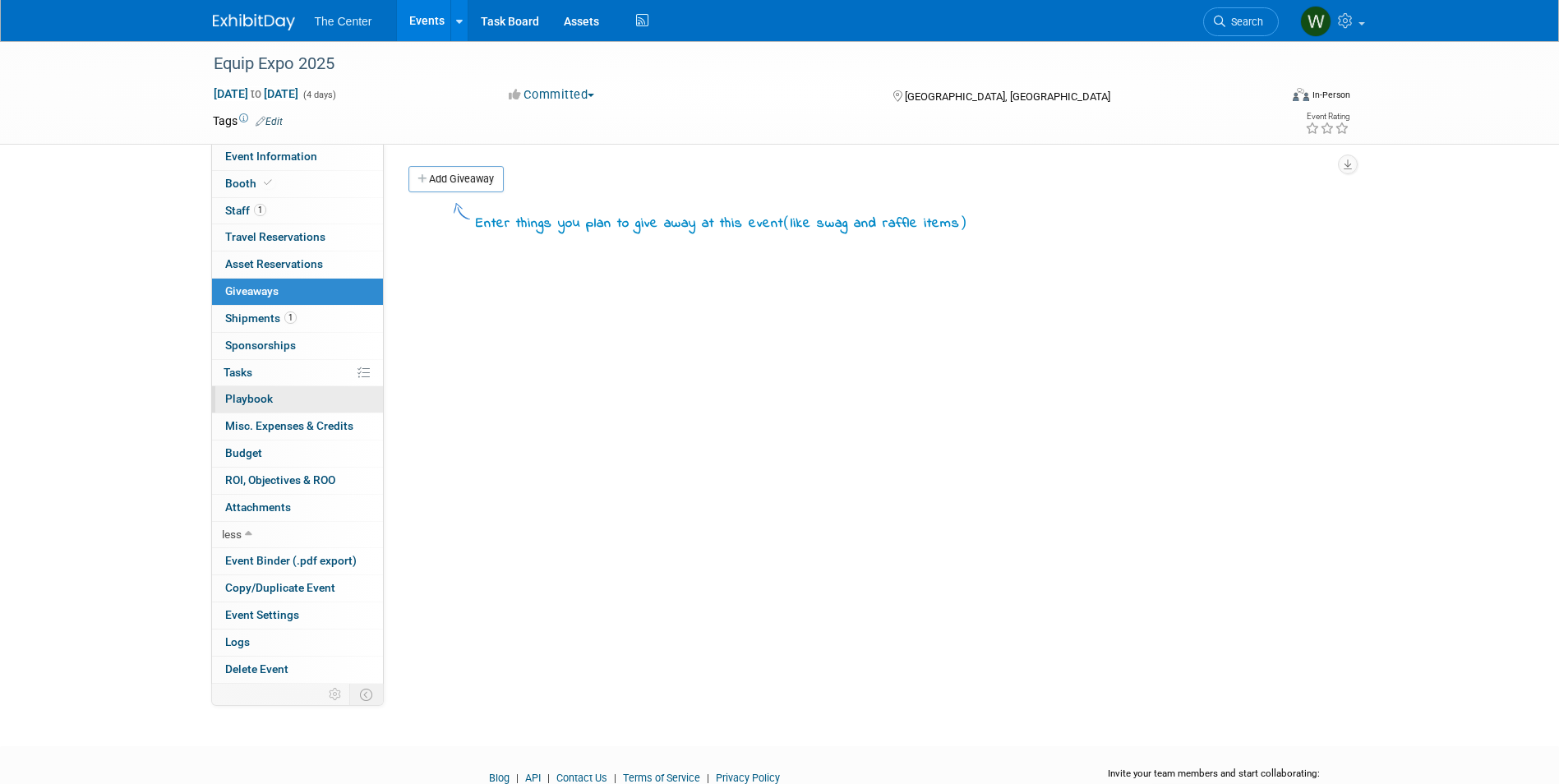
click at [236, 401] on span "Playbook 0" at bounding box center [250, 397] width 48 height 13
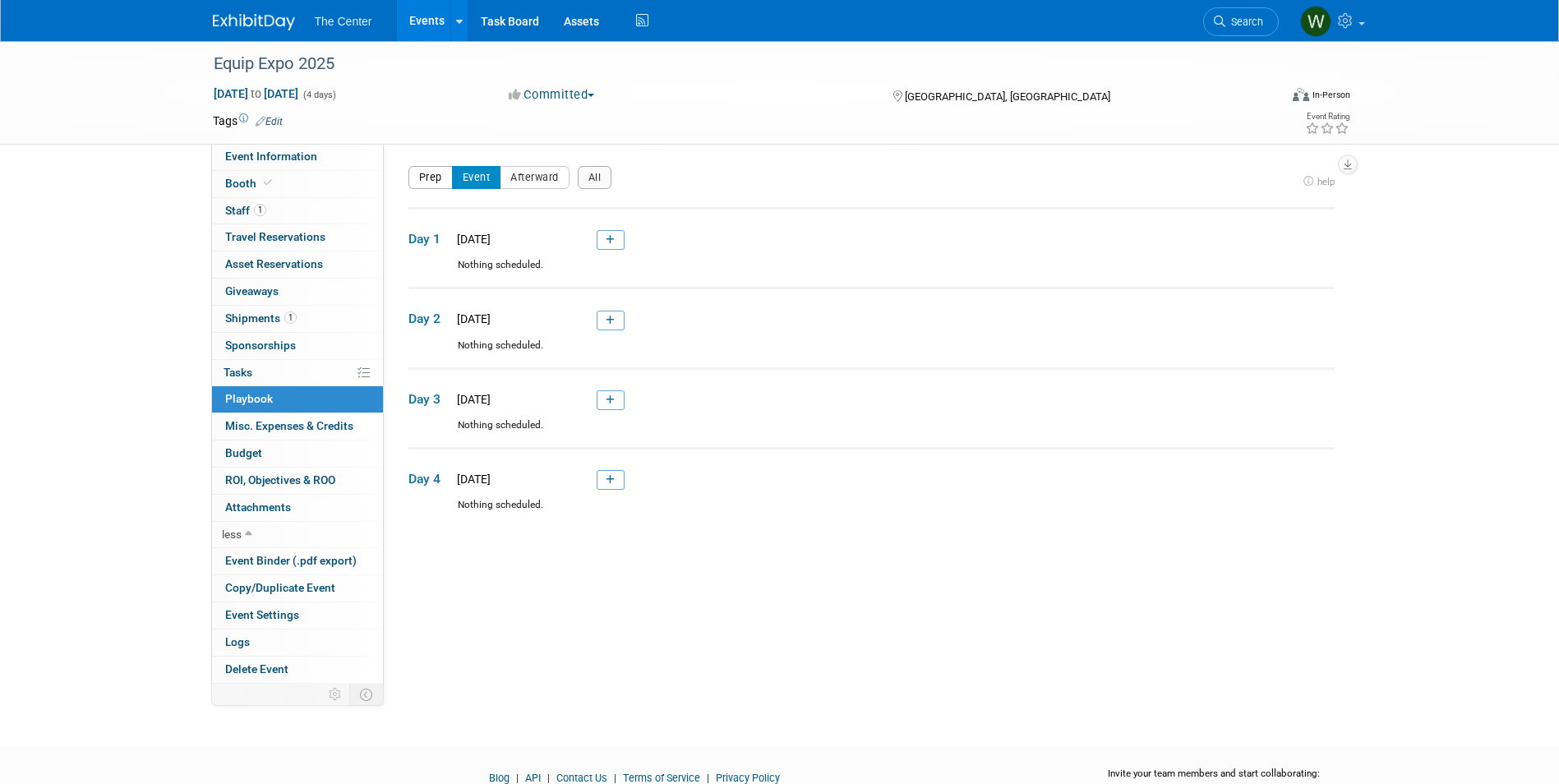
click at [433, 178] on button "Prep" at bounding box center [431, 177] width 45 height 23
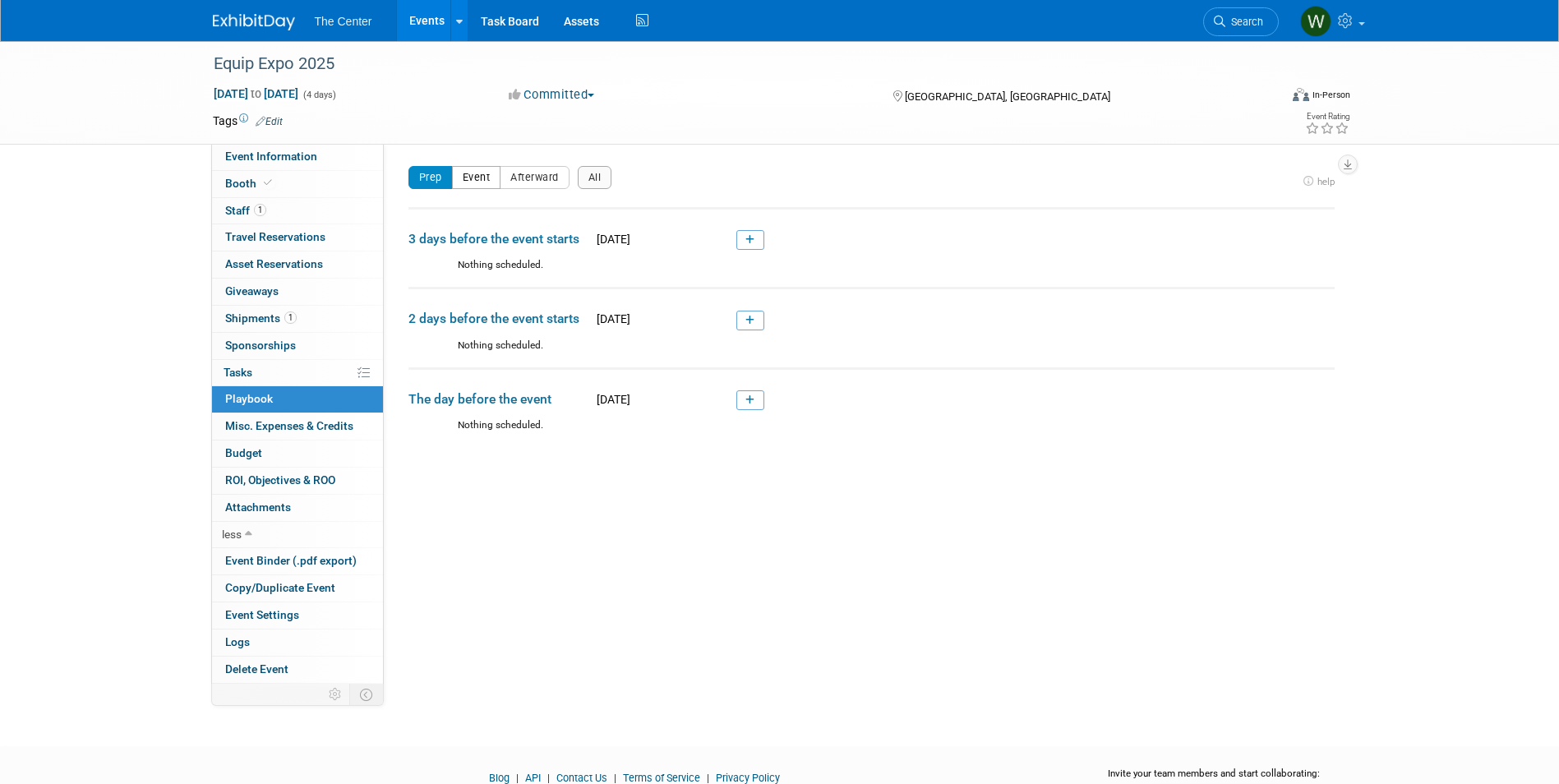
click at [473, 176] on button "Event" at bounding box center [477, 177] width 50 height 23
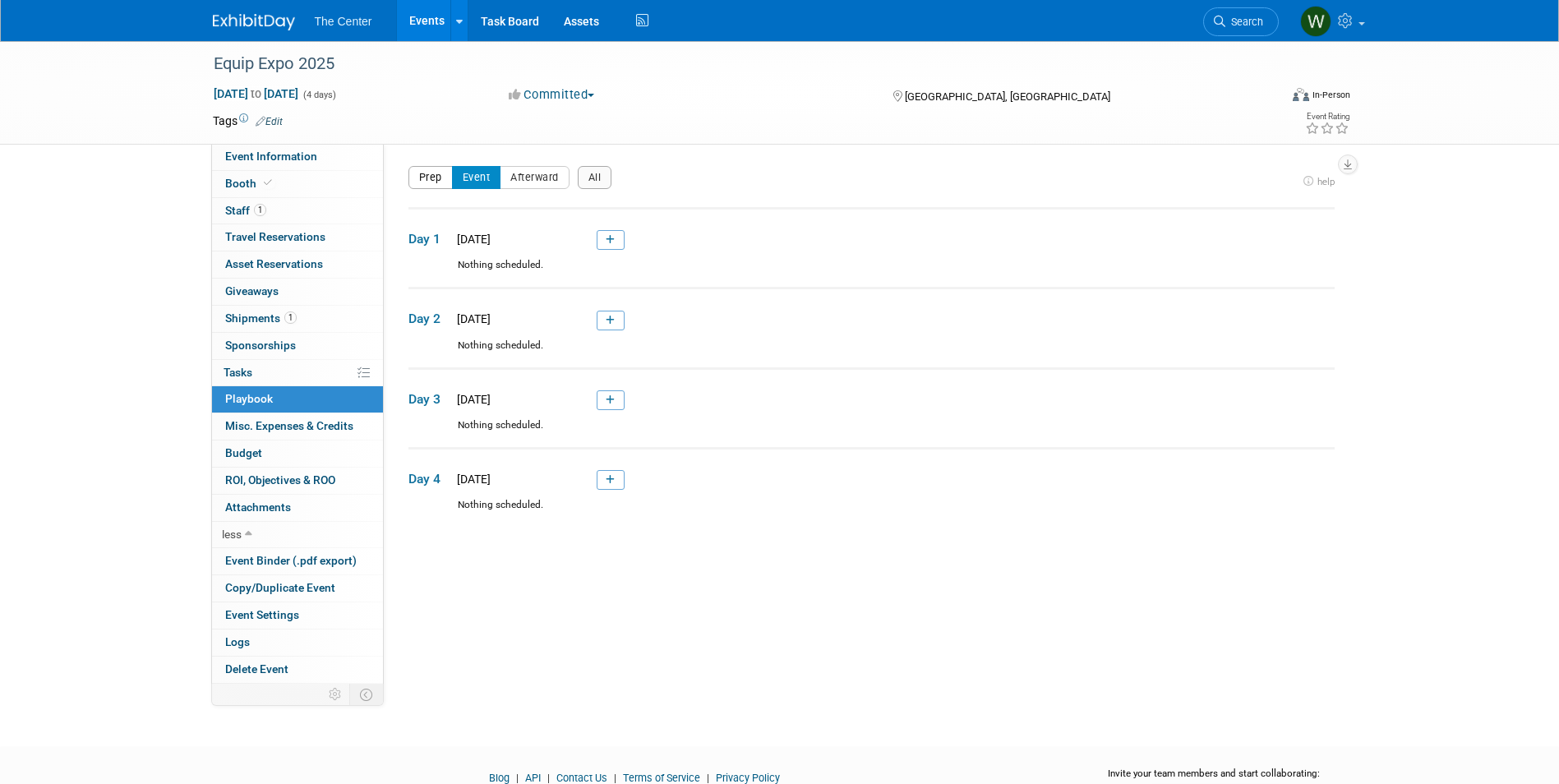
click at [434, 175] on button "Prep" at bounding box center [431, 177] width 45 height 23
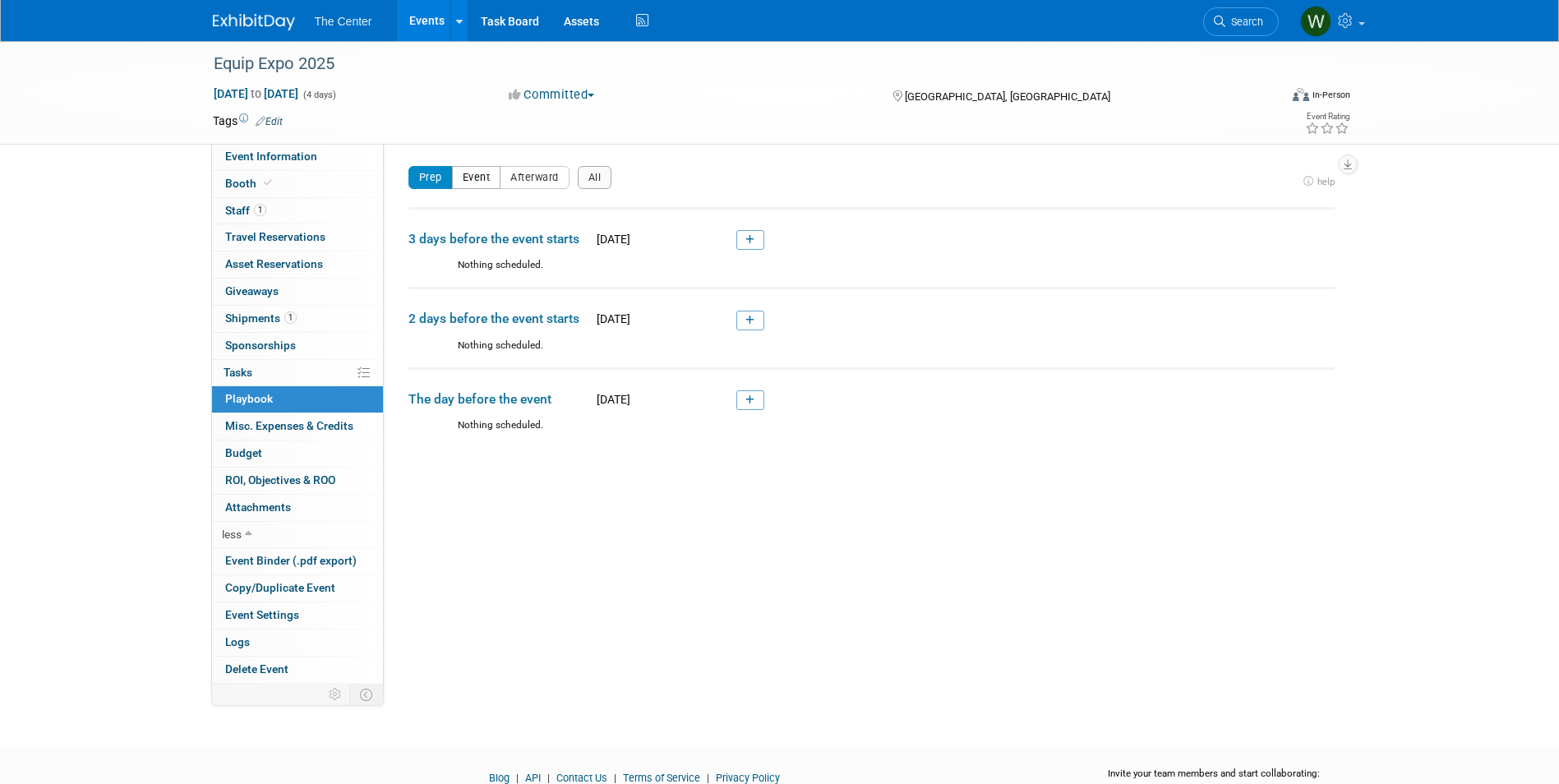
click at [476, 177] on button "Event" at bounding box center [477, 177] width 50 height 23
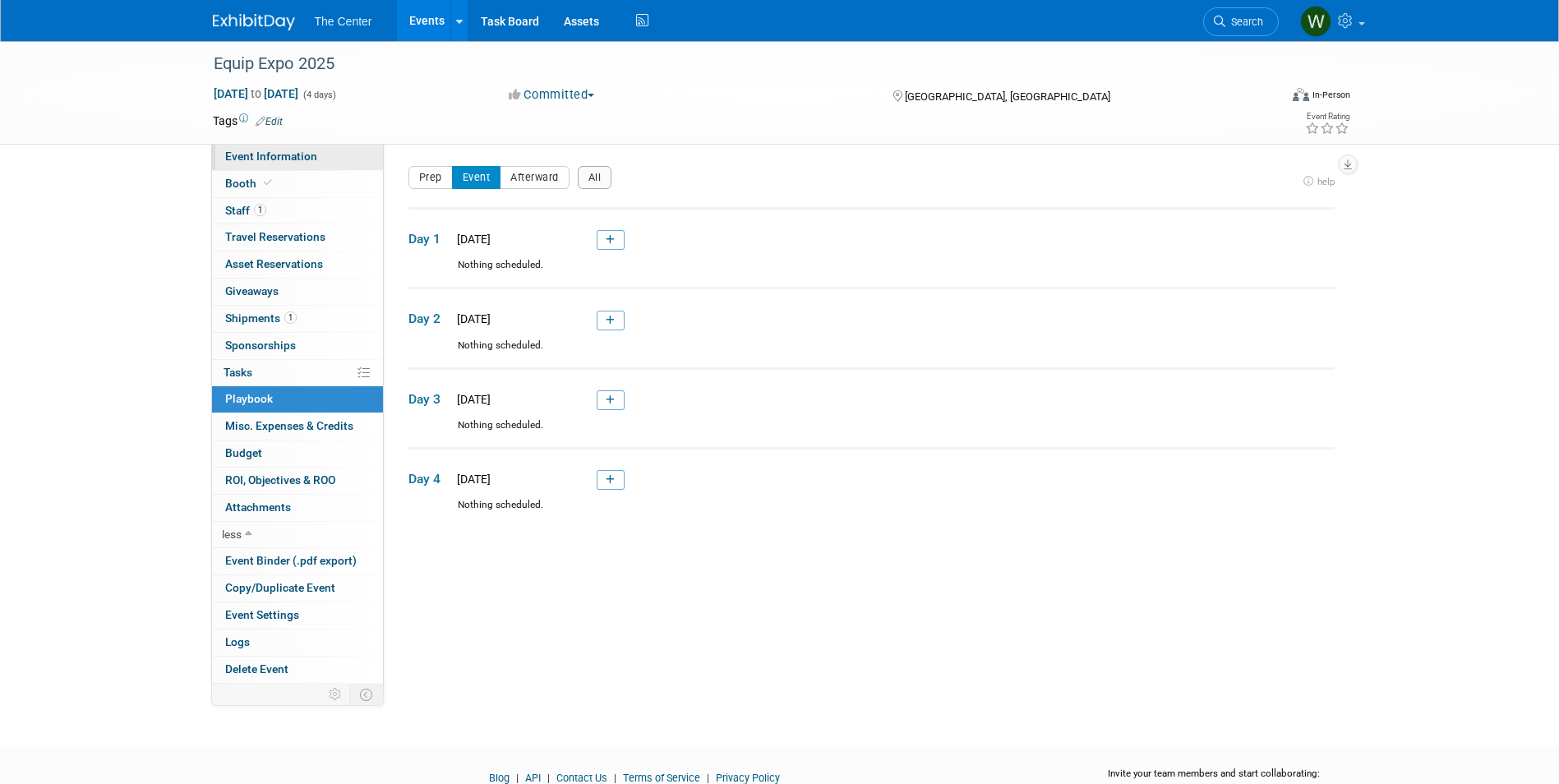
click at [264, 155] on span "Event Information" at bounding box center [271, 155] width 92 height 13
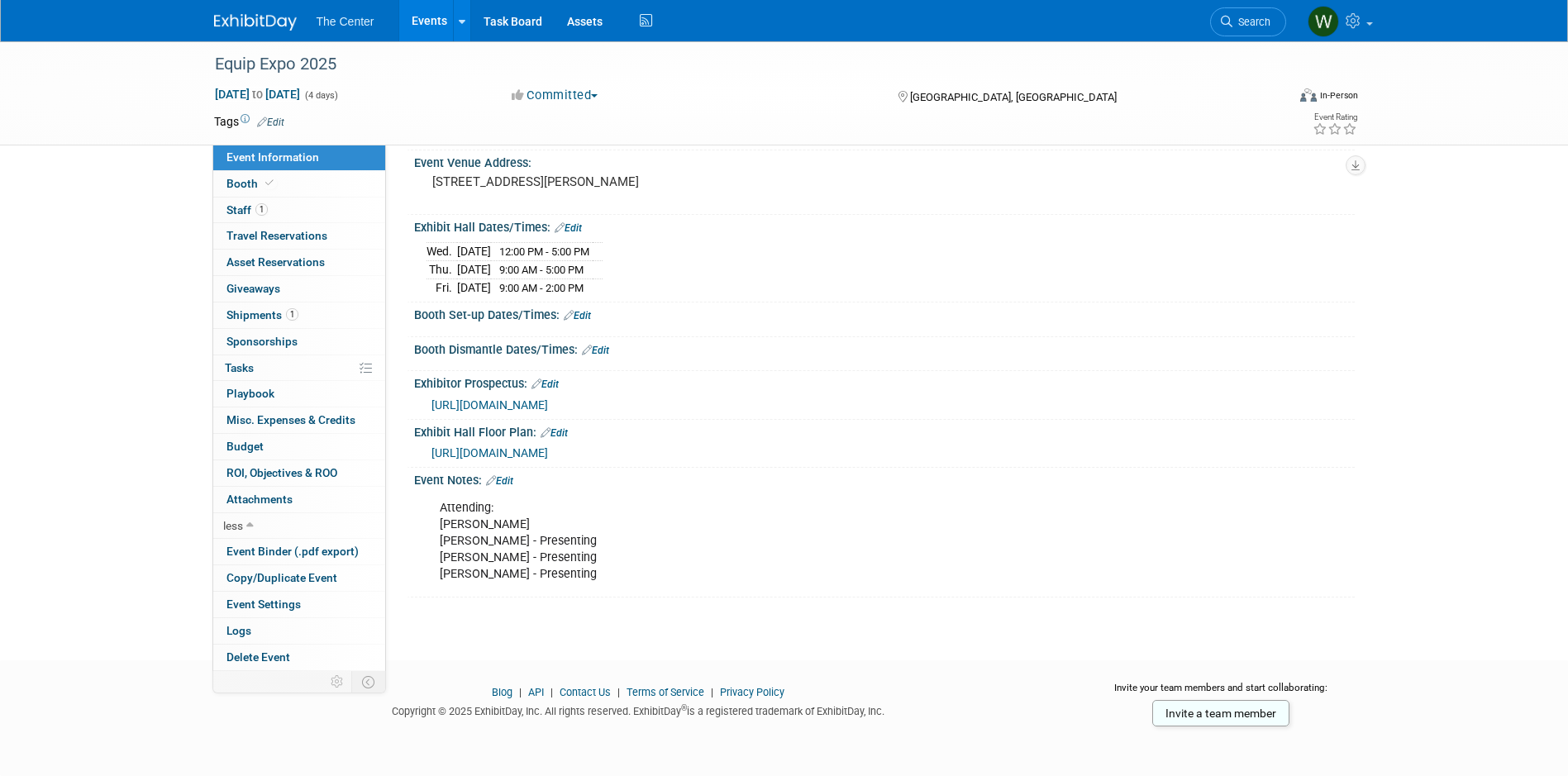
scroll to position [145, 0]
click at [508, 479] on link "Edit" at bounding box center [499, 481] width 27 height 12
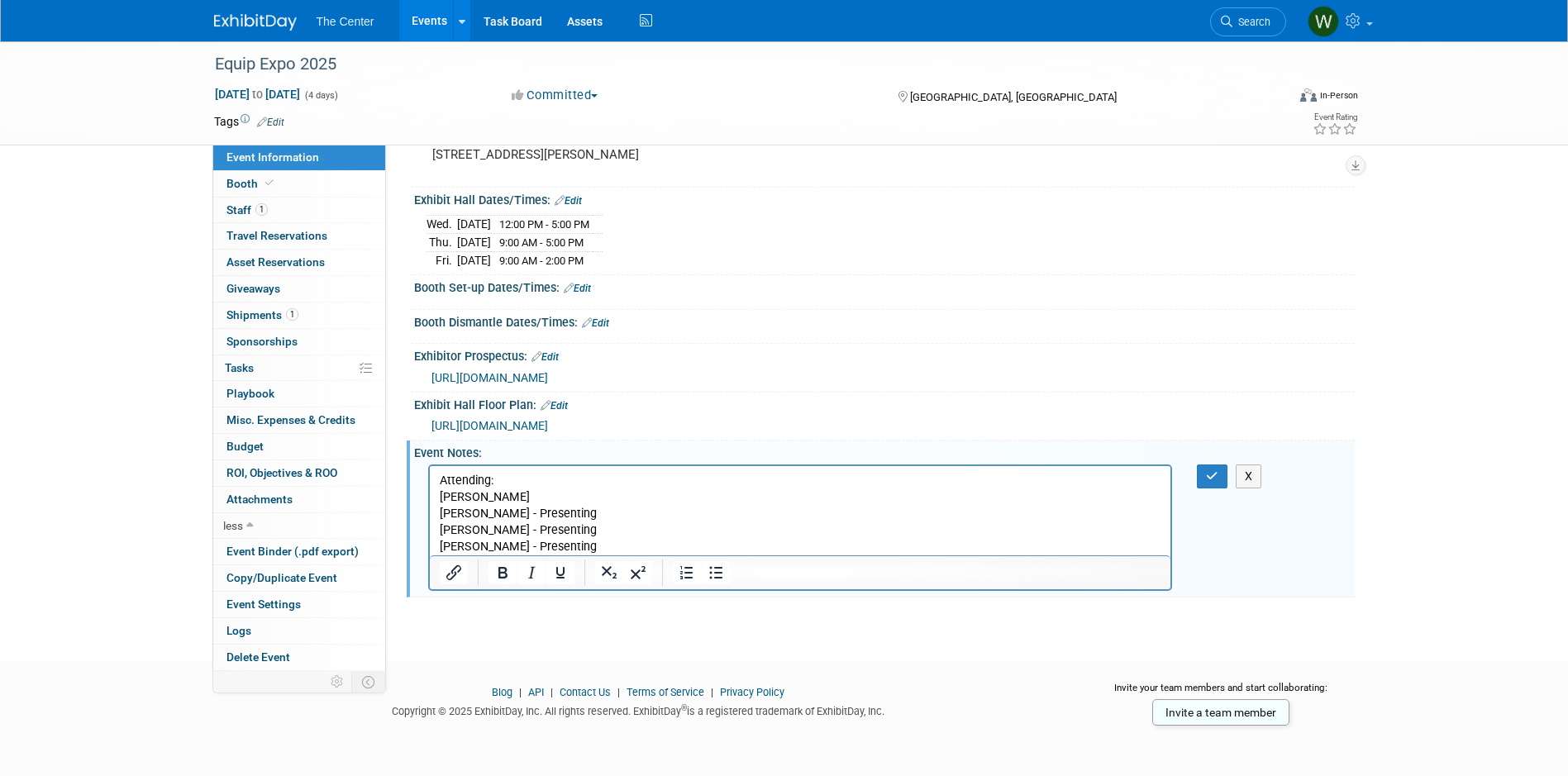
scroll to position [0, 0]
click at [639, 546] on p "Attending: [PERSON_NAME] [PERSON_NAME] - Presenting [PERSON_NAME] - Presenting …" at bounding box center [800, 513] width 723 height 83
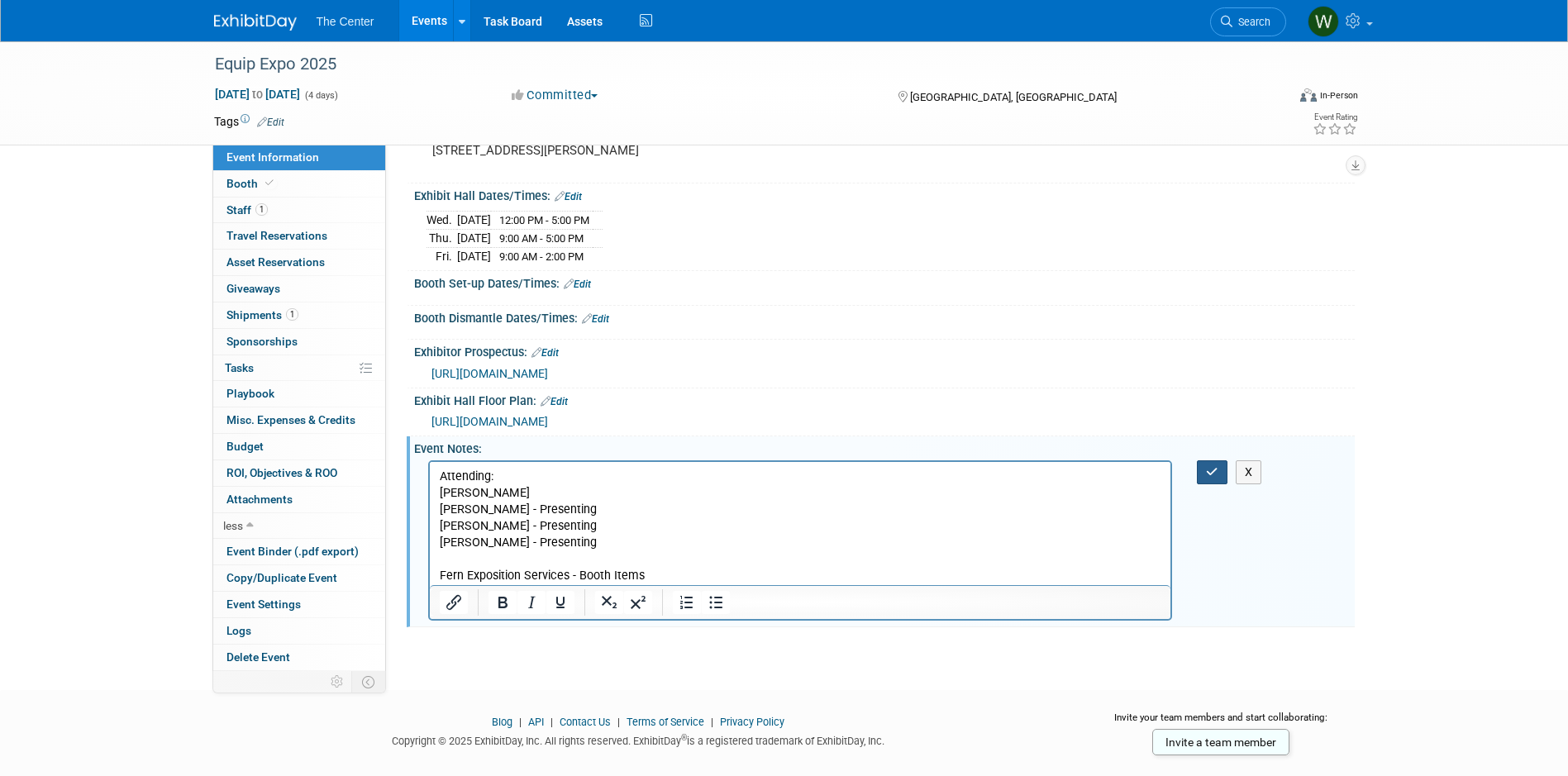
click at [1219, 478] on icon "button" at bounding box center [1212, 472] width 12 height 12
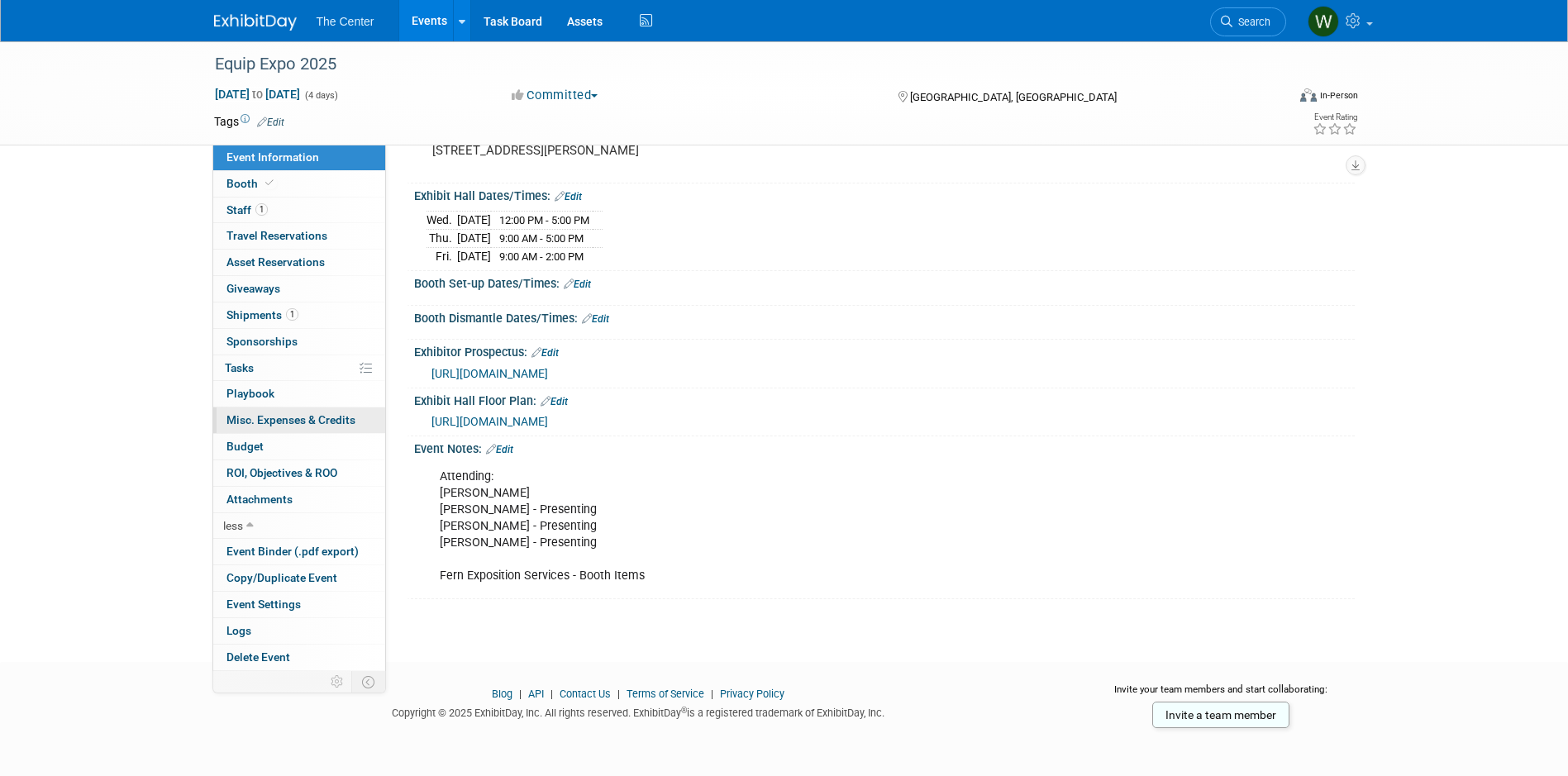
click at [309, 426] on span "Misc. Expenses & Credits 0" at bounding box center [291, 419] width 129 height 13
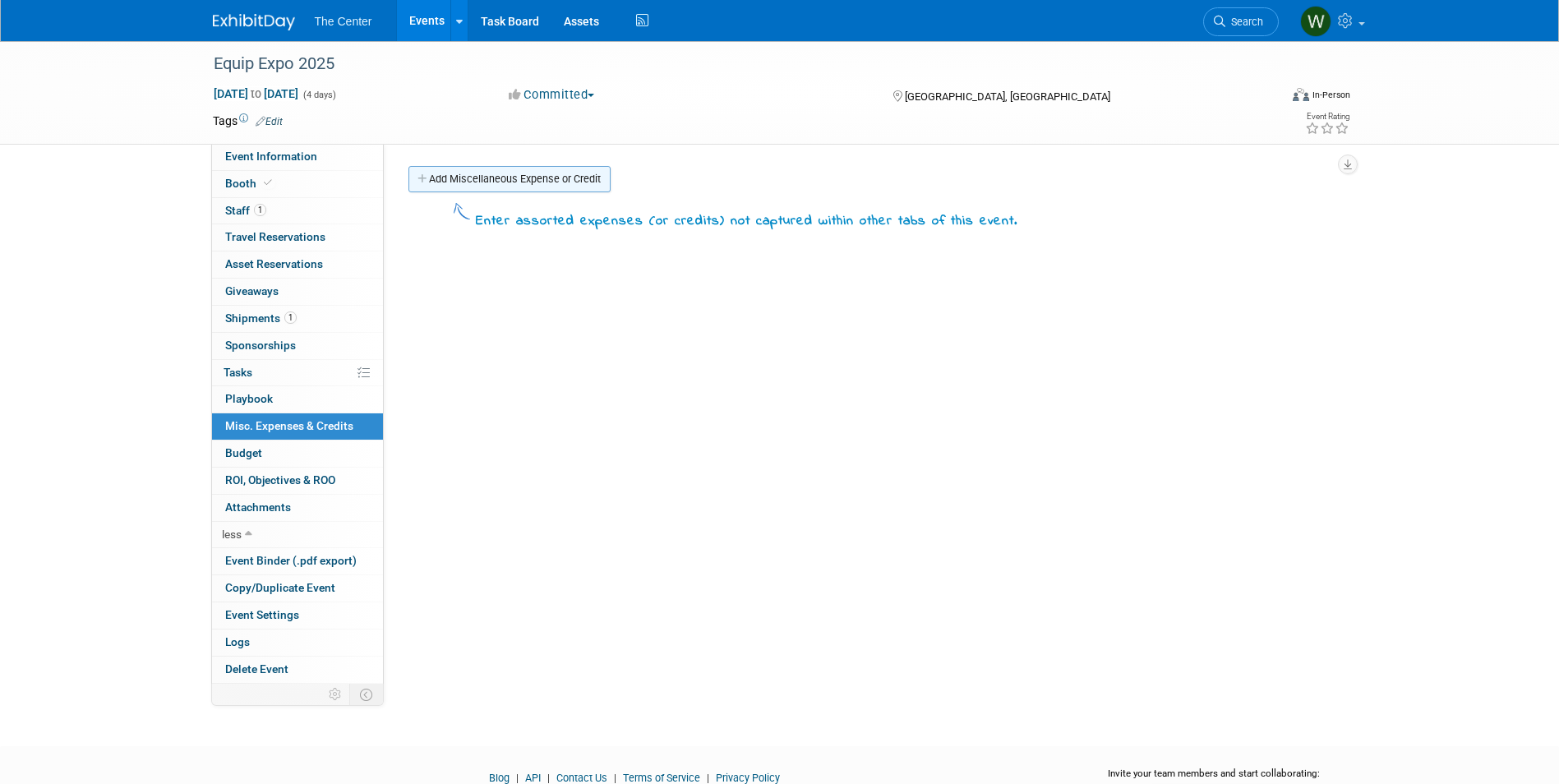
click at [517, 179] on link "Add Miscellaneous Expense or Credit" at bounding box center [509, 179] width 202 height 26
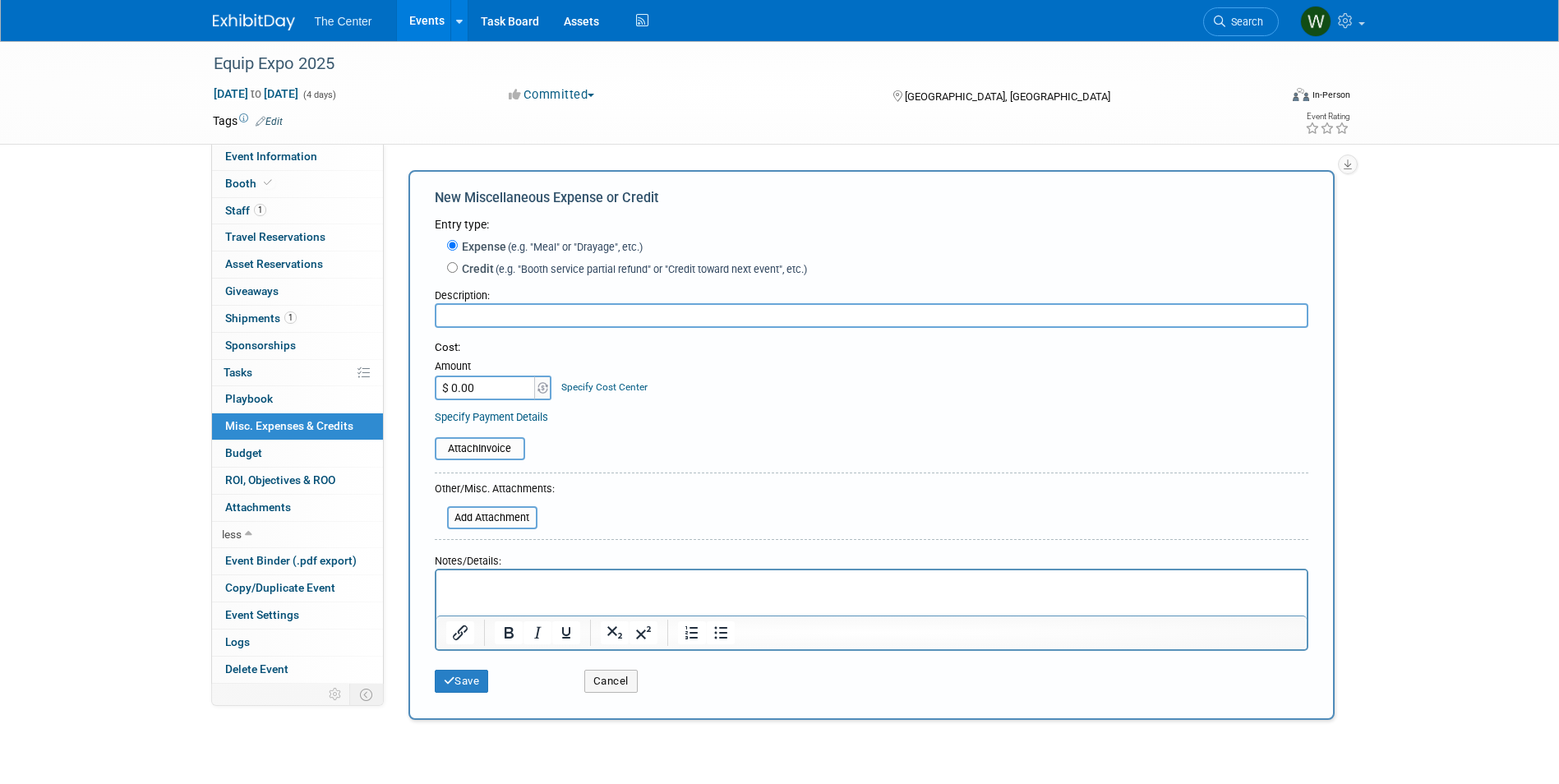
click at [458, 318] on input "text" at bounding box center [871, 315] width 874 height 25
click at [507, 320] on input "text" at bounding box center [871, 315] width 874 height 25
type input "10' x 10' Carpet + pad"
click at [469, 382] on input "$ 0.00" at bounding box center [485, 388] width 102 height 25
type input "$ 318.90"
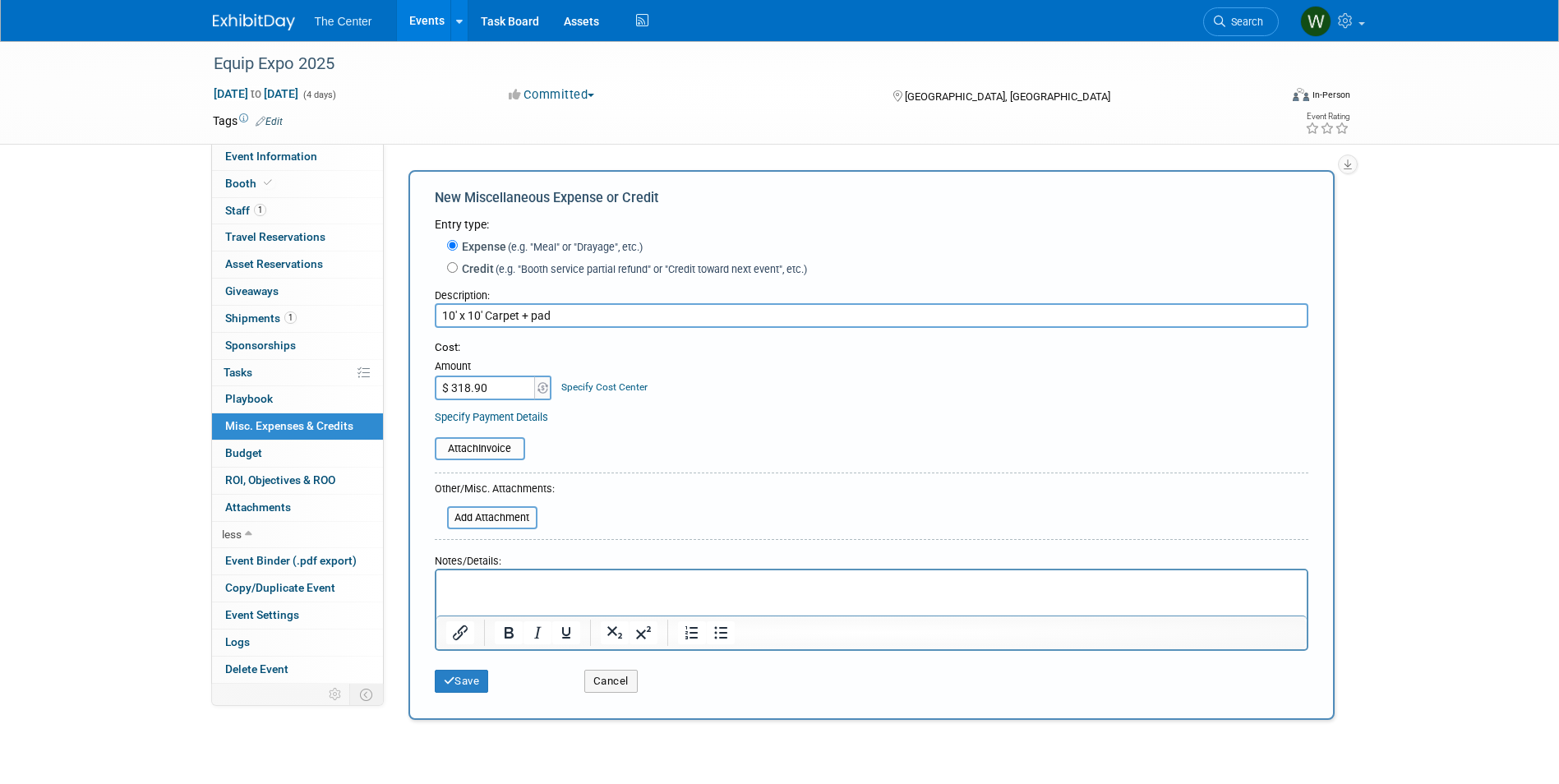
click at [522, 589] on p "Rich Text Area. Press ALT-0 for help." at bounding box center [871, 584] width 851 height 17
click at [446, 584] on p "Ocean" at bounding box center [871, 584] width 851 height 17
click at [481, 686] on button "Save" at bounding box center [461, 681] width 55 height 23
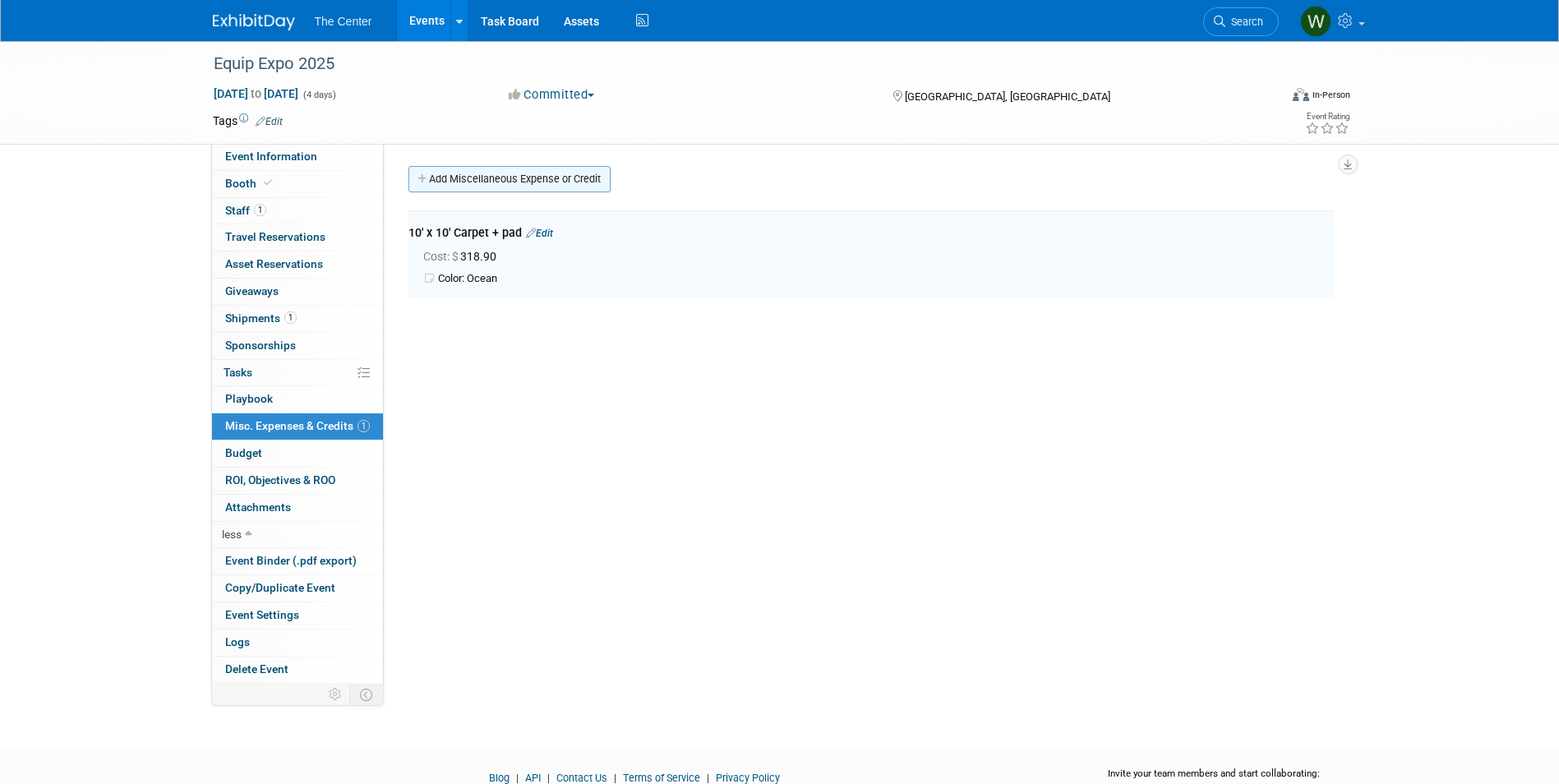
click at [457, 178] on link "Add Miscellaneous Expense or Credit" at bounding box center [509, 179] width 202 height 26
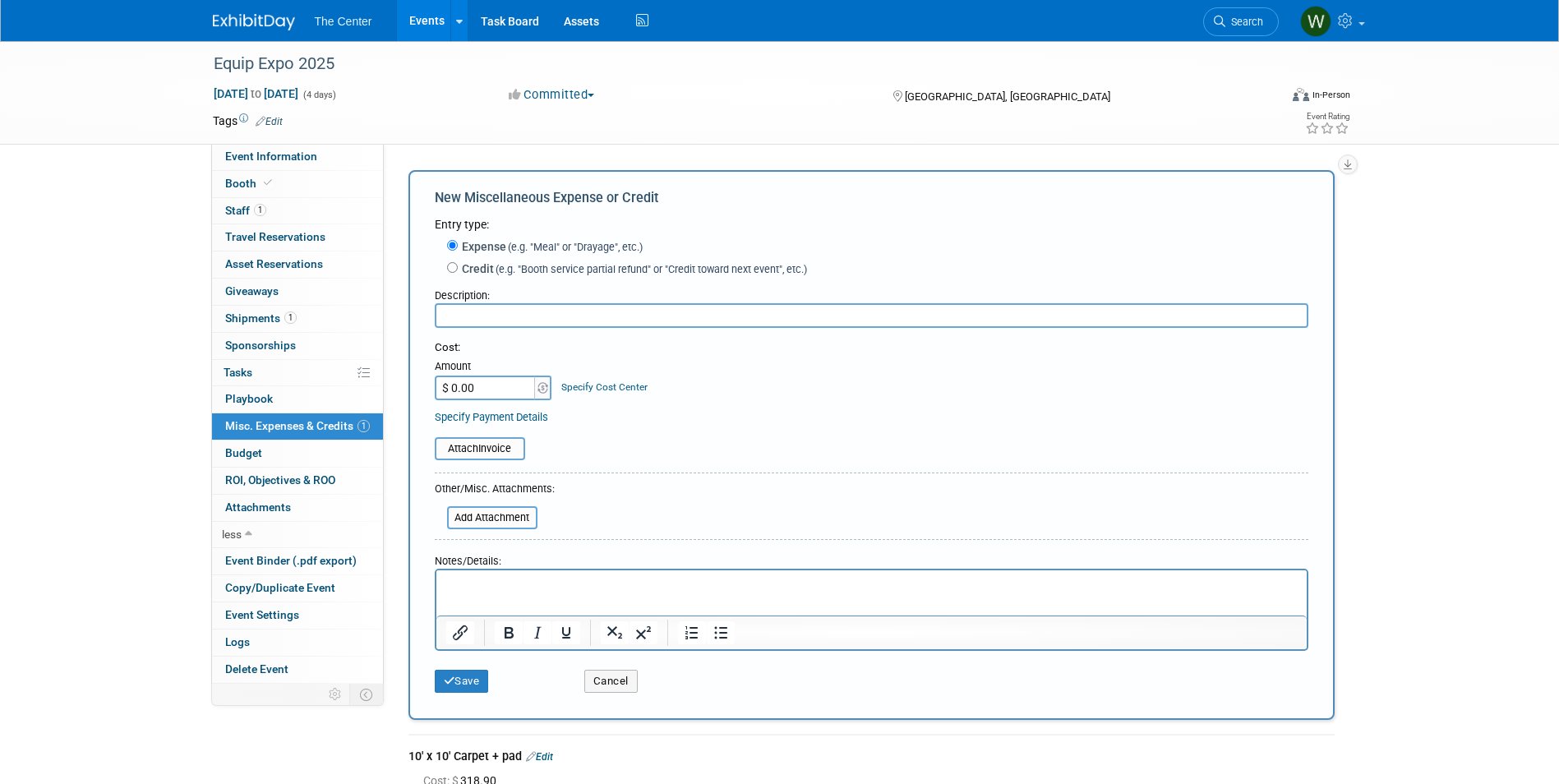
click at [468, 320] on input "text" at bounding box center [871, 315] width 874 height 25
type input "4' Table + Cover"
click at [547, 583] on p "Rich Text Area. Press ALT-0 for help." at bounding box center [871, 584] width 851 height 17
click at [511, 390] on input "$ 0.00" at bounding box center [485, 388] width 102 height 25
click at [446, 584] on p "Color: Blue" at bounding box center [871, 584] width 851 height 17
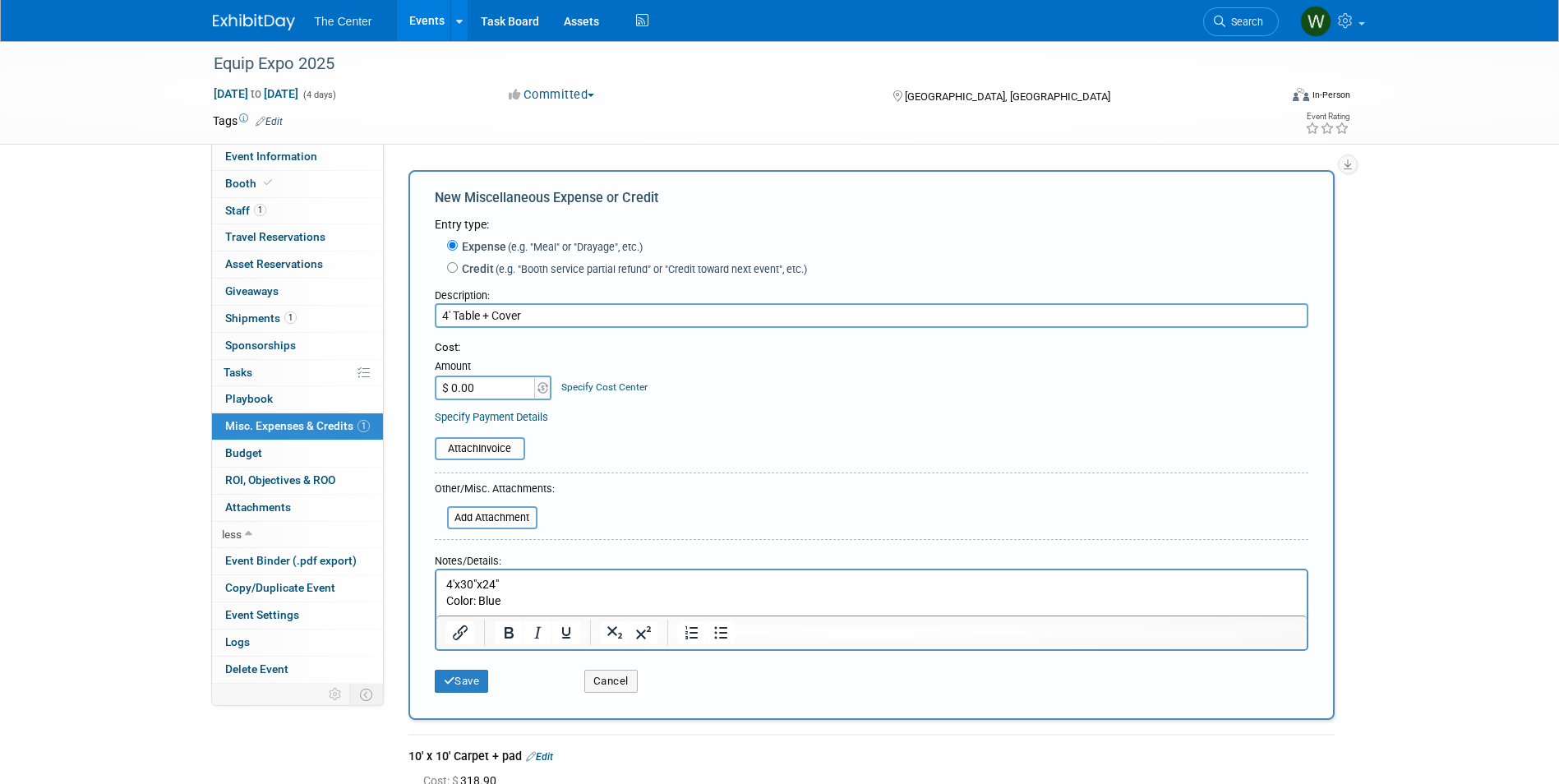
click at [455, 580] on p "4'x30"x24"" at bounding box center [871, 584] width 851 height 17
click at [463, 584] on p "4' x30"x24"" at bounding box center [871, 584] width 851 height 17
click at [478, 583] on p "4' x 30"x24"" at bounding box center [871, 584] width 851 height 17
click at [538, 601] on p "Color: Blue" at bounding box center [871, 601] width 851 height 17
click at [558, 580] on p "4' x 30" x 24"" at bounding box center [871, 584] width 851 height 17
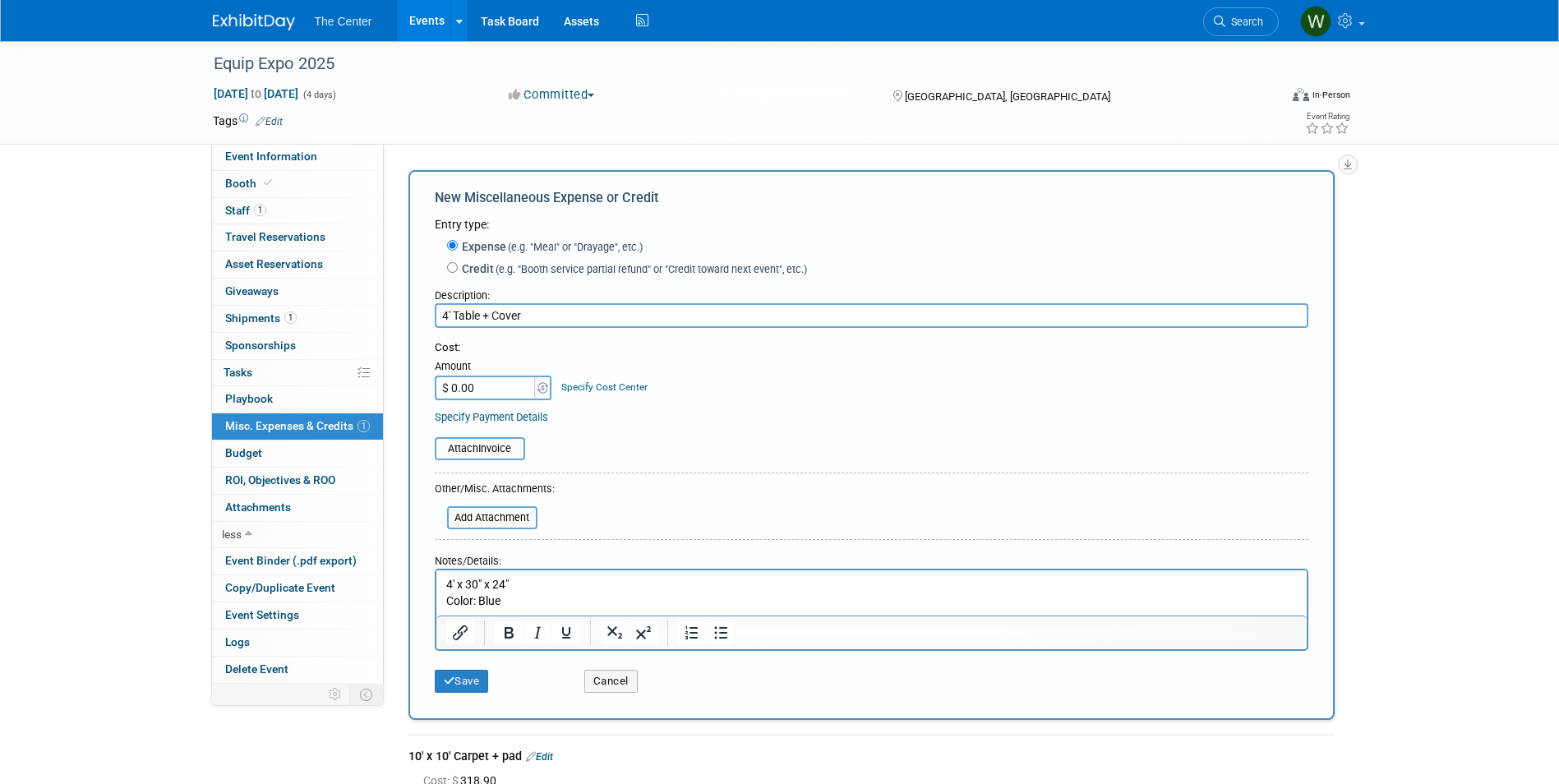
click at [489, 387] on input "$ 0.00" at bounding box center [485, 388] width 102 height 25
type input "$ 115.06"
click at [479, 681] on button "Save" at bounding box center [461, 681] width 55 height 23
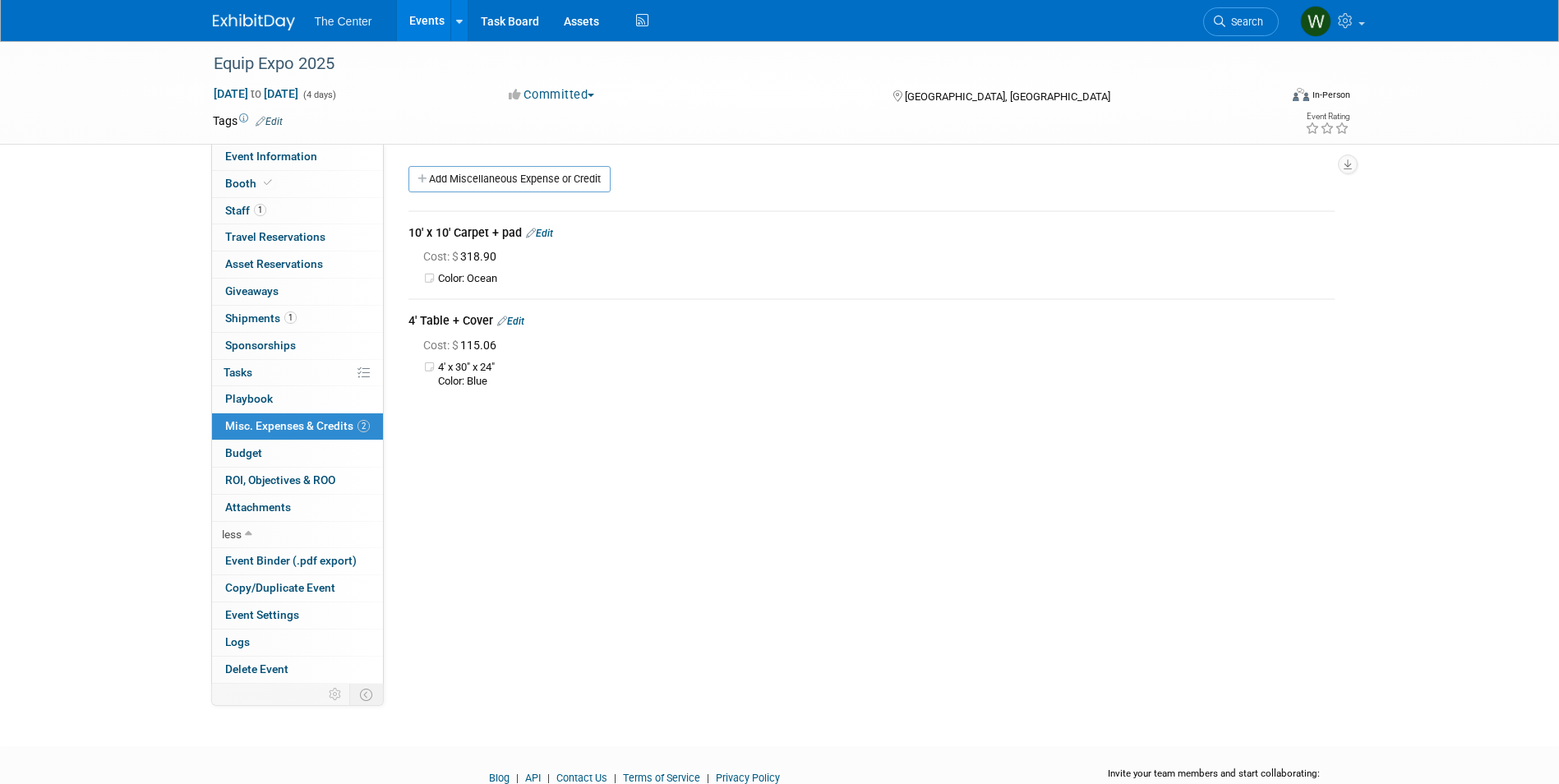
click at [548, 235] on link "Edit" at bounding box center [539, 234] width 27 height 12
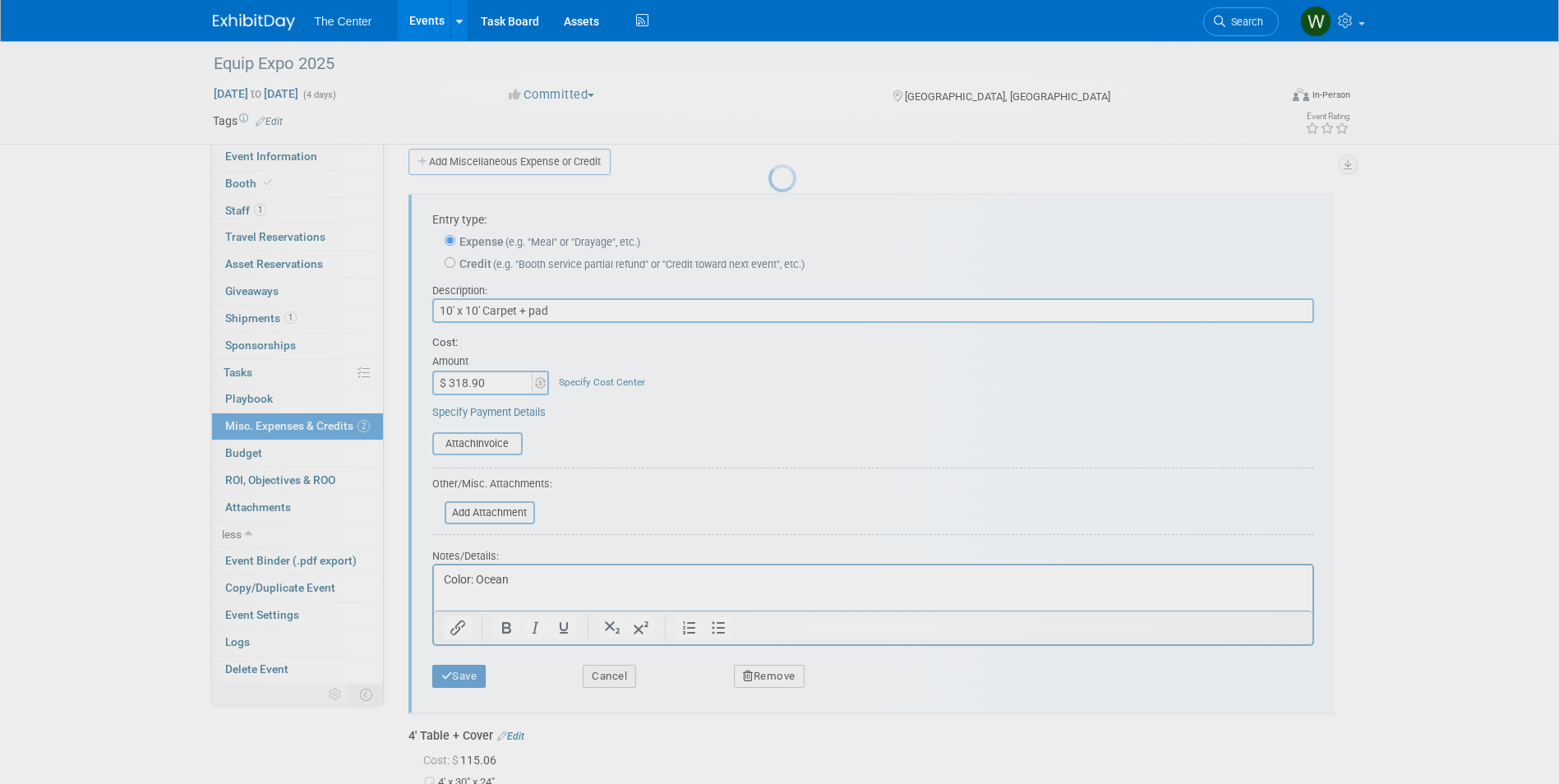
scroll to position [25, 0]
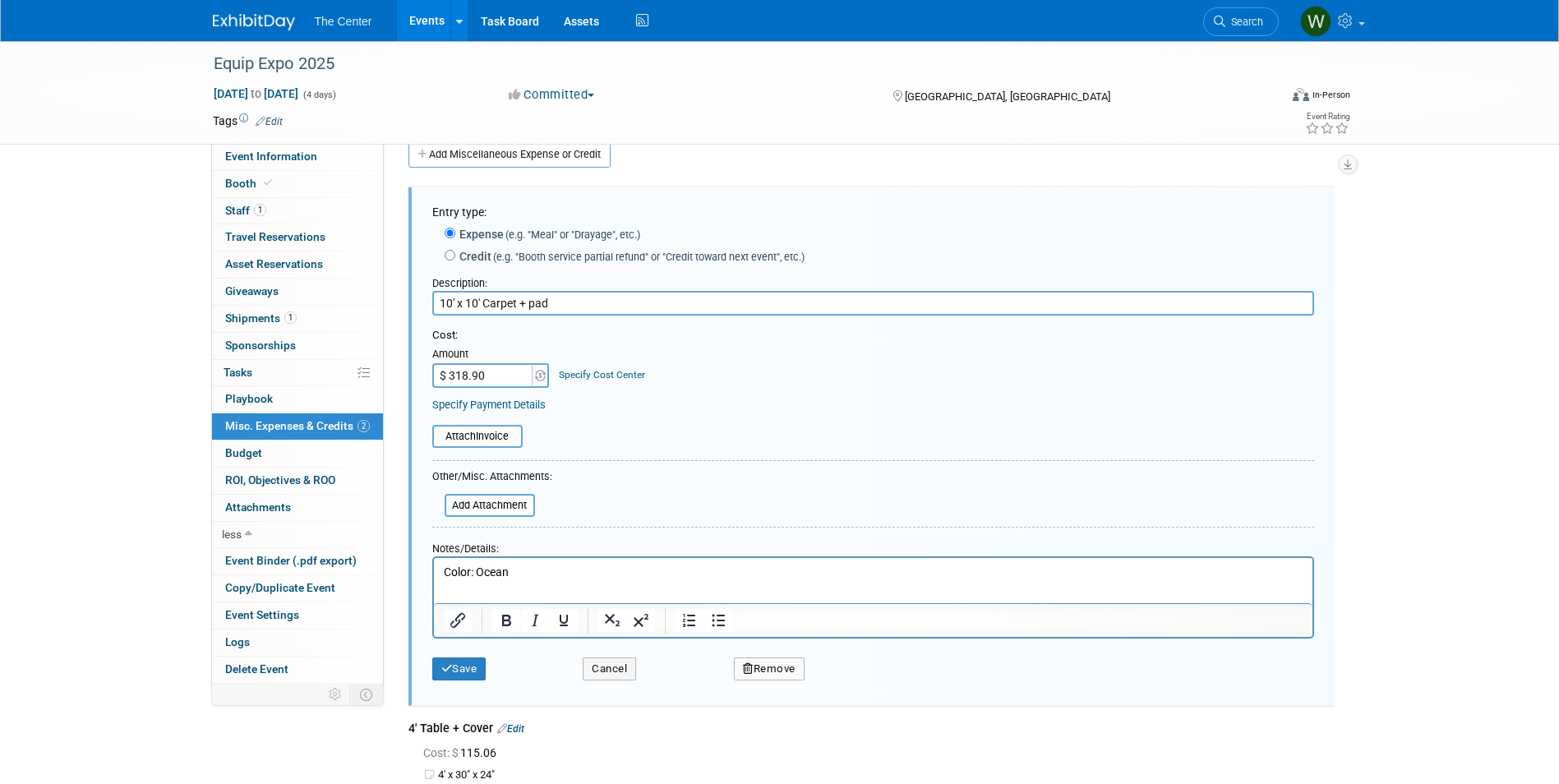
click at [536, 302] on input "10' x 10' Carpet + pad" at bounding box center [873, 303] width 882 height 25
type input "10' x 10' Carpet + Pad"
click at [480, 687] on div "Save Cancel Remove" at bounding box center [873, 663] width 882 height 50
click at [478, 675] on button "Save" at bounding box center [459, 668] width 55 height 23
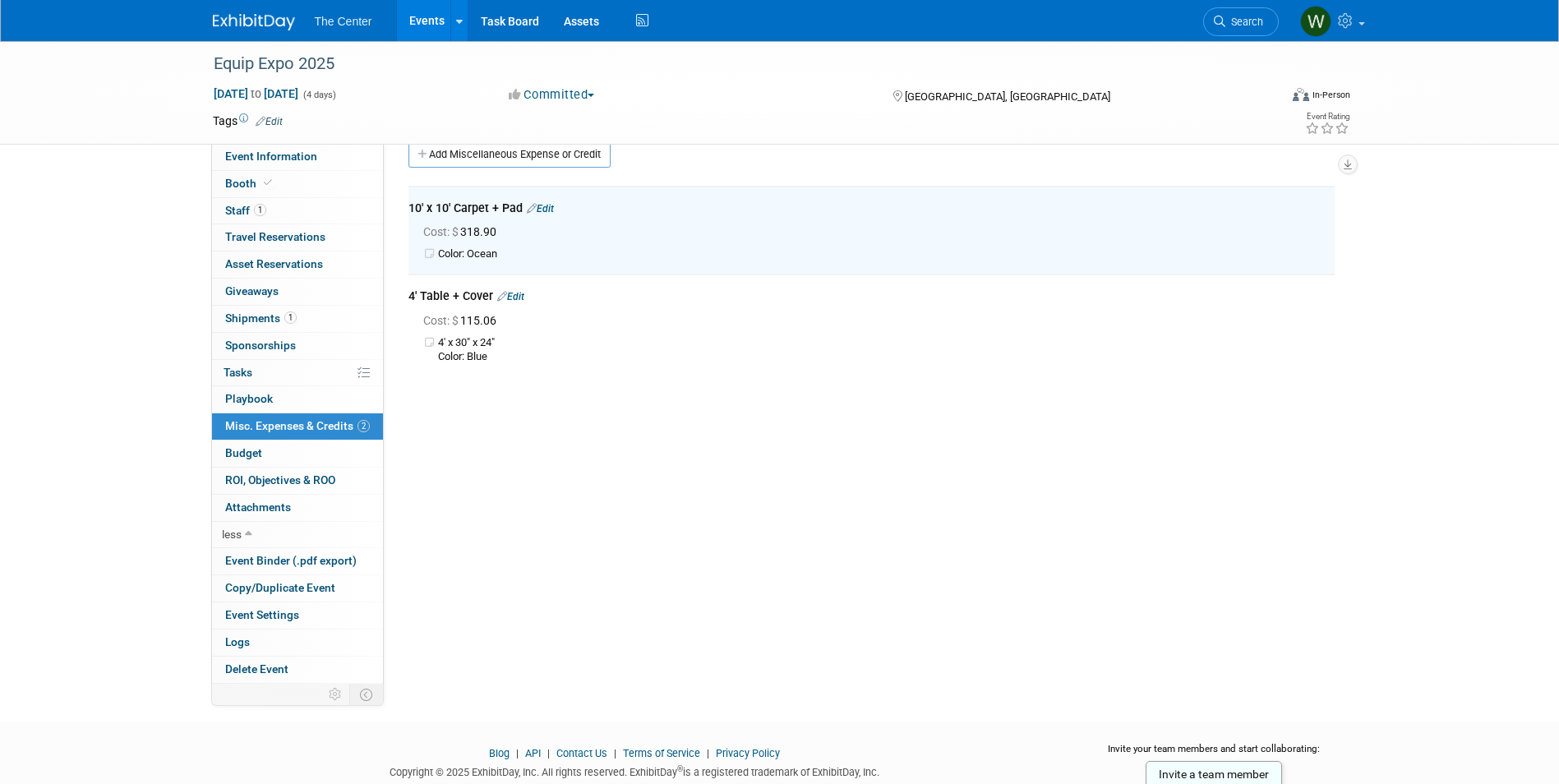
scroll to position [0, 0]
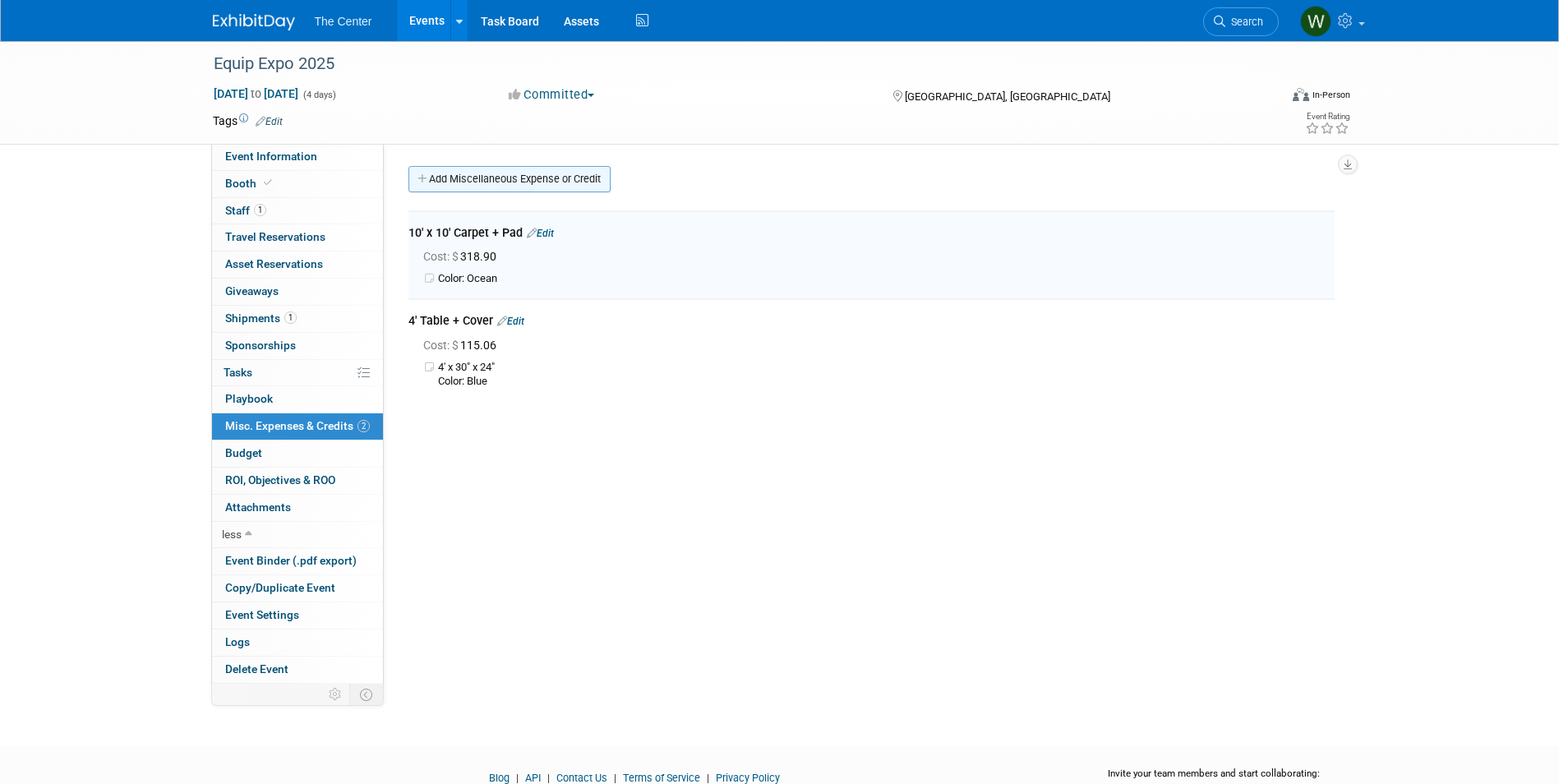
click at [505, 176] on link "Add Miscellaneous Expense or Credit" at bounding box center [509, 179] width 202 height 26
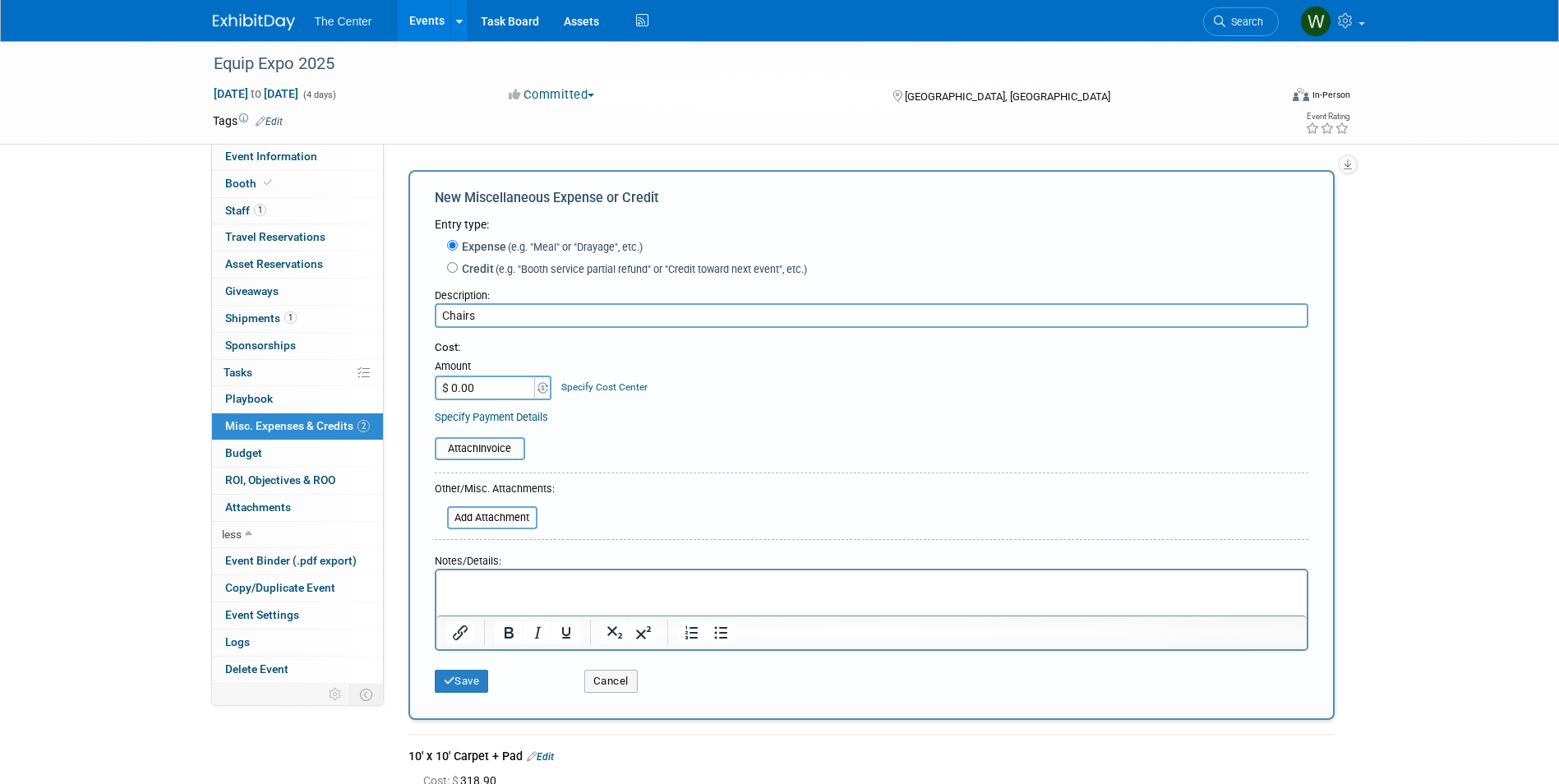
type input "Chairs"
type input "$ 133.03"
click at [495, 582] on p "Rich Text Area. Press ALT-0 for help." at bounding box center [871, 584] width 851 height 17
click at [445, 587] on p "Stool w/ padded back" at bounding box center [871, 584] width 851 height 17
click at [457, 686] on button "Save" at bounding box center [461, 681] width 55 height 23
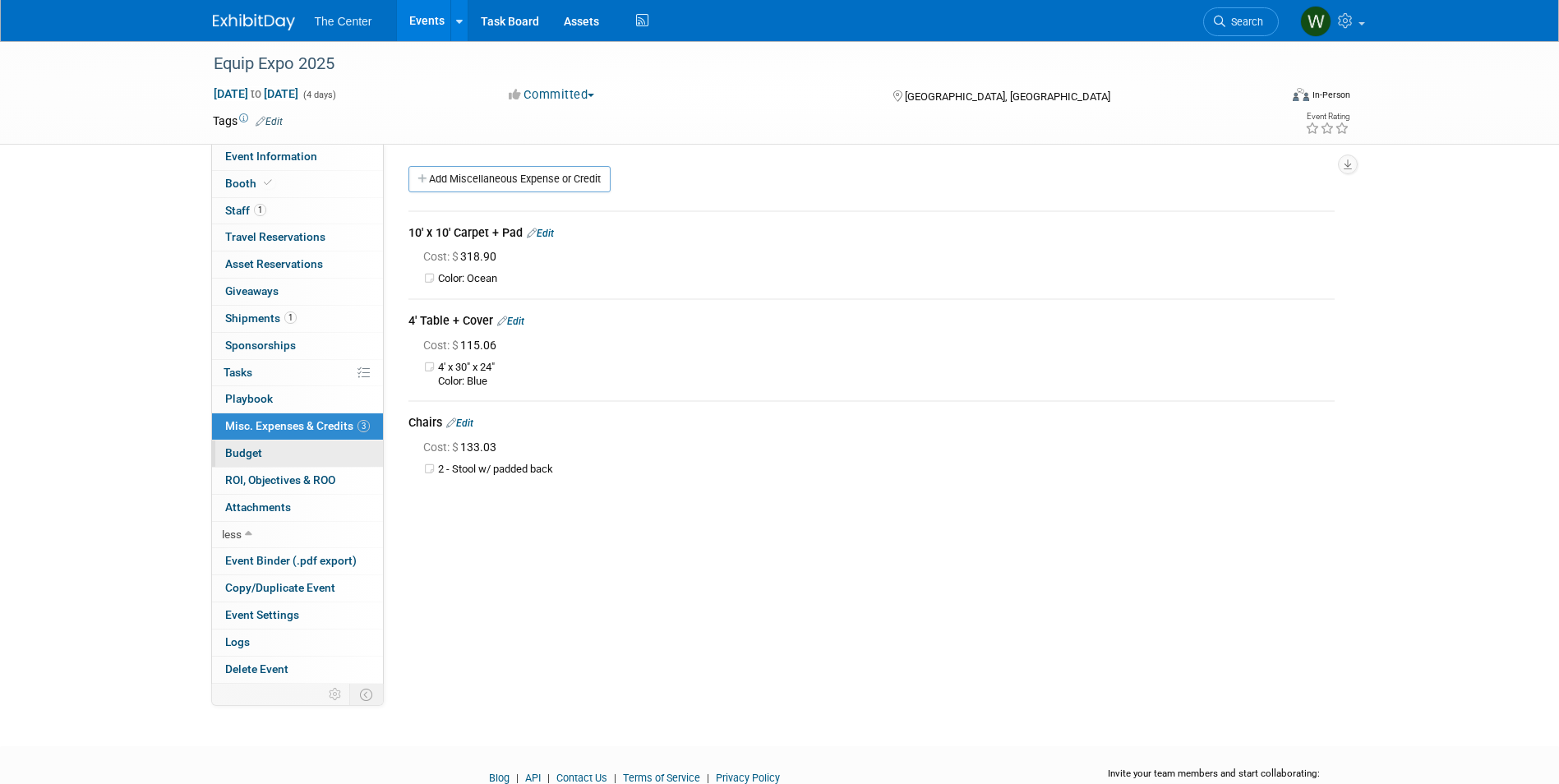
click at [262, 451] on link "Budget" at bounding box center [297, 453] width 171 height 26
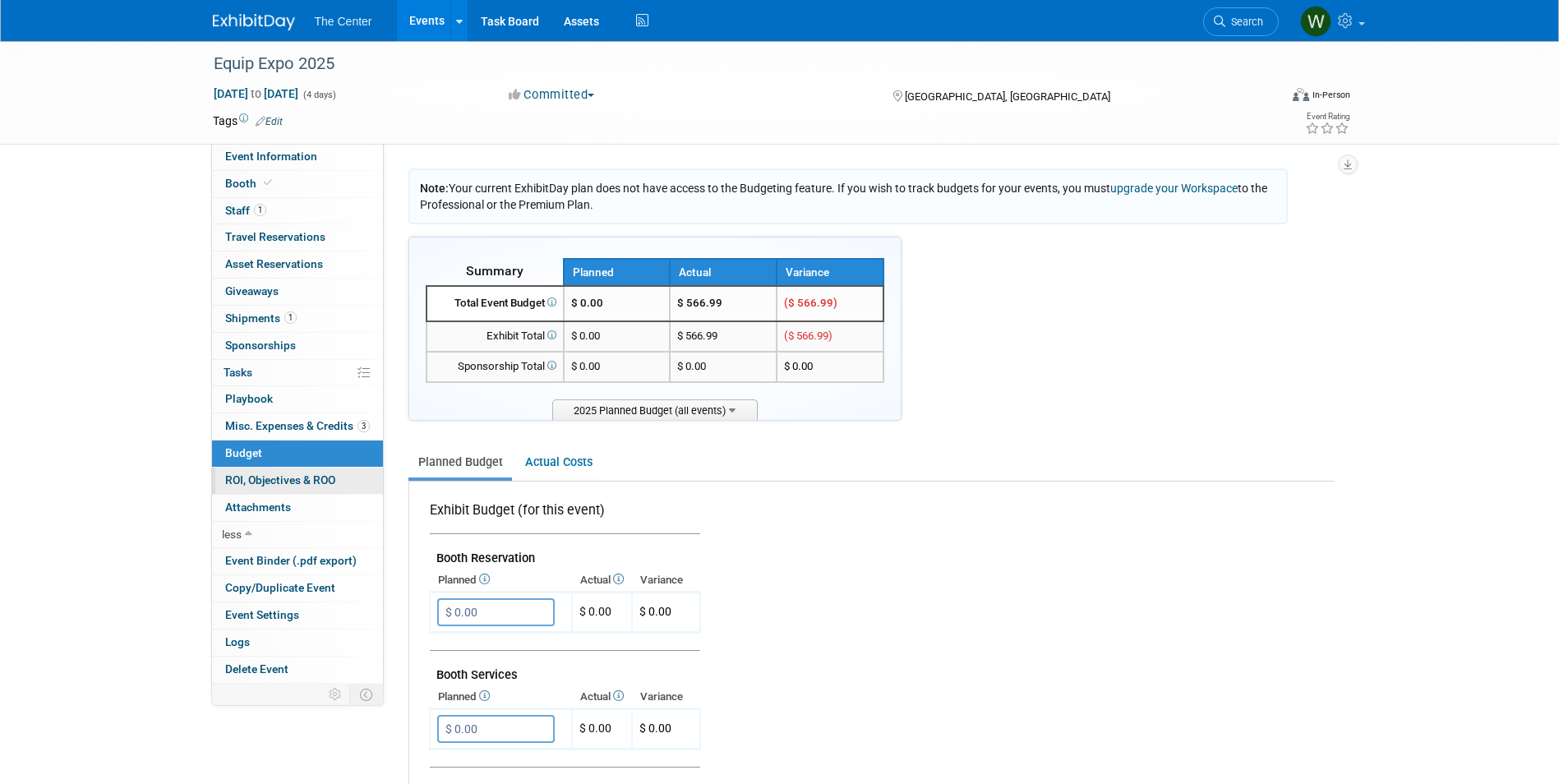
click at [257, 479] on span "ROI, Objectives & ROO 0" at bounding box center [280, 479] width 110 height 13
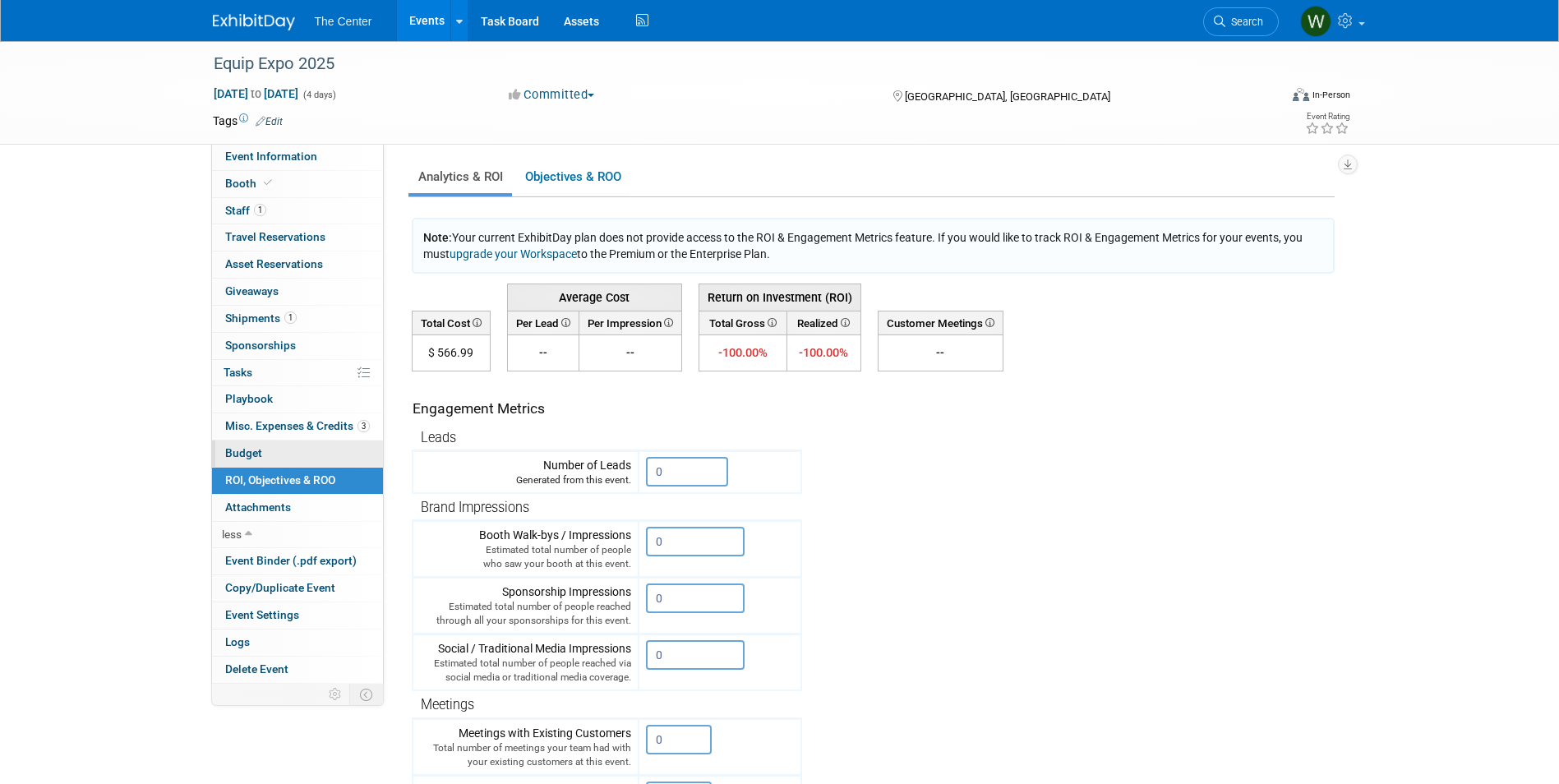
click at [263, 449] on link "Budget" at bounding box center [297, 453] width 171 height 26
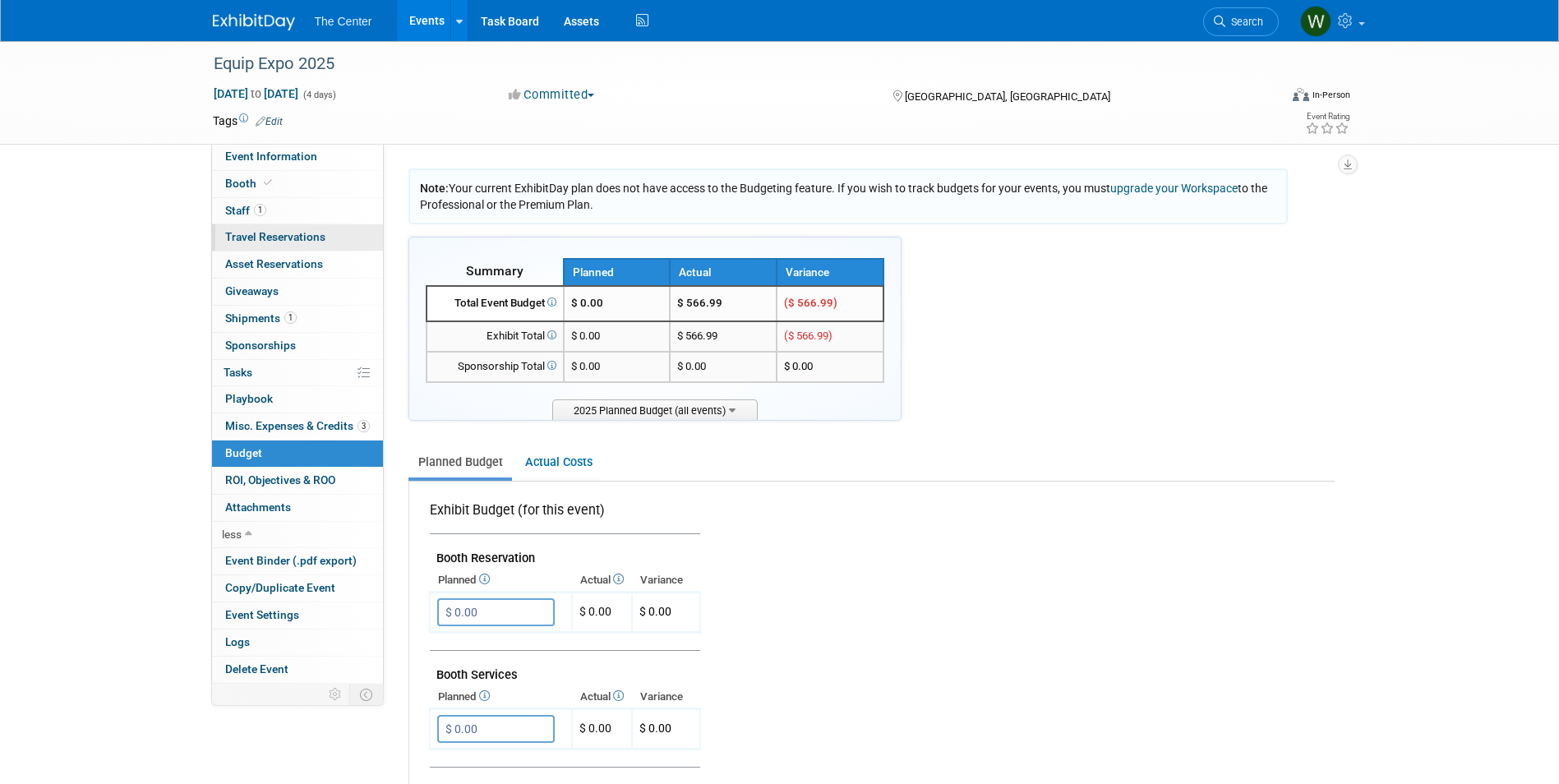
click at [261, 238] on span "Travel Reservations 0" at bounding box center [275, 235] width 100 height 13
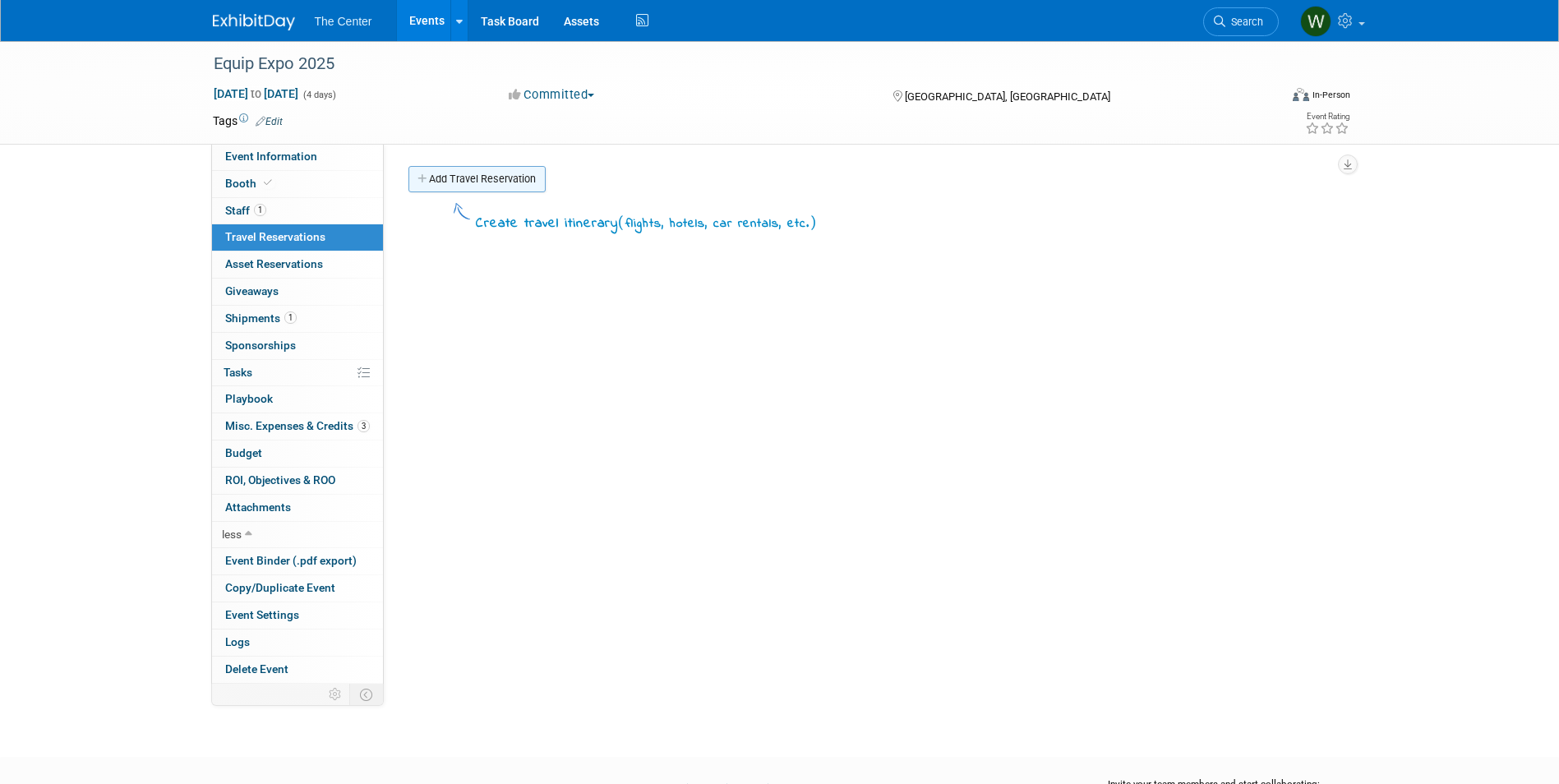
click at [475, 174] on link "Add Travel Reservation" at bounding box center [477, 179] width 137 height 26
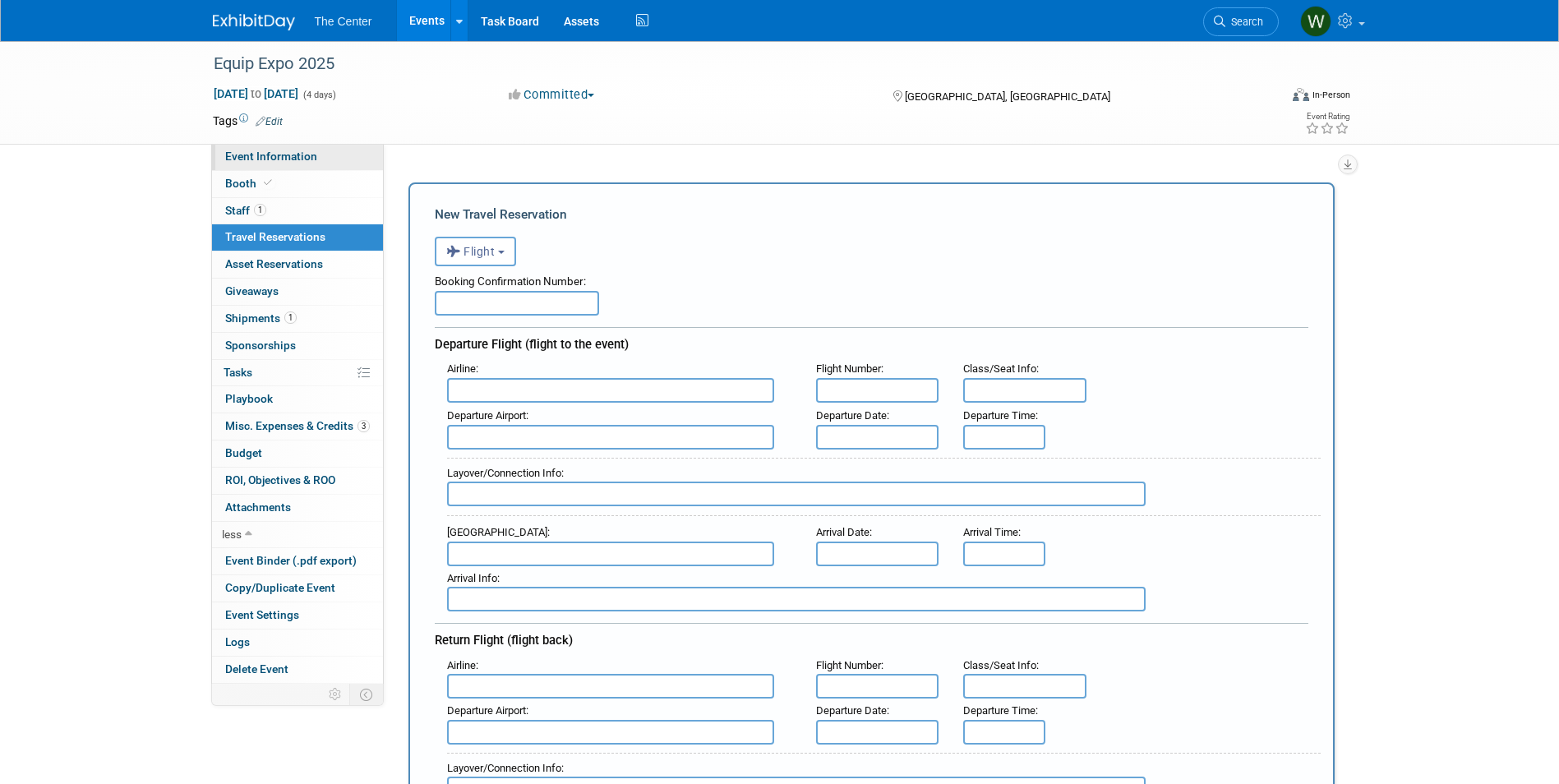
click at [252, 154] on span "Event Information" at bounding box center [271, 155] width 92 height 13
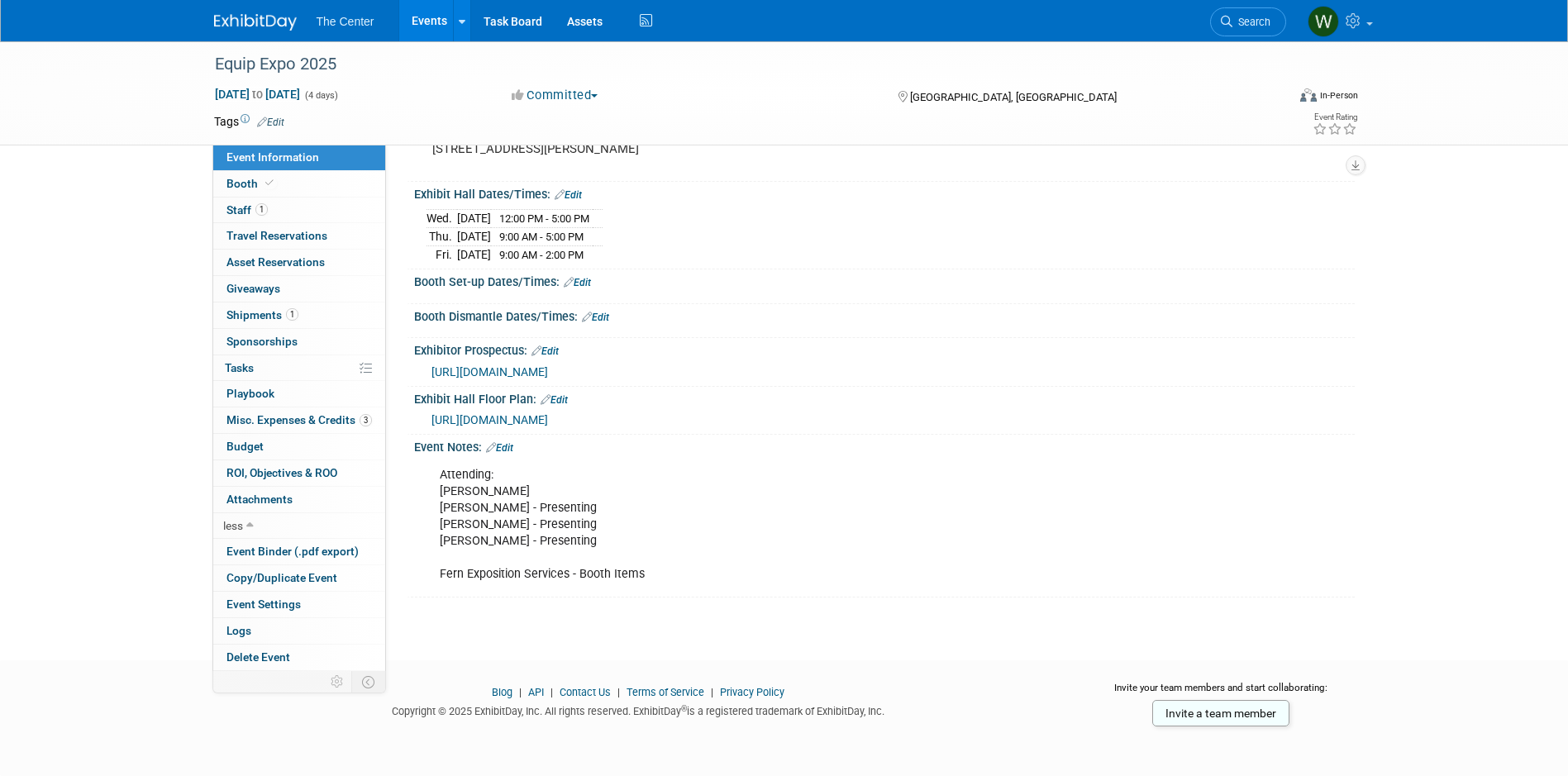
scroll to position [178, 0]
click at [334, 396] on link "0 Playbook 0" at bounding box center [299, 394] width 172 height 26
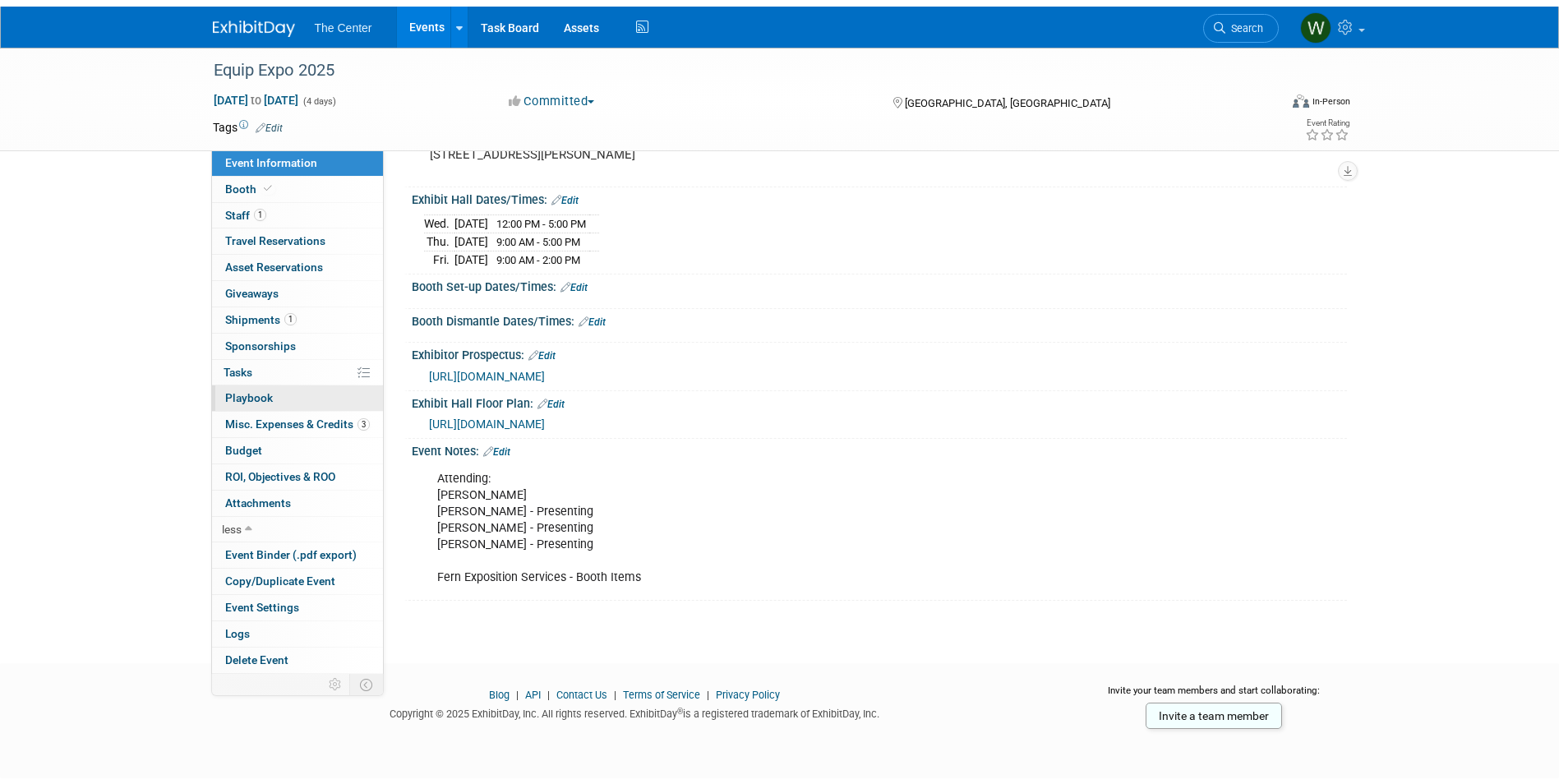
scroll to position [0, 0]
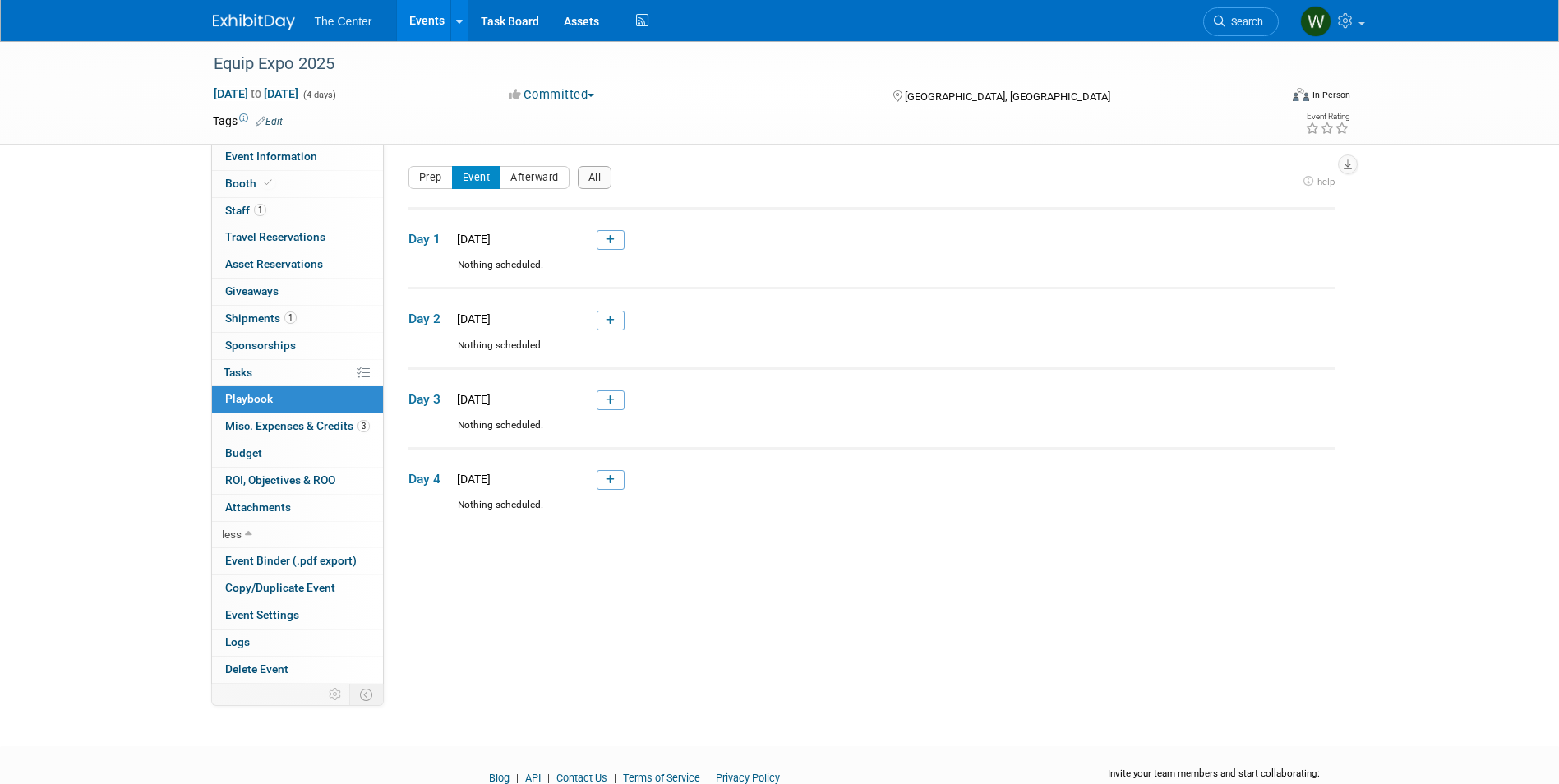
click at [1311, 437] on div "Nothing scheduled." at bounding box center [872, 432] width 927 height 29
click at [256, 238] on span "Travel Reservations 0" at bounding box center [275, 235] width 100 height 13
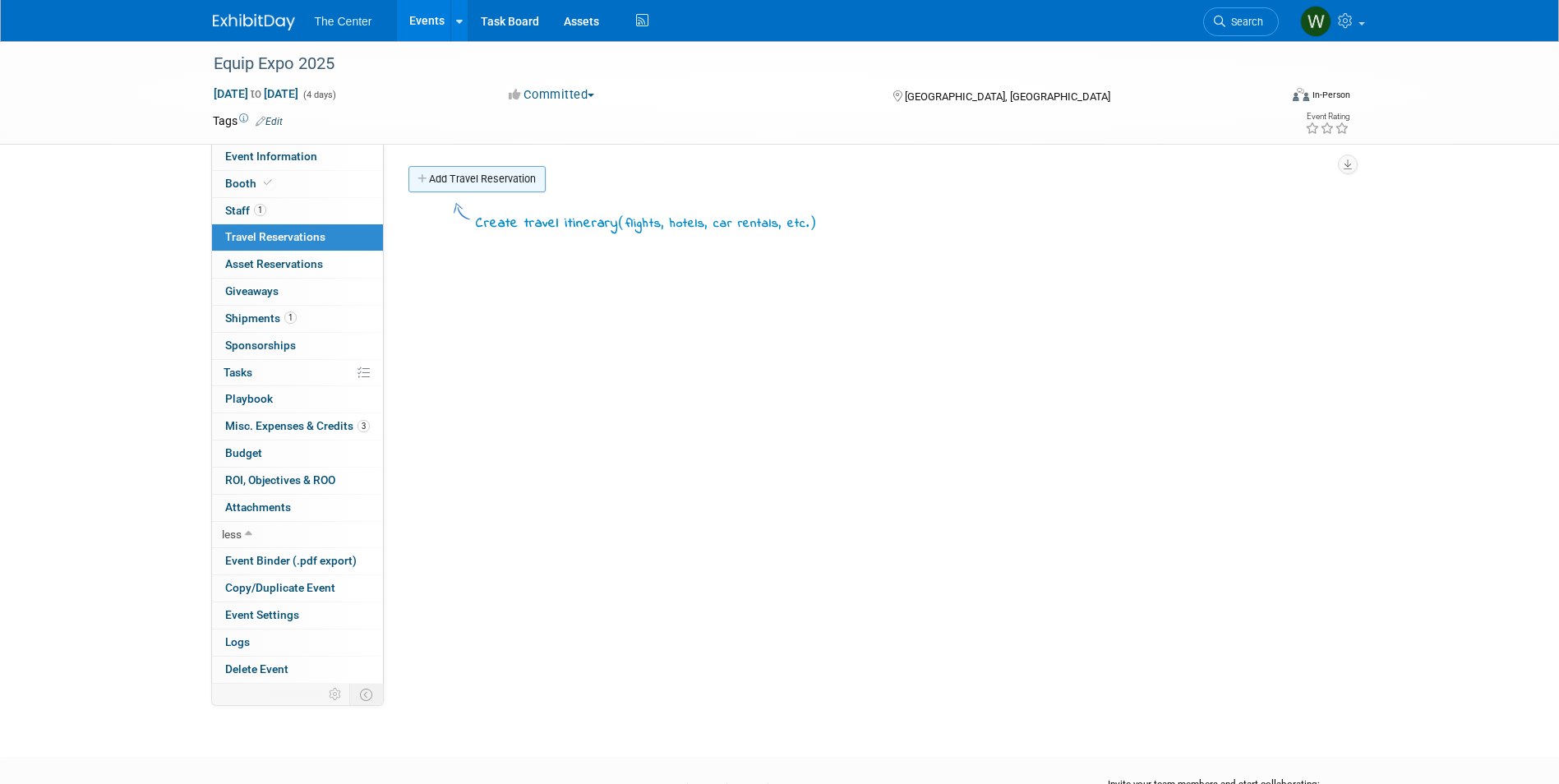
click at [459, 168] on link "Add Travel Reservation" at bounding box center [477, 179] width 137 height 26
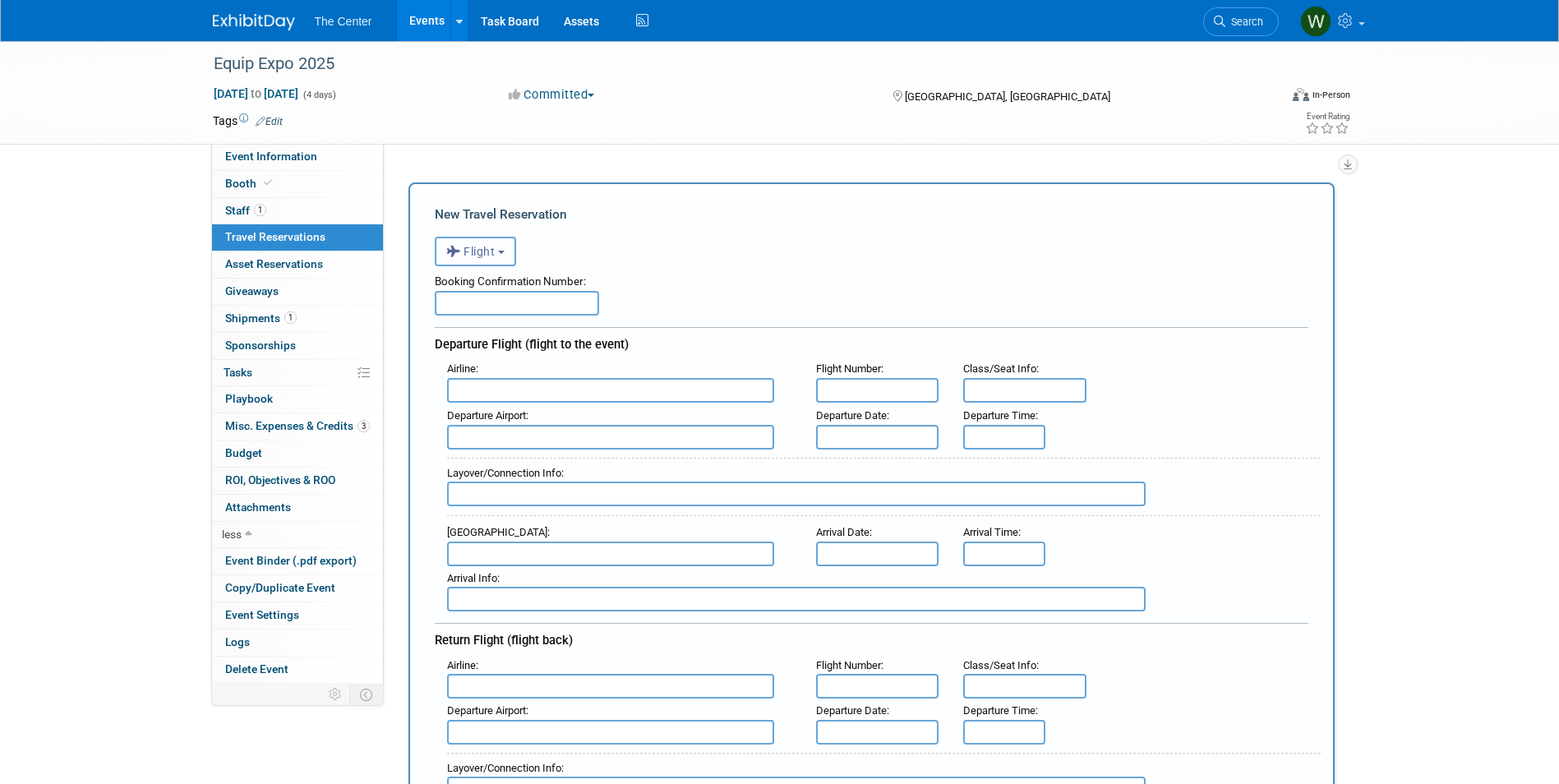
click at [515, 254] on button "Flight" at bounding box center [475, 251] width 82 height 30
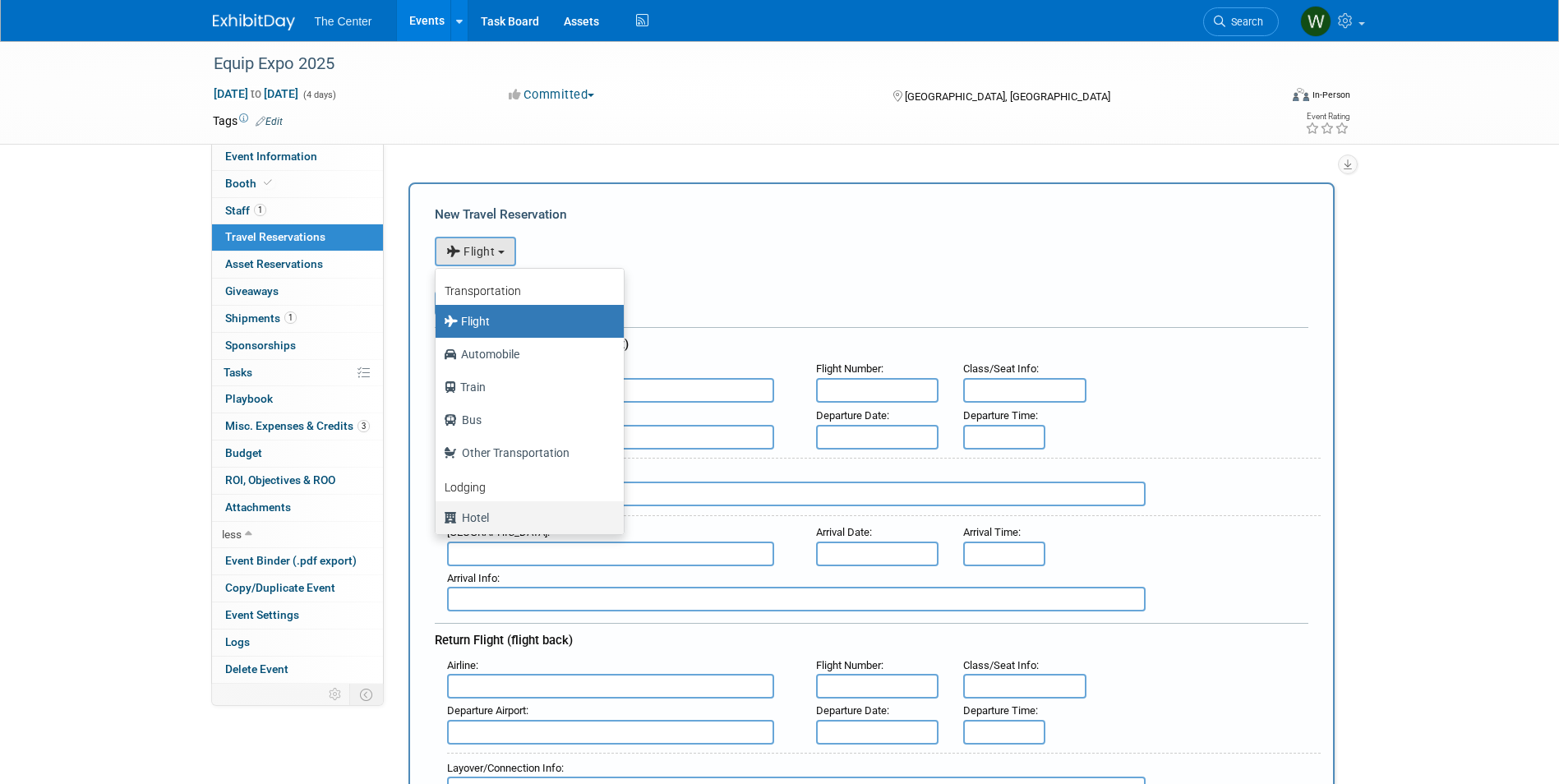
click at [541, 524] on label "Hotel" at bounding box center [525, 518] width 164 height 26
click at [438, 521] on input "Hotel" at bounding box center [433, 515] width 11 height 11
select select "6"
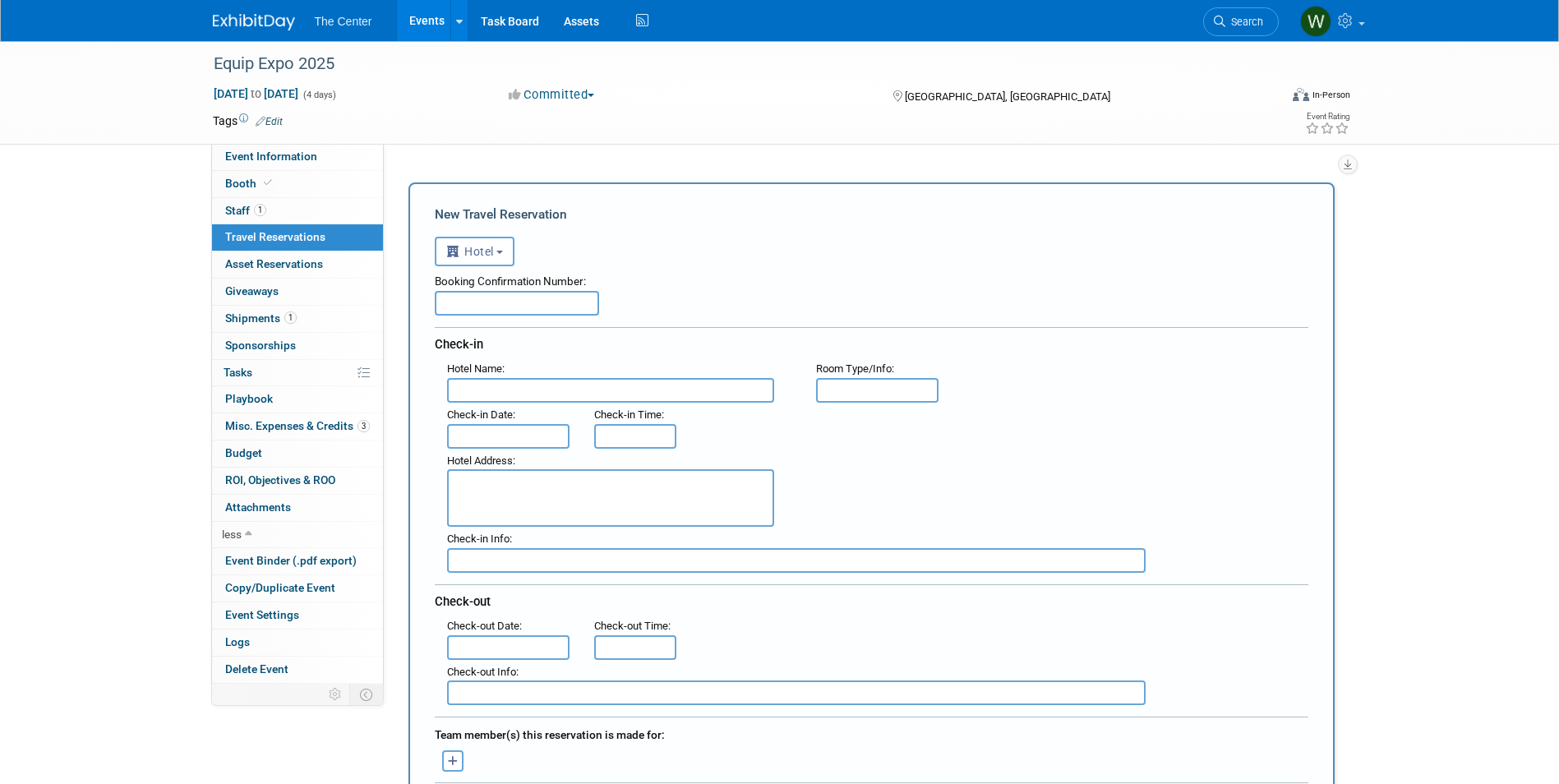
click at [491, 305] on input "text" at bounding box center [516, 303] width 164 height 25
type input "76936242"
click at [558, 392] on input "text" at bounding box center [610, 390] width 327 height 25
type input "C"
type input "[GEOGRAPHIC_DATA]"
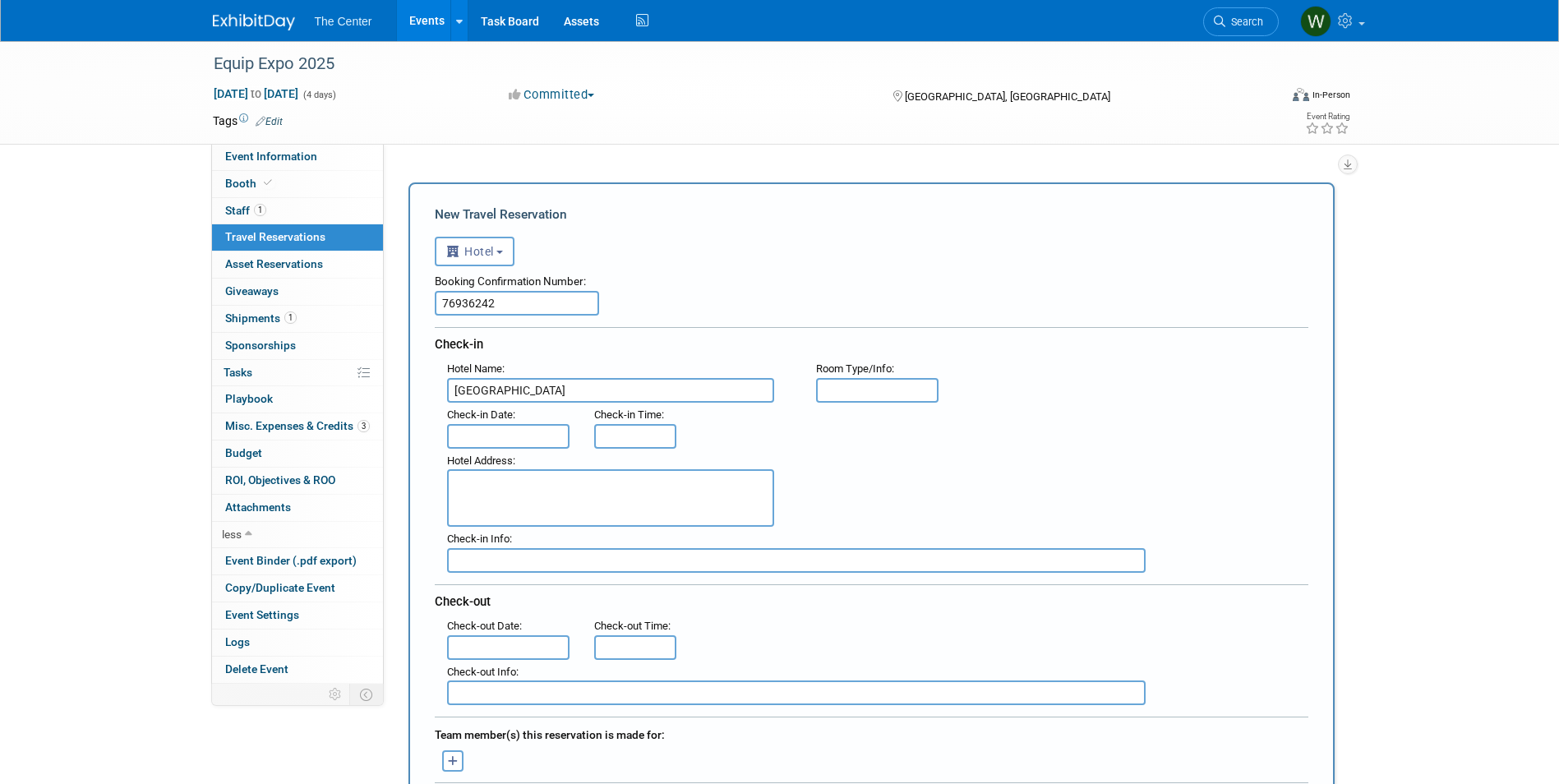
click at [892, 385] on input "text" at bounding box center [878, 390] width 123 height 25
type input "Double"
click at [514, 430] on input "text" at bounding box center [509, 436] width 123 height 25
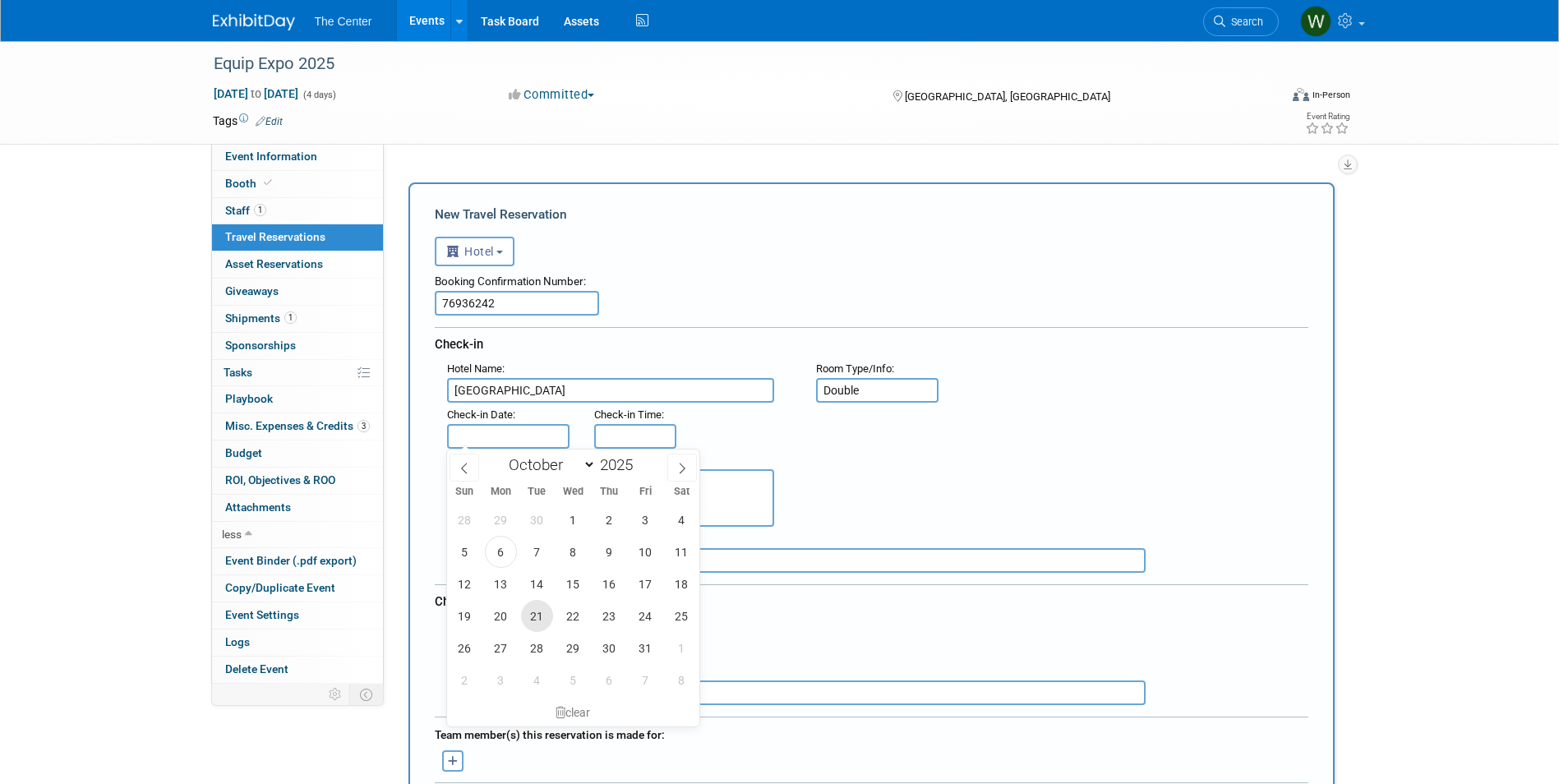
click at [545, 614] on span "21" at bounding box center [537, 616] width 32 height 32
type input "[DATE]"
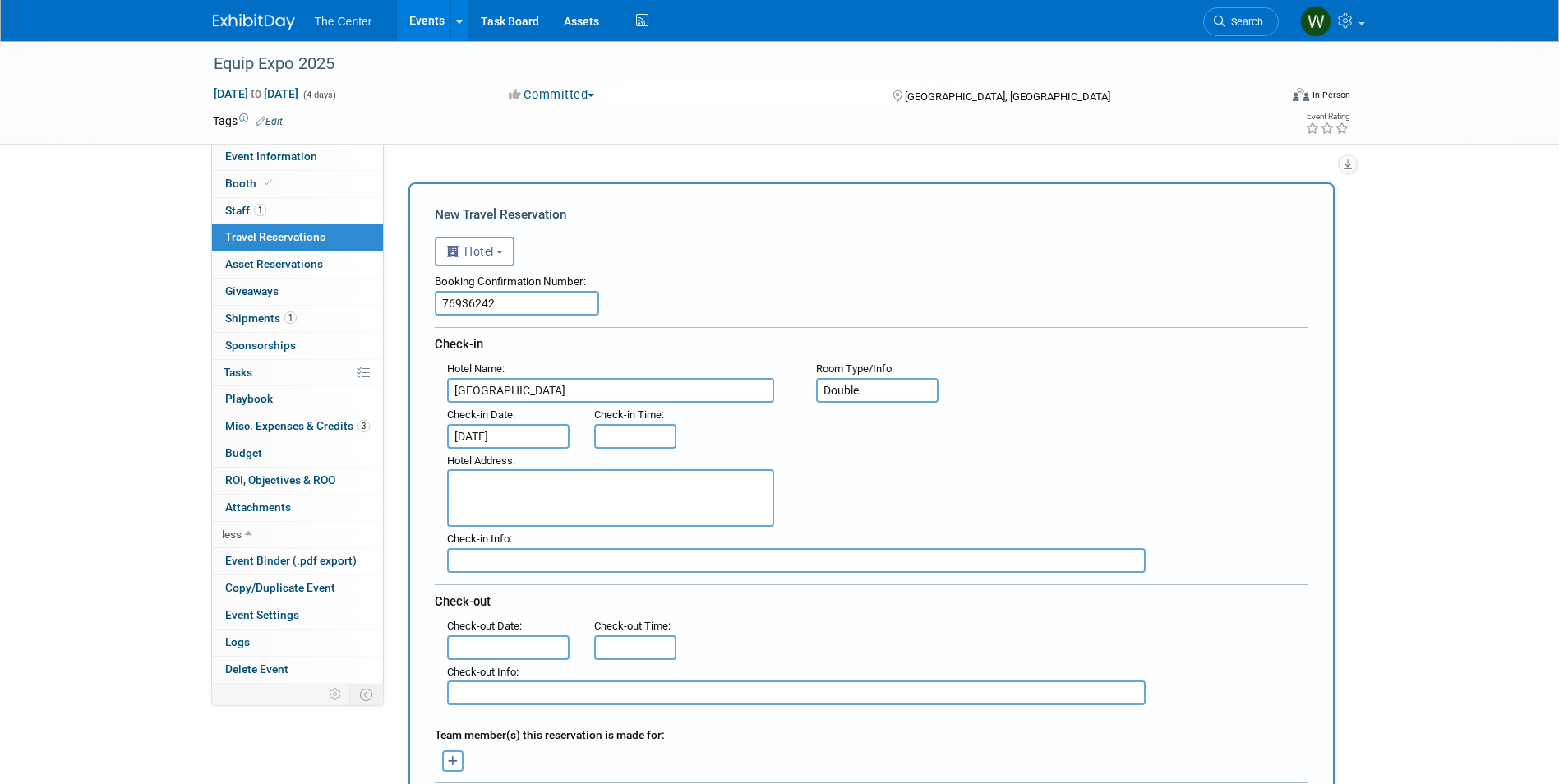
type input "3:00 PM"
click at [638, 436] on input "3:00 PM" at bounding box center [635, 436] width 83 height 25
click at [651, 494] on textarea at bounding box center [610, 498] width 327 height 58
click at [634, 642] on input "11:00 AM" at bounding box center [635, 647] width 83 height 25
click at [638, 571] on span at bounding box center [632, 576] width 29 height 29
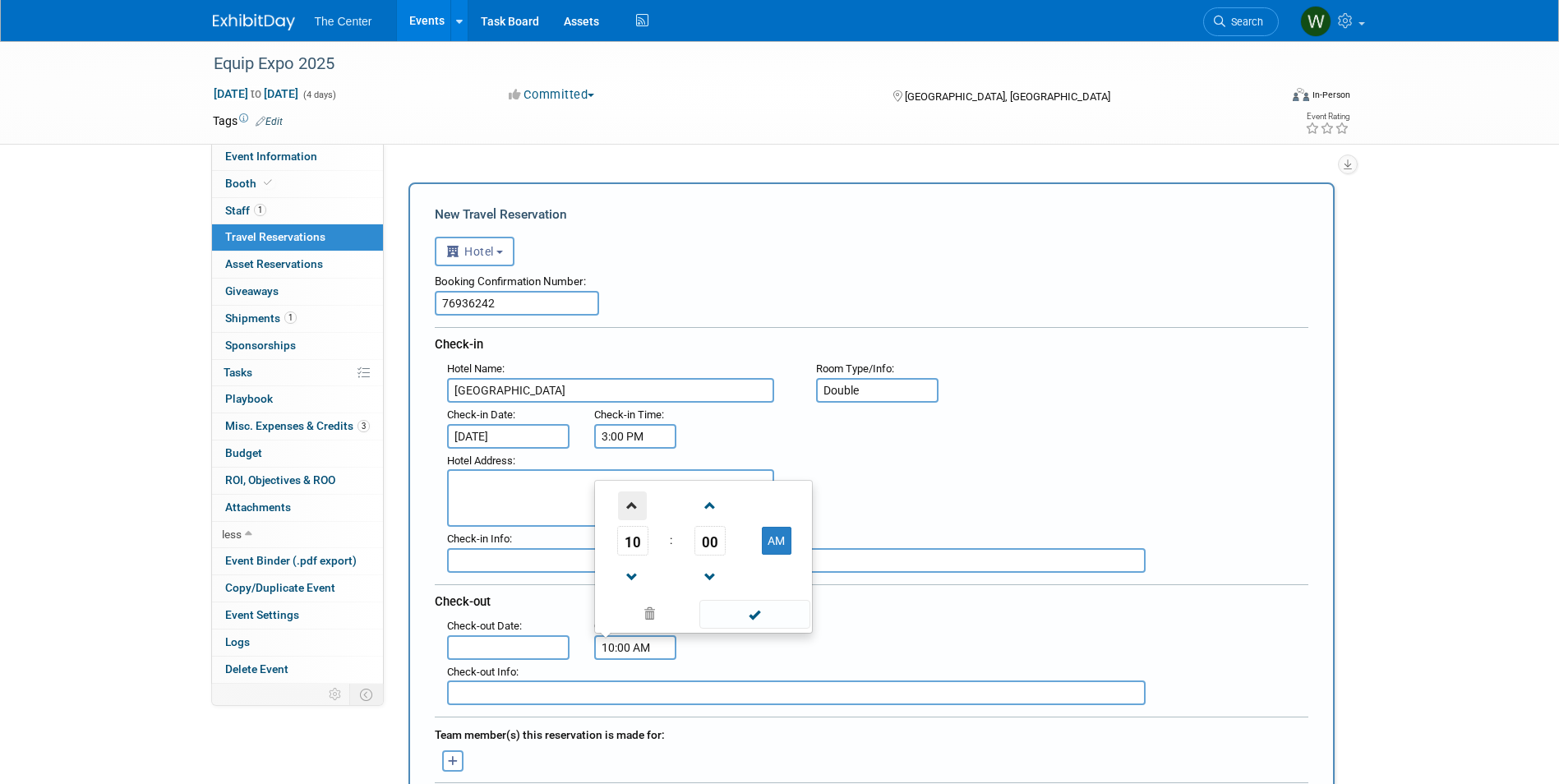
click at [636, 511] on span at bounding box center [632, 505] width 29 height 29
type input "12:00 PM"
click at [754, 610] on span at bounding box center [756, 614] width 111 height 29
click at [472, 642] on input "text" at bounding box center [509, 647] width 123 height 25
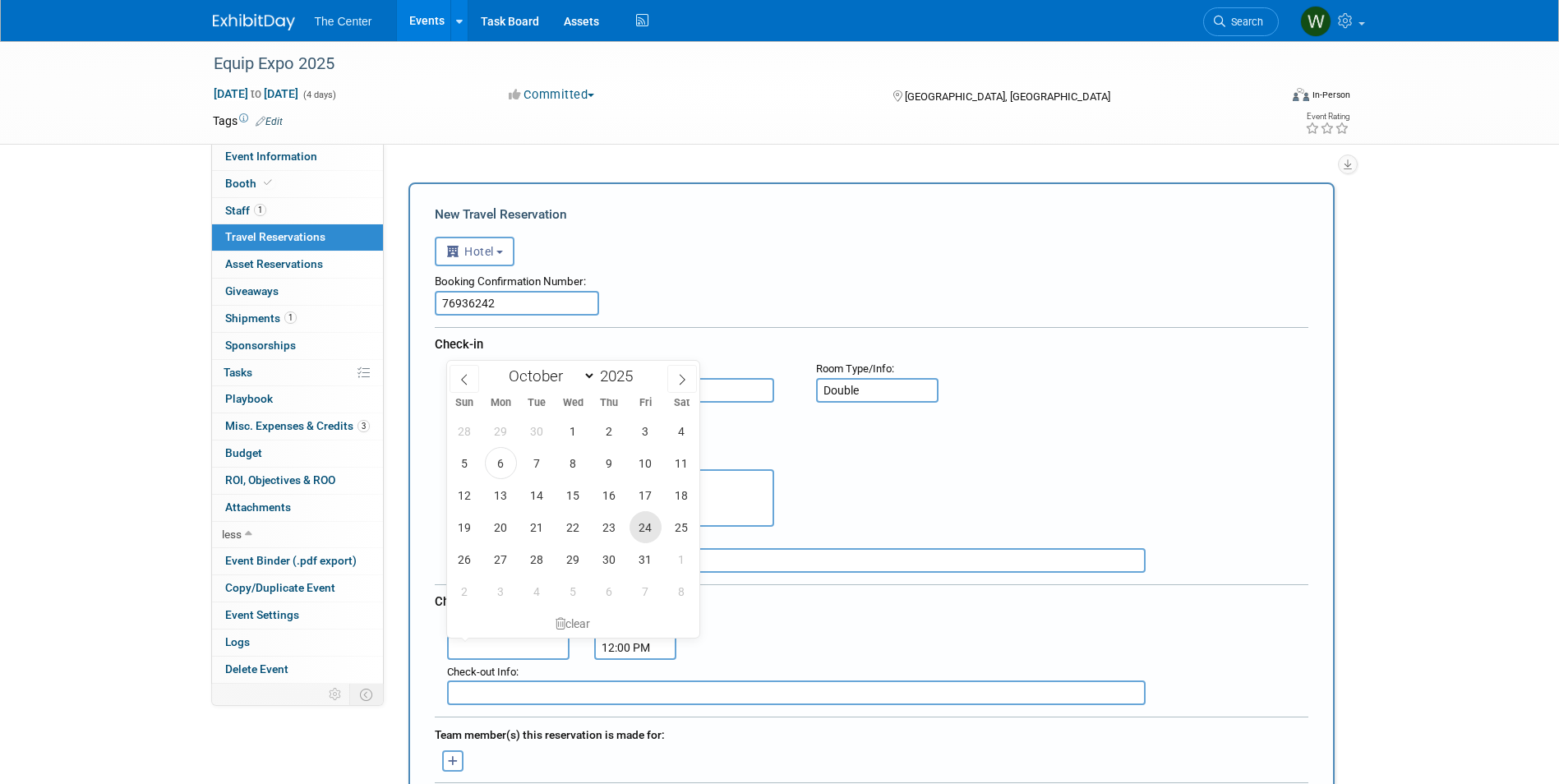
click at [655, 525] on span "24" at bounding box center [645, 527] width 32 height 32
type input "[DATE]"
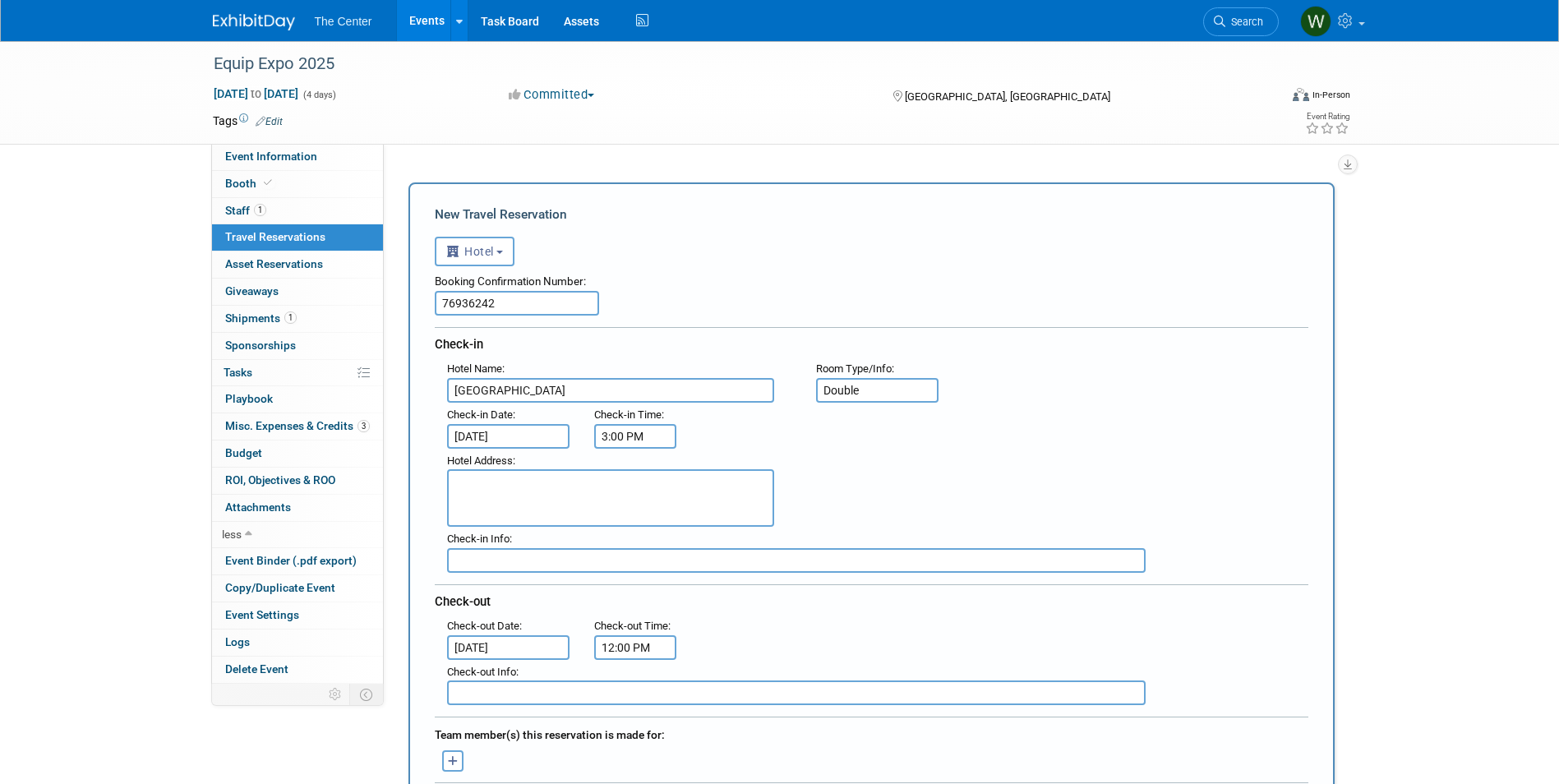
click at [508, 501] on textarea at bounding box center [610, 498] width 327 height 58
click at [604, 477] on textarea "[STREET_ADDRESS]" at bounding box center [610, 498] width 327 height 58
click at [546, 506] on textarea "[STREET_ADDRESS]" at bounding box center [610, 498] width 327 height 58
type textarea "[STREET_ADDRESS]"
click at [510, 550] on input "text" at bounding box center [796, 559] width 699 height 25
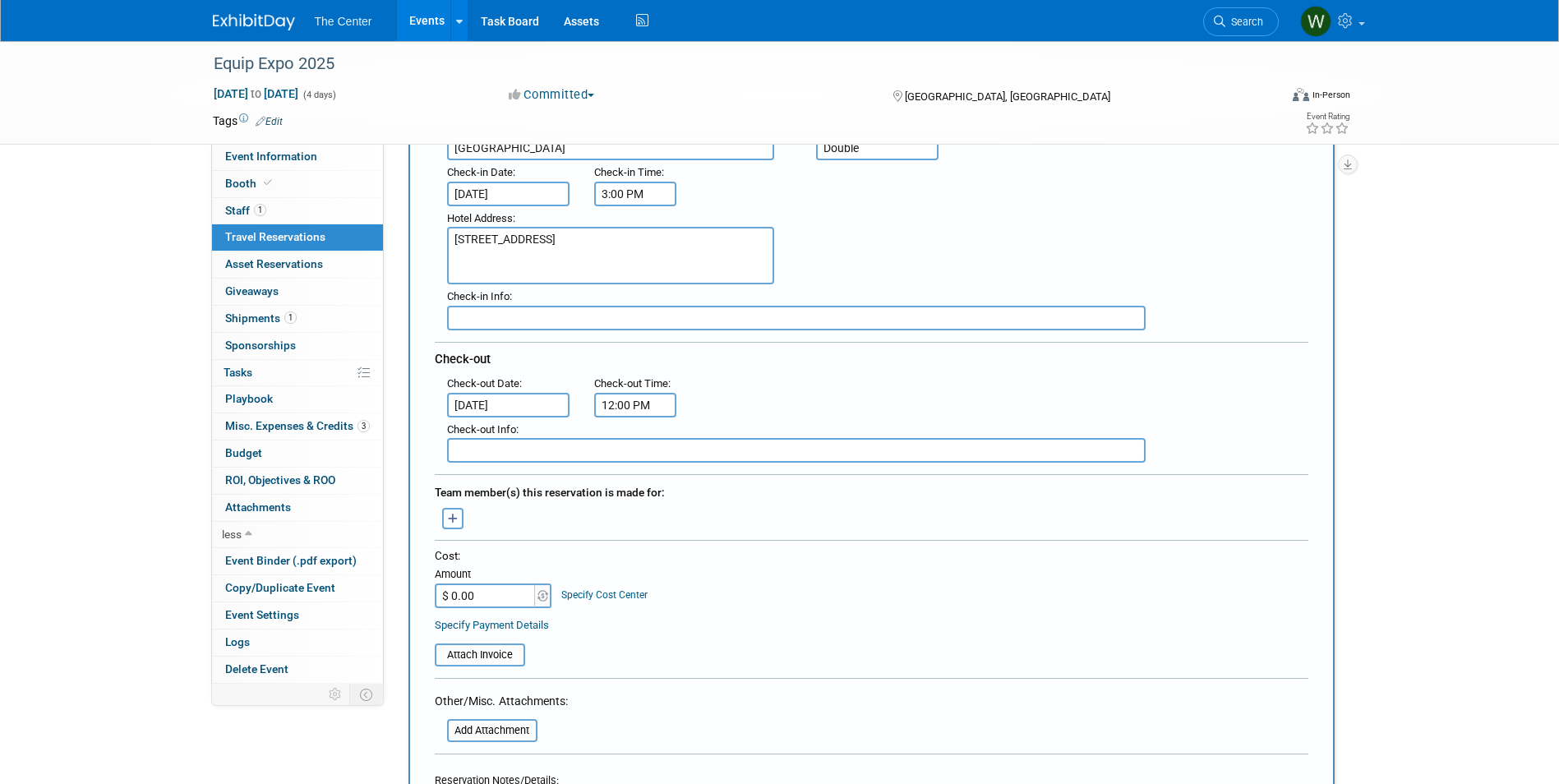
scroll to position [246, 0]
click at [444, 517] on button "button" at bounding box center [452, 514] width 21 height 21
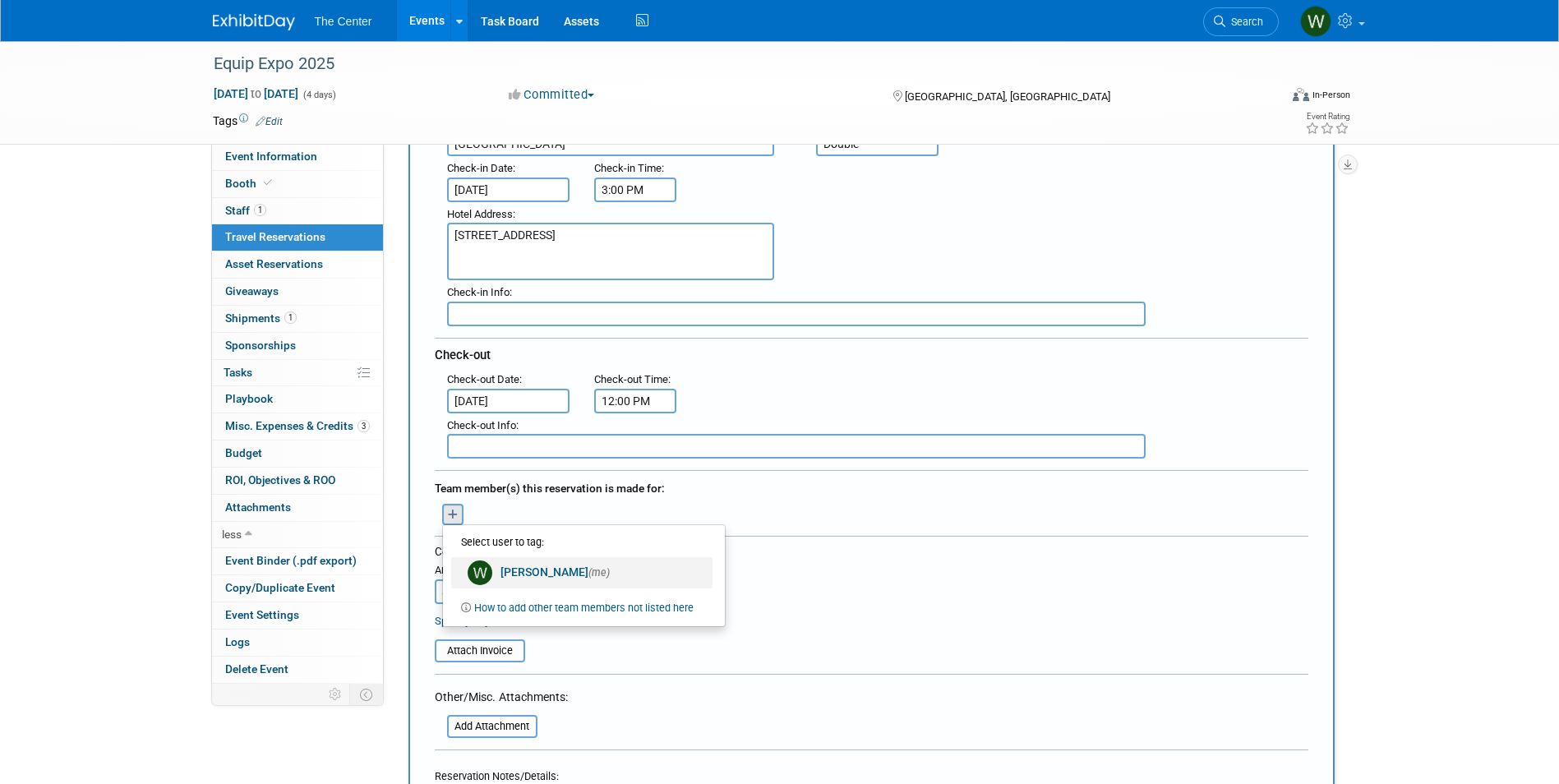
click at [512, 566] on link "[PERSON_NAME] (me)" at bounding box center [582, 572] width 261 height 31
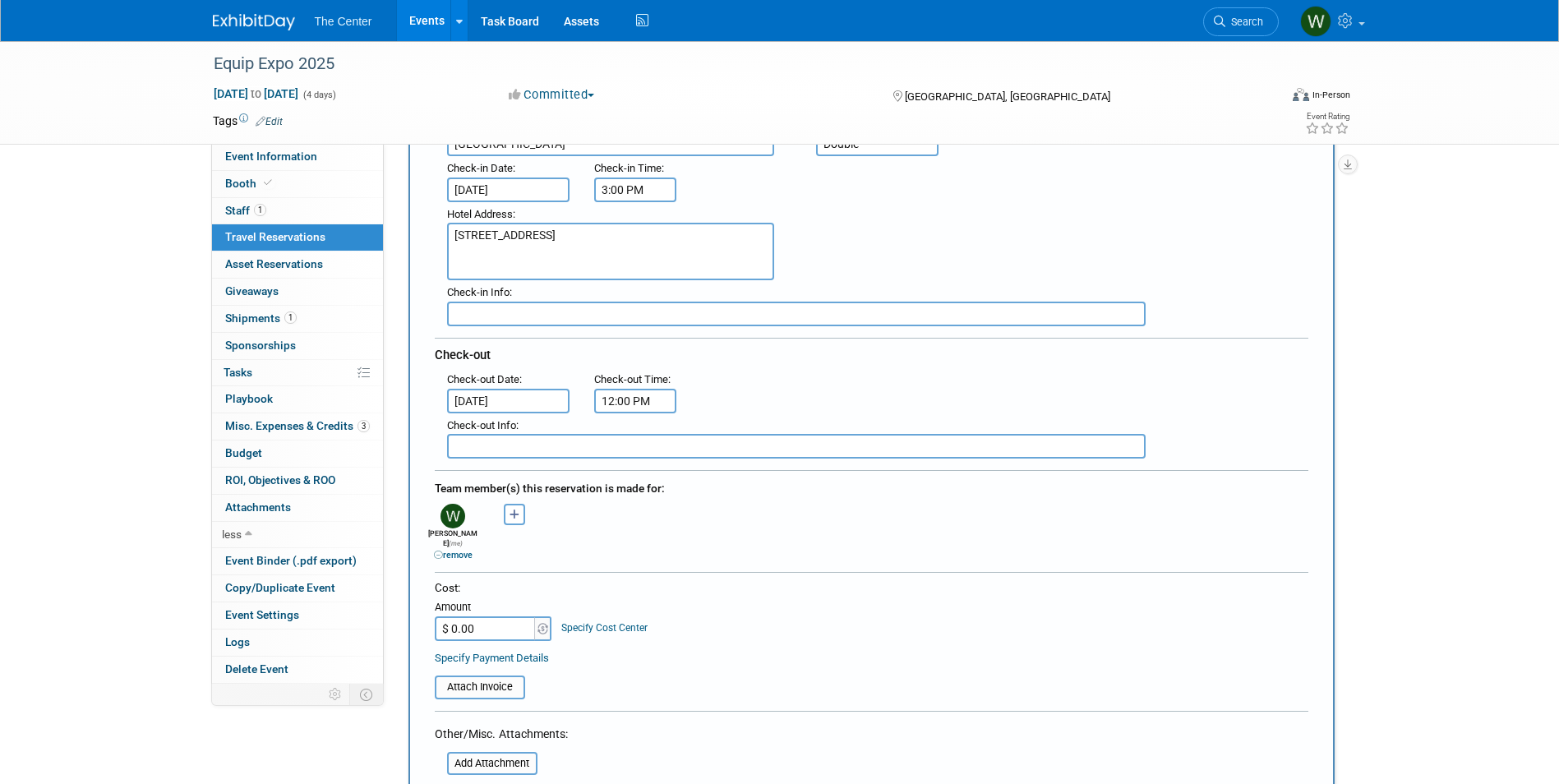
click at [819, 596] on div "Cost: Amount $ 0.00 Specify Cost Center Cost Center -- Not Specified --" at bounding box center [871, 610] width 874 height 60
click at [493, 616] on input "$ 0.00" at bounding box center [485, 628] width 102 height 25
click at [502, 618] on input "$ 666.00" at bounding box center [485, 628] width 102 height 25
type input "$ 666.70"
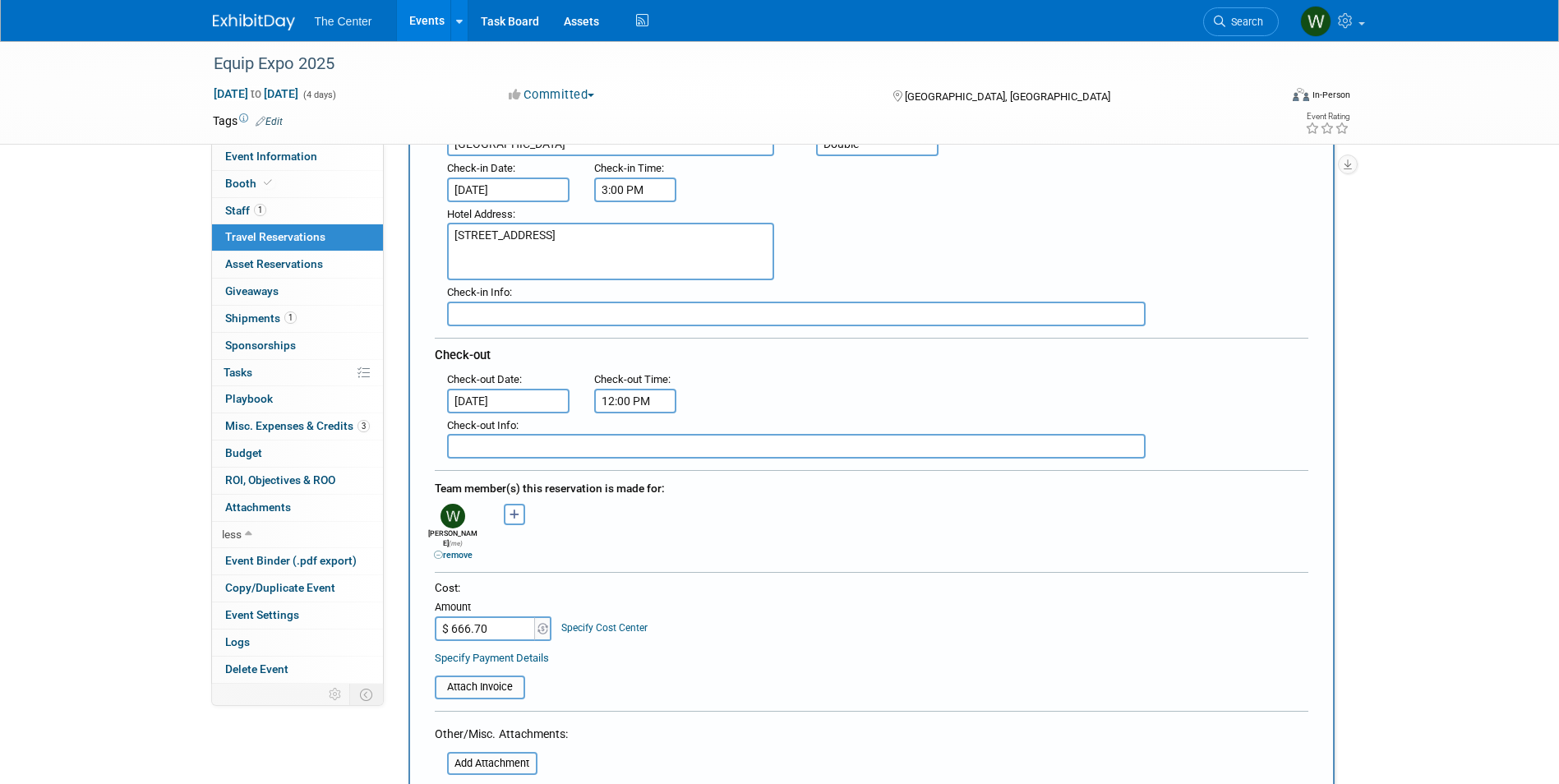
click at [712, 661] on table "Attach Invoice" at bounding box center [871, 680] width 874 height 38
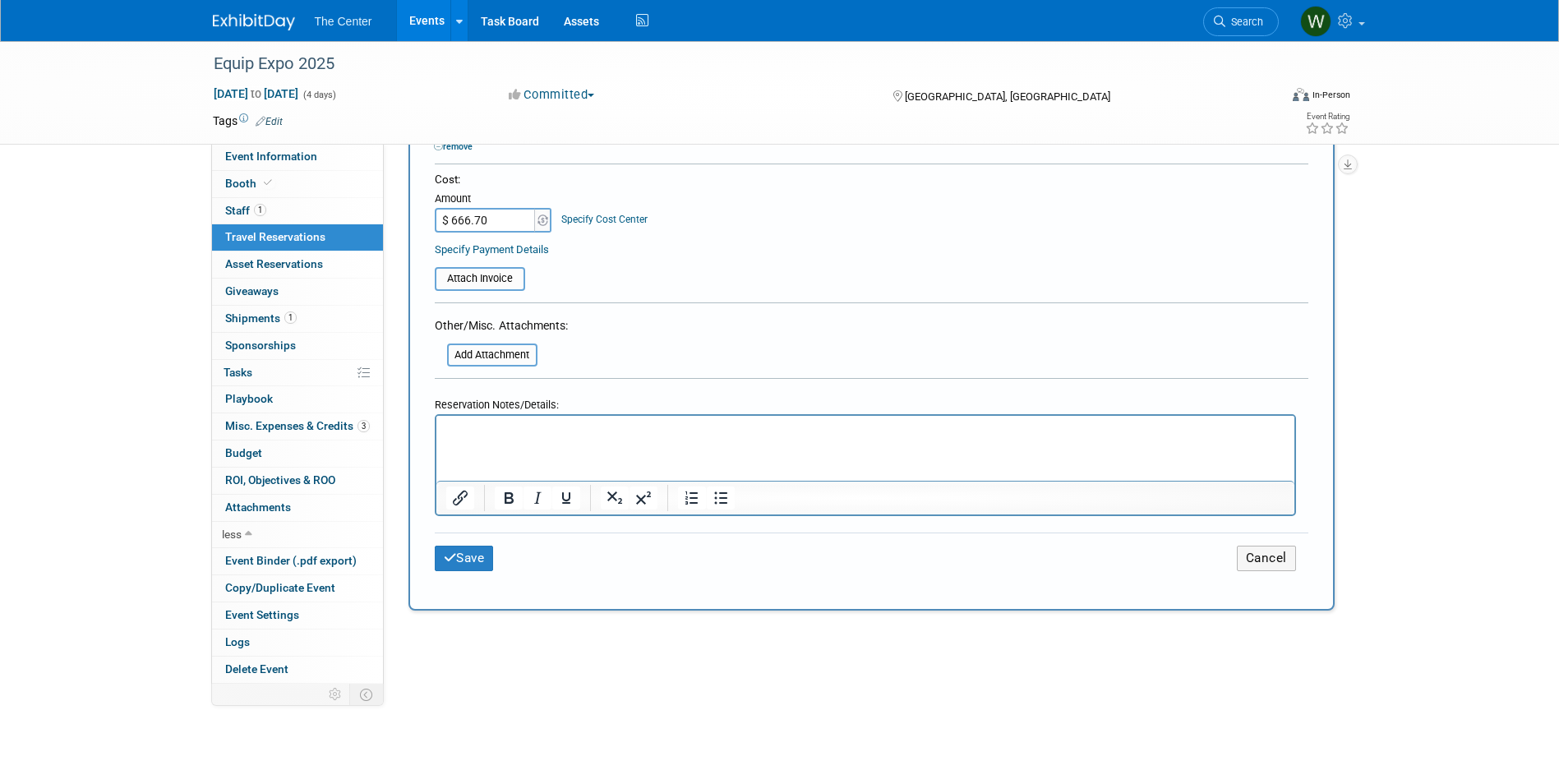
scroll to position [657, 0]
click at [471, 543] on button "Save" at bounding box center [464, 555] width 60 height 26
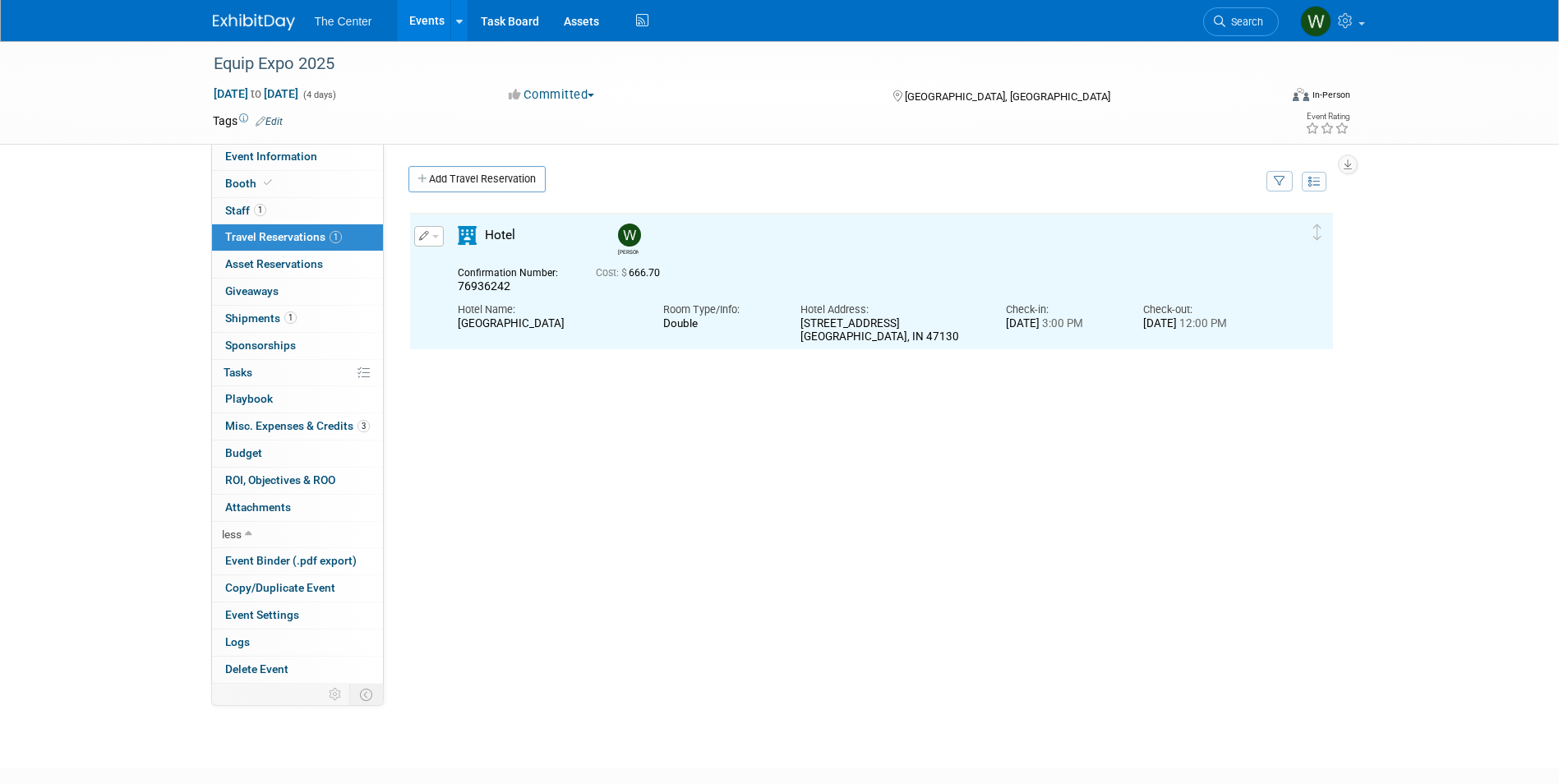
scroll to position [0, 0]
click at [463, 183] on link "Add Travel Reservation" at bounding box center [477, 179] width 137 height 26
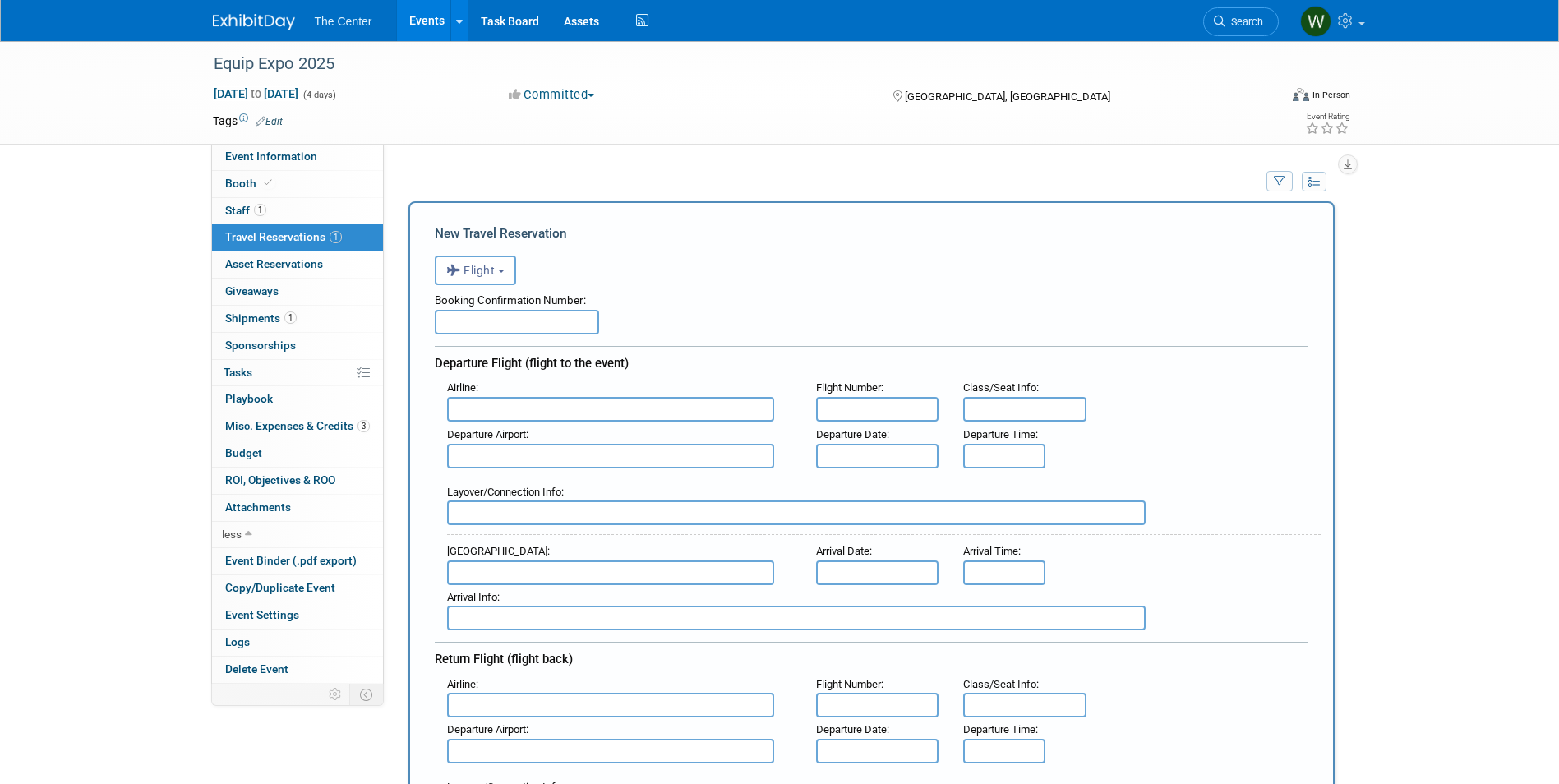
click at [485, 319] on input "text" at bounding box center [516, 322] width 164 height 25
click at [457, 327] on input "text" at bounding box center [516, 322] width 164 height 25
type input "OZD3N2"
click at [494, 408] on input "text" at bounding box center [610, 408] width 327 height 25
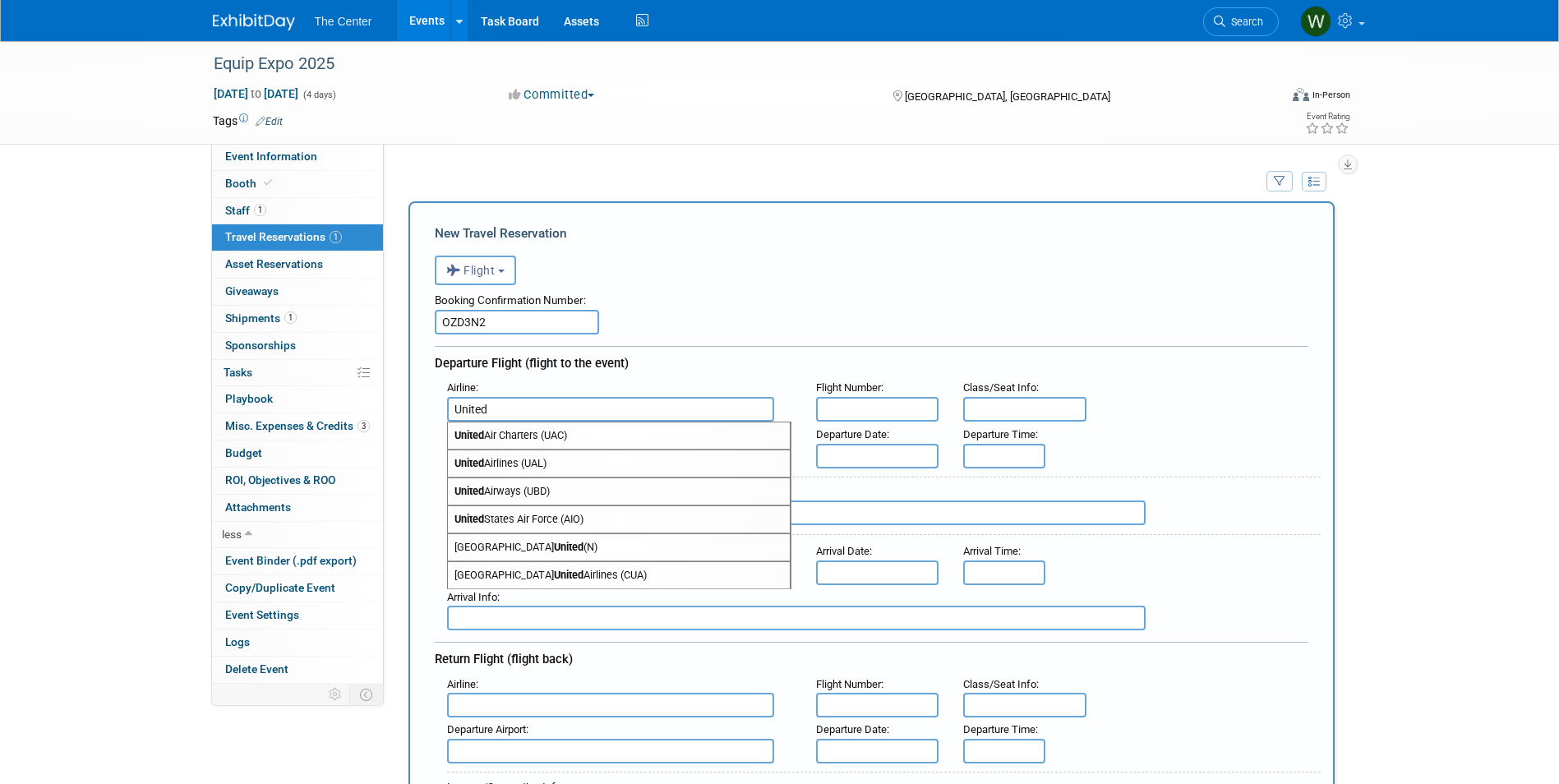
click at [492, 466] on span "United Airlines (UAL)" at bounding box center [619, 463] width 342 height 26
type input "United Airlines (UAL)"
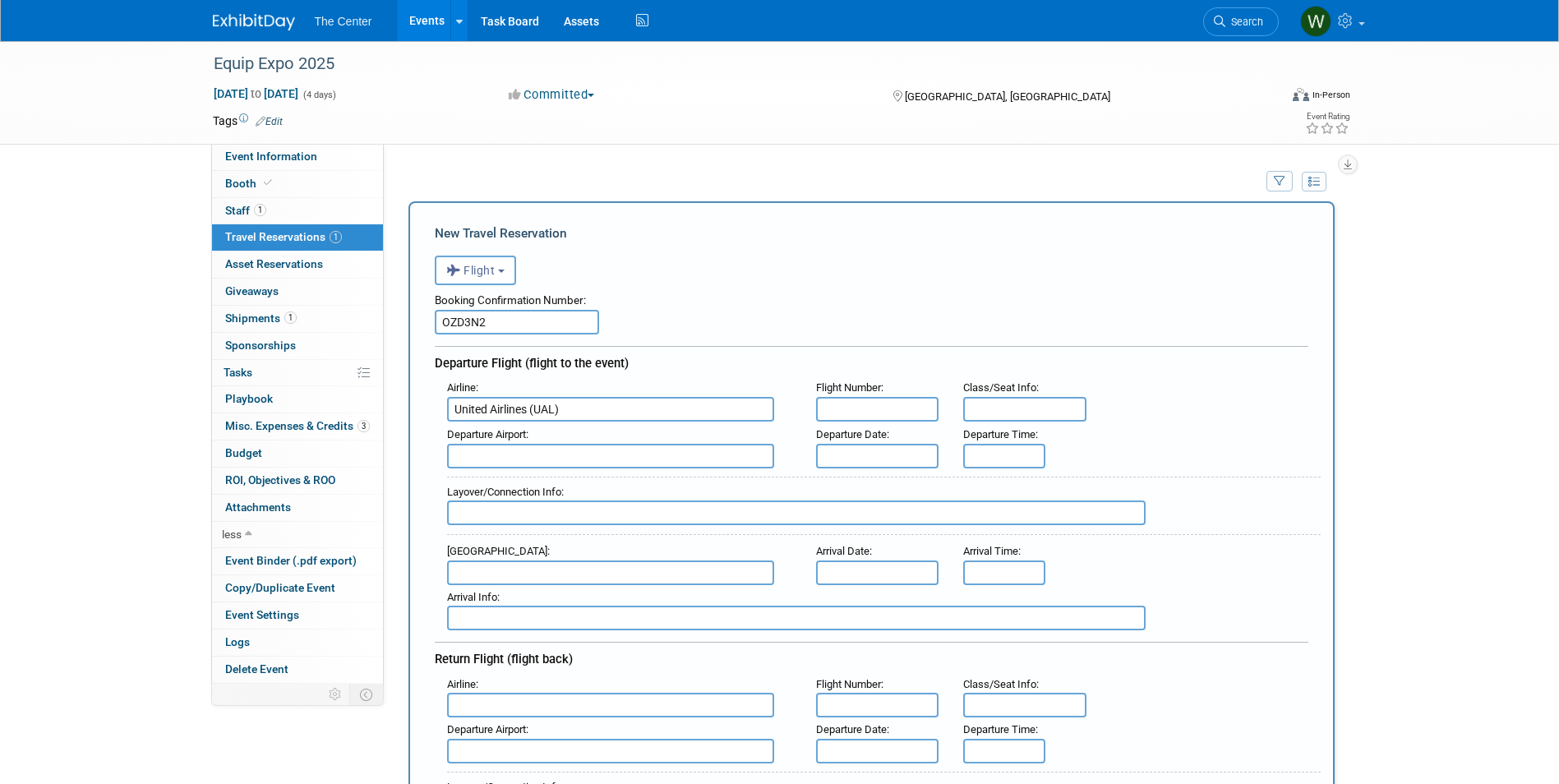
click at [883, 410] on input "text" at bounding box center [878, 408] width 123 height 25
type input "UA 3551"
click at [541, 462] on input "text" at bounding box center [610, 455] width 327 height 25
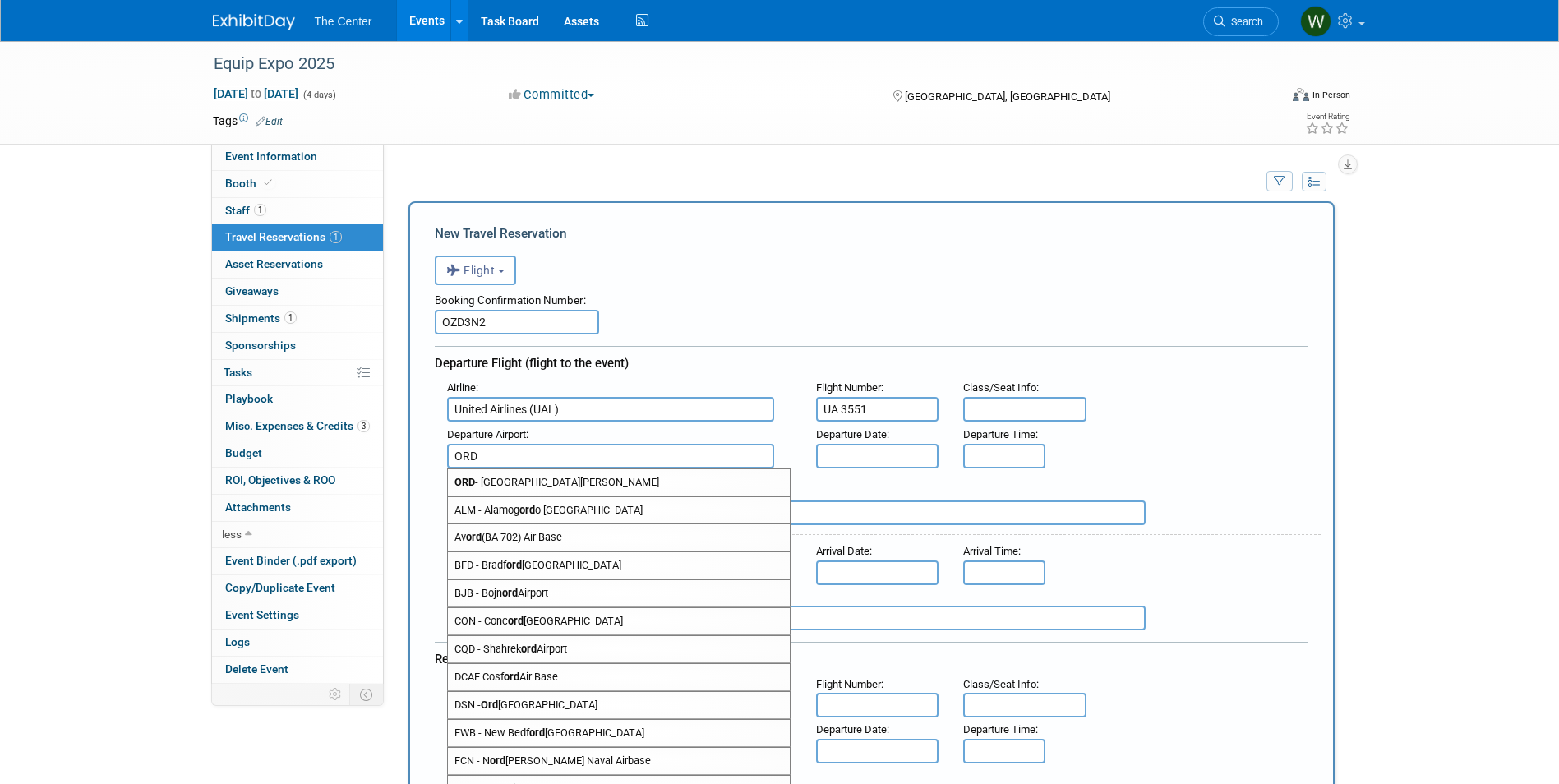
click at [538, 485] on span "ORD - [GEOGRAPHIC_DATA][PERSON_NAME]" at bounding box center [619, 482] width 342 height 26
type input "ORD - Chicago O&#39;[GEOGRAPHIC_DATA]"
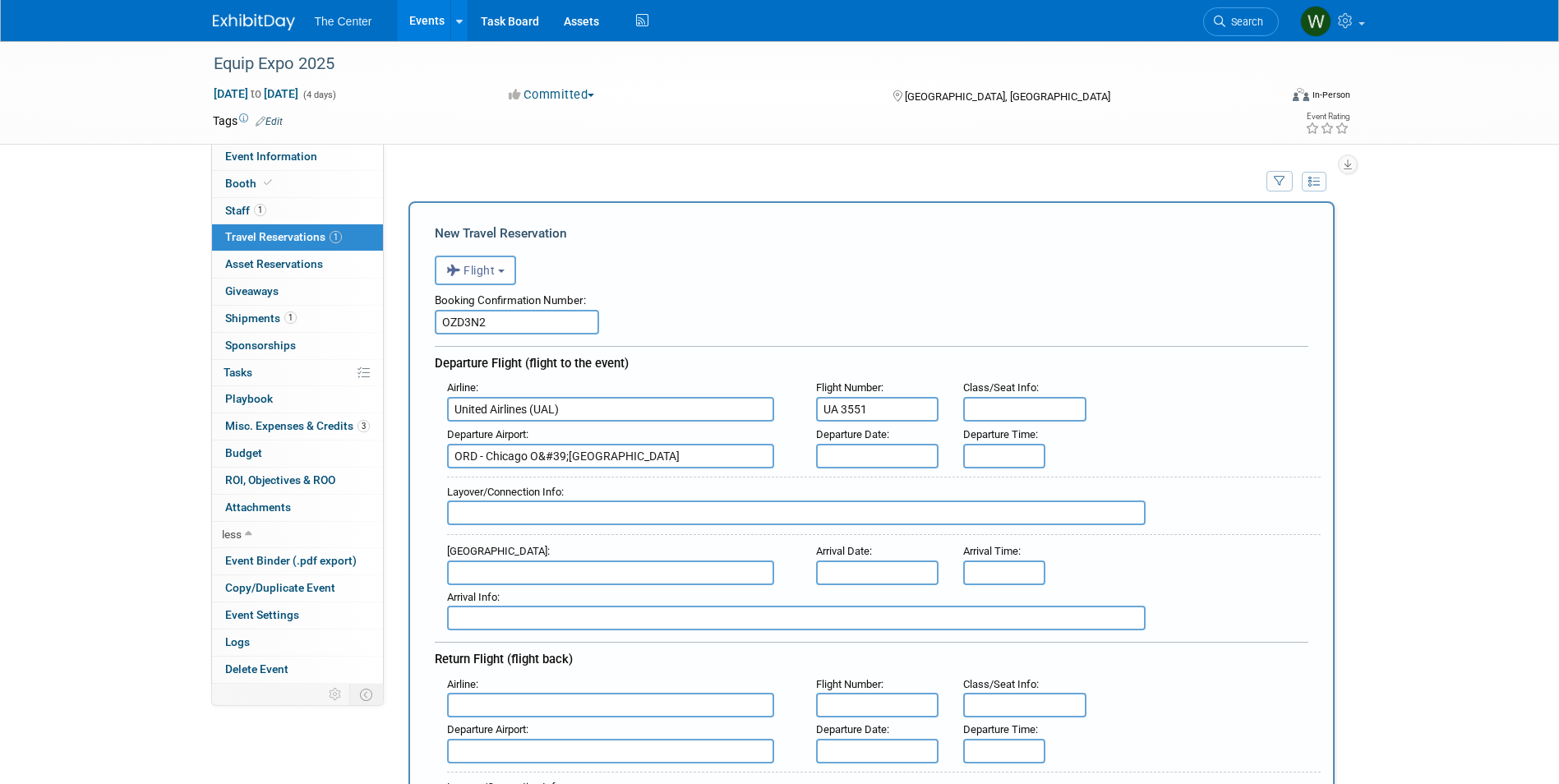
click at [888, 457] on input "text" at bounding box center [878, 455] width 123 height 25
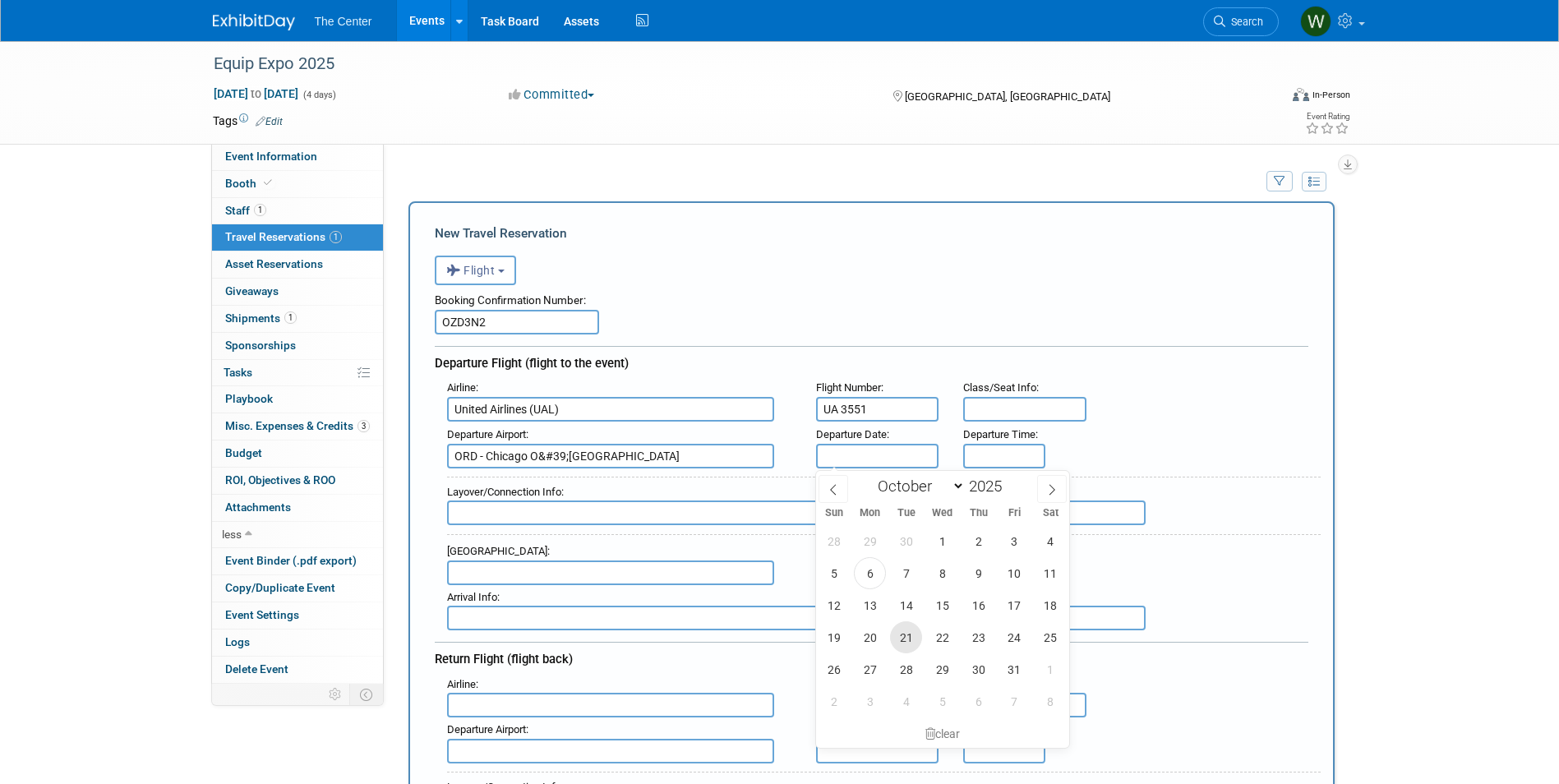
click at [904, 638] on span "21" at bounding box center [906, 637] width 32 height 32
type input "[DATE]"
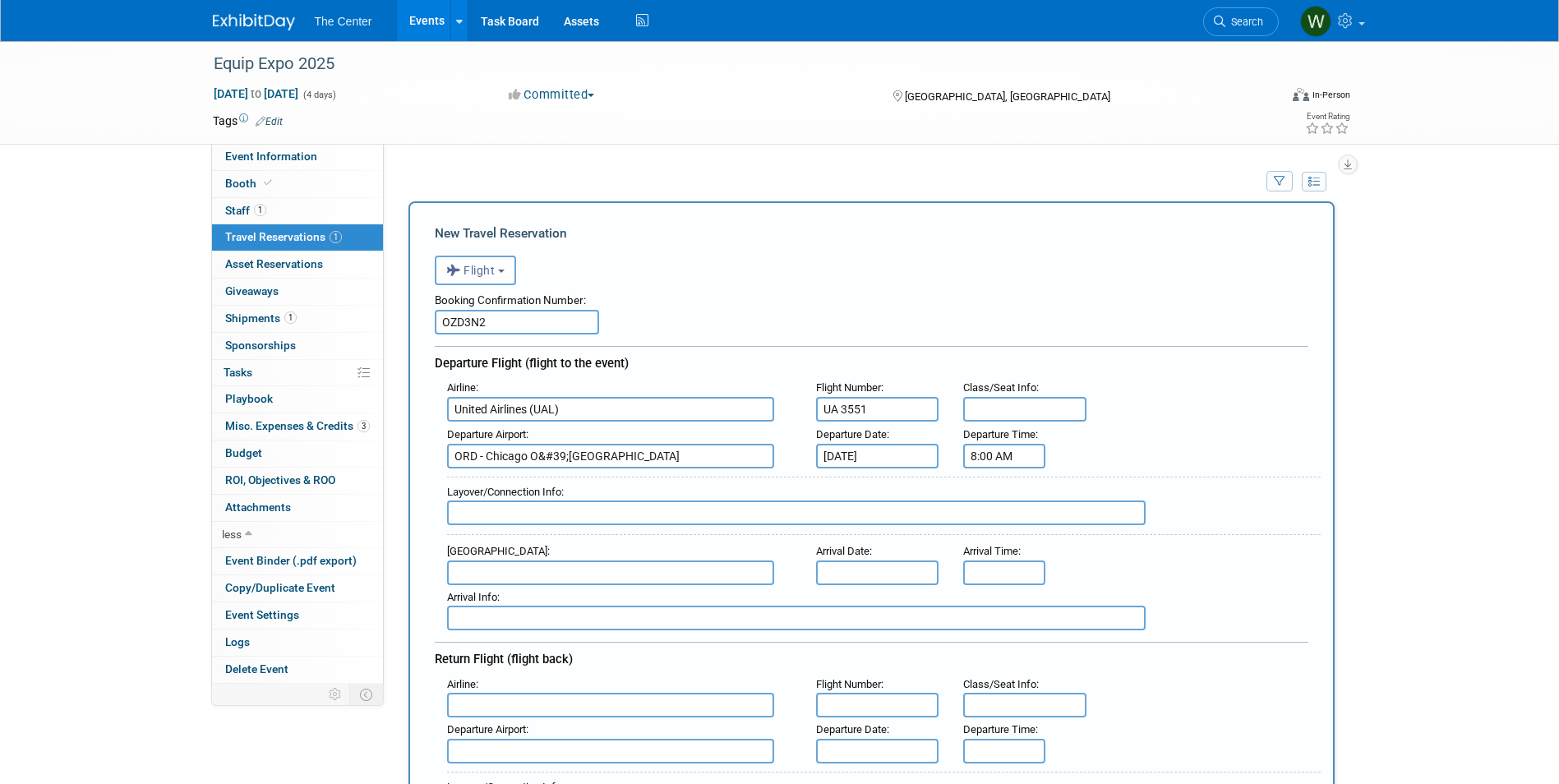
click at [1006, 461] on input "8:00 AM" at bounding box center [1004, 455] width 83 height 25
click at [1003, 561] on span at bounding box center [1001, 566] width 29 height 29
click at [1077, 531] on span "00" at bounding box center [1079, 531] width 31 height 30
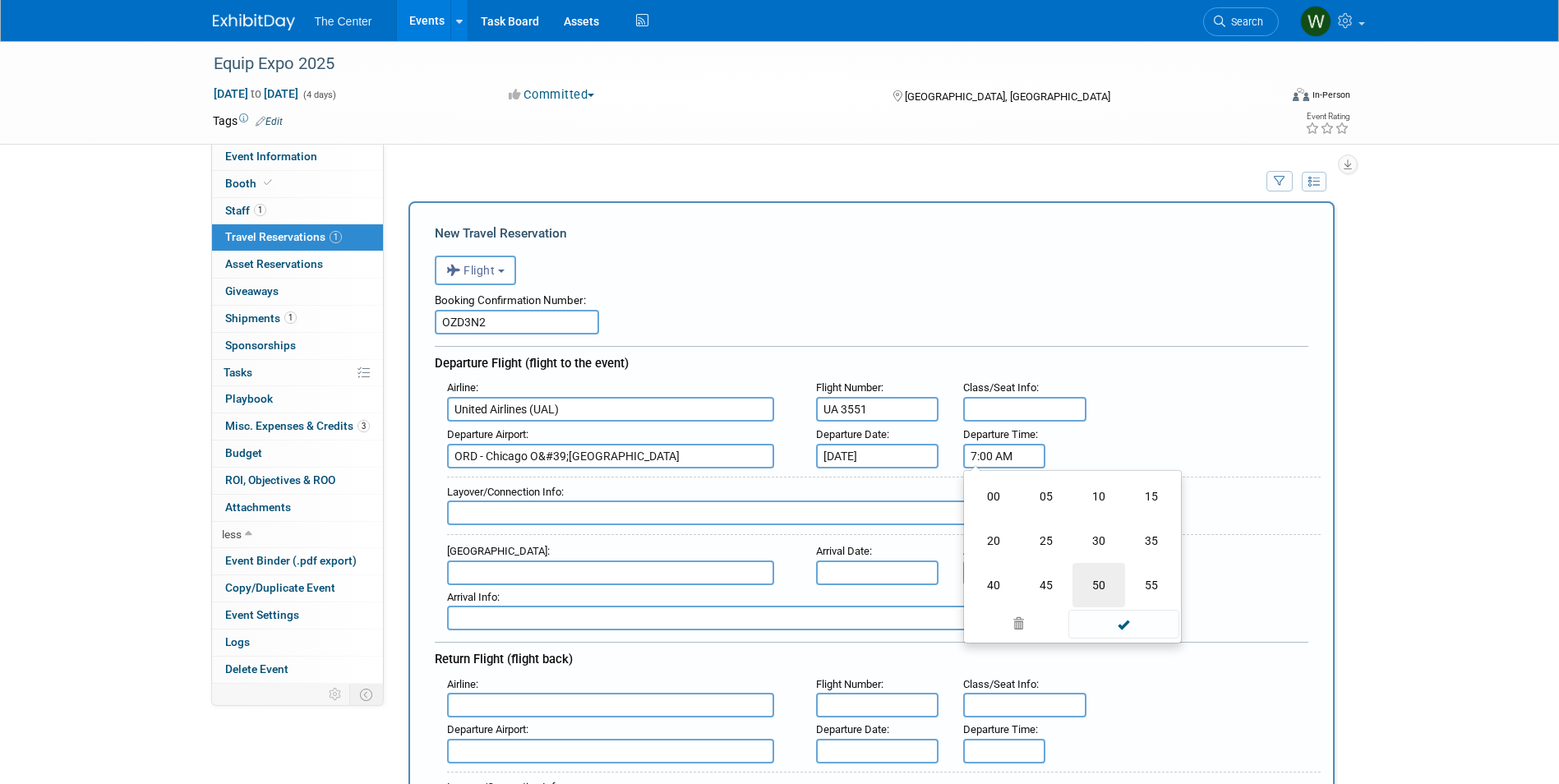
click at [1108, 590] on td "50" at bounding box center [1099, 584] width 53 height 45
click at [1140, 536] on button "AM" at bounding box center [1146, 531] width 30 height 28
type input "7:50 PM"
click at [1134, 600] on span at bounding box center [1125, 604] width 111 height 29
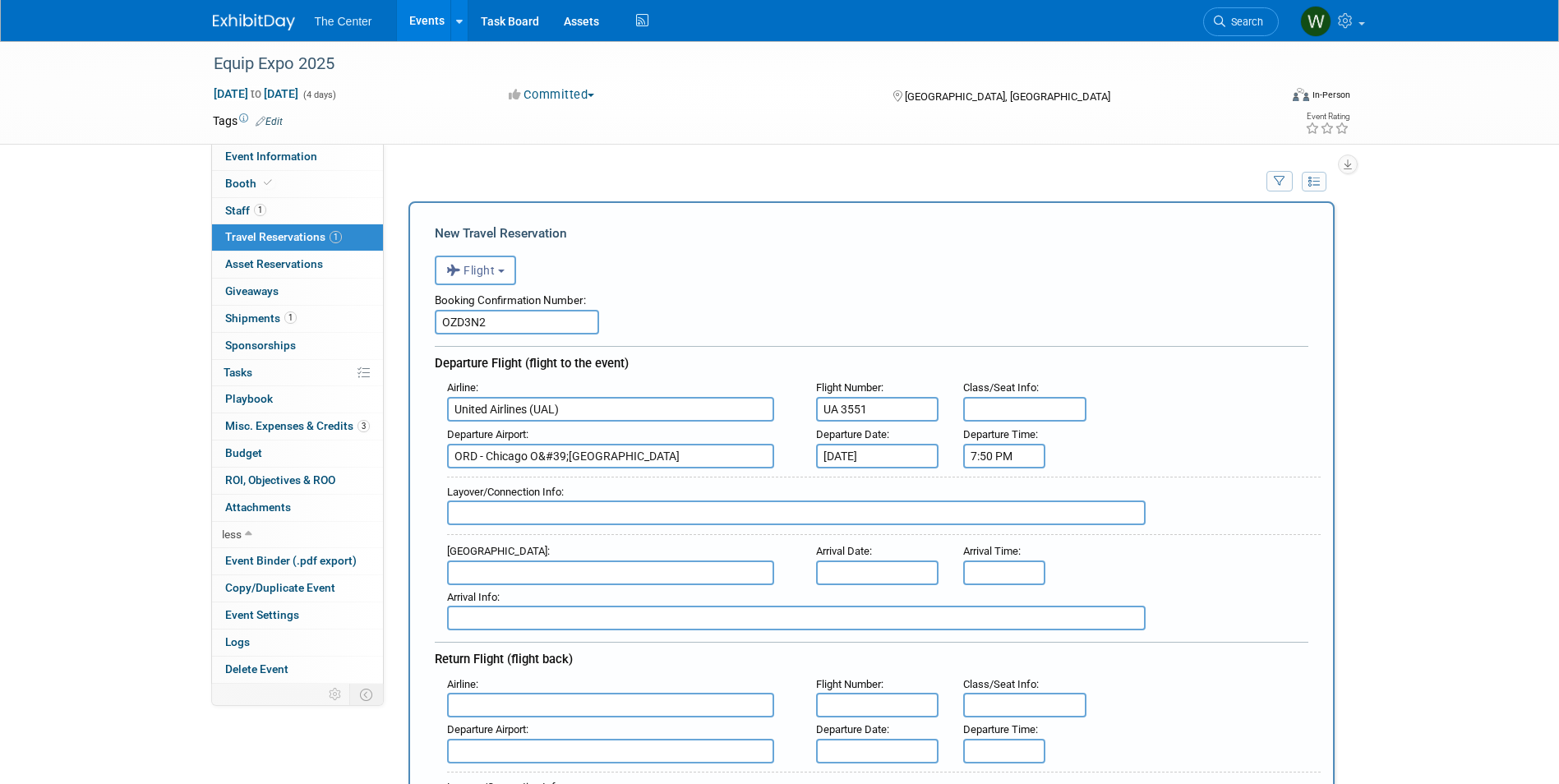
click at [512, 515] on input "text" at bounding box center [796, 512] width 699 height 25
type input "N/A"
click at [565, 561] on input "text" at bounding box center [610, 572] width 327 height 25
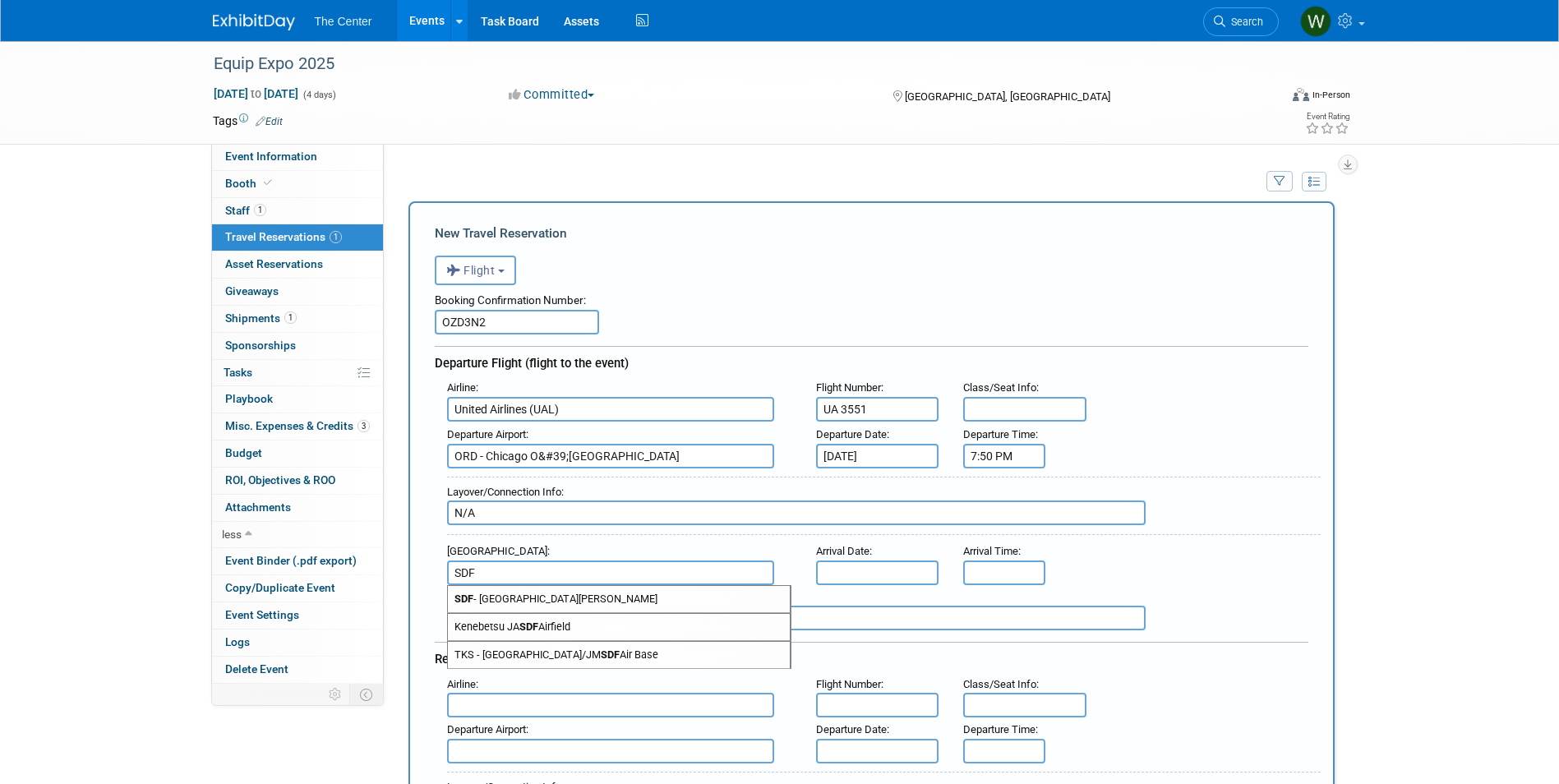
click at [565, 601] on span "SDF - [GEOGRAPHIC_DATA][PERSON_NAME]" at bounding box center [619, 598] width 342 height 26
type input "SDF - [GEOGRAPHIC_DATA][PERSON_NAME]"
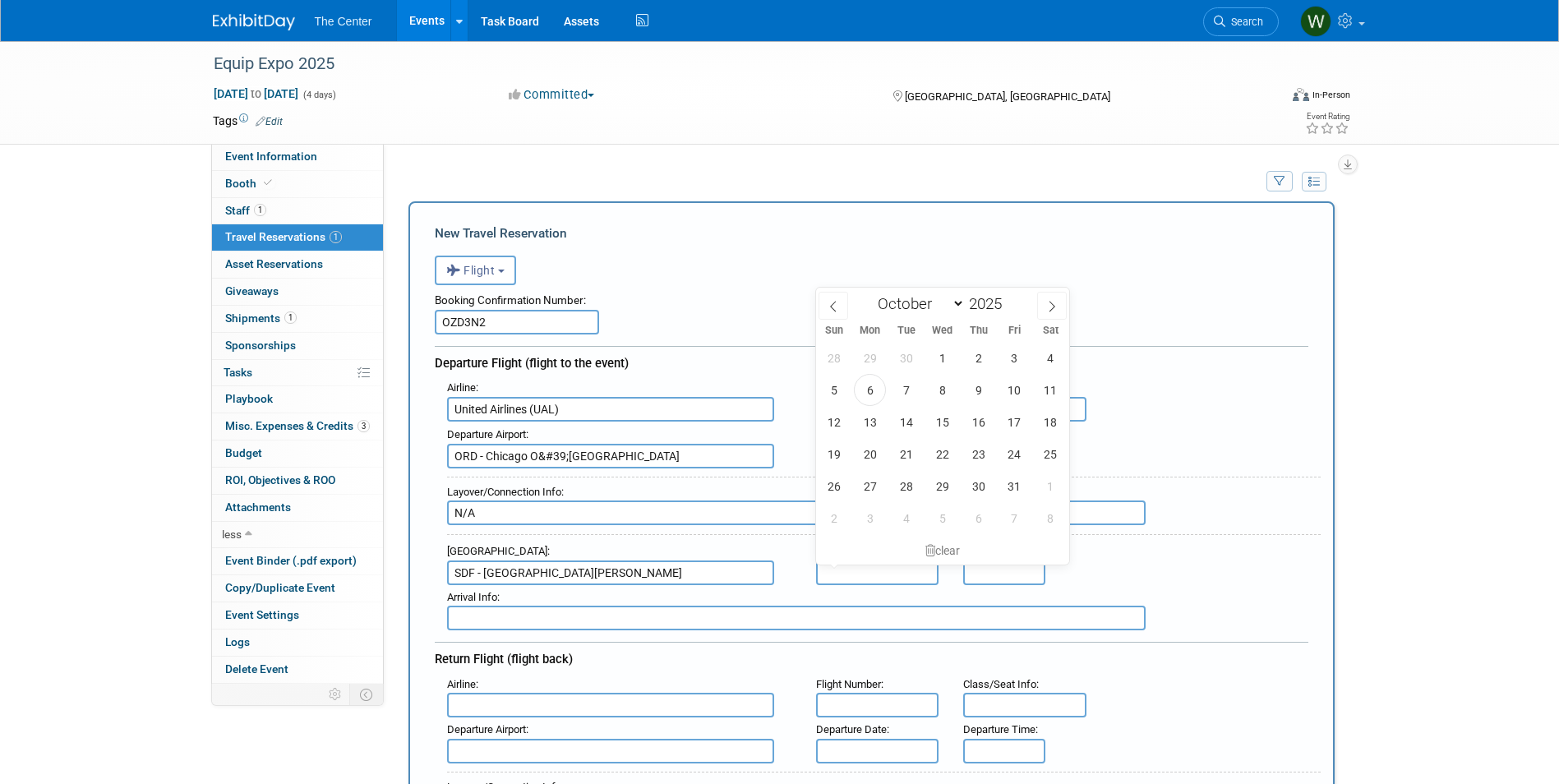
click at [872, 576] on input "text" at bounding box center [878, 572] width 123 height 25
click at [913, 449] on span "21" at bounding box center [906, 454] width 32 height 32
type input "[DATE]"
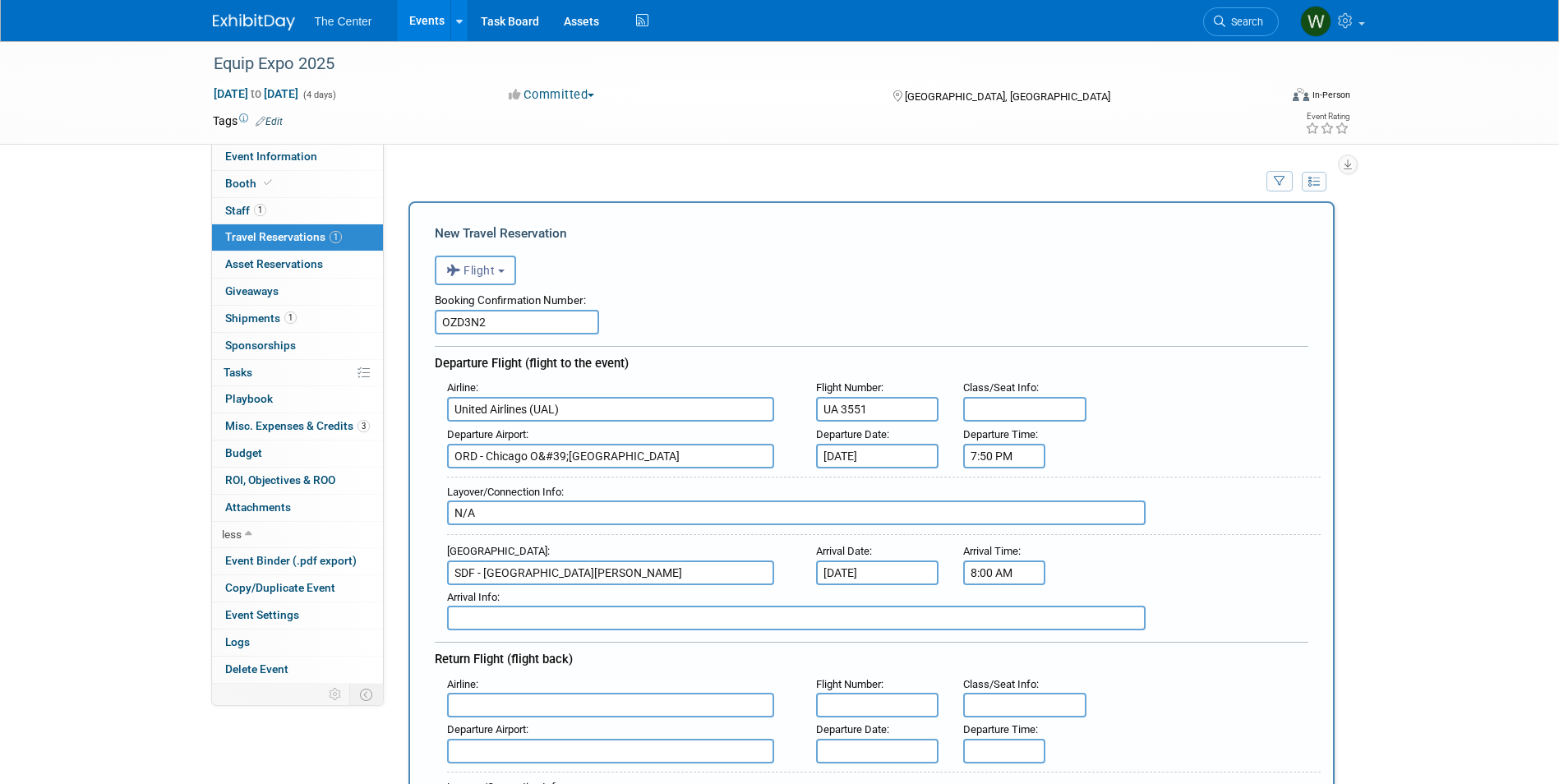
click at [997, 566] on input "8:00 AM" at bounding box center [1004, 572] width 83 height 25
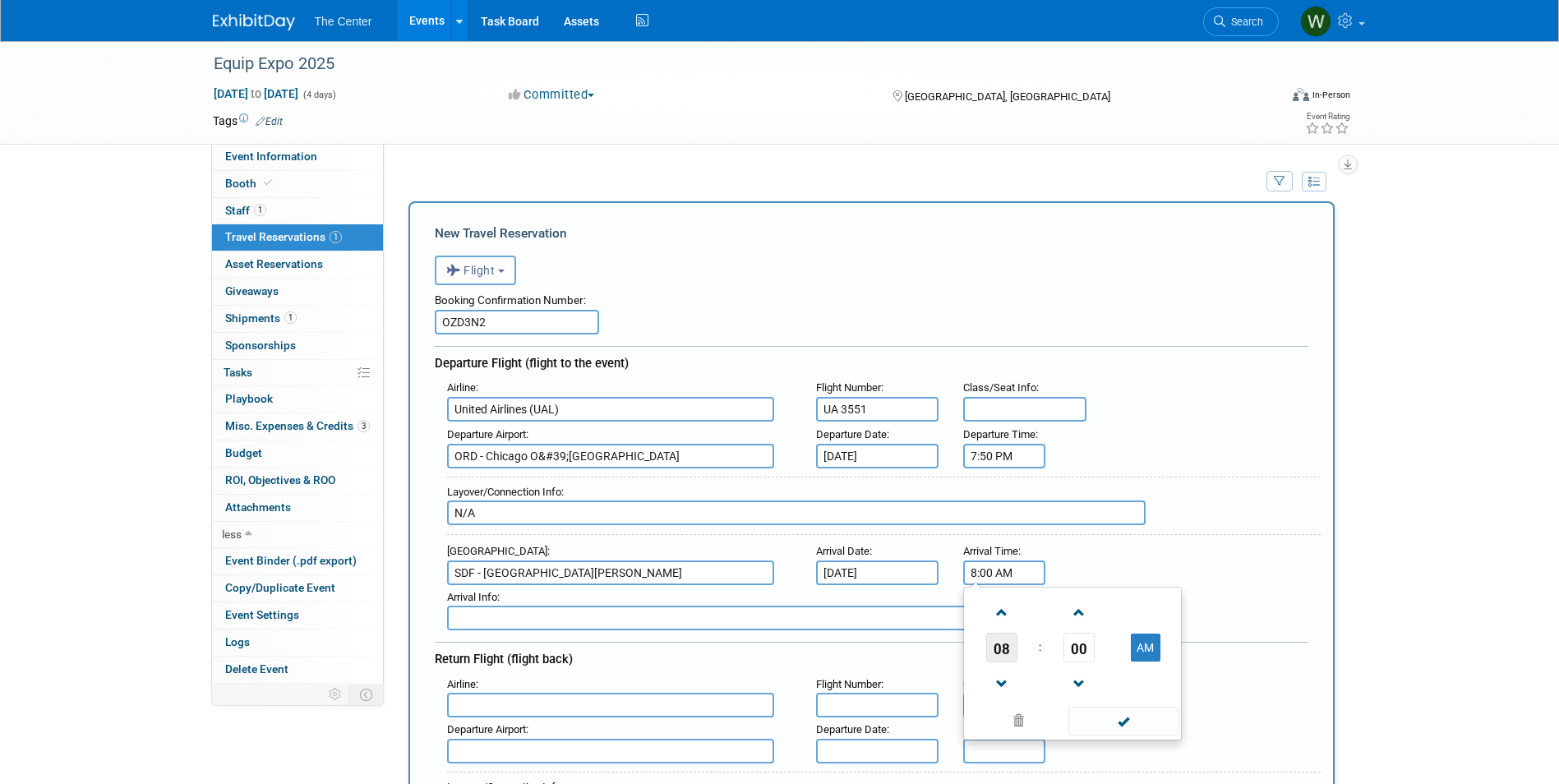
click at [1002, 648] on span "08" at bounding box center [1001, 648] width 31 height 30
click at [977, 568] on input "8:00 AM" at bounding box center [1004, 572] width 83 height 25
click at [942, 552] on div "Arrival Date : [DATE]" at bounding box center [878, 561] width 148 height 46
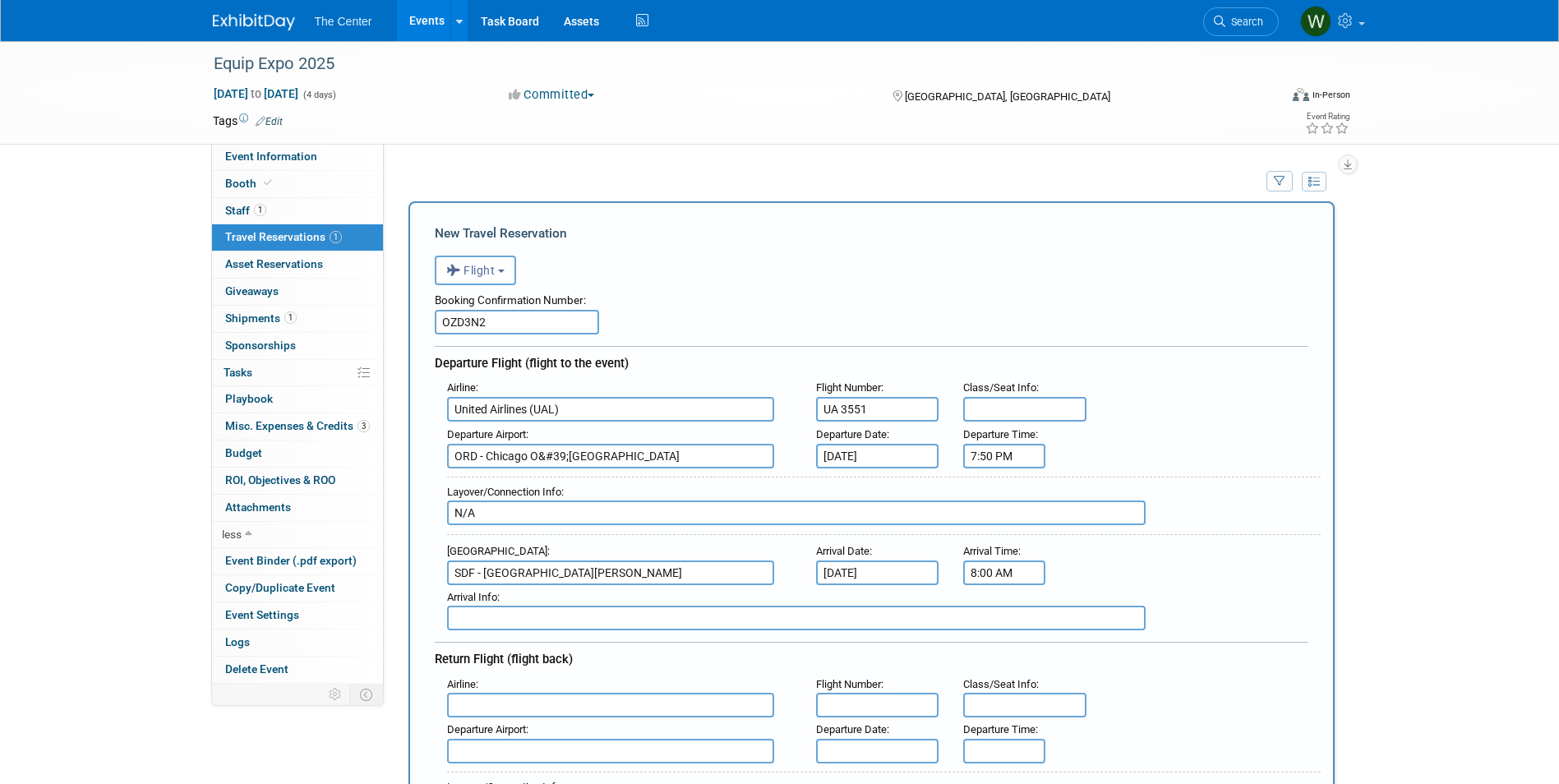
click at [974, 576] on input "8:00 AM" at bounding box center [1004, 572] width 83 height 25
click at [1001, 609] on span at bounding box center [1001, 612] width 29 height 29
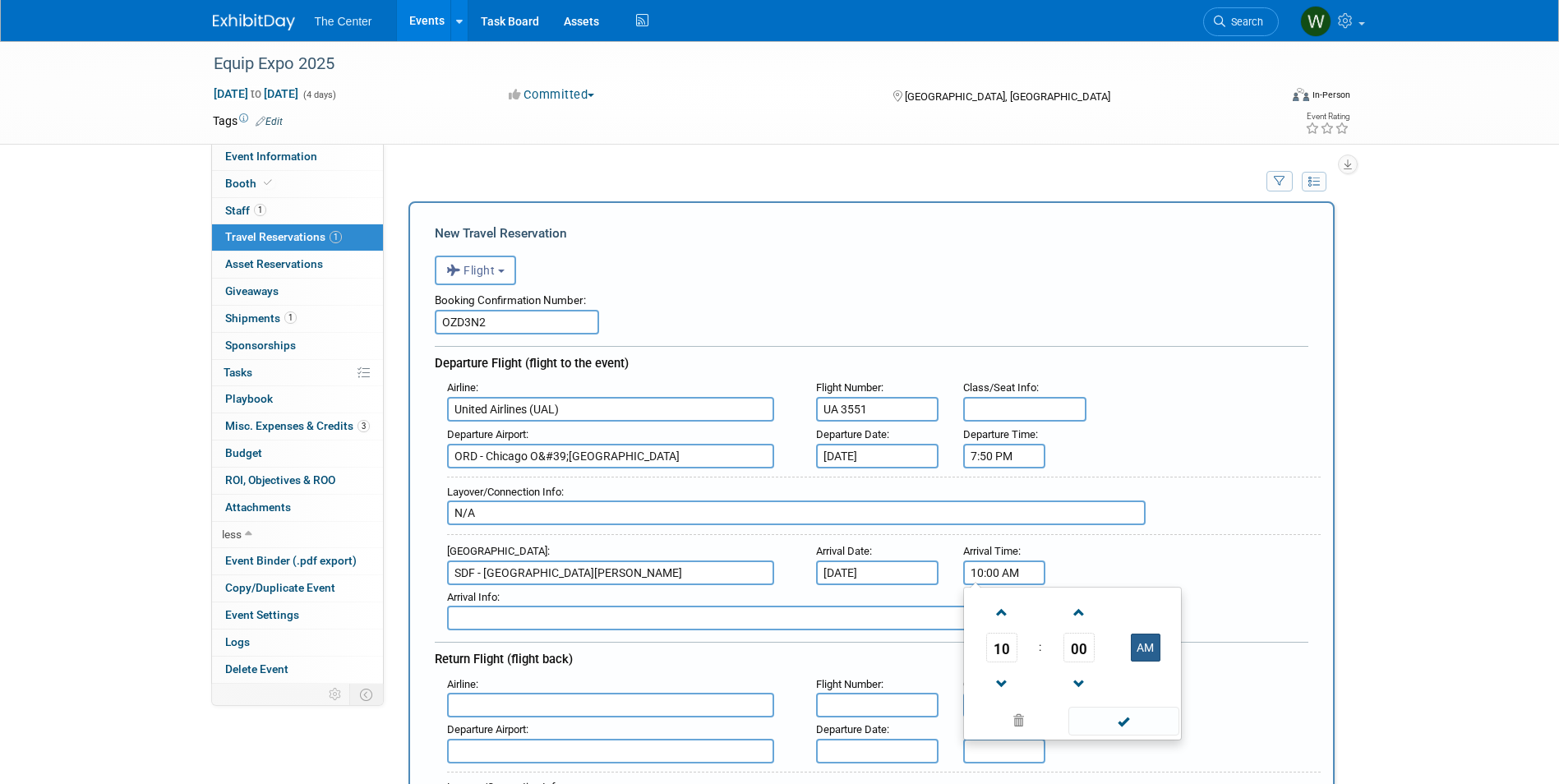
click at [1147, 648] on button "AM" at bounding box center [1146, 647] width 30 height 28
click at [1071, 652] on span "00" at bounding box center [1079, 648] width 31 height 30
click at [1096, 657] on td "30" at bounding box center [1099, 657] width 53 height 45
type input "10:30 PM"
click at [1124, 723] on span at bounding box center [1125, 720] width 111 height 29
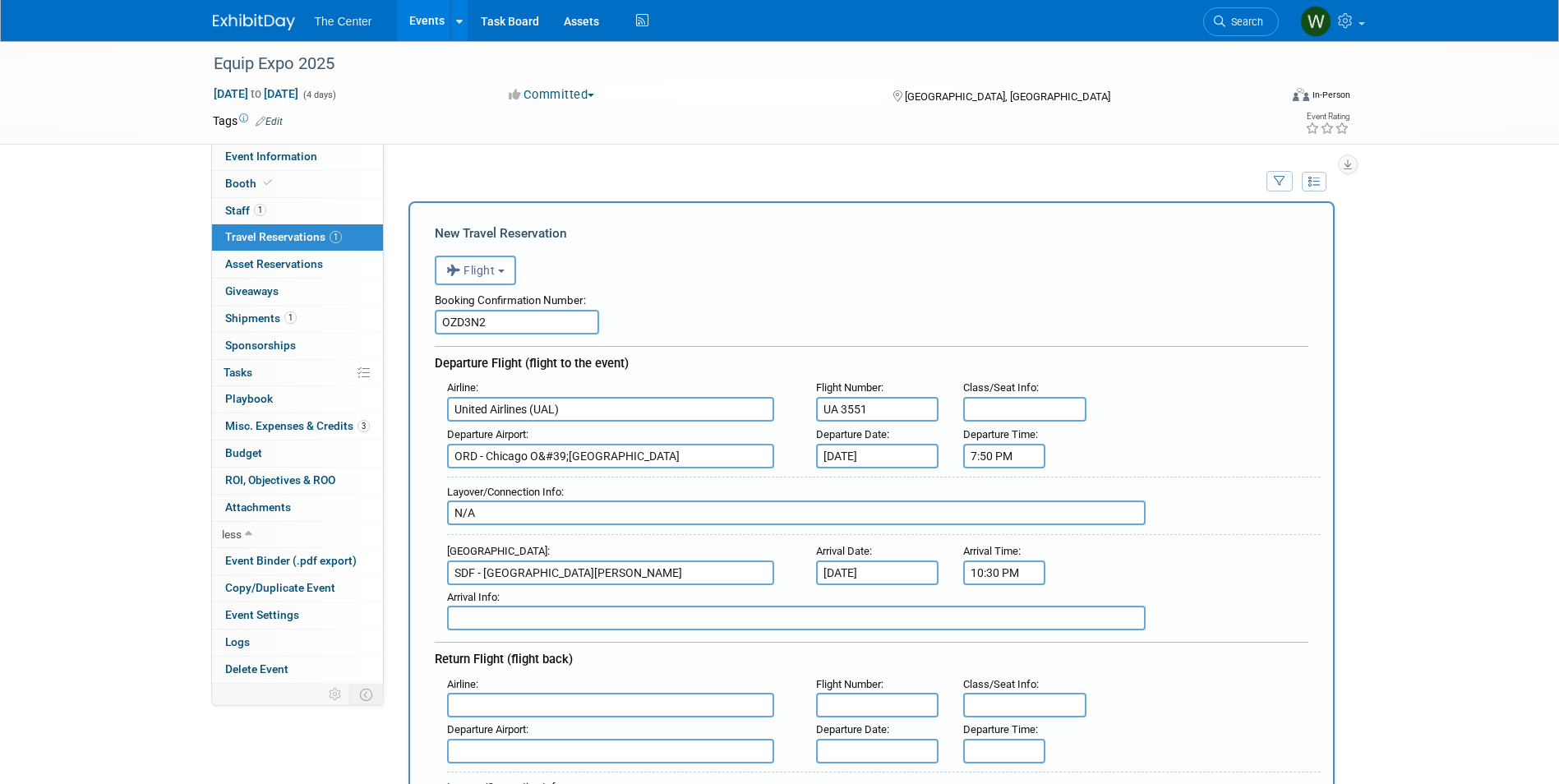
click at [585, 617] on input "text" at bounding box center [796, 617] width 699 height 25
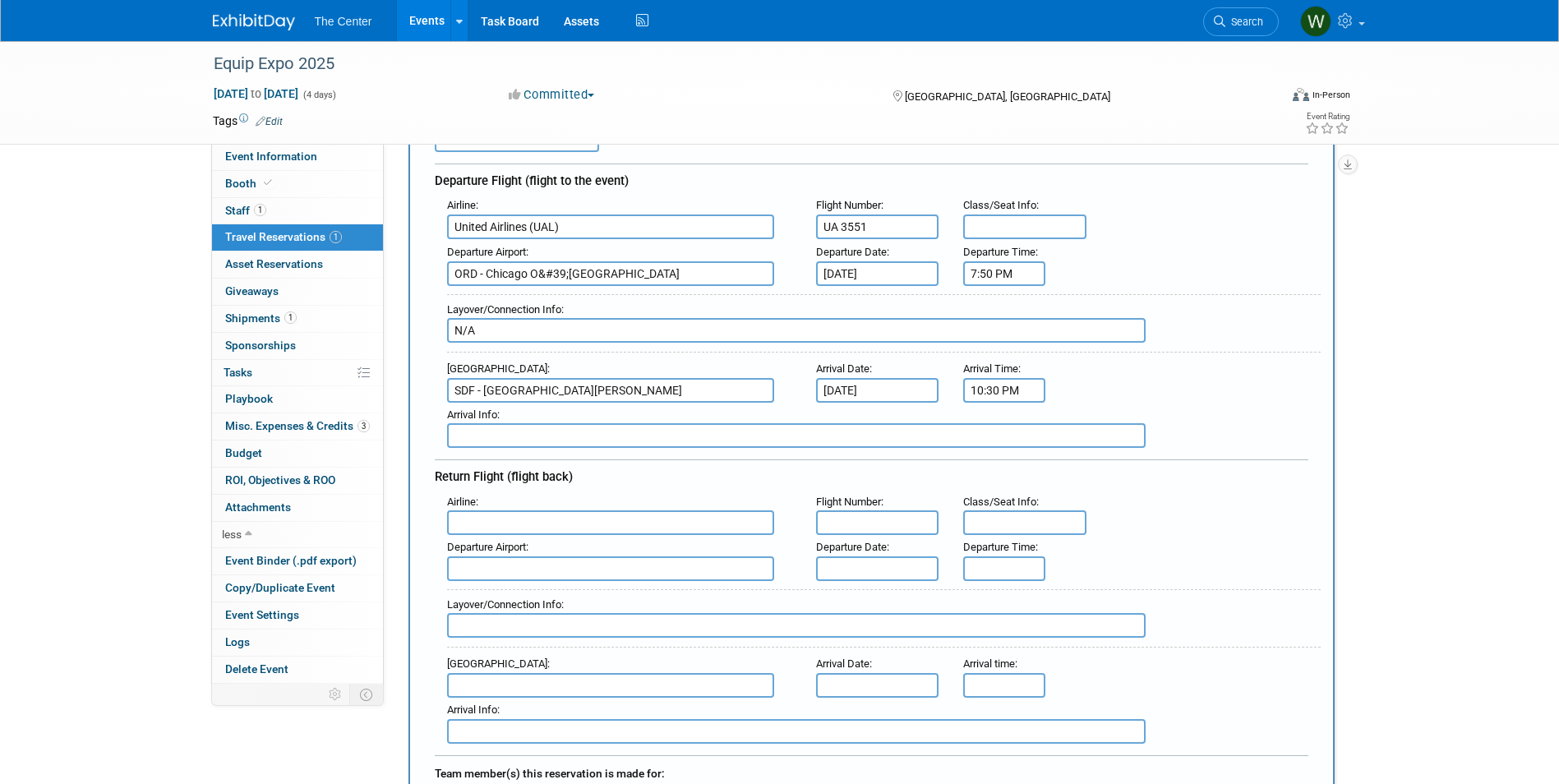
scroll to position [329, 0]
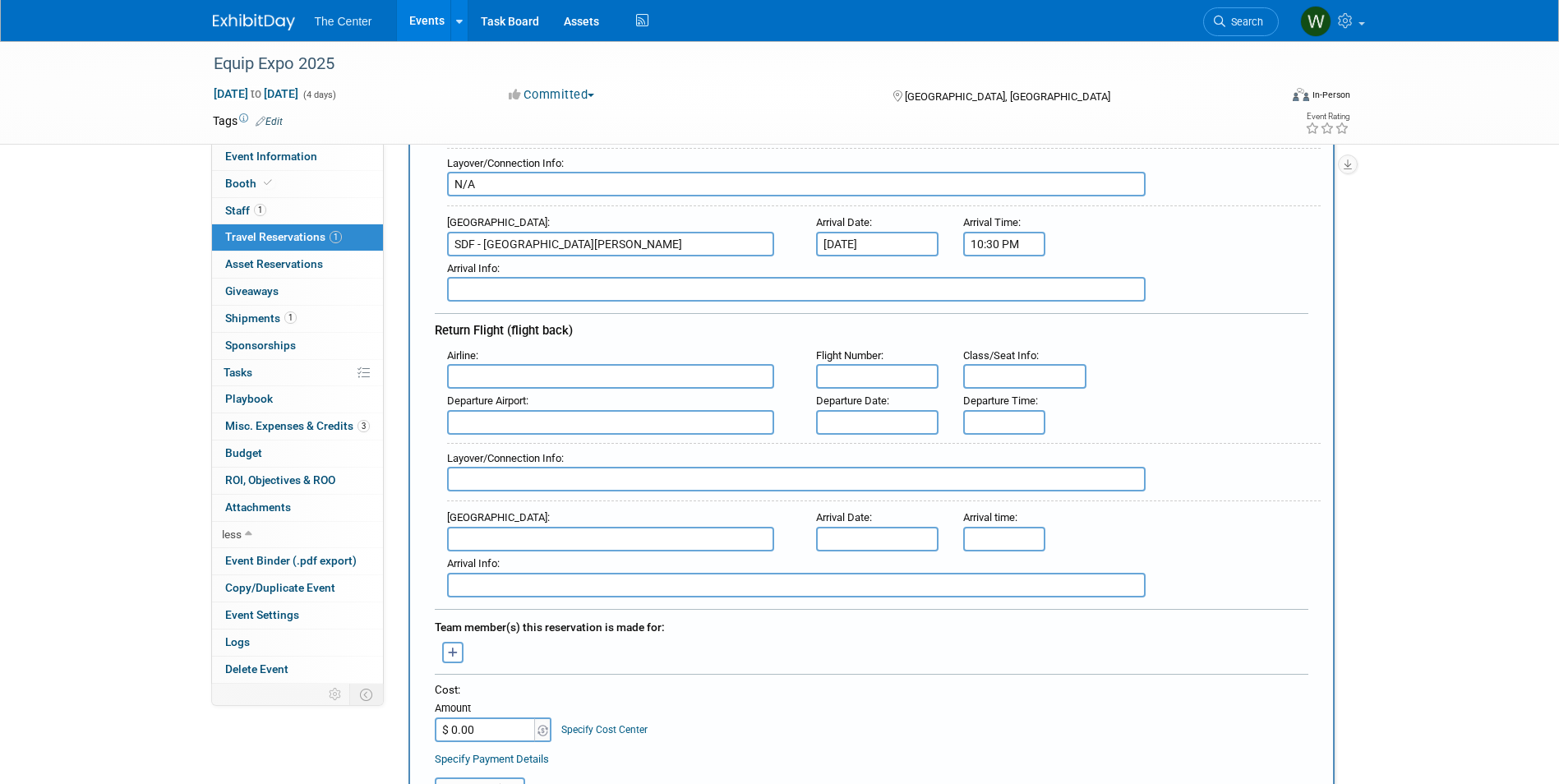
click at [459, 381] on input "text" at bounding box center [610, 376] width 327 height 25
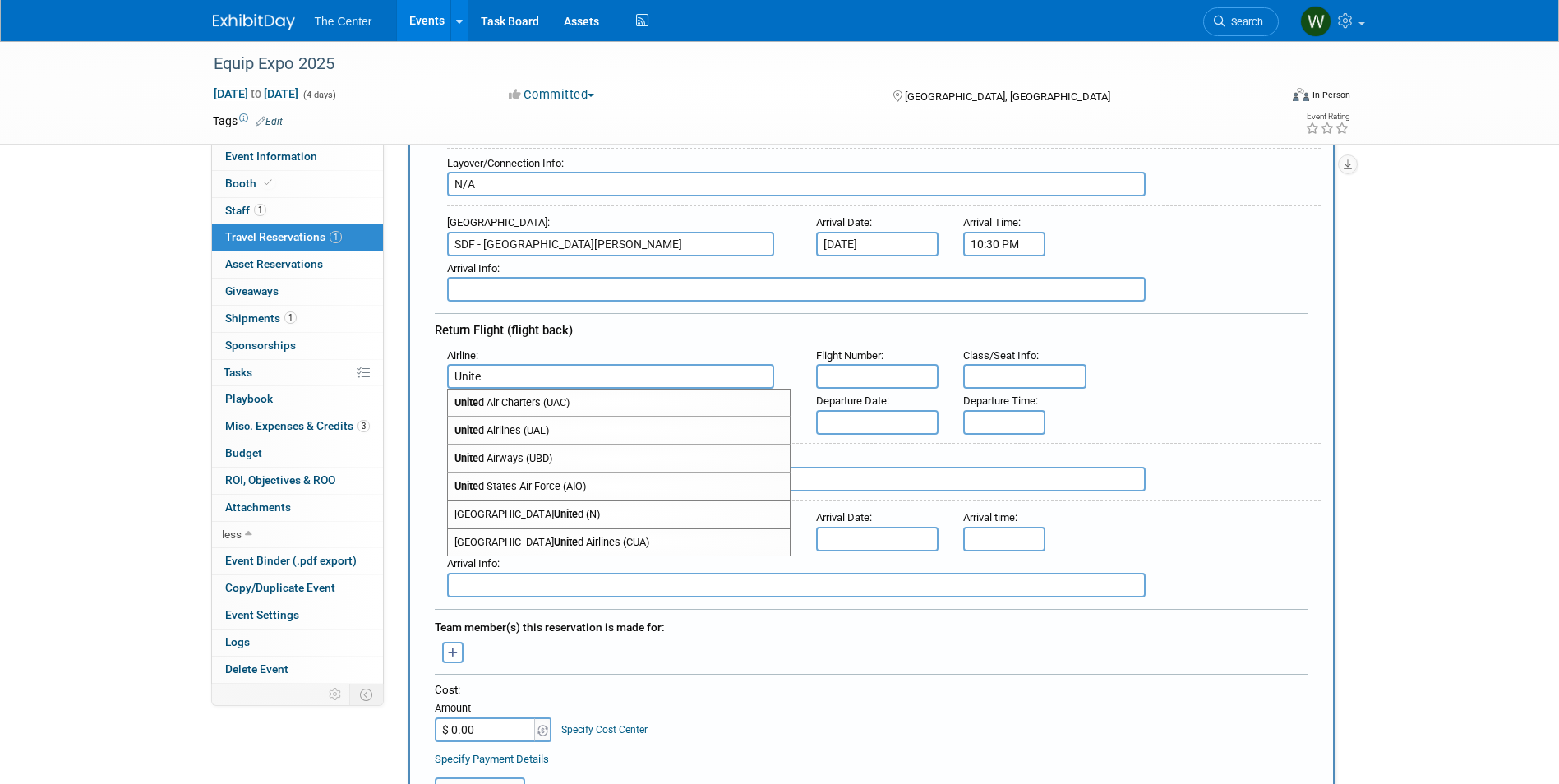
click at [527, 426] on span "Unite d Airlines (UAL)" at bounding box center [619, 430] width 342 height 26
type input "United Airlines (UAL)"
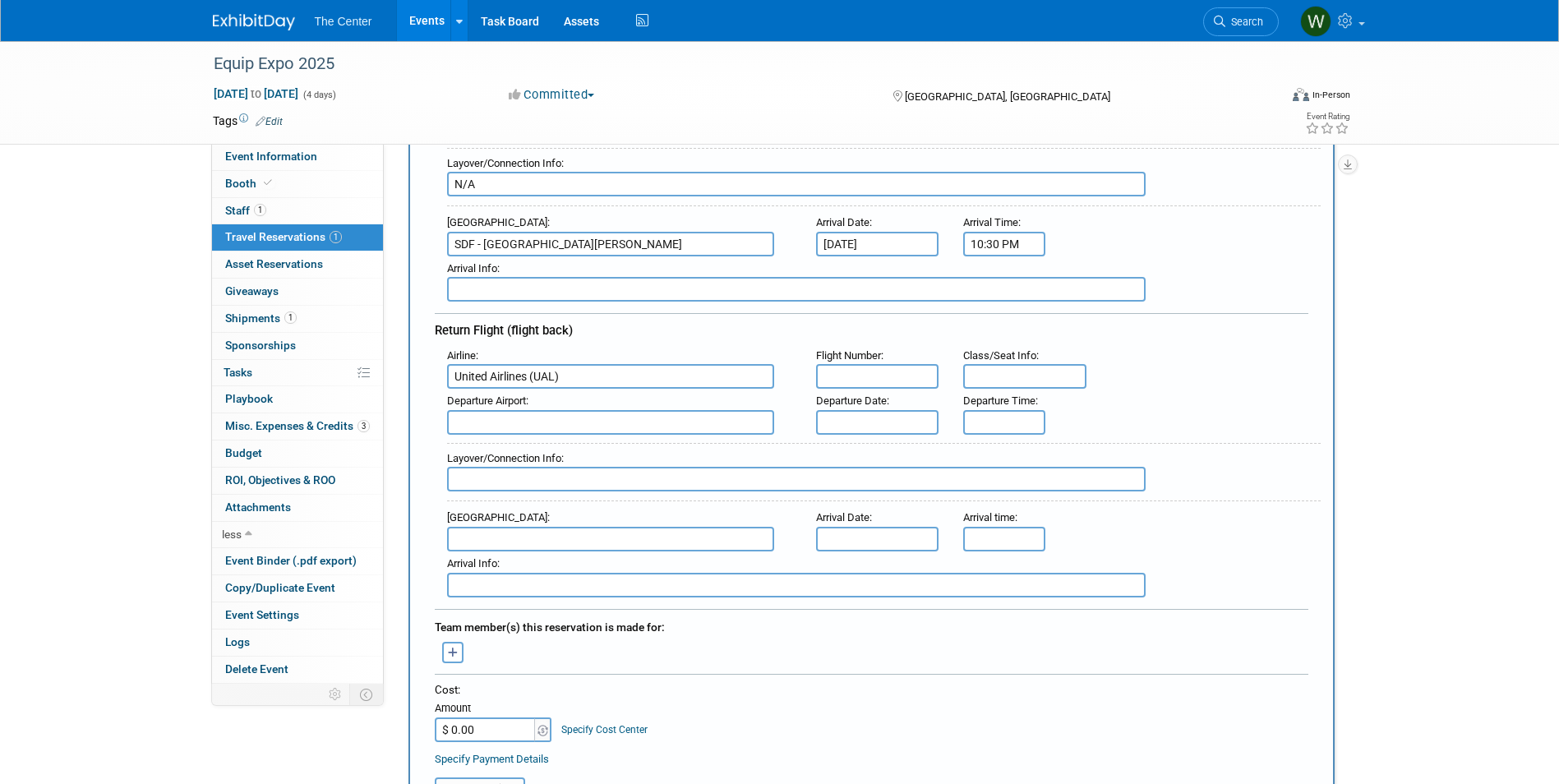
click at [846, 376] on input "text" at bounding box center [878, 376] width 123 height 25
type input "UA 5521"
click at [680, 445] on span "SDF - [GEOGRAPHIC_DATA][PERSON_NAME]" at bounding box center [619, 448] width 342 height 26
type input "SDF - [GEOGRAPHIC_DATA][PERSON_NAME]"
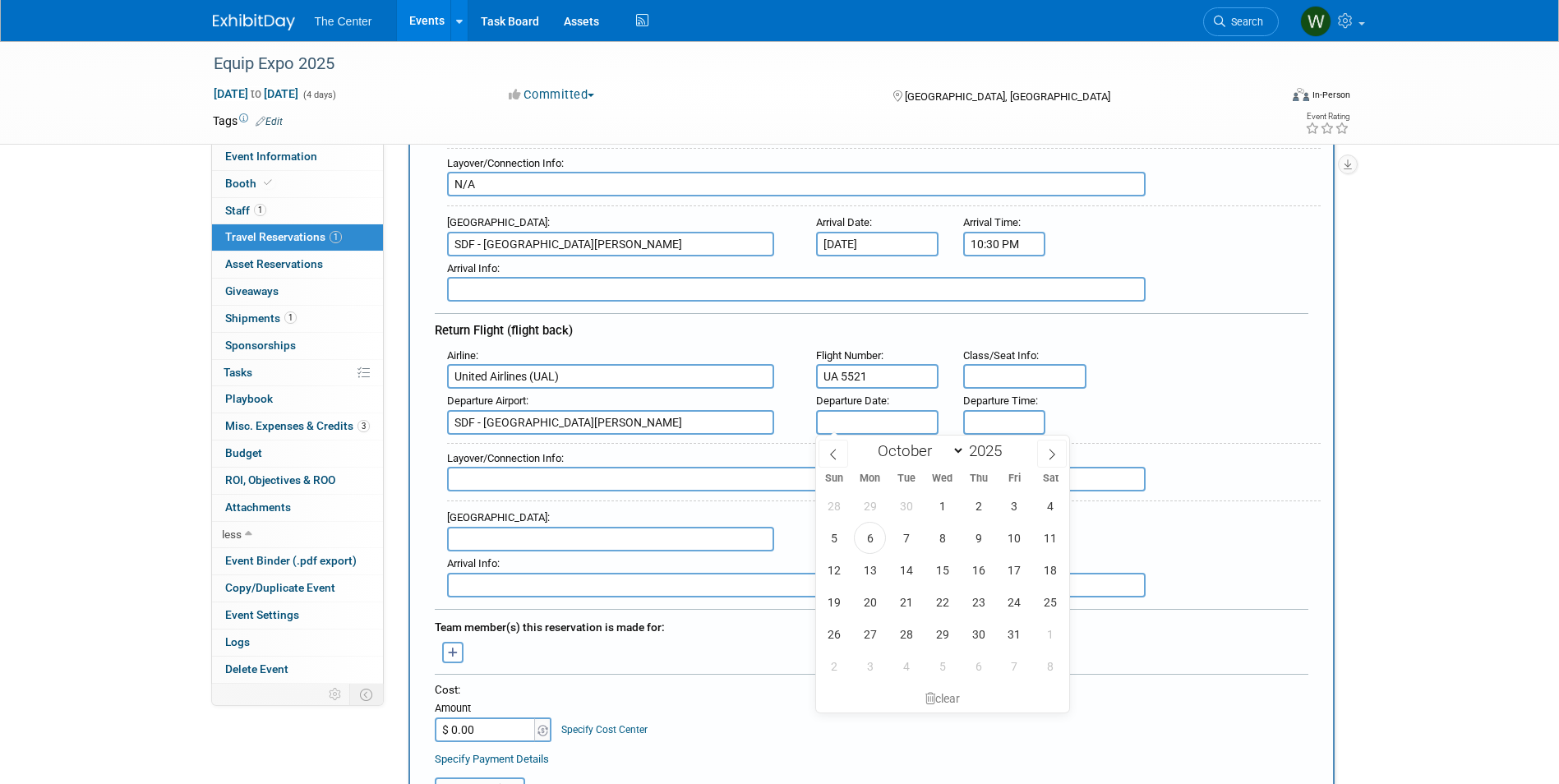
click at [899, 417] on input "text" at bounding box center [878, 422] width 123 height 25
click at [1012, 601] on span "24" at bounding box center [1014, 601] width 32 height 32
type input "[DATE]"
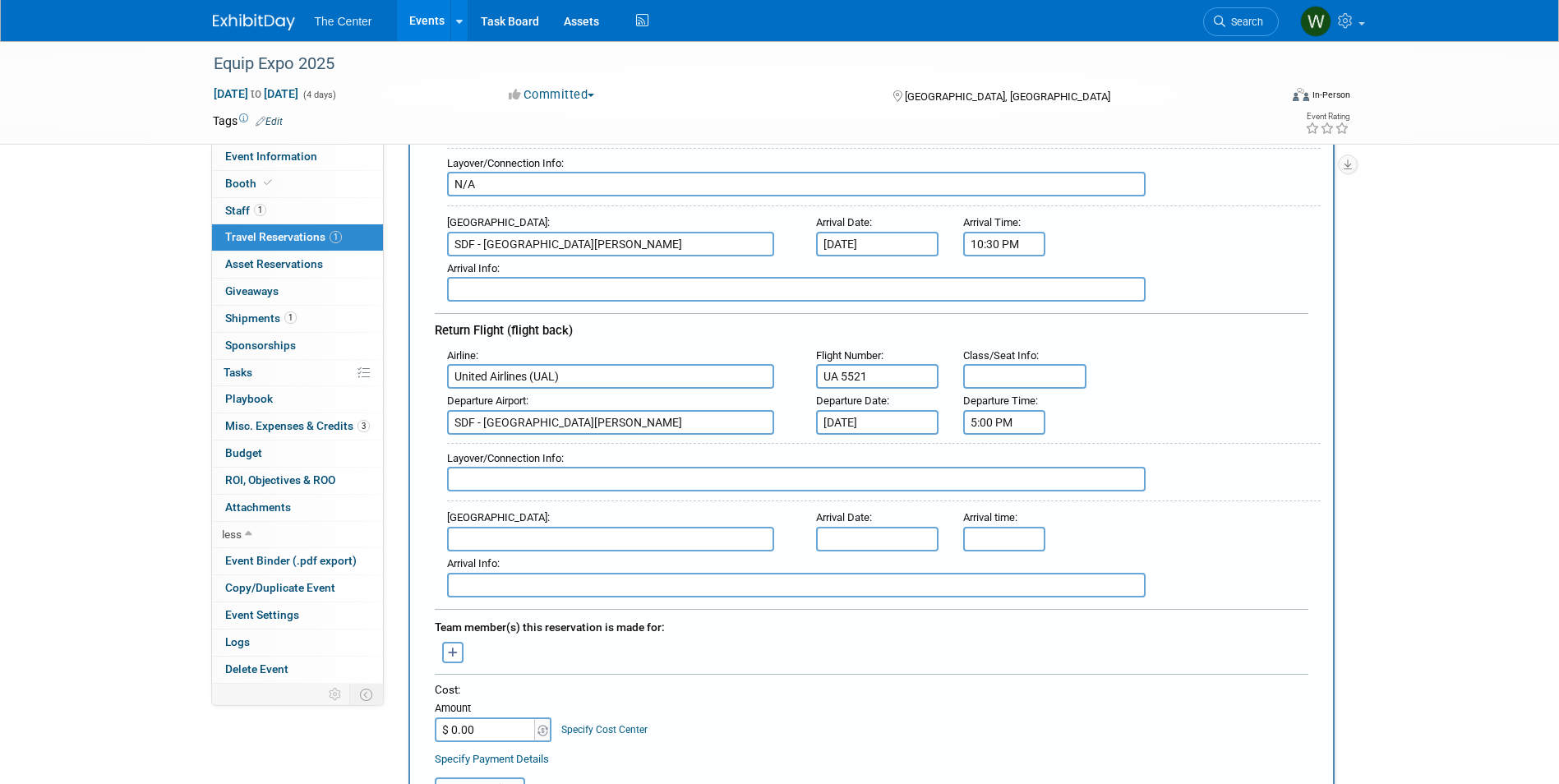
click at [986, 421] on input "5:00 PM" at bounding box center [1004, 422] width 83 height 25
click at [998, 471] on span at bounding box center [1001, 462] width 29 height 29
click at [1075, 496] on span "00" at bounding box center [1079, 497] width 31 height 30
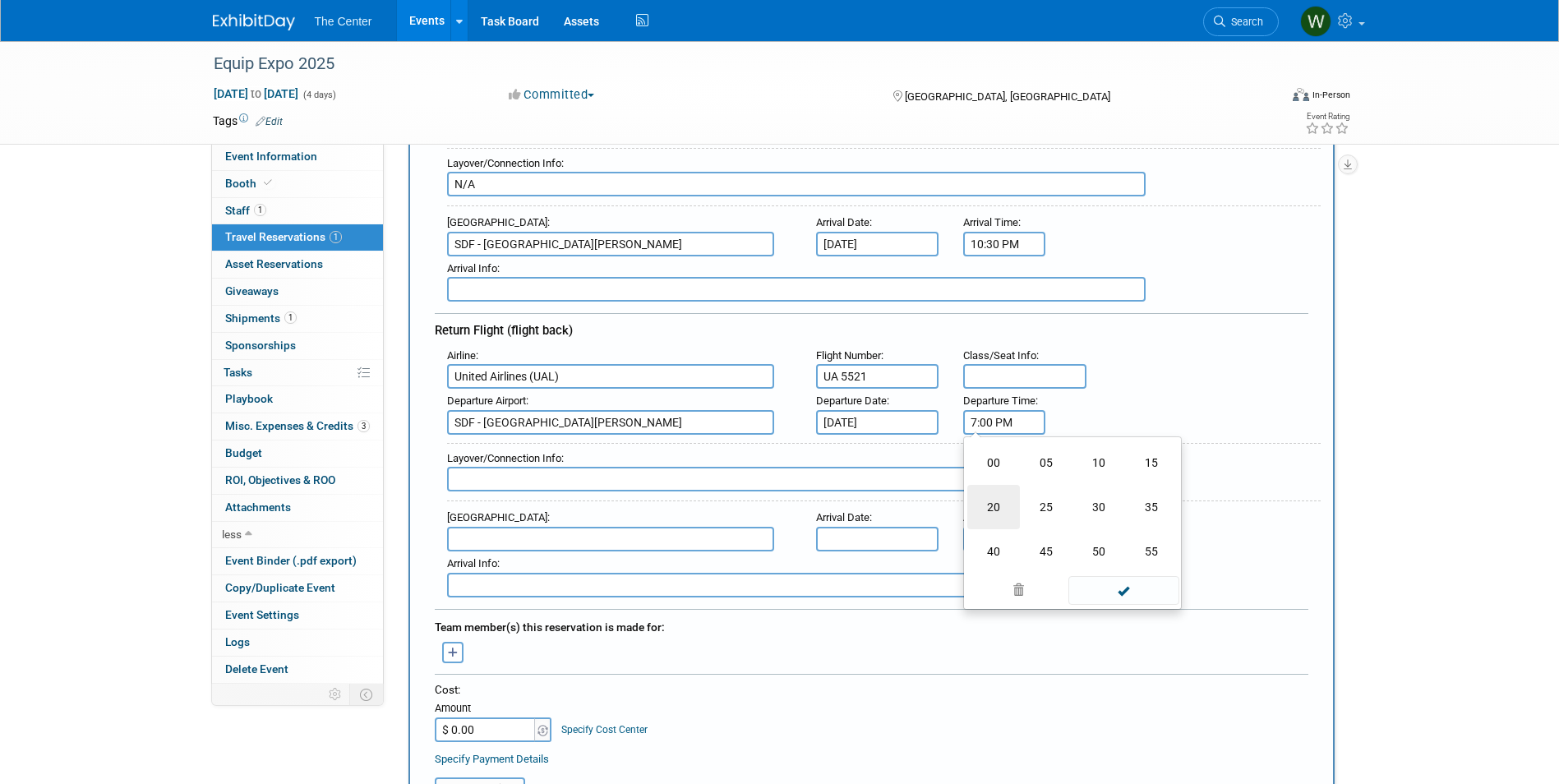
click at [1008, 505] on td "20" at bounding box center [993, 507] width 53 height 45
type input "7:20 PM"
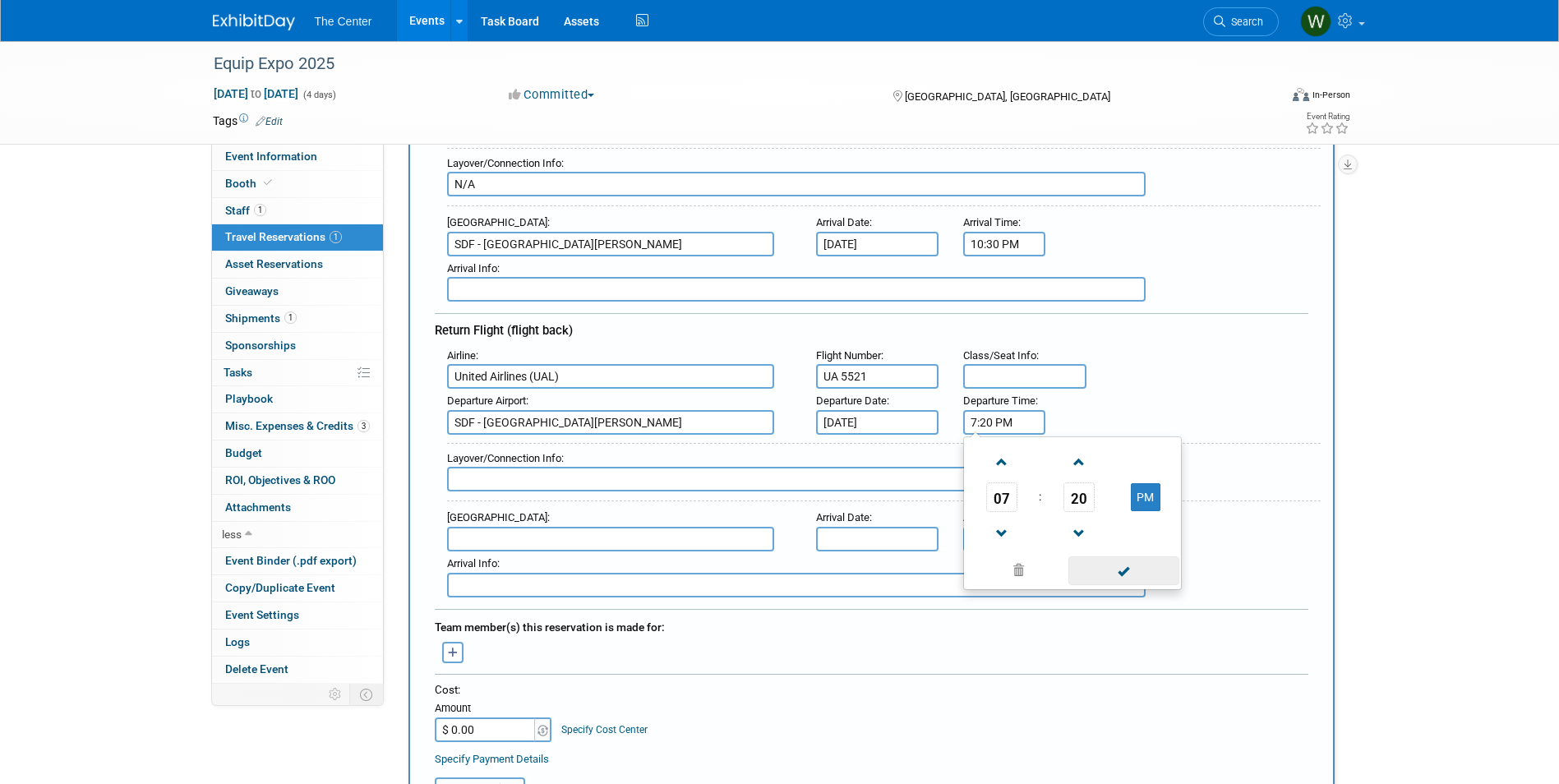
click at [1133, 566] on span at bounding box center [1125, 570] width 111 height 29
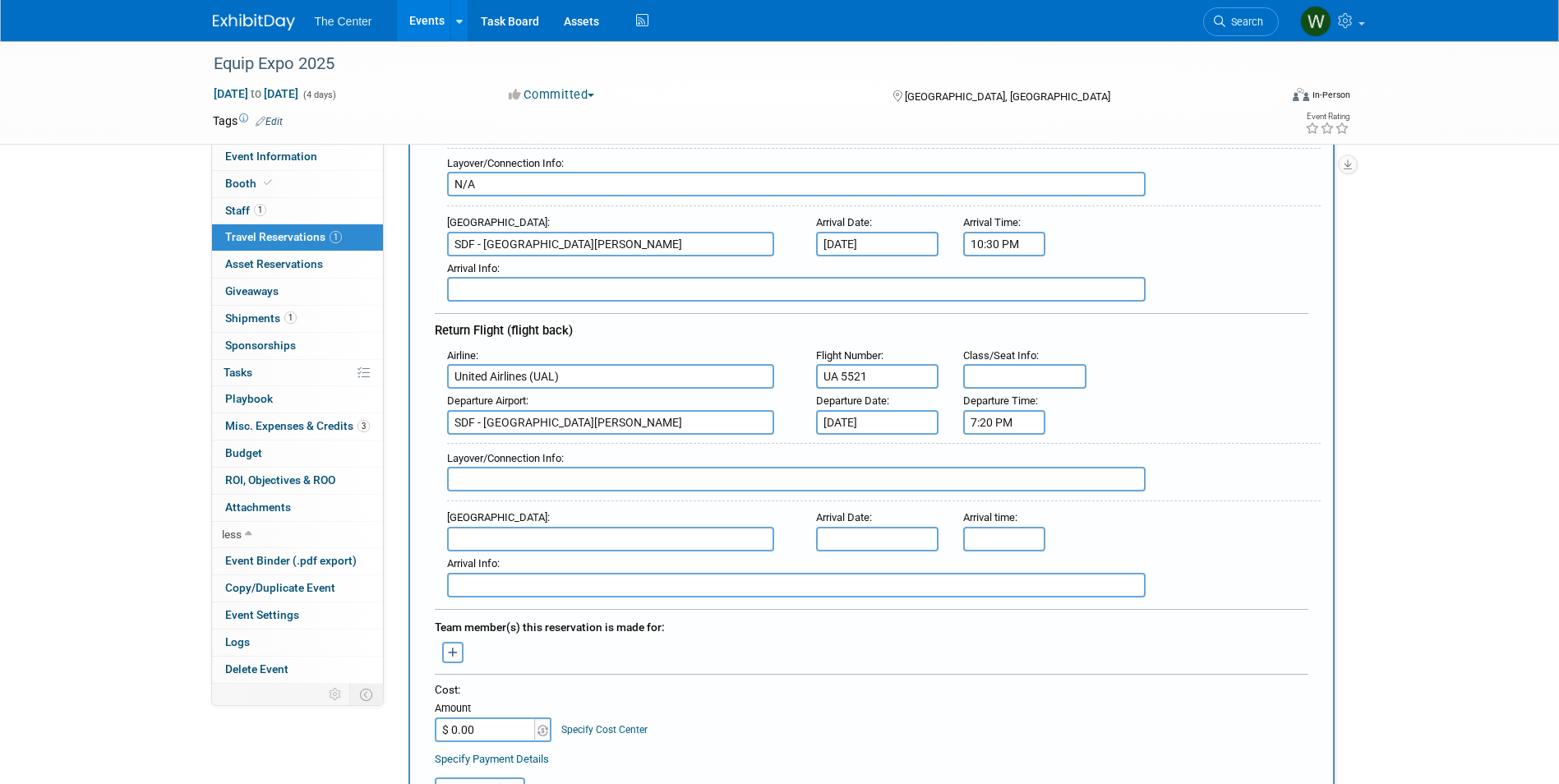
click at [528, 482] on input "text" at bounding box center [796, 479] width 699 height 25
type input "N/A"
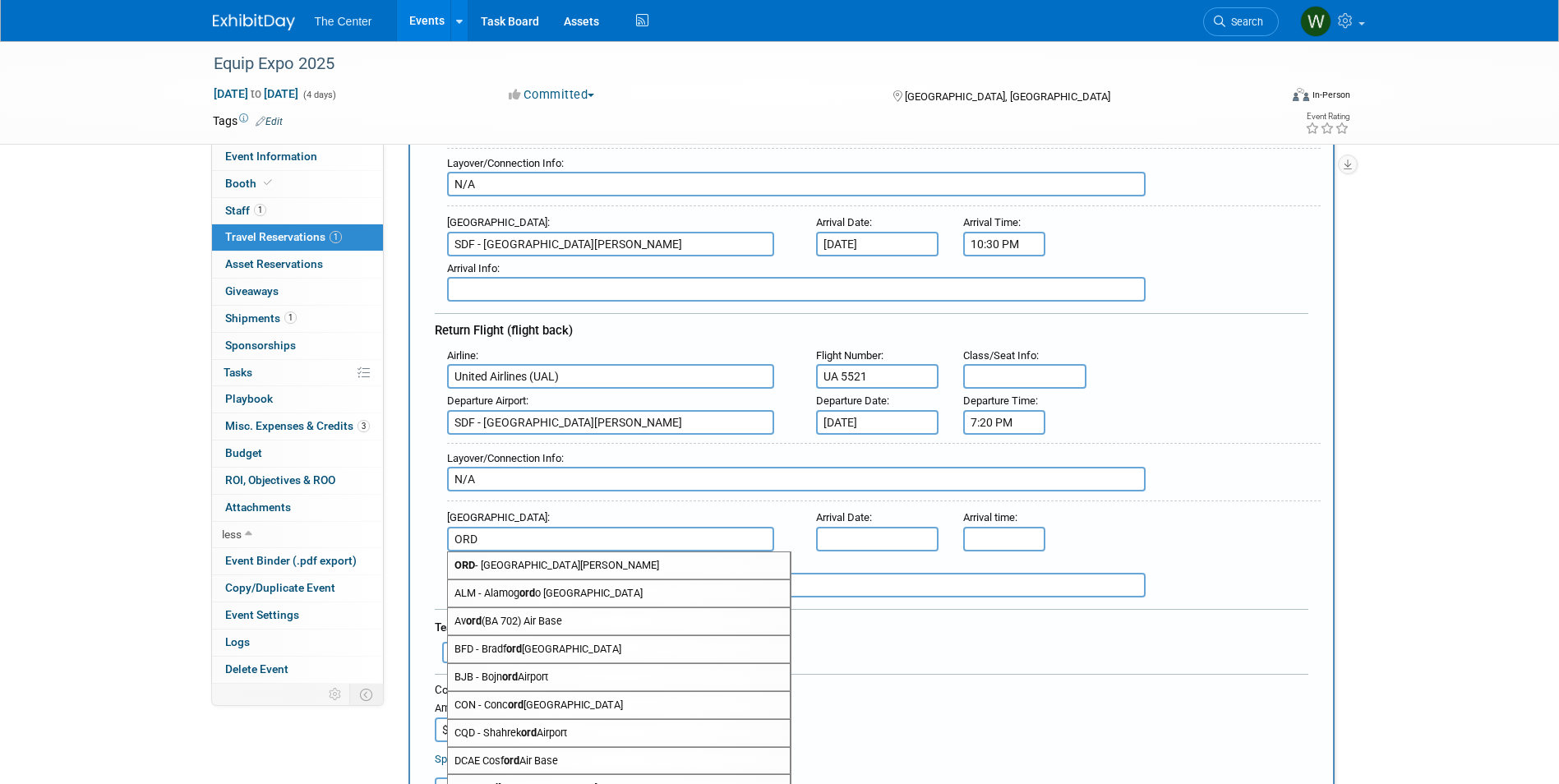
click at [528, 564] on span "ORD - [GEOGRAPHIC_DATA][PERSON_NAME]" at bounding box center [619, 565] width 342 height 26
type input "ORD - Chicago O&#39;[GEOGRAPHIC_DATA]"
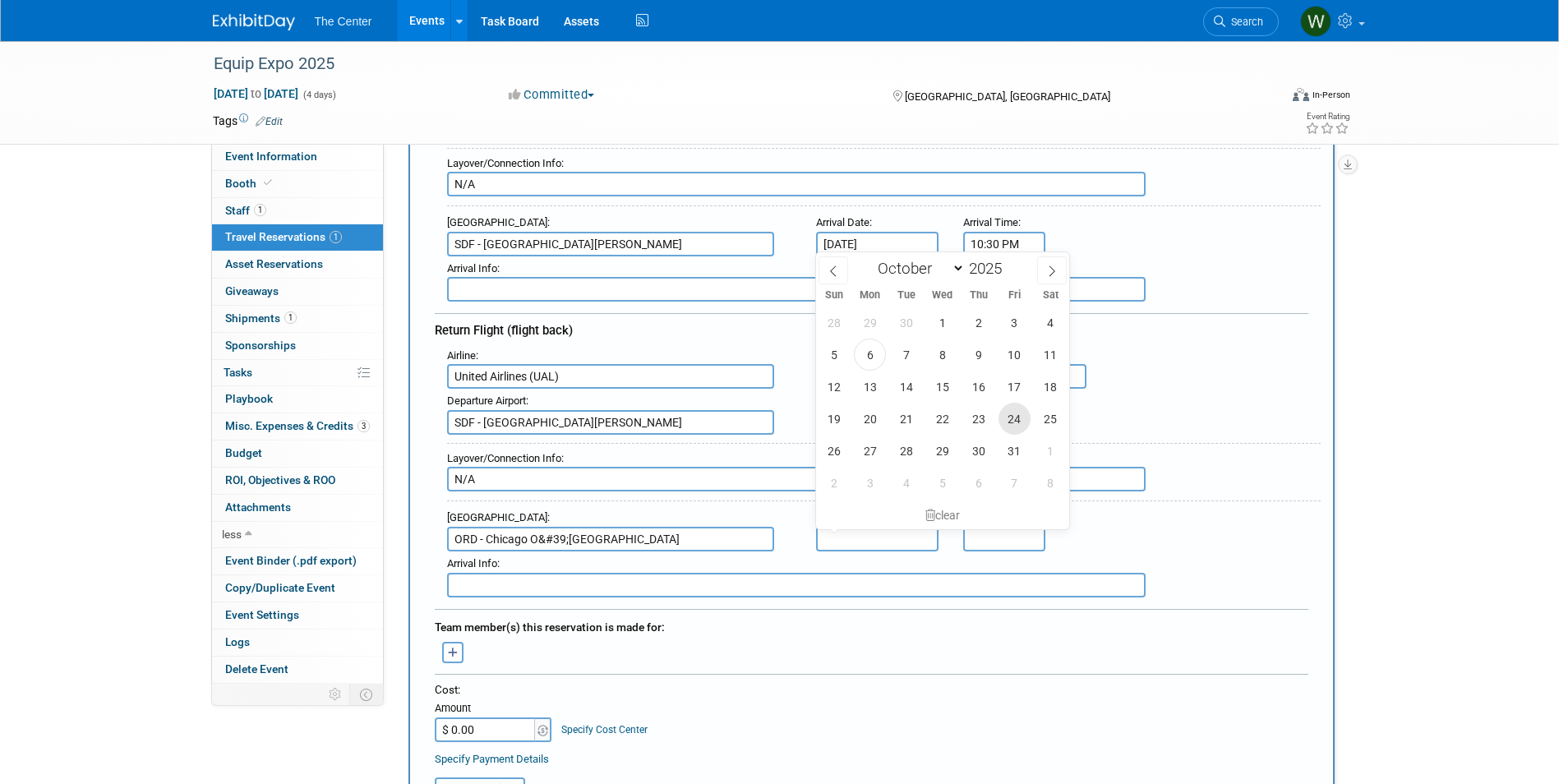
click at [1008, 420] on span "24" at bounding box center [1014, 418] width 32 height 32
type input "[DATE]"
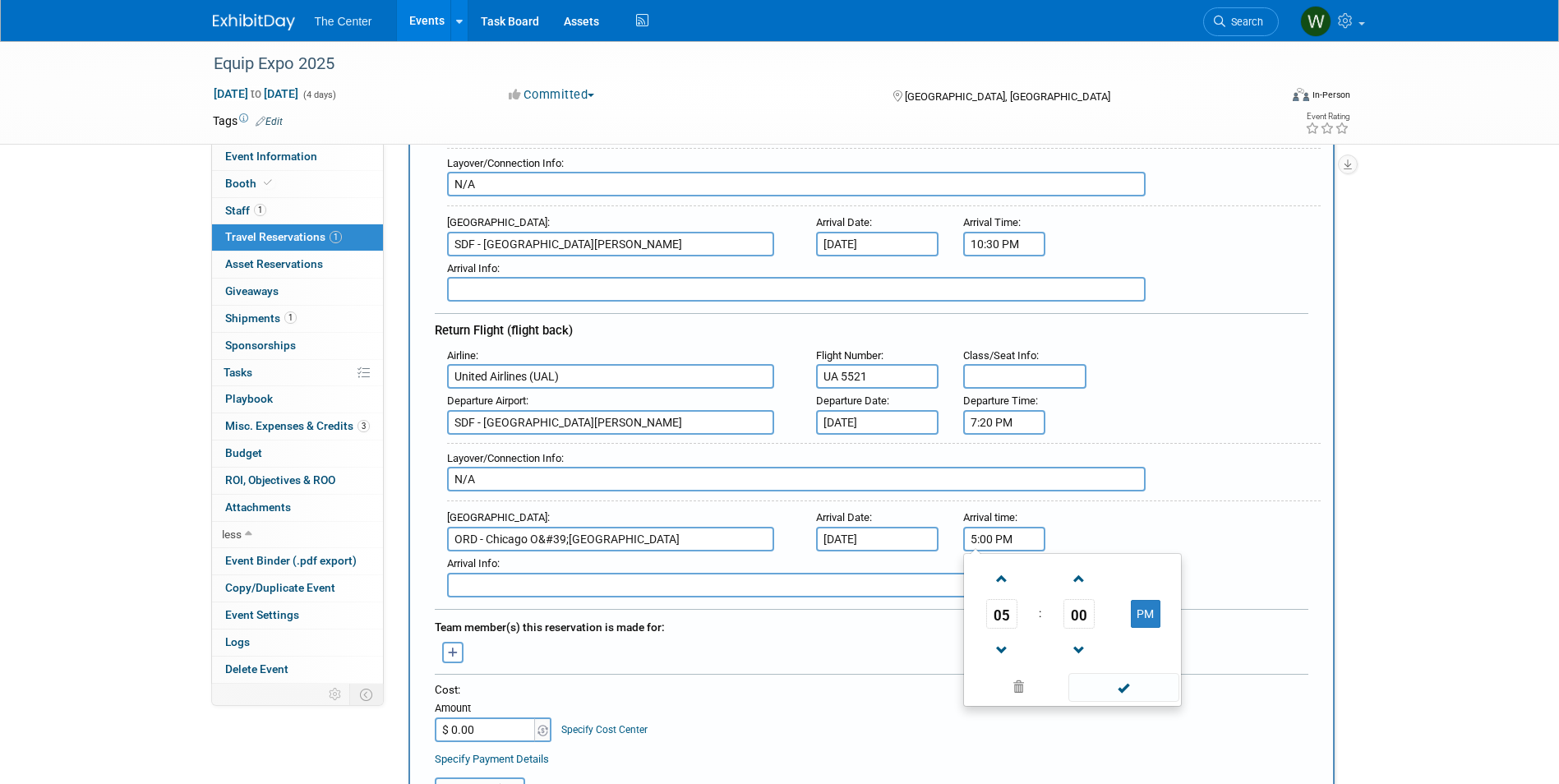
click at [1000, 532] on input "5:00 PM" at bounding box center [1004, 539] width 83 height 25
click at [1006, 610] on span "05" at bounding box center [1001, 614] width 31 height 30
click at [998, 668] on td "08" at bounding box center [993, 668] width 53 height 45
click at [1084, 611] on span "00" at bounding box center [1079, 614] width 31 height 30
click at [1109, 577] on td "10" at bounding box center [1099, 579] width 53 height 45
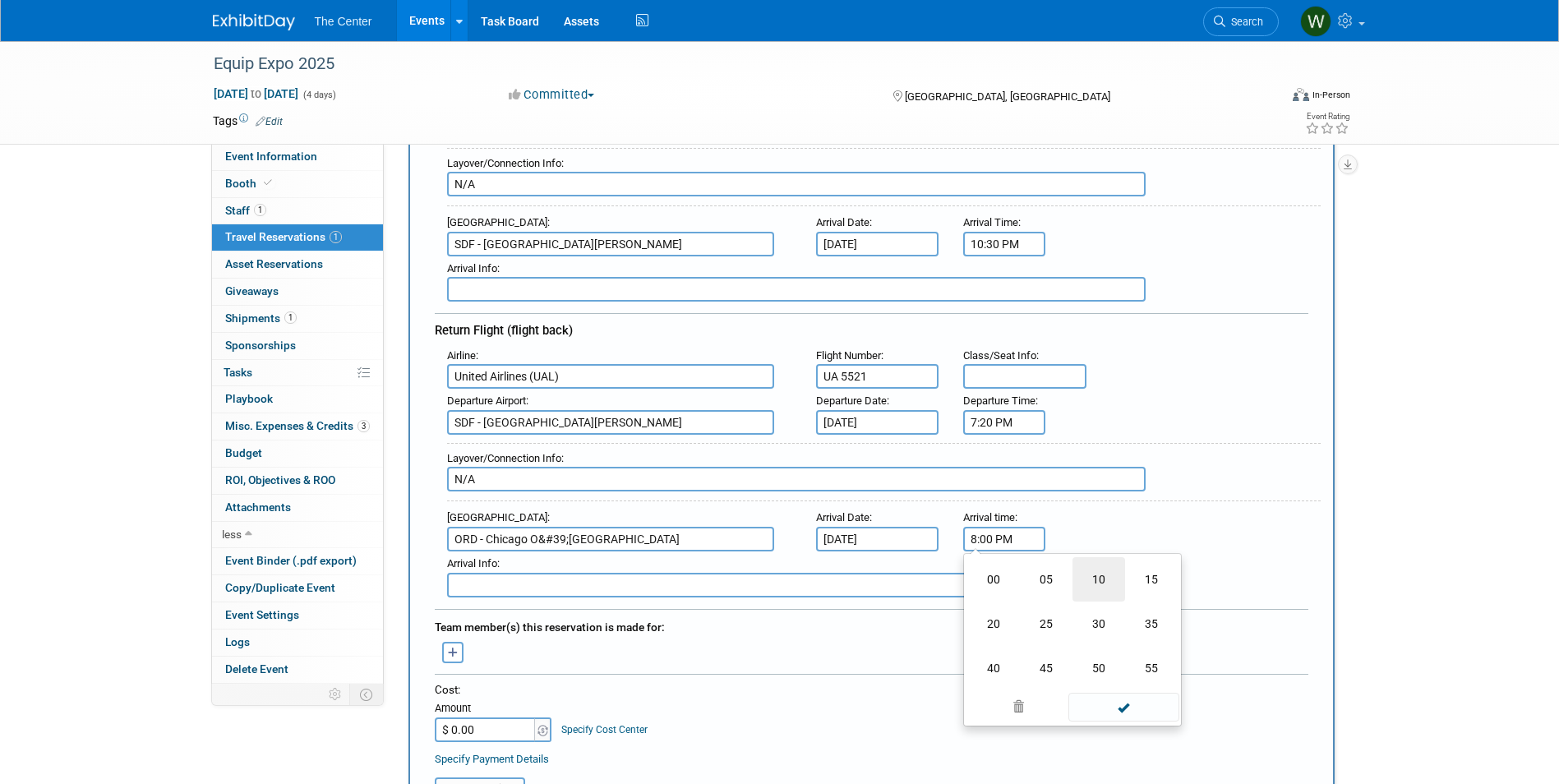
type input "8:10 PM"
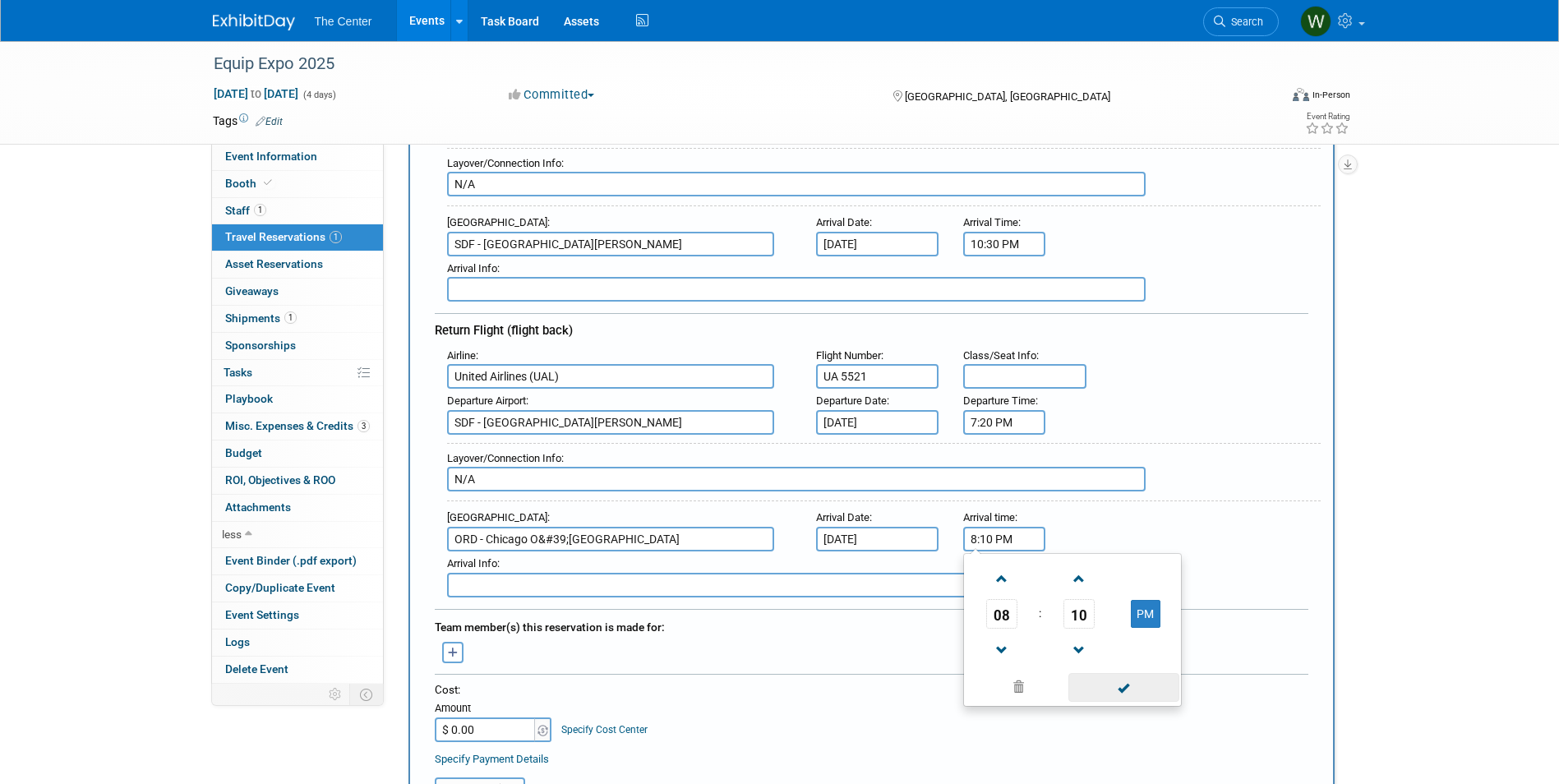
click at [1115, 685] on span at bounding box center [1125, 687] width 111 height 29
click at [882, 657] on div "[PERSON_NAME] (me) remove Select user to tag: (me) Users & Permissions" at bounding box center [872, 651] width 899 height 26
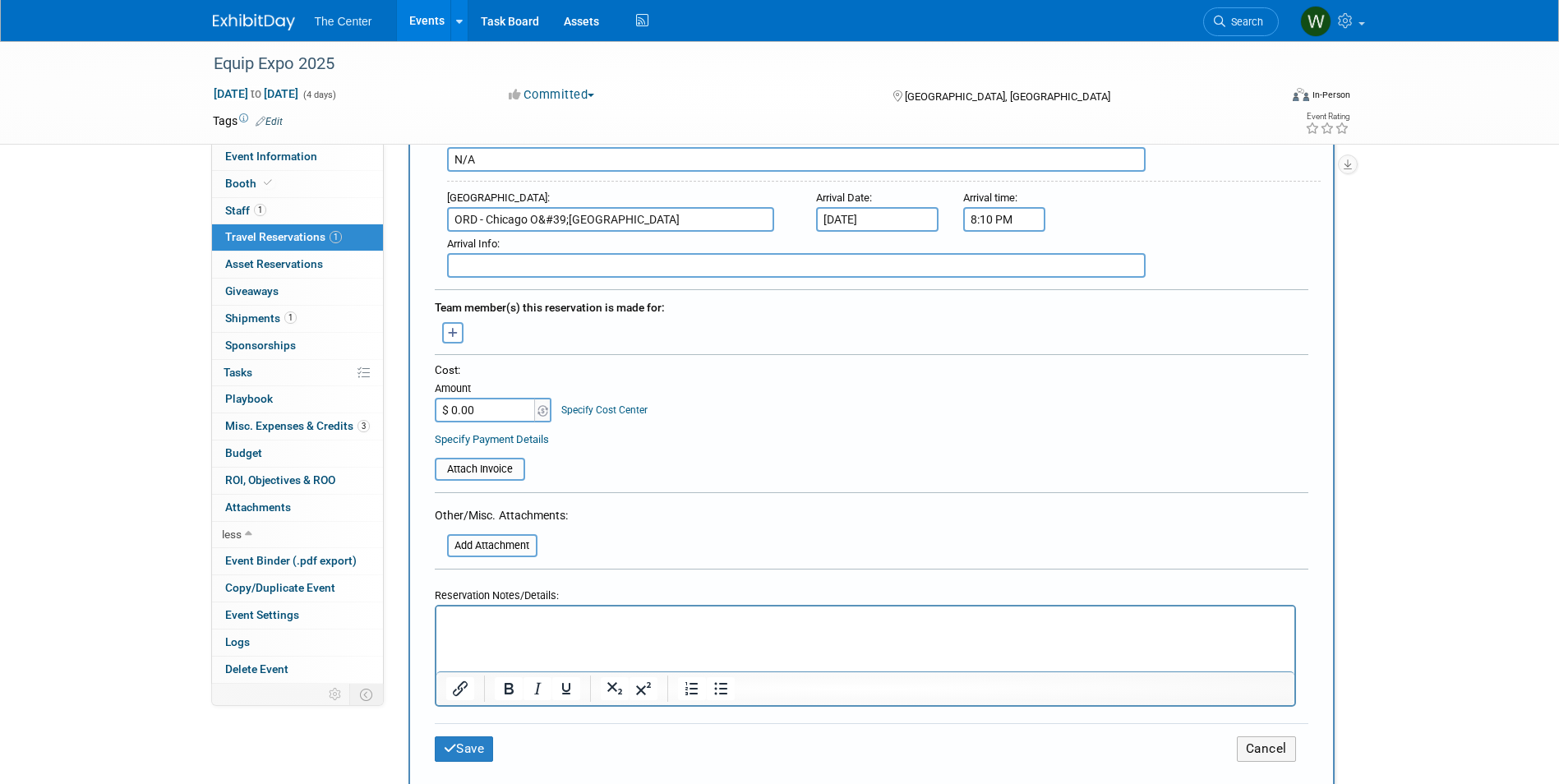
scroll to position [657, 0]
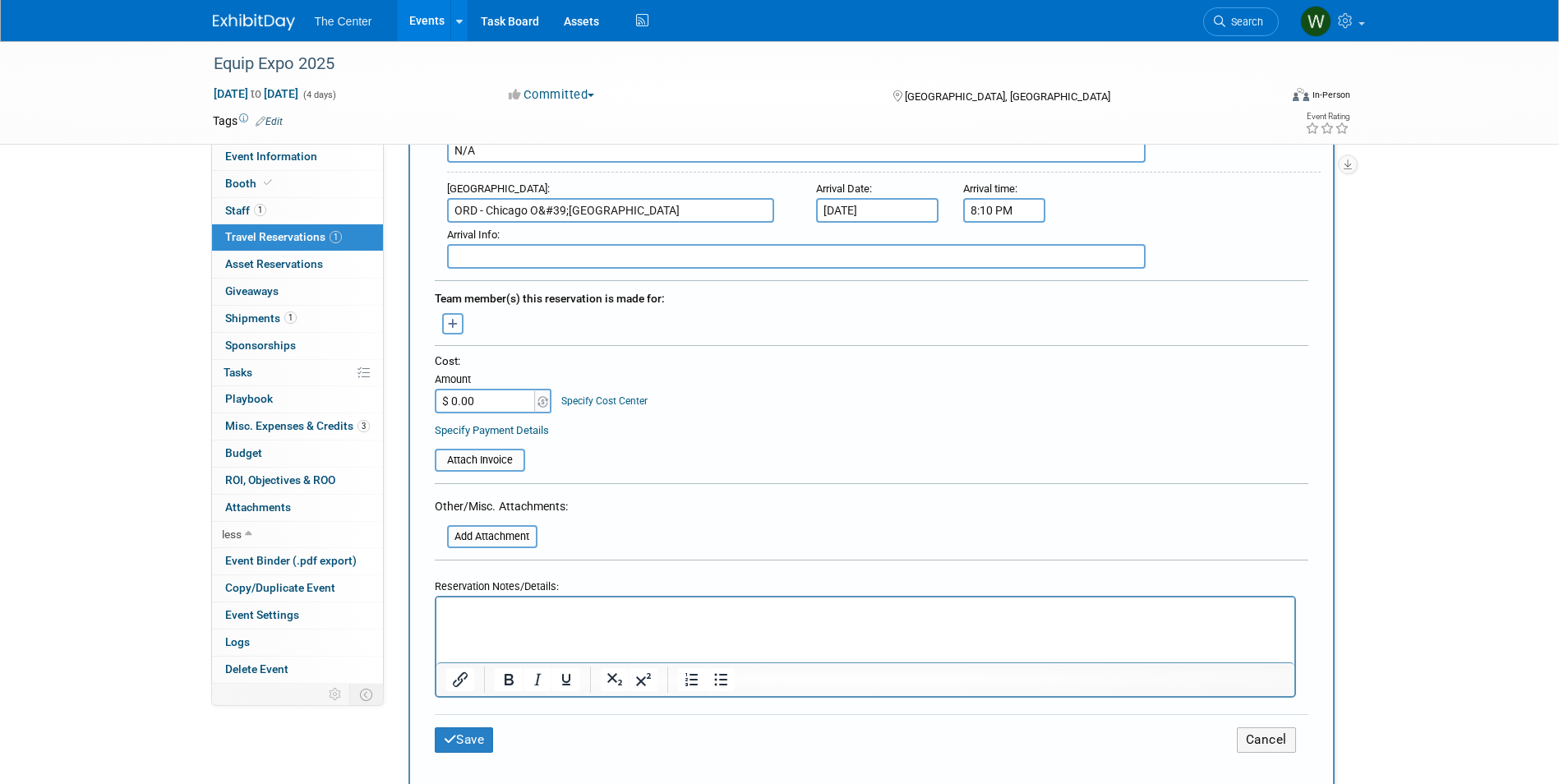
click at [453, 330] on button "button" at bounding box center [452, 323] width 21 height 21
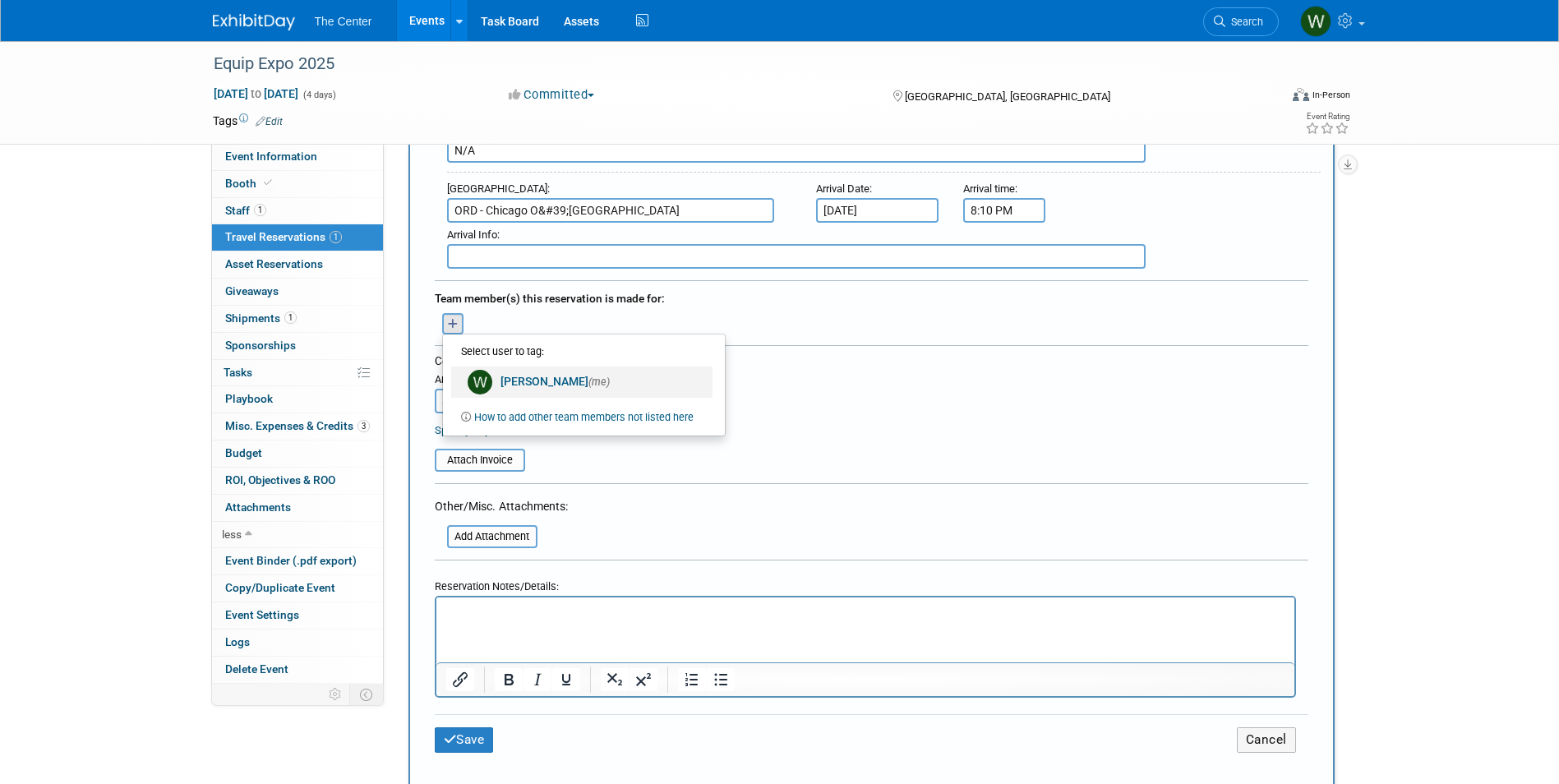
click at [515, 378] on link "[PERSON_NAME] (me)" at bounding box center [582, 382] width 261 height 31
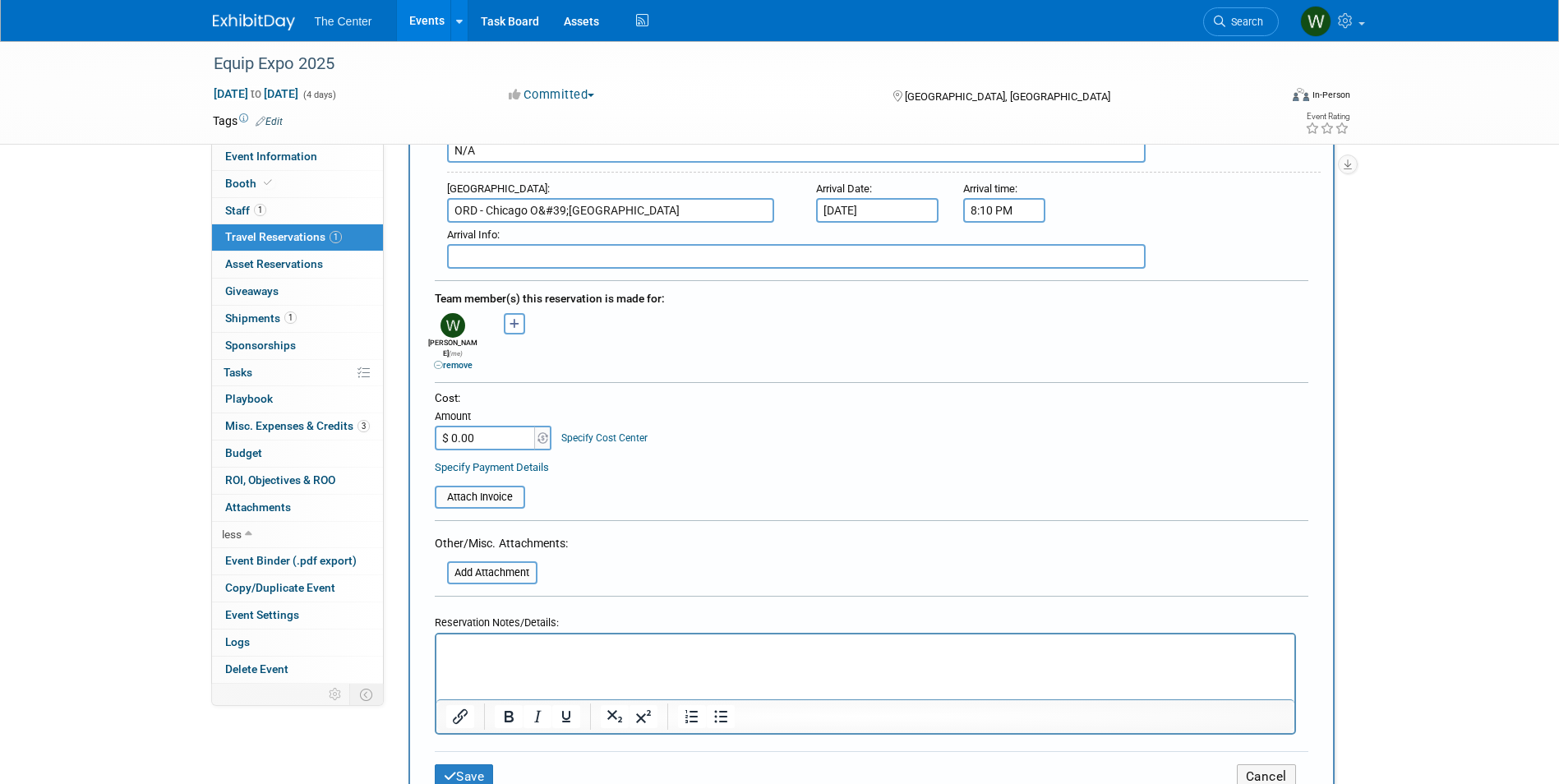
click at [501, 426] on input "$ 0.00" at bounding box center [485, 437] width 102 height 25
click at [496, 425] on input "$ 0.00" at bounding box center [485, 437] width 102 height 25
type input "$ 761.92"
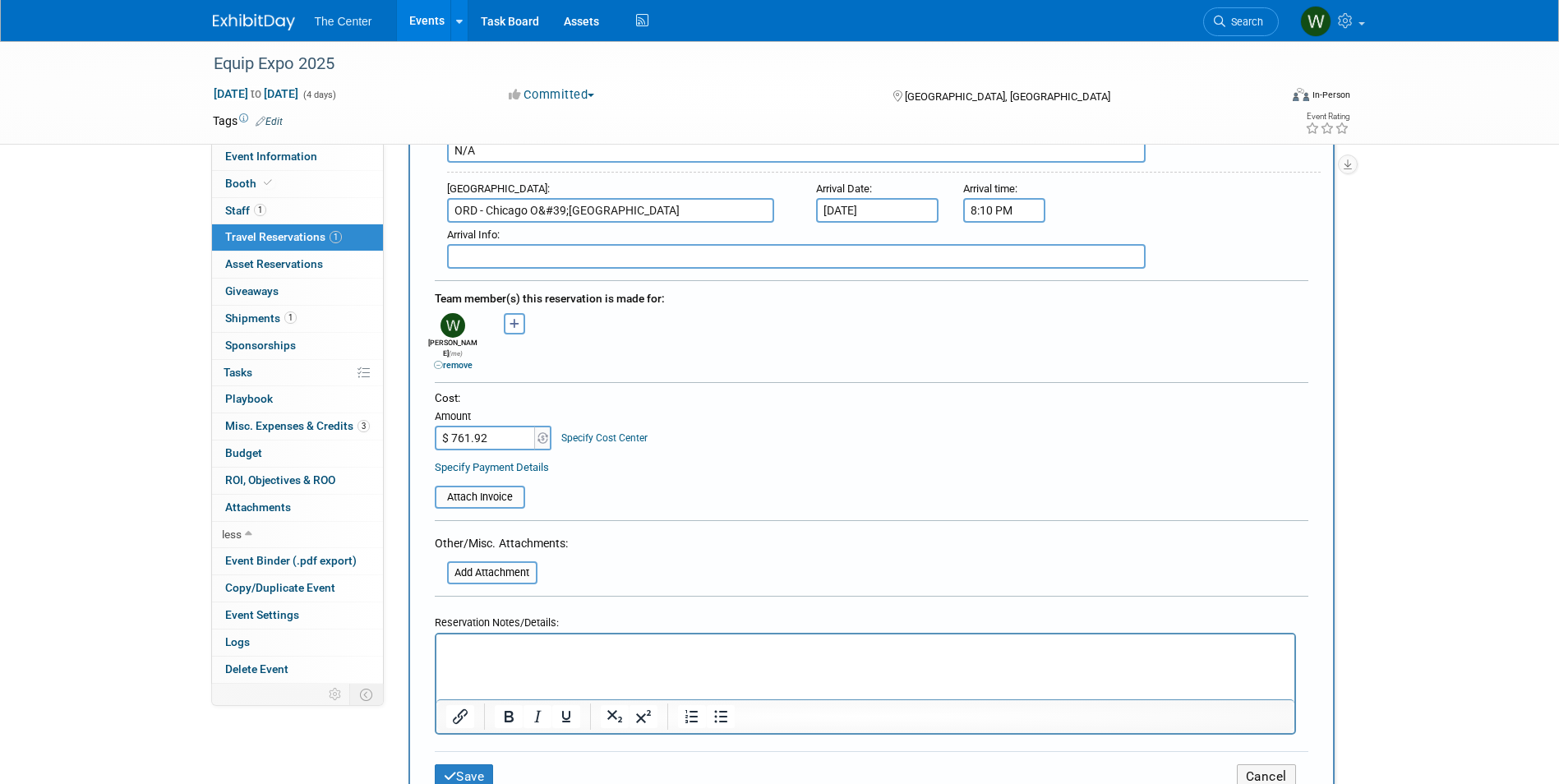
click at [528, 651] on p "Rich Text Area. Press ALT-0 for help." at bounding box center [865, 648] width 839 height 17
click at [470, 768] on button "Save" at bounding box center [464, 777] width 60 height 26
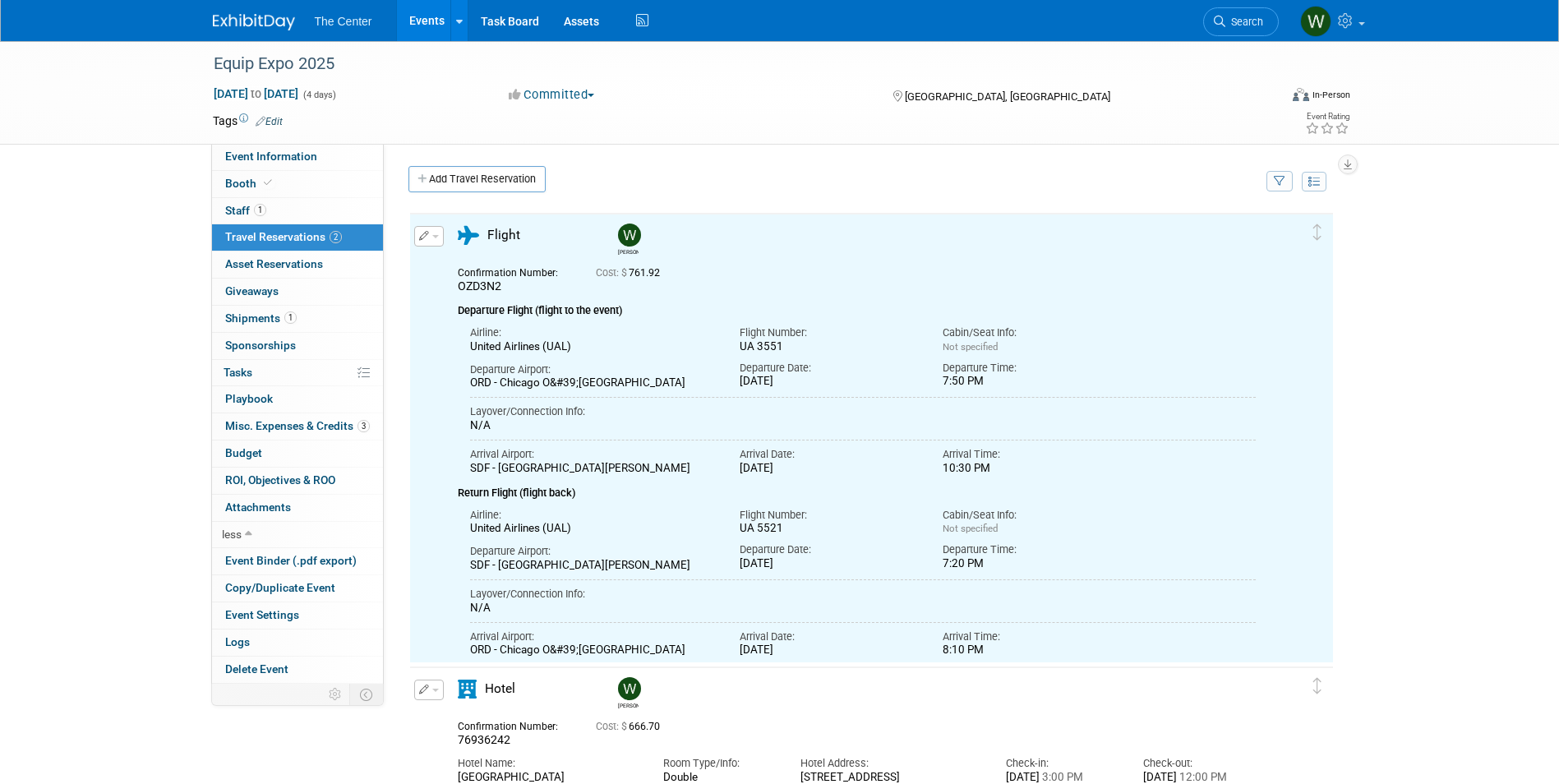
scroll to position [0, 0]
click at [1042, 168] on div "Add Travel Reservation" at bounding box center [833, 181] width 858 height 31
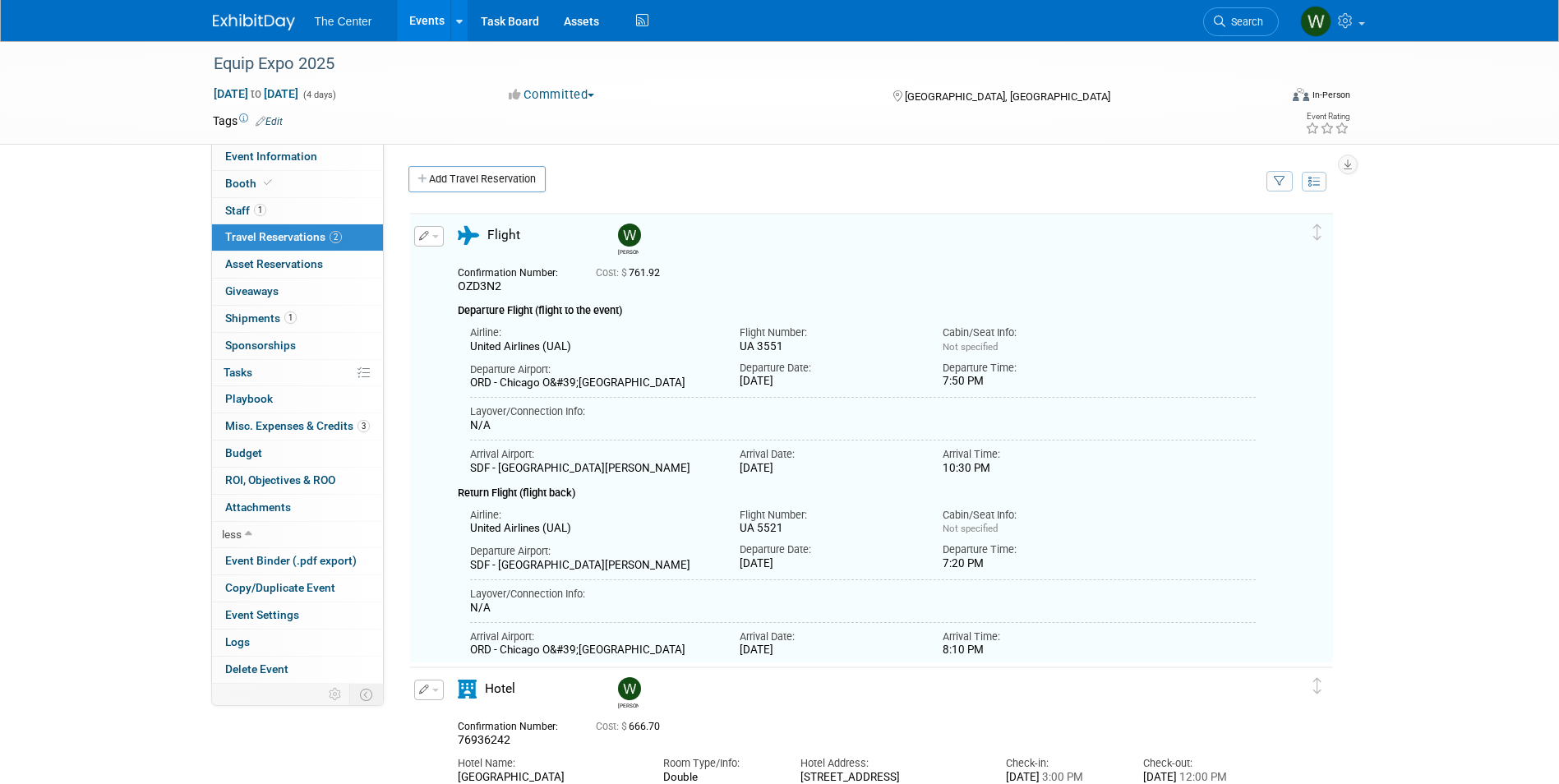
click at [1445, 300] on div "Equip Expo 2025 [DATE] to [DATE] (4 days) [DATE] to [DATE] Committed Committed …" at bounding box center [780, 440] width 1559 height 799
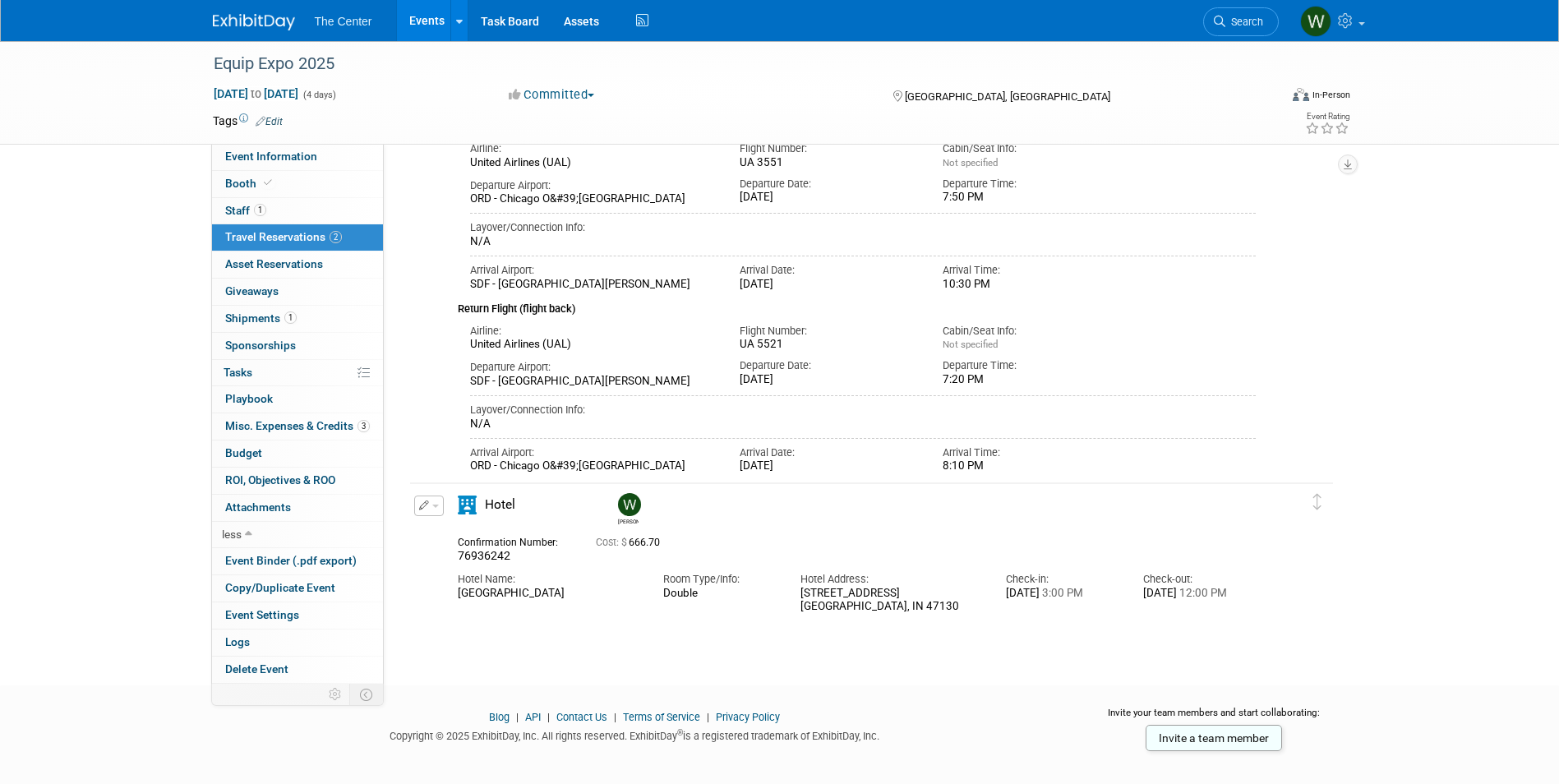
scroll to position [202, 0]
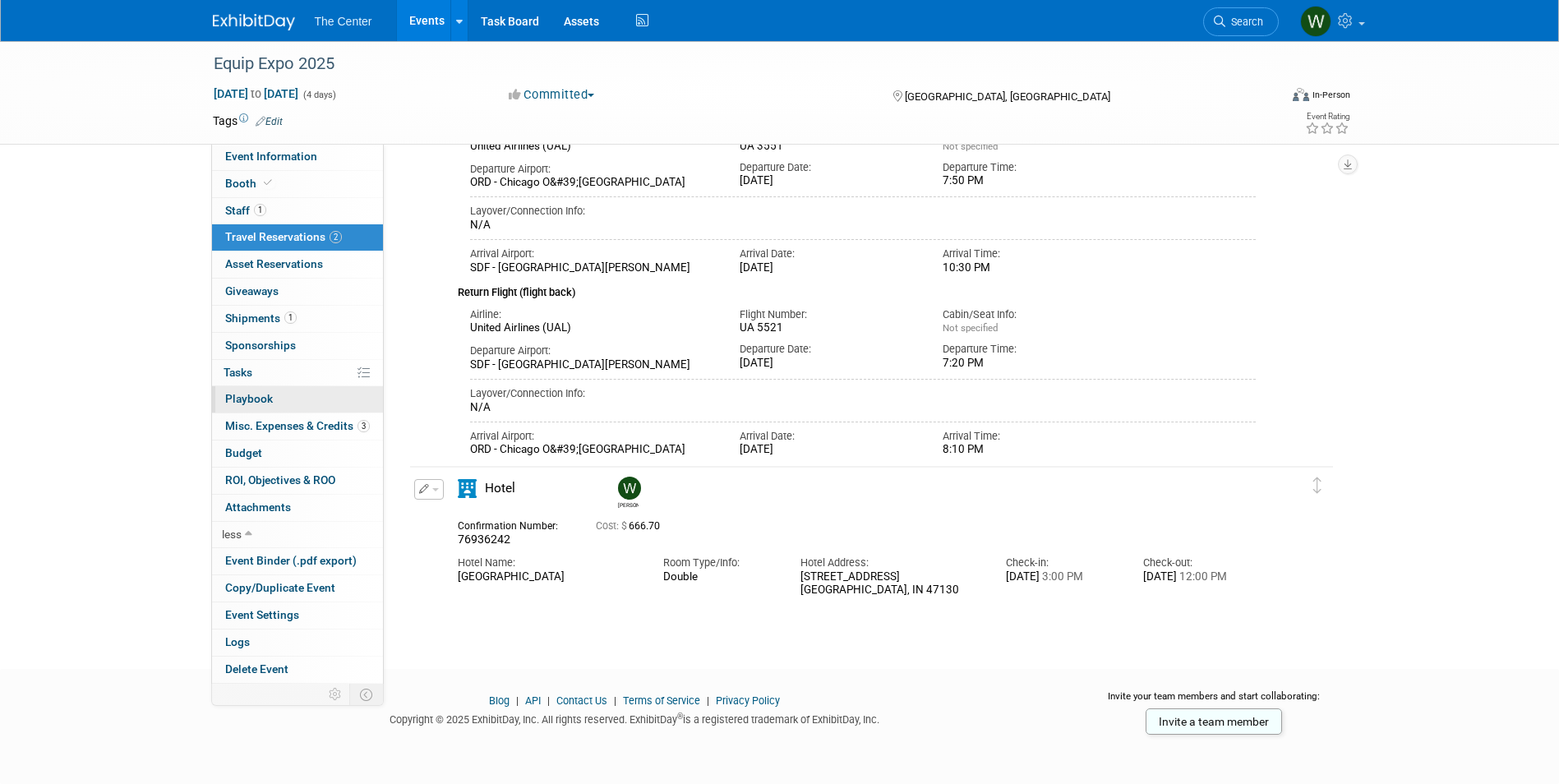
click at [276, 395] on link "0 Playbook 0" at bounding box center [297, 399] width 171 height 26
